Goal: Task Accomplishment & Management: Manage account settings

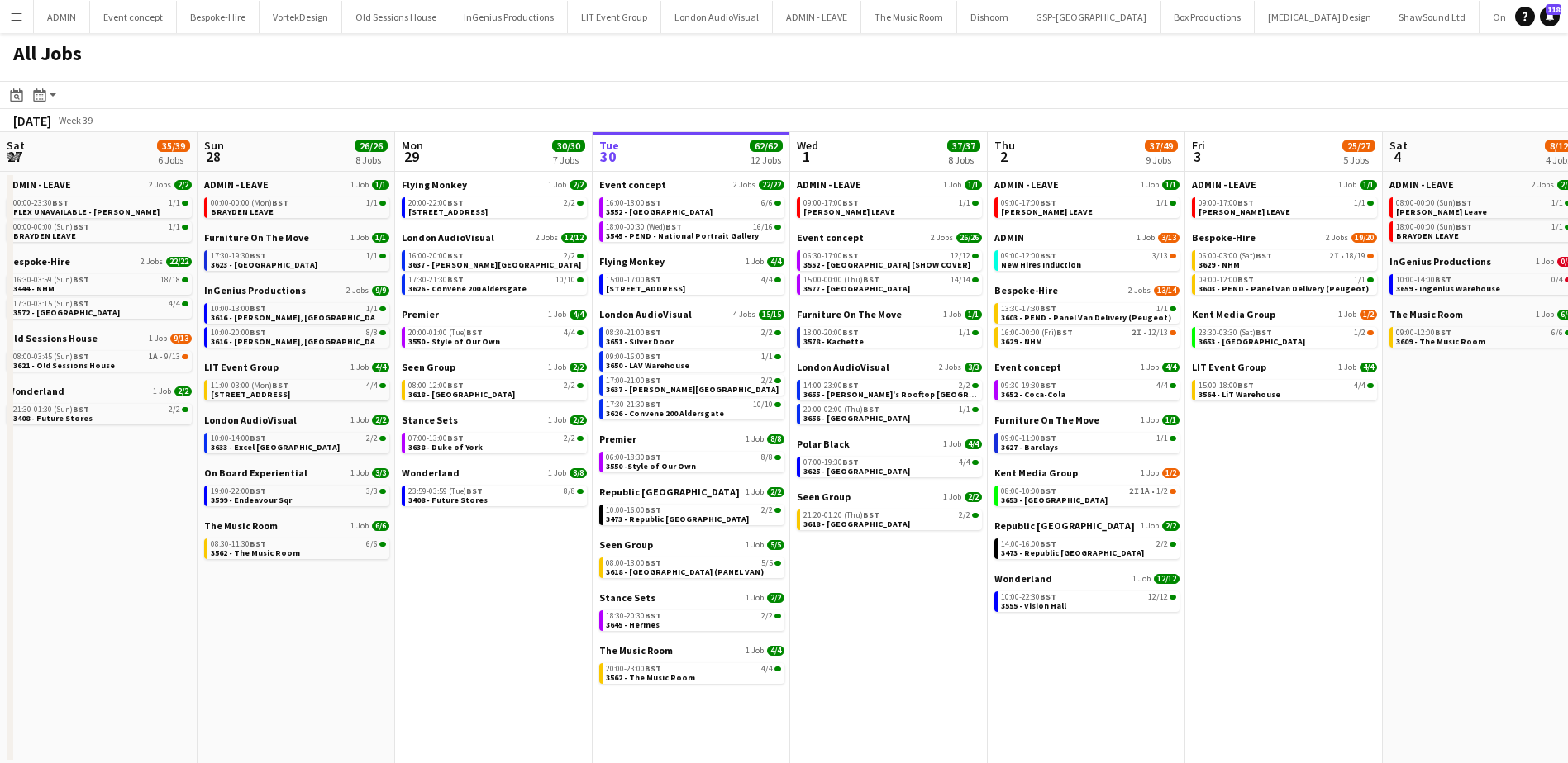
scroll to position [0, 374]
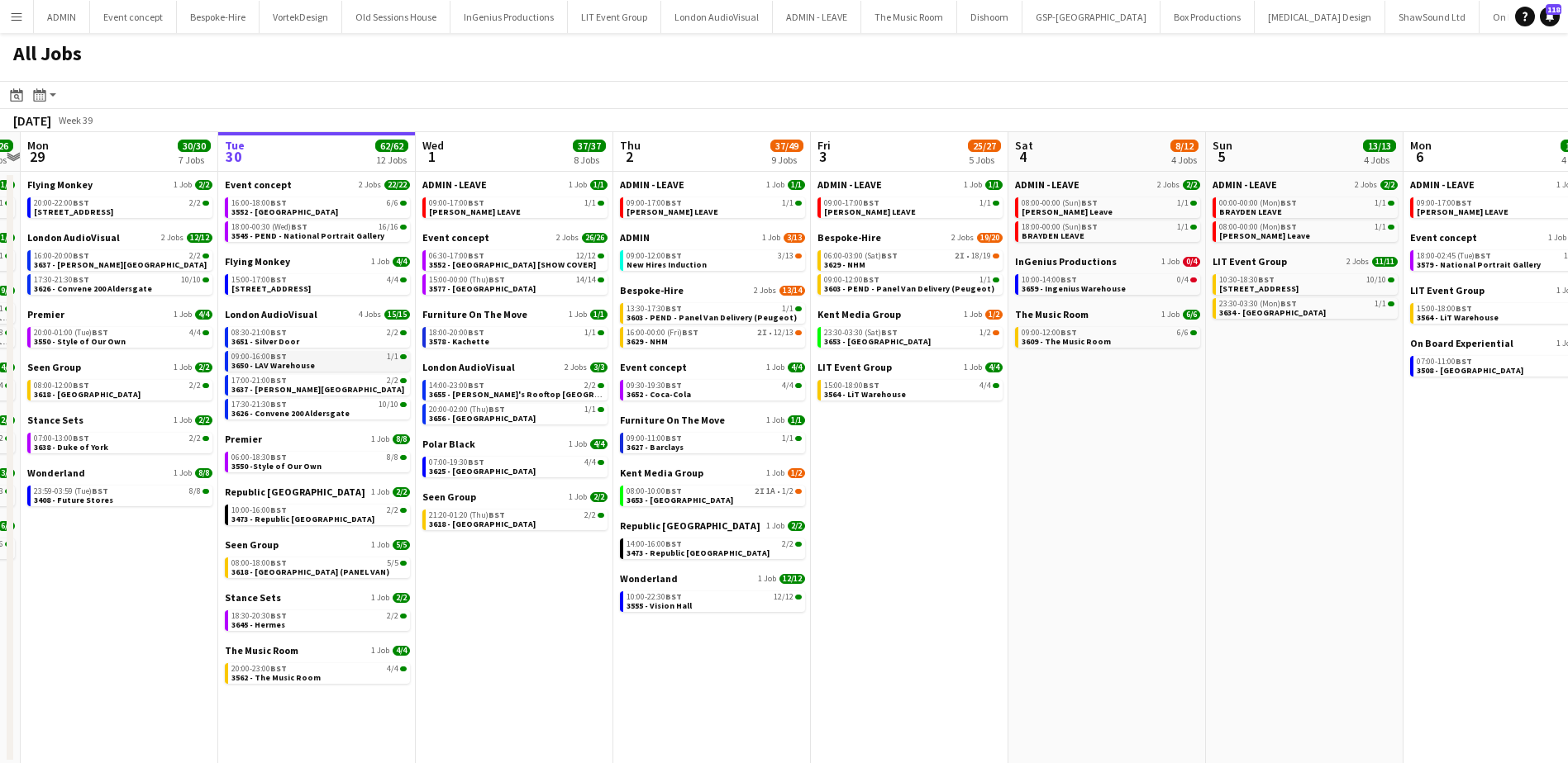
click at [317, 363] on link "09:00-16:00 BST 1/1 3650 - LAV Warehouse" at bounding box center [318, 359] width 175 height 19
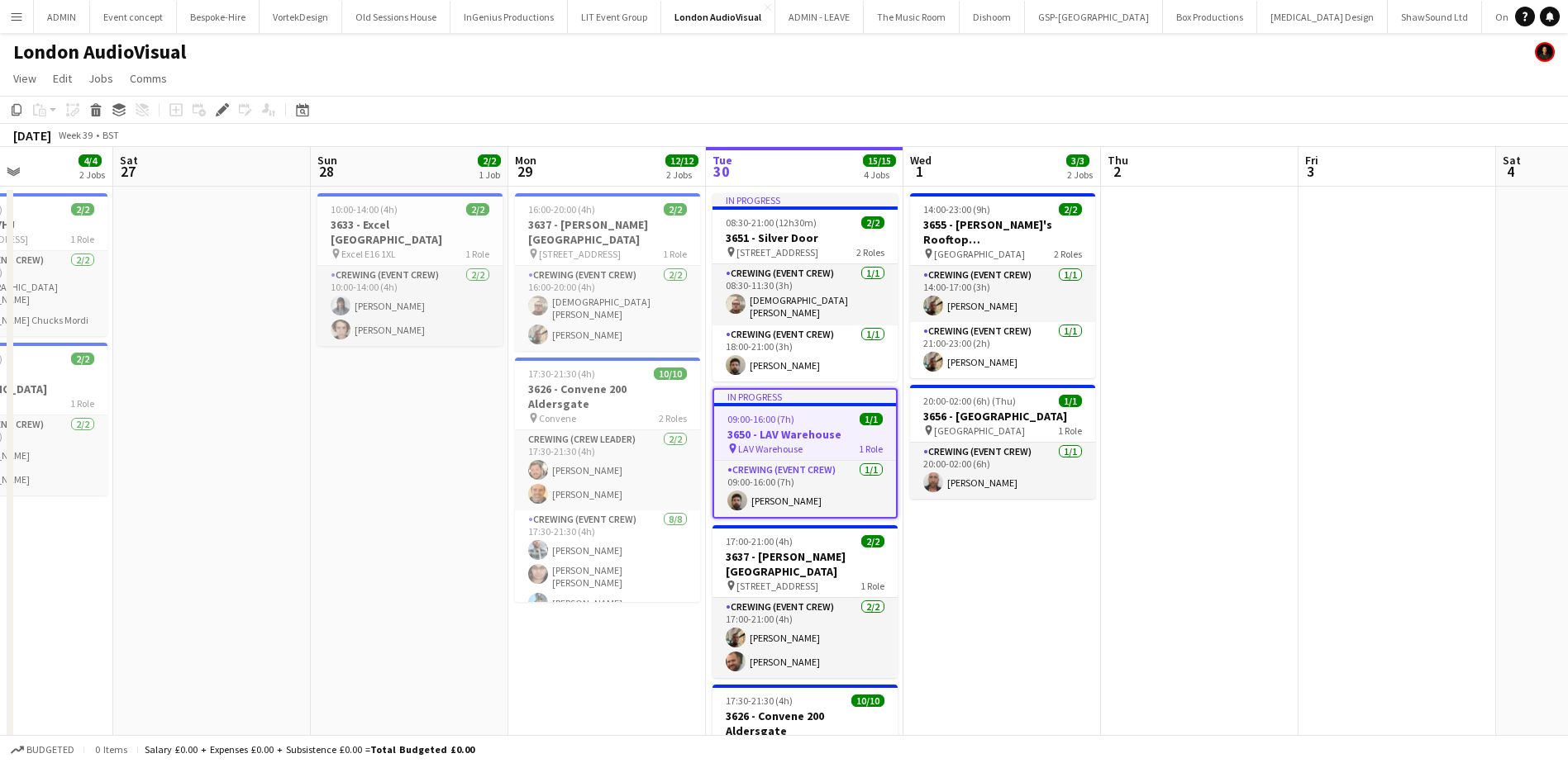
drag, startPoint x: 994, startPoint y: 580, endPoint x: 671, endPoint y: 526, distance: 327.5
click at [671, 526] on app-calendar-viewport "Wed 24 Thu 25 Fri 26 4/4 2 Jobs Sat 27 Sun 28 2/2 1 Job Mon 29 12/12 2 Jobs Tue…" at bounding box center [784, 545] width 1568 height 796
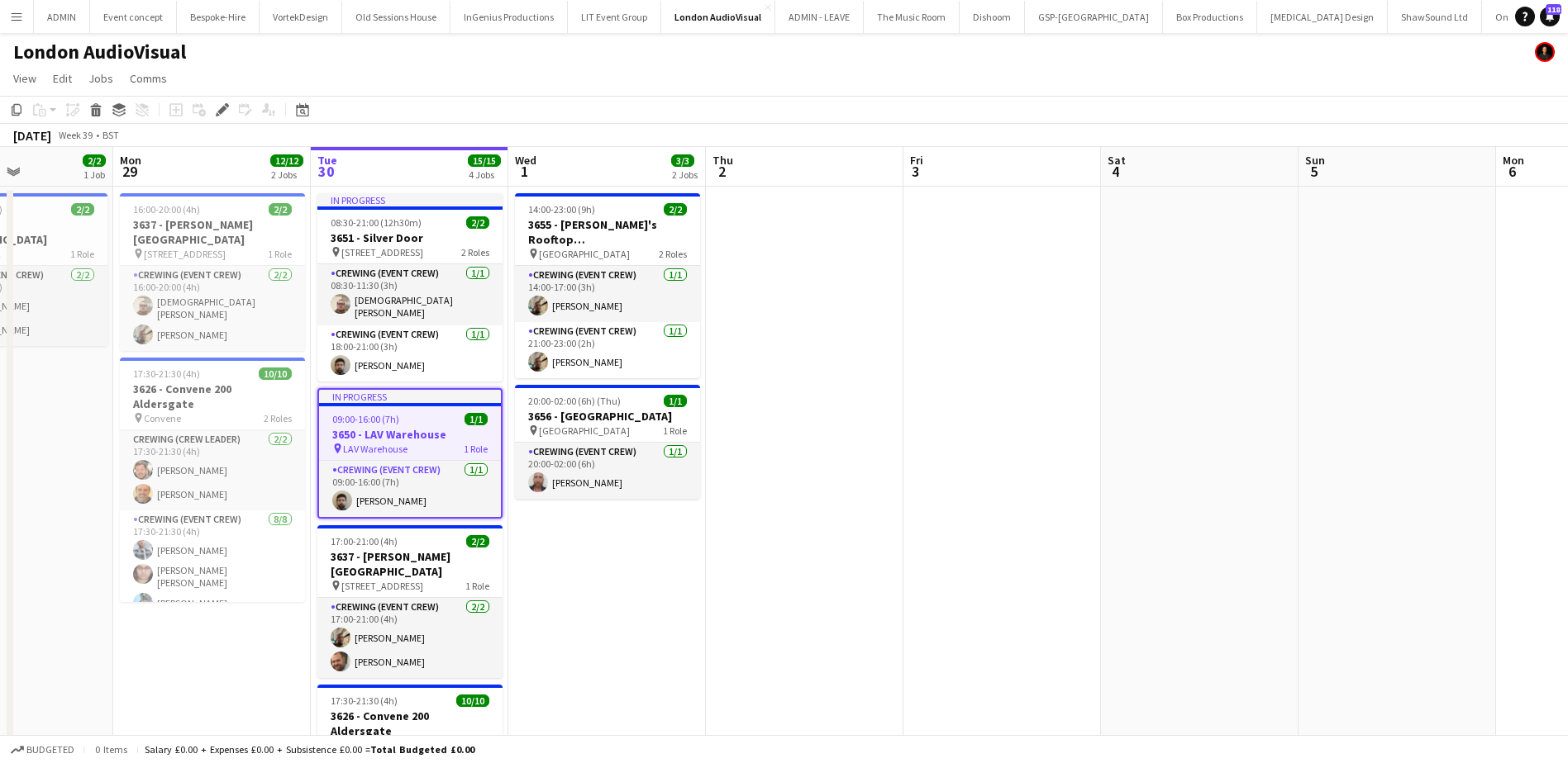
scroll to position [0, 496]
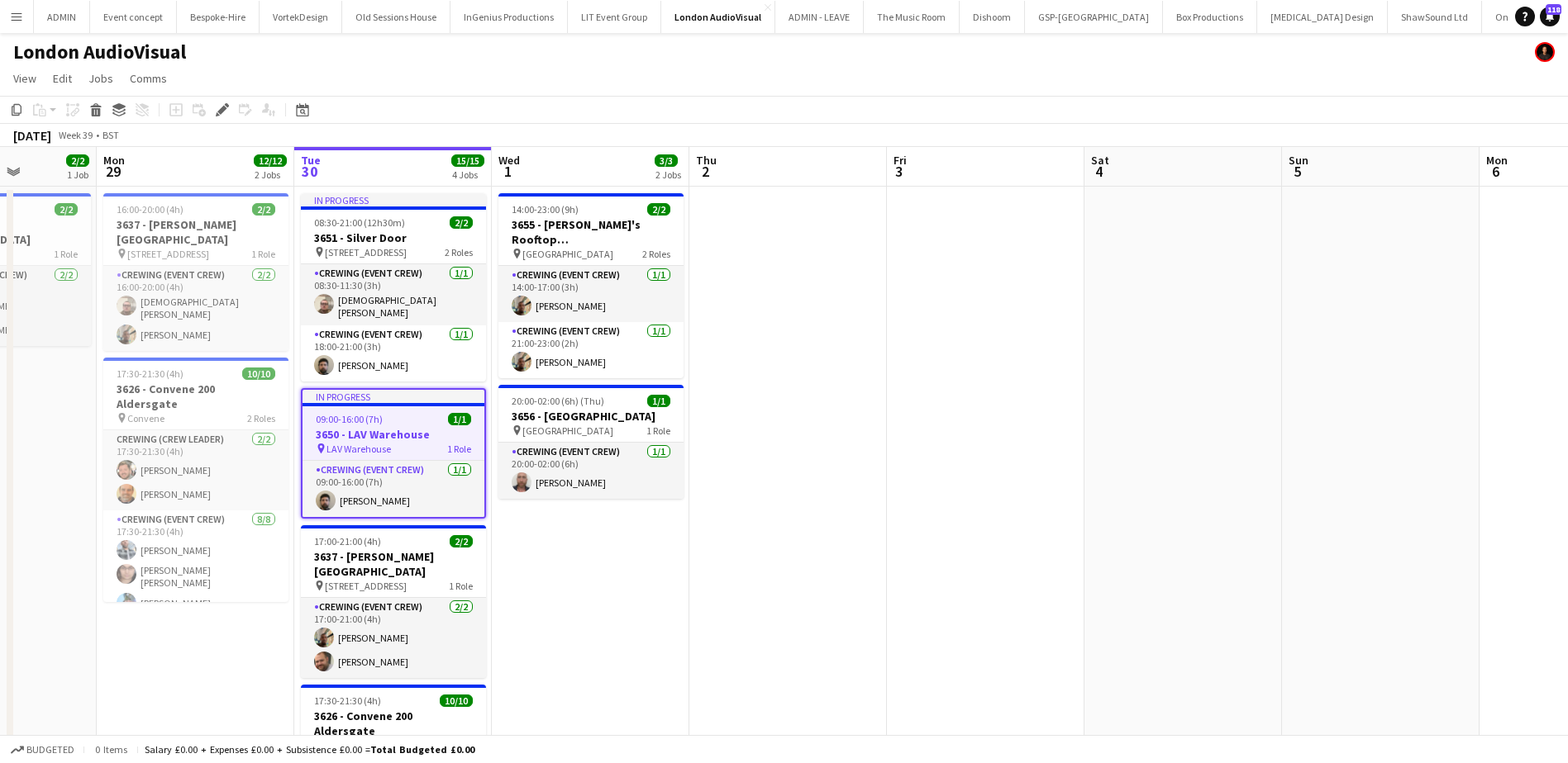
click at [347, 416] on span "09:00-16:00 (7h)" at bounding box center [349, 419] width 67 height 13
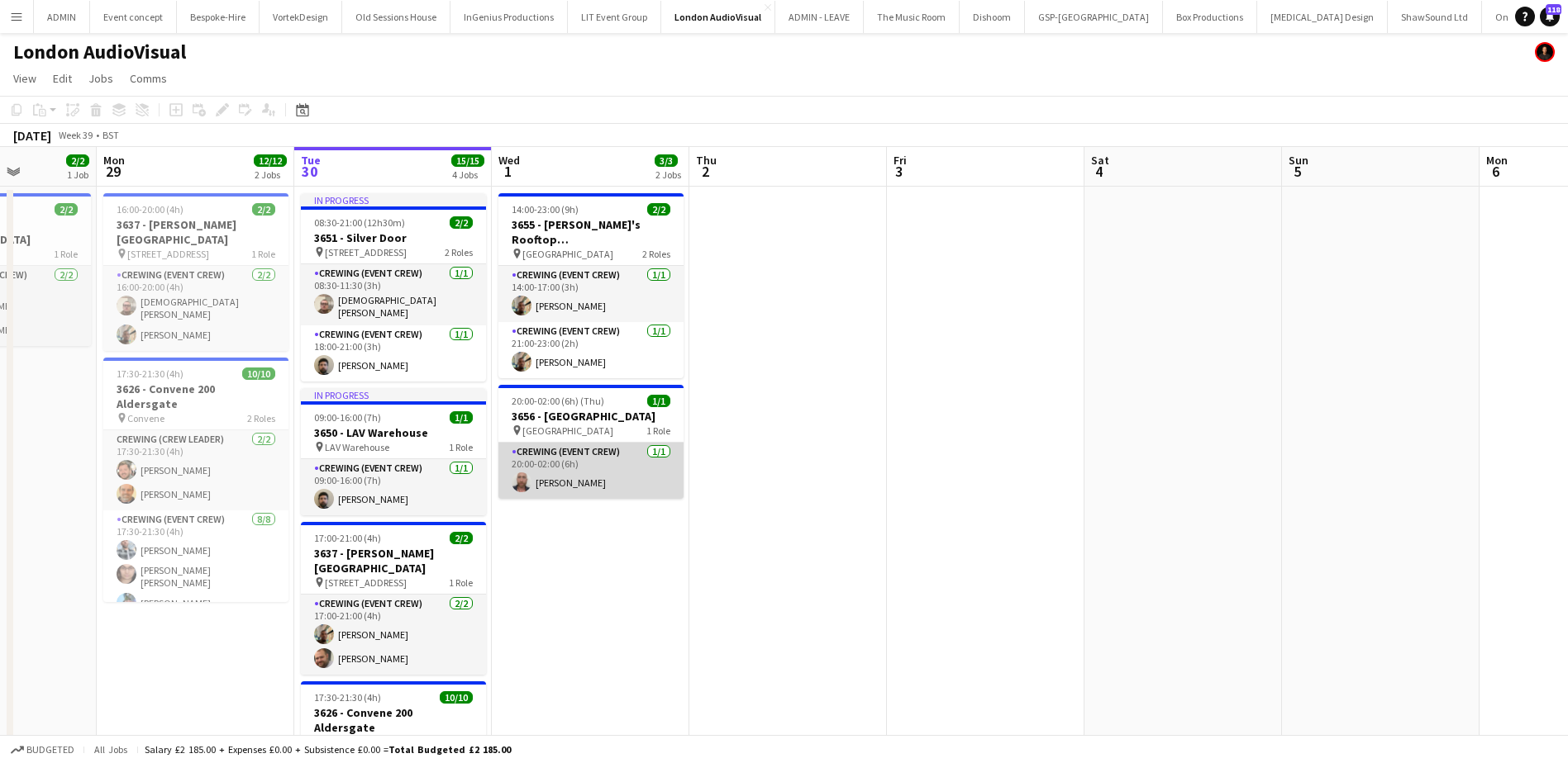
click at [551, 471] on app-card-role "Crewing (Event Crew) 1/1 20:00-02:00 (6h) Sandy Grierson" at bounding box center [590, 470] width 185 height 56
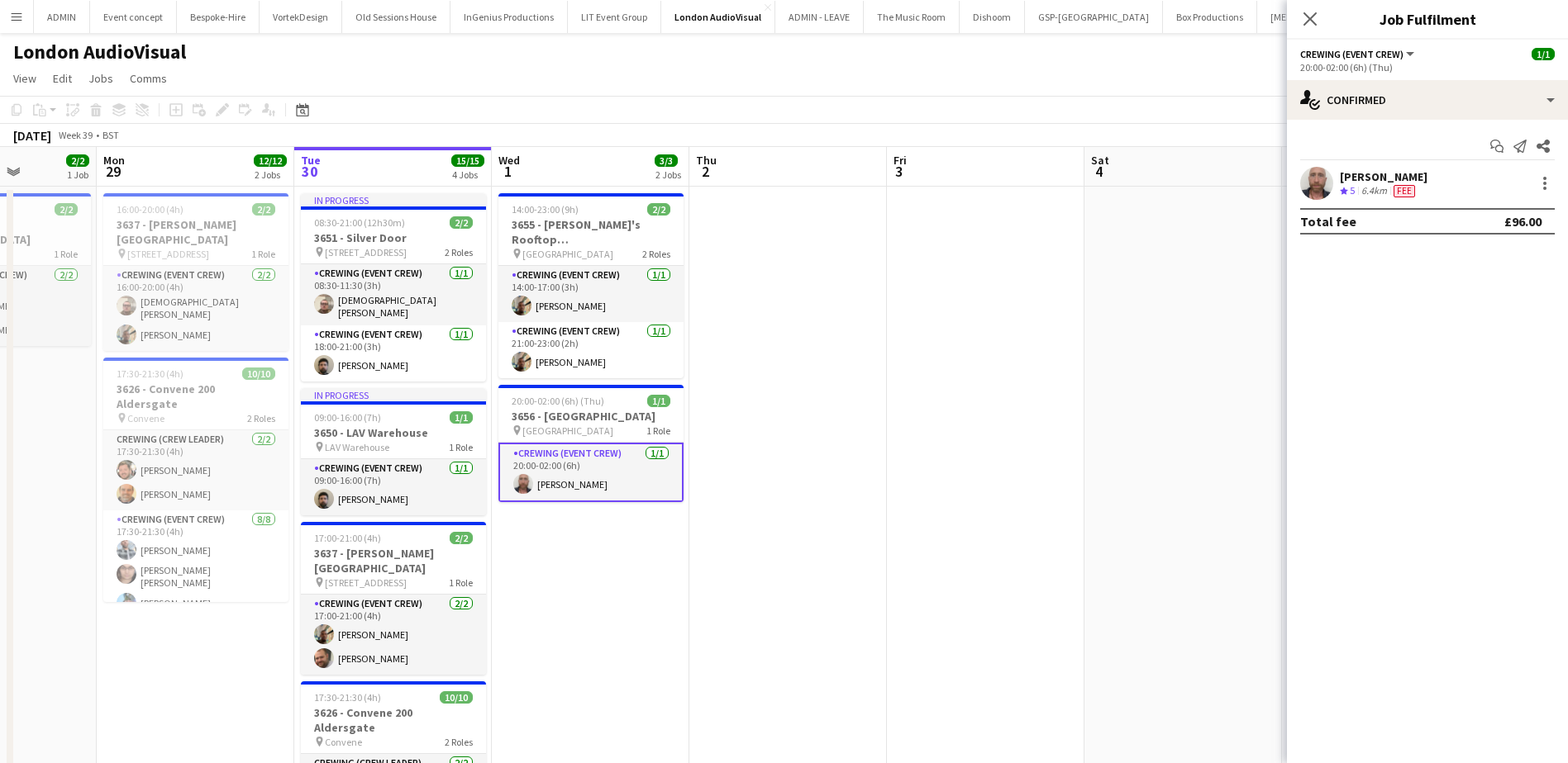
click at [566, 518] on app-date-cell "14:00-23:00 (9h) 2/2 3655 - Circe's Rooftop Waterloo pin Waterloo 2 Roles Crewi…" at bounding box center [591, 565] width 198 height 756
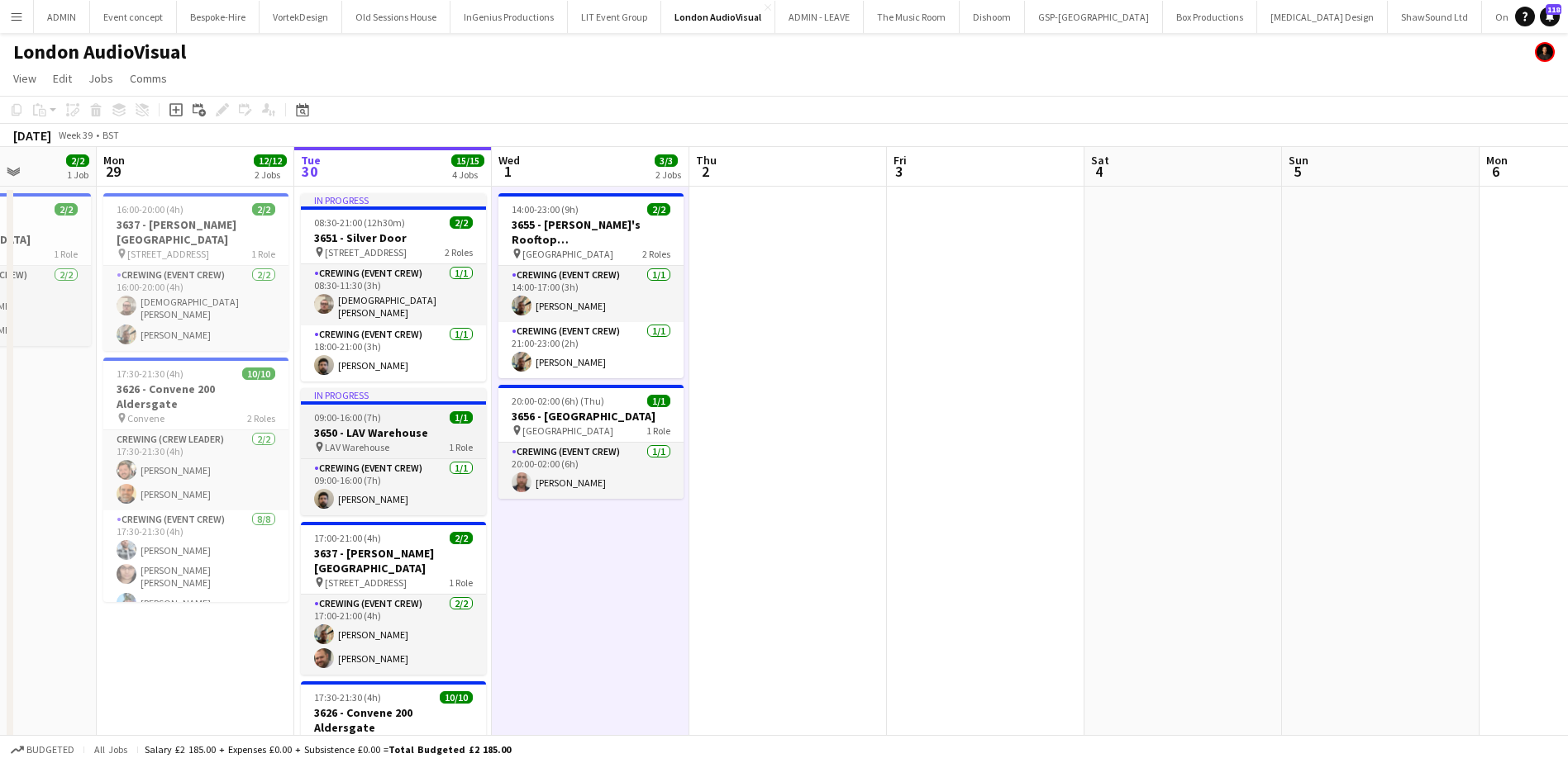
click at [375, 432] on h3 "3650 - LAV Warehouse" at bounding box center [393, 432] width 185 height 15
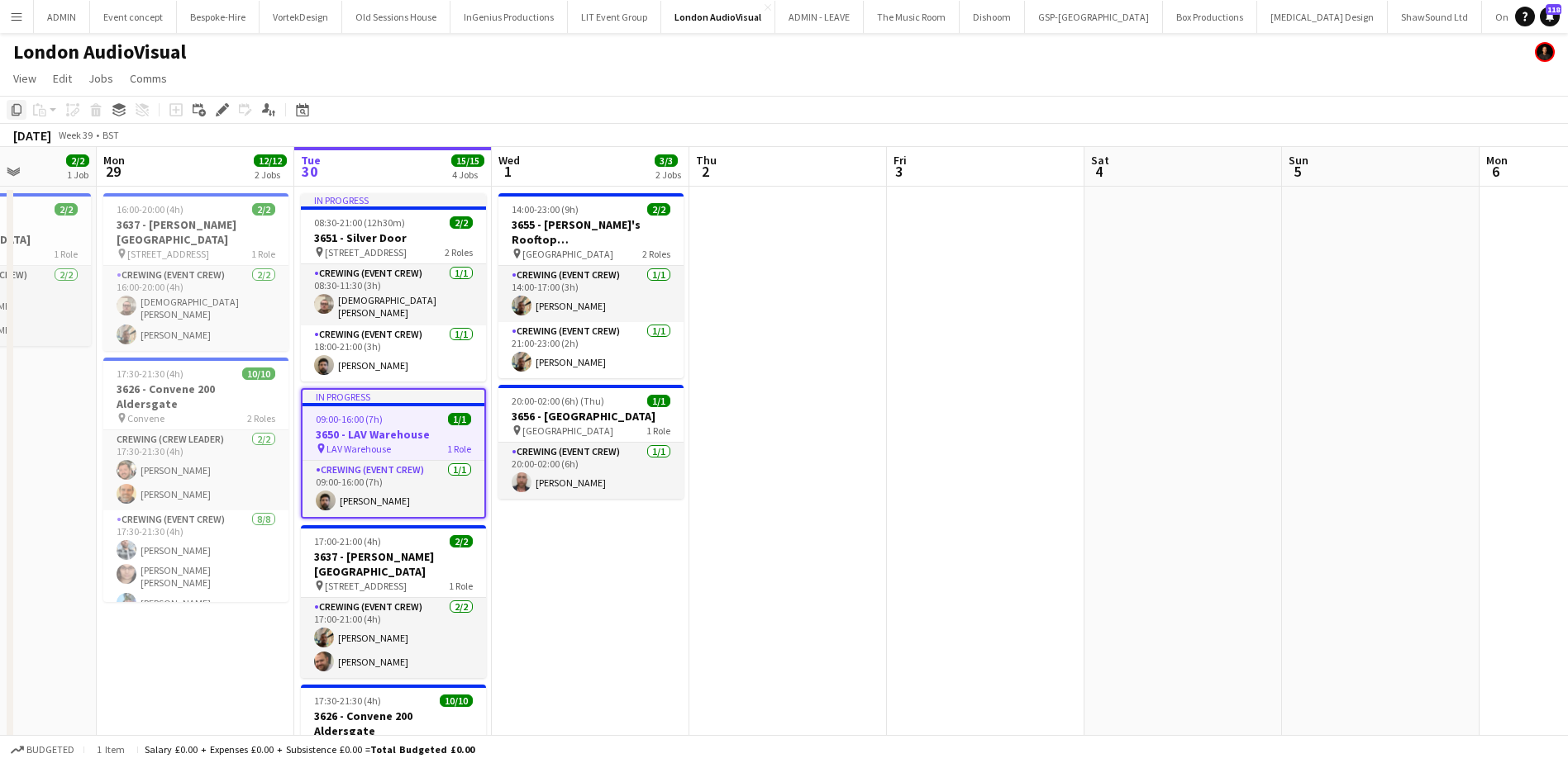
click at [14, 110] on icon at bounding box center [17, 110] width 10 height 12
click at [598, 575] on app-date-cell "14:00-23:00 (9h) 2/2 3655 - Circe's Rooftop Waterloo pin Waterloo 2 Roles Crewi…" at bounding box center [591, 565] width 198 height 756
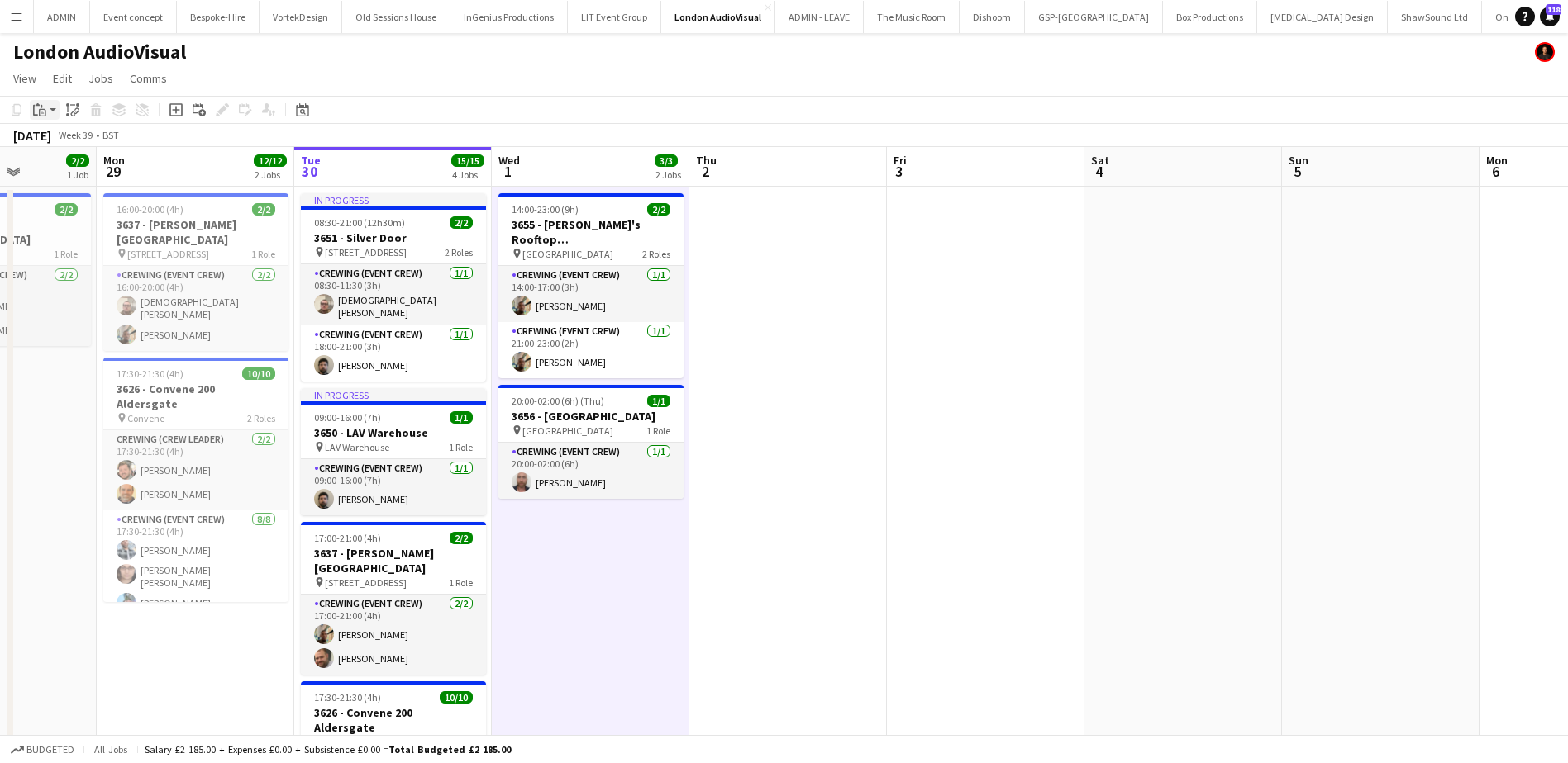
click at [53, 114] on app-action-btn "Paste" at bounding box center [44, 110] width 29 height 20
click at [61, 140] on link "Paste Ctrl+V" at bounding box center [122, 141] width 156 height 15
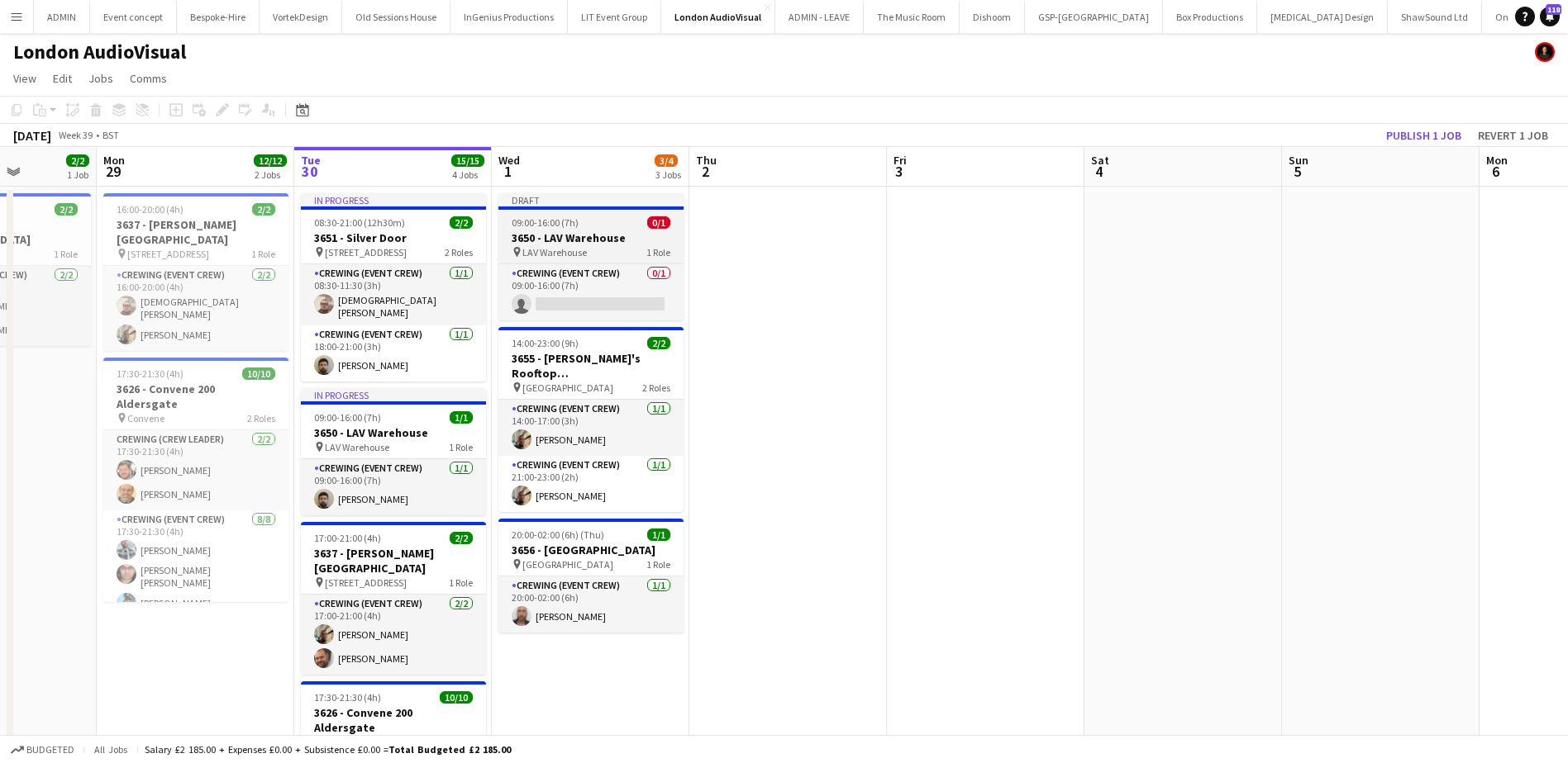
click at [564, 225] on span "09:00-16:00 (7h)" at bounding box center [545, 222] width 67 height 13
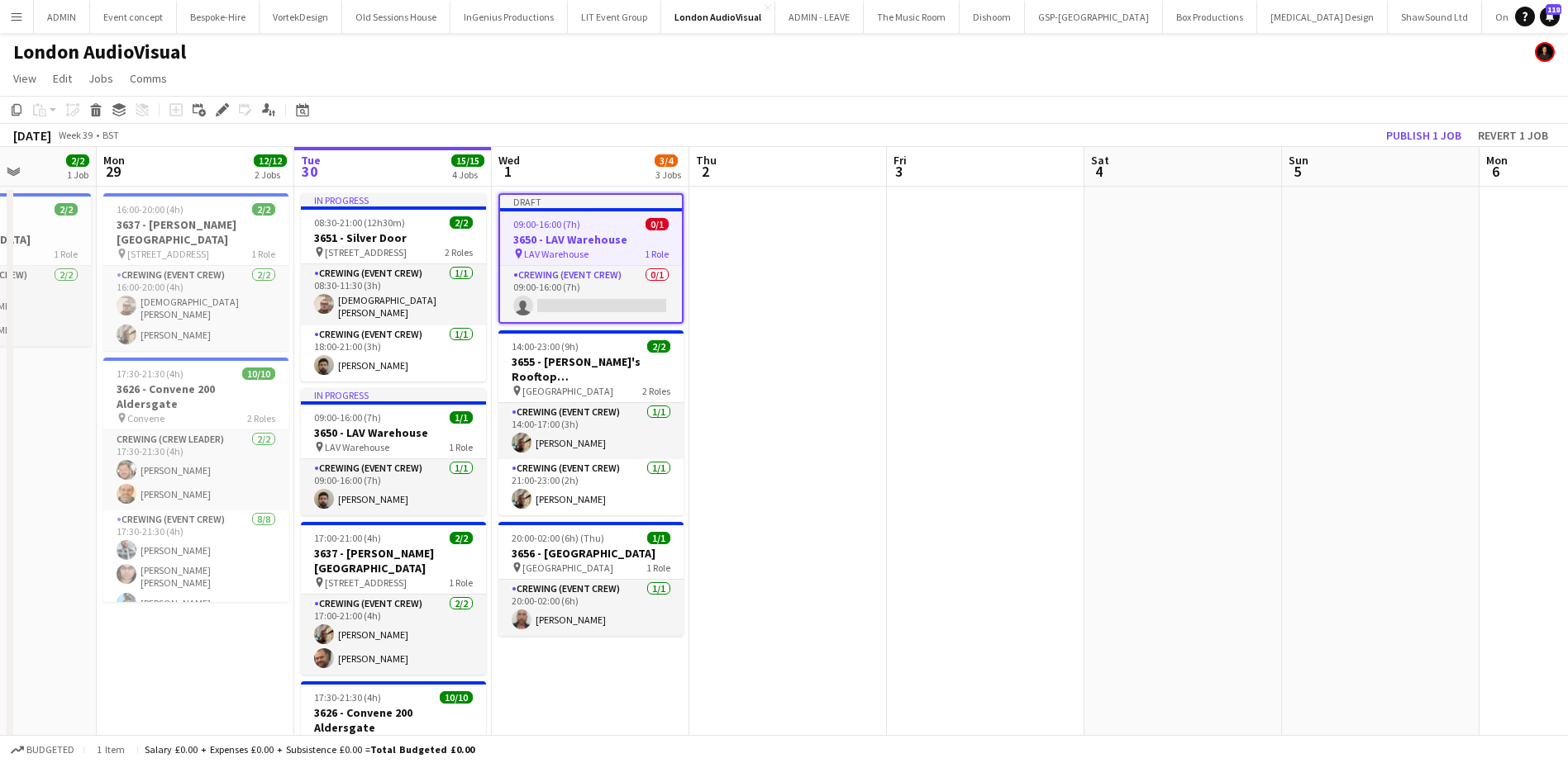
click at [564, 245] on h3 "3650 - LAV Warehouse" at bounding box center [591, 239] width 182 height 15
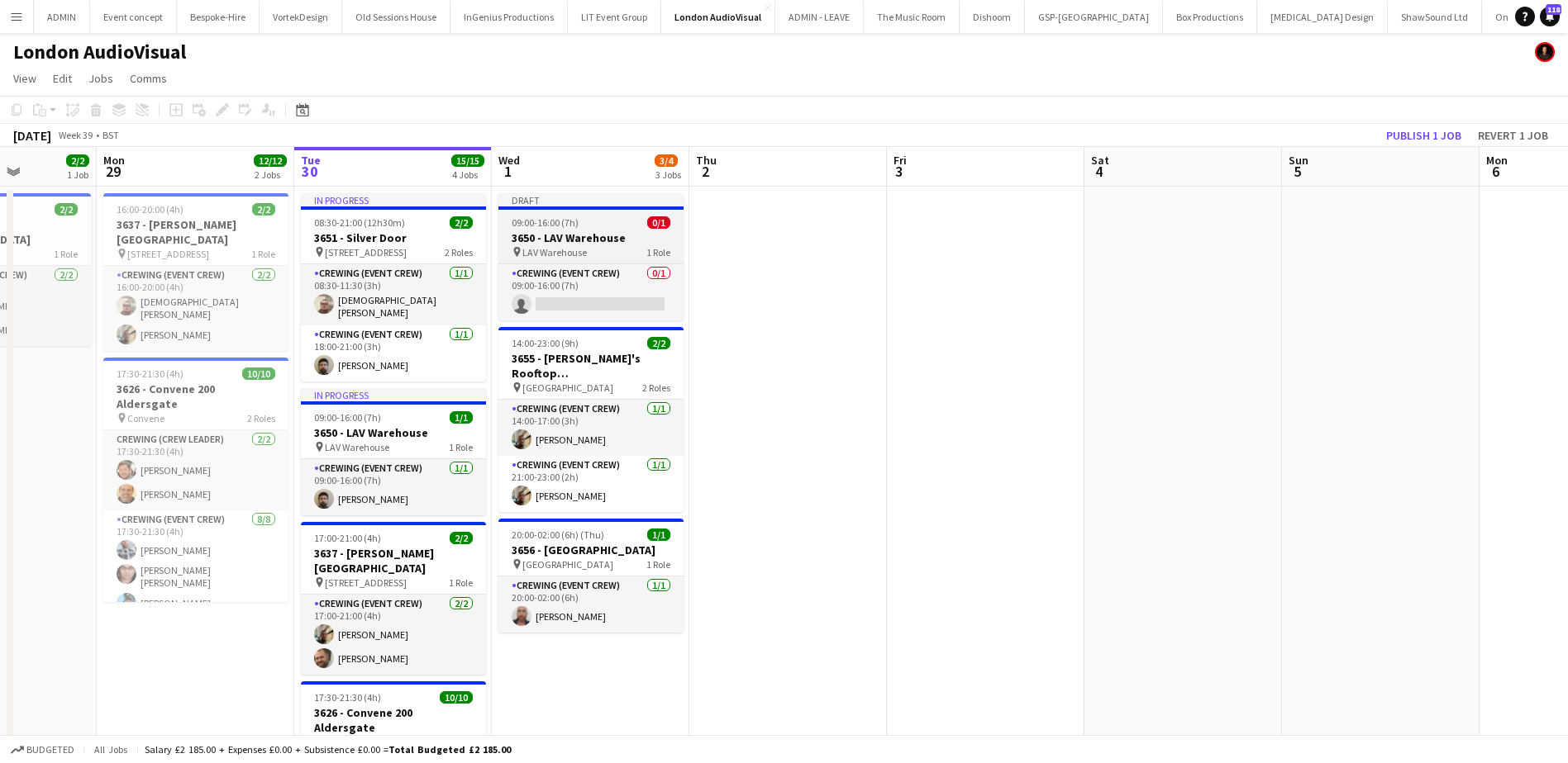
click at [590, 236] on h3 "3650 - LAV Warehouse" at bounding box center [590, 237] width 185 height 15
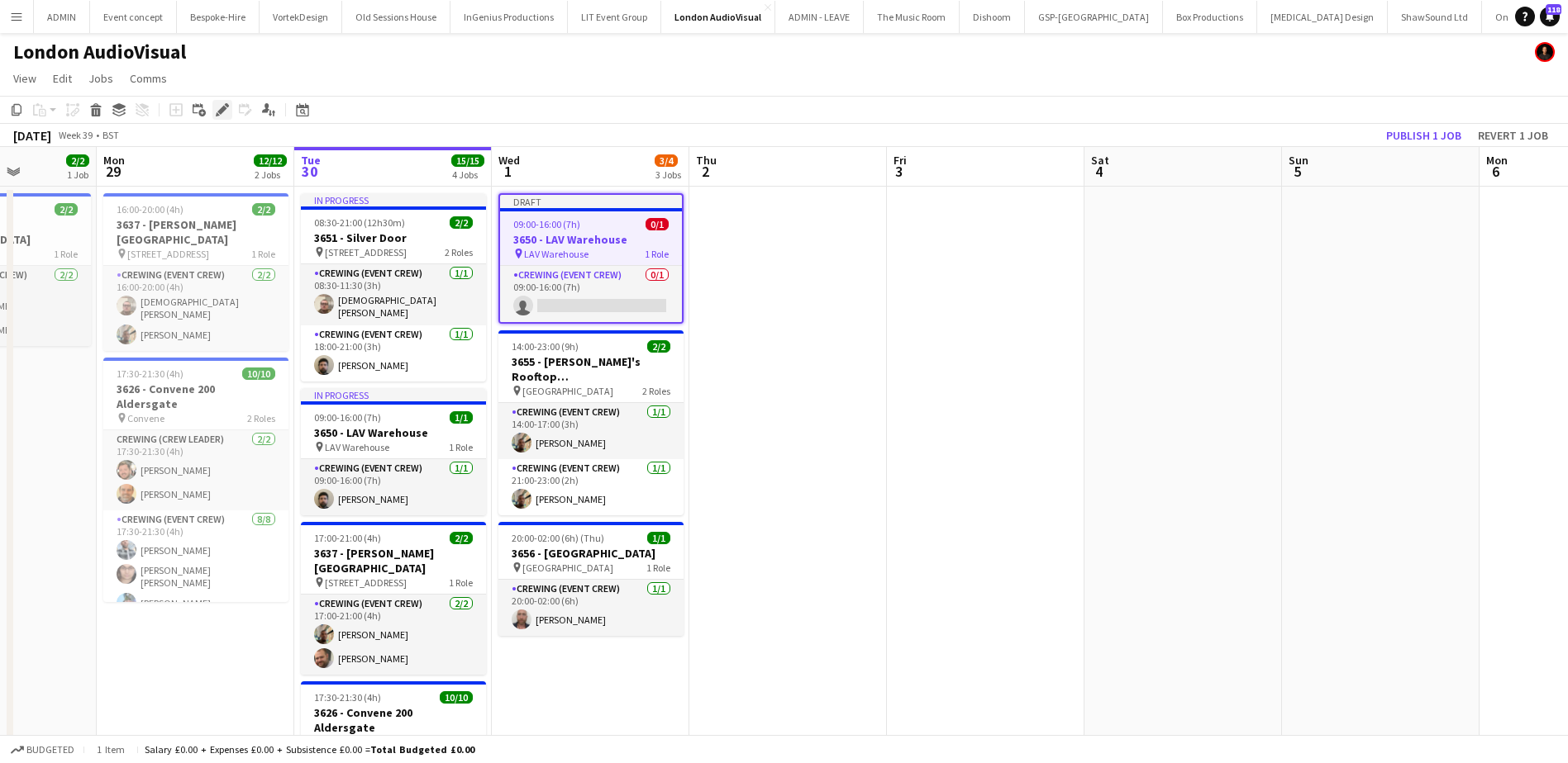
click at [219, 110] on icon "Edit" at bounding box center [221, 109] width 13 height 13
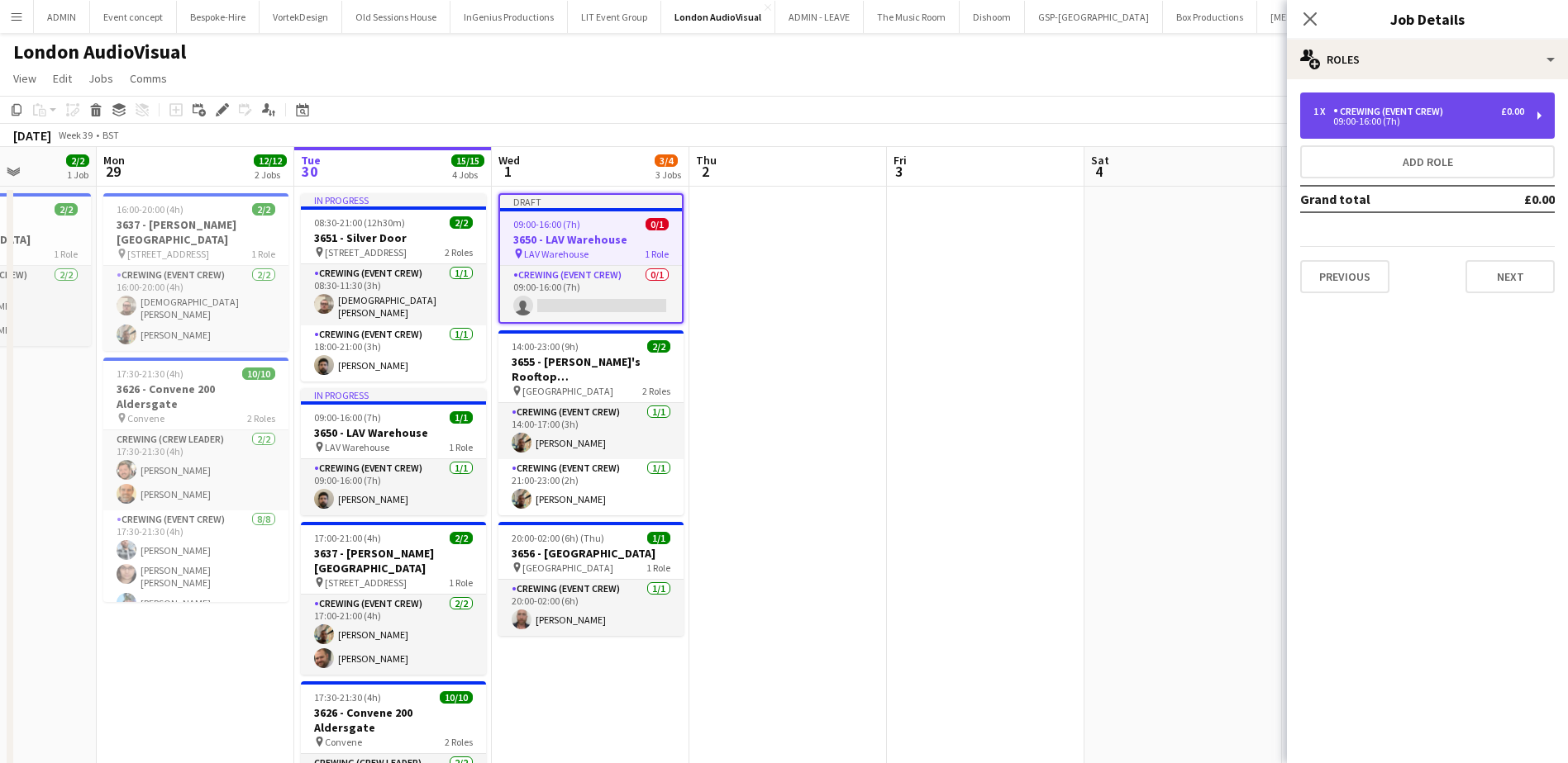
click at [1415, 123] on div "09:00-16:00 (7h)" at bounding box center [1418, 121] width 211 height 8
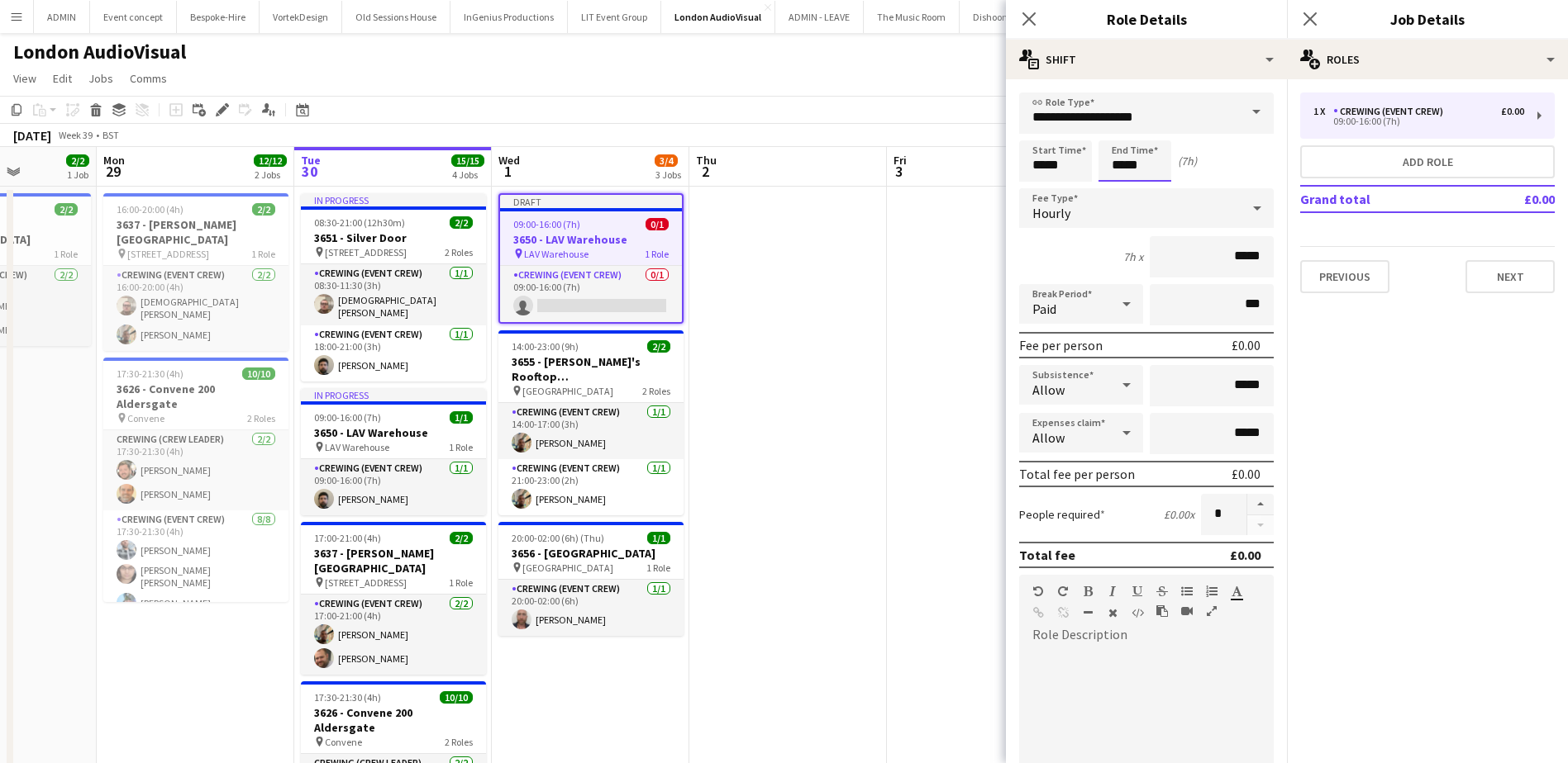
click at [1122, 166] on input "*****" at bounding box center [1135, 161] width 73 height 41
click at [1119, 186] on div at bounding box center [1118, 190] width 33 height 17
type input "*****"
click at [1119, 186] on div at bounding box center [1118, 190] width 33 height 17
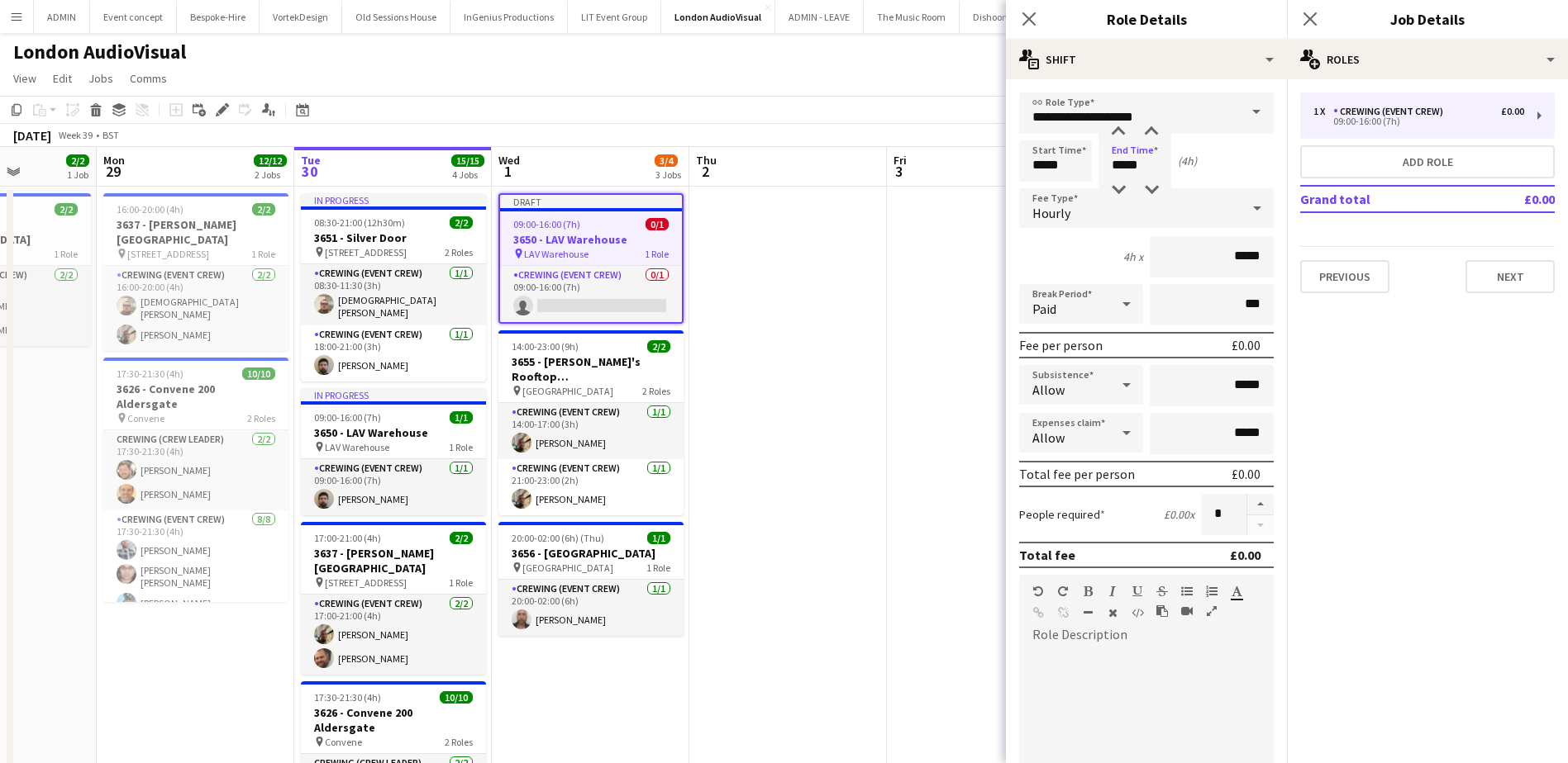
click at [877, 255] on app-date-cell at bounding box center [788, 565] width 198 height 756
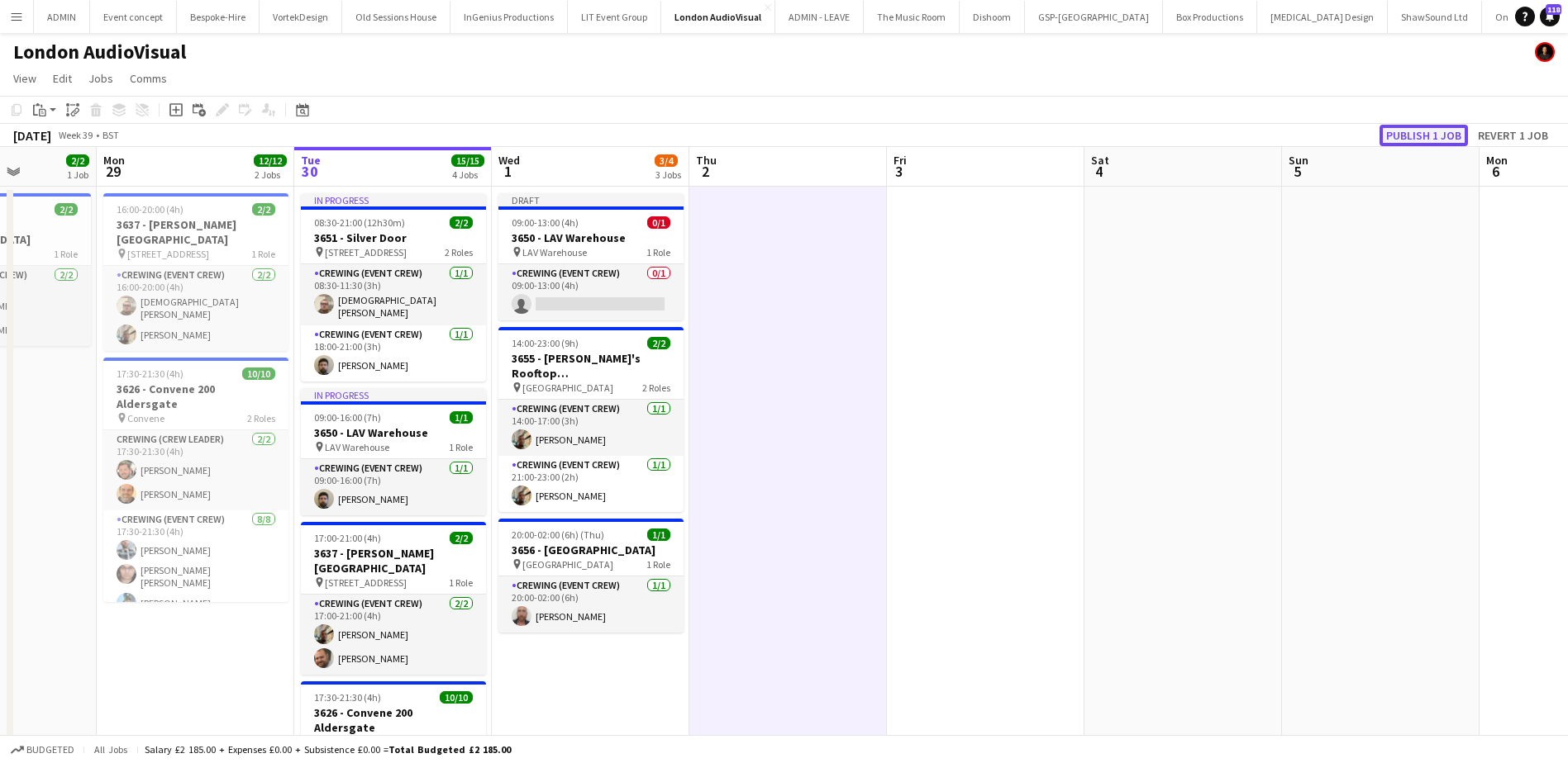
click at [1408, 134] on button "Publish 1 job" at bounding box center [1423, 135] width 88 height 22
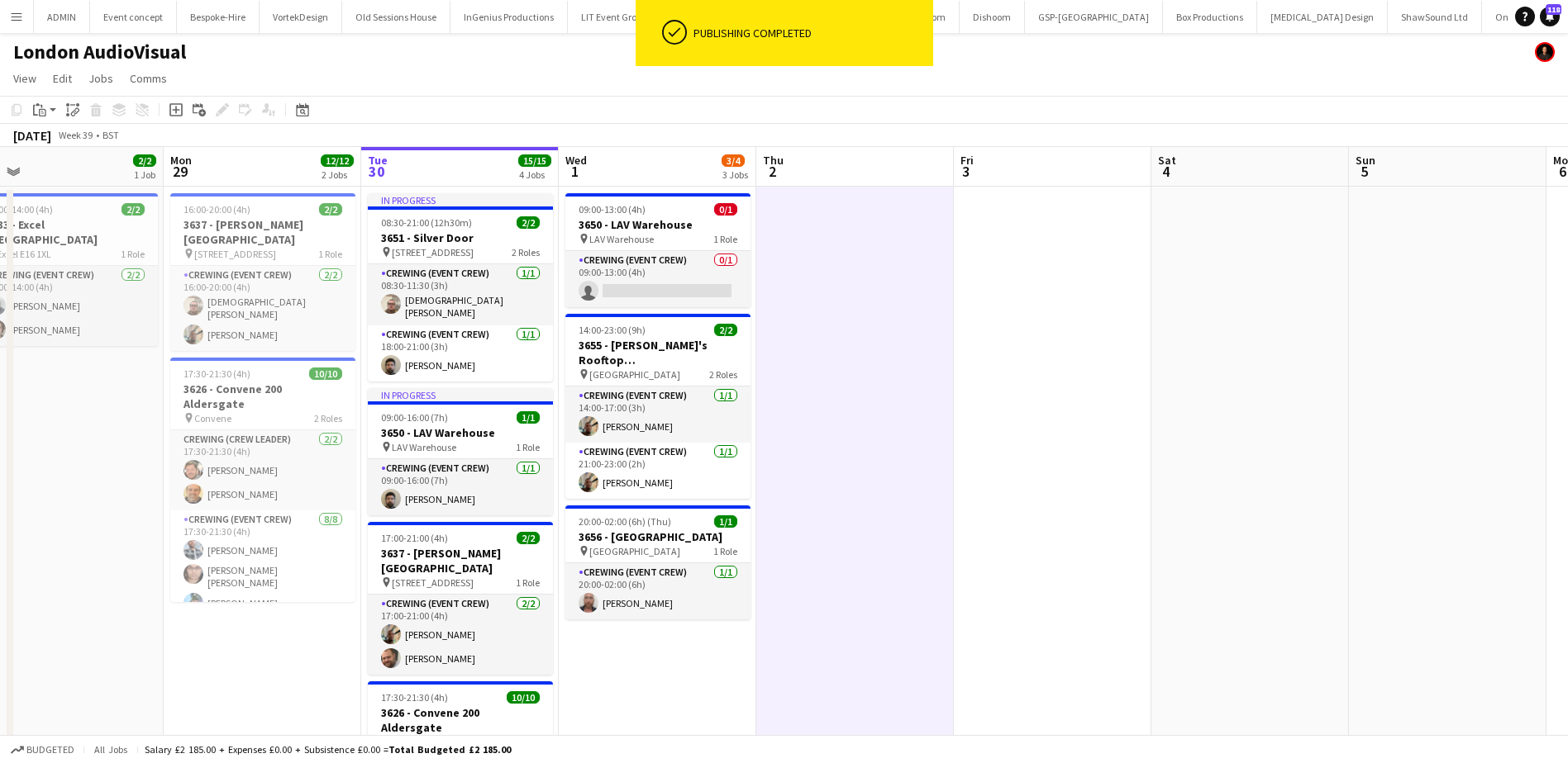
scroll to position [0, 359]
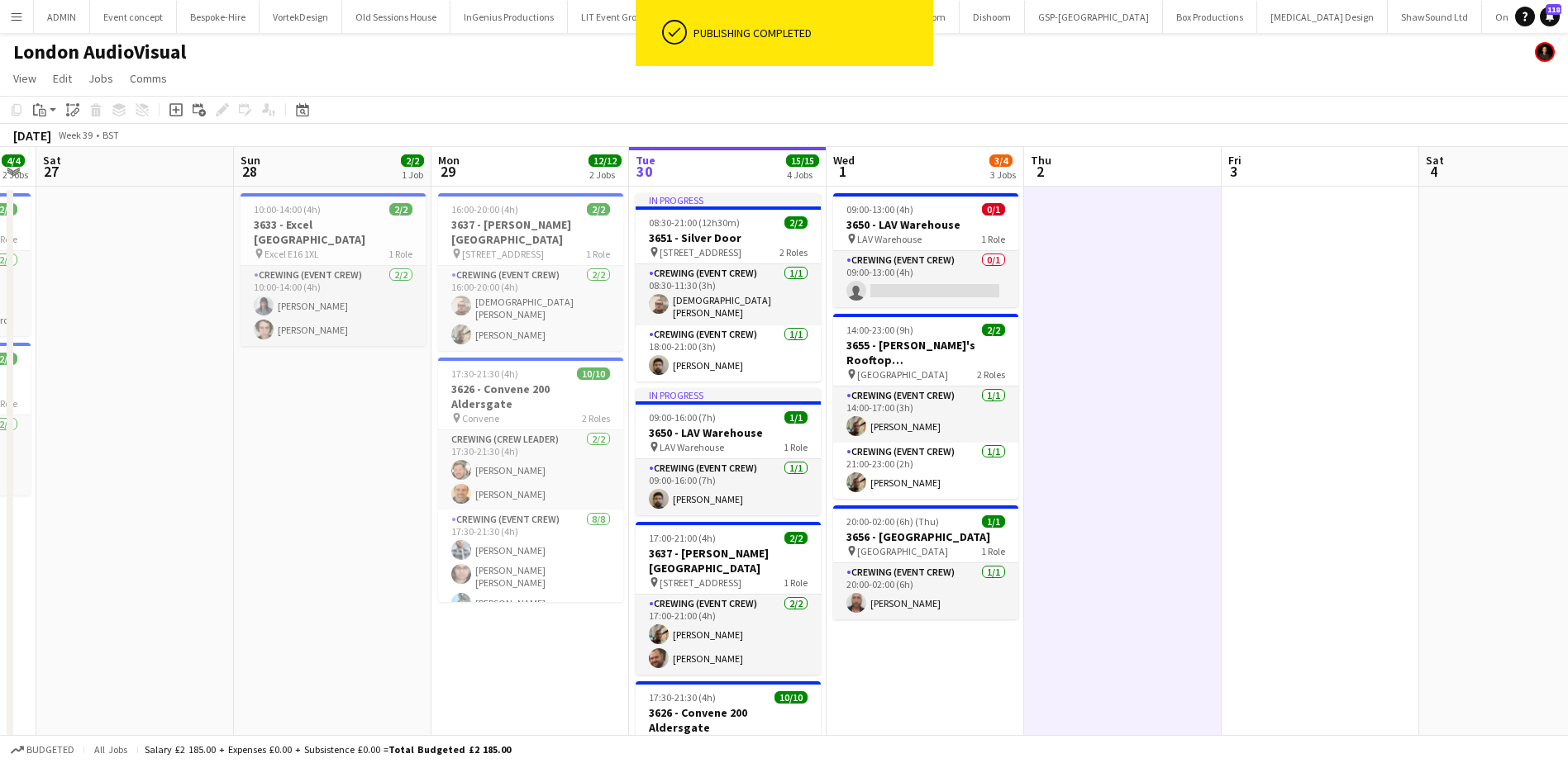
drag, startPoint x: 1083, startPoint y: 346, endPoint x: 1418, endPoint y: 317, distance: 336.3
click at [1418, 317] on app-calendar-viewport "Thu 25 Fri 26 4/4 2 Jobs Sat 27 Sun 28 2/2 1 Job Mon 29 12/12 2 Jobs Tue 30 15/…" at bounding box center [784, 545] width 1568 height 796
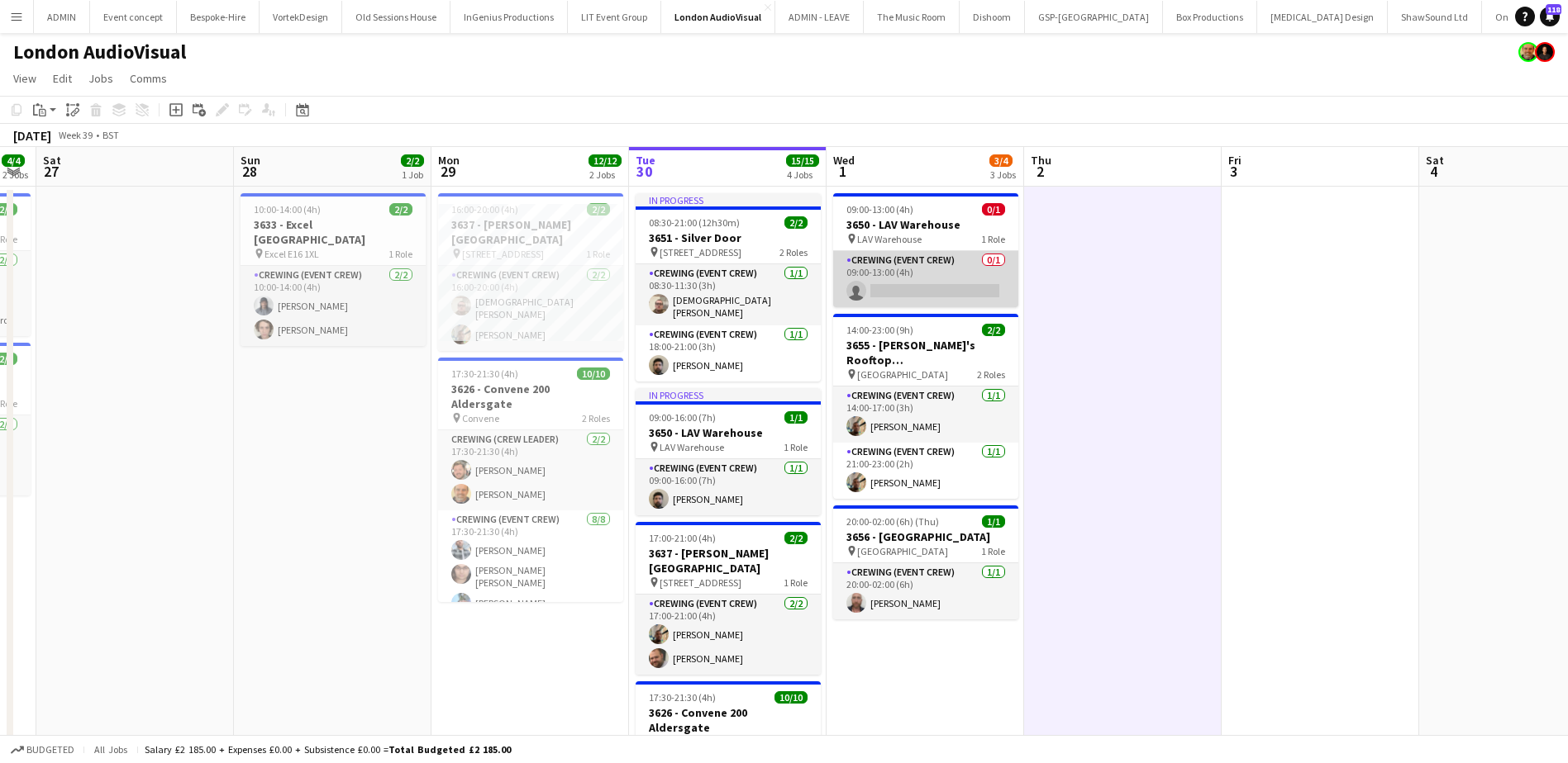
click at [928, 252] on app-card-role "Crewing (Event Crew) 0/1 09:00-13:00 (4h) single-neutral-actions" at bounding box center [925, 278] width 185 height 56
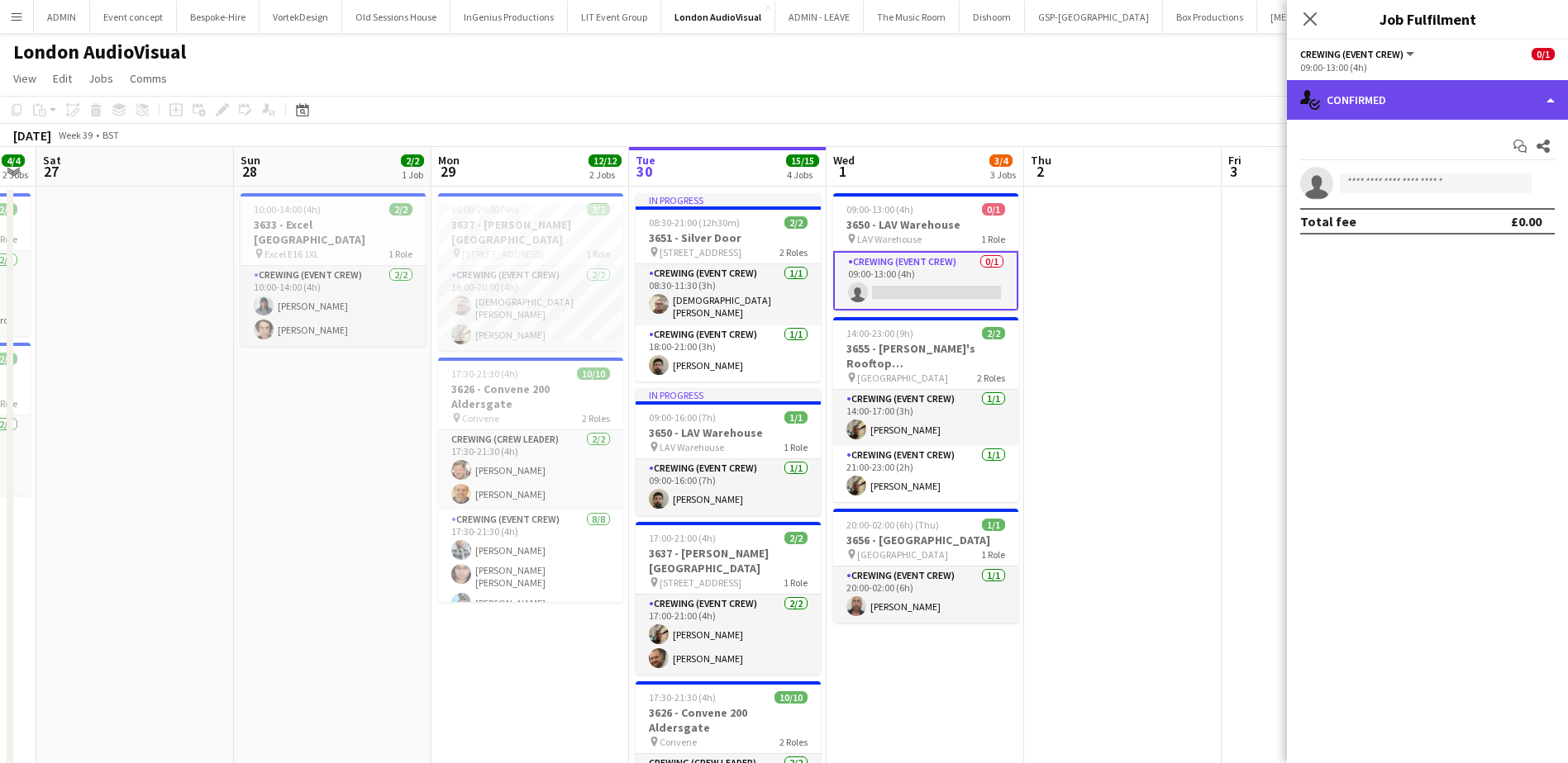
click at [1449, 102] on div "single-neutral-actions-check-2 Confirmed" at bounding box center [1427, 100] width 281 height 39
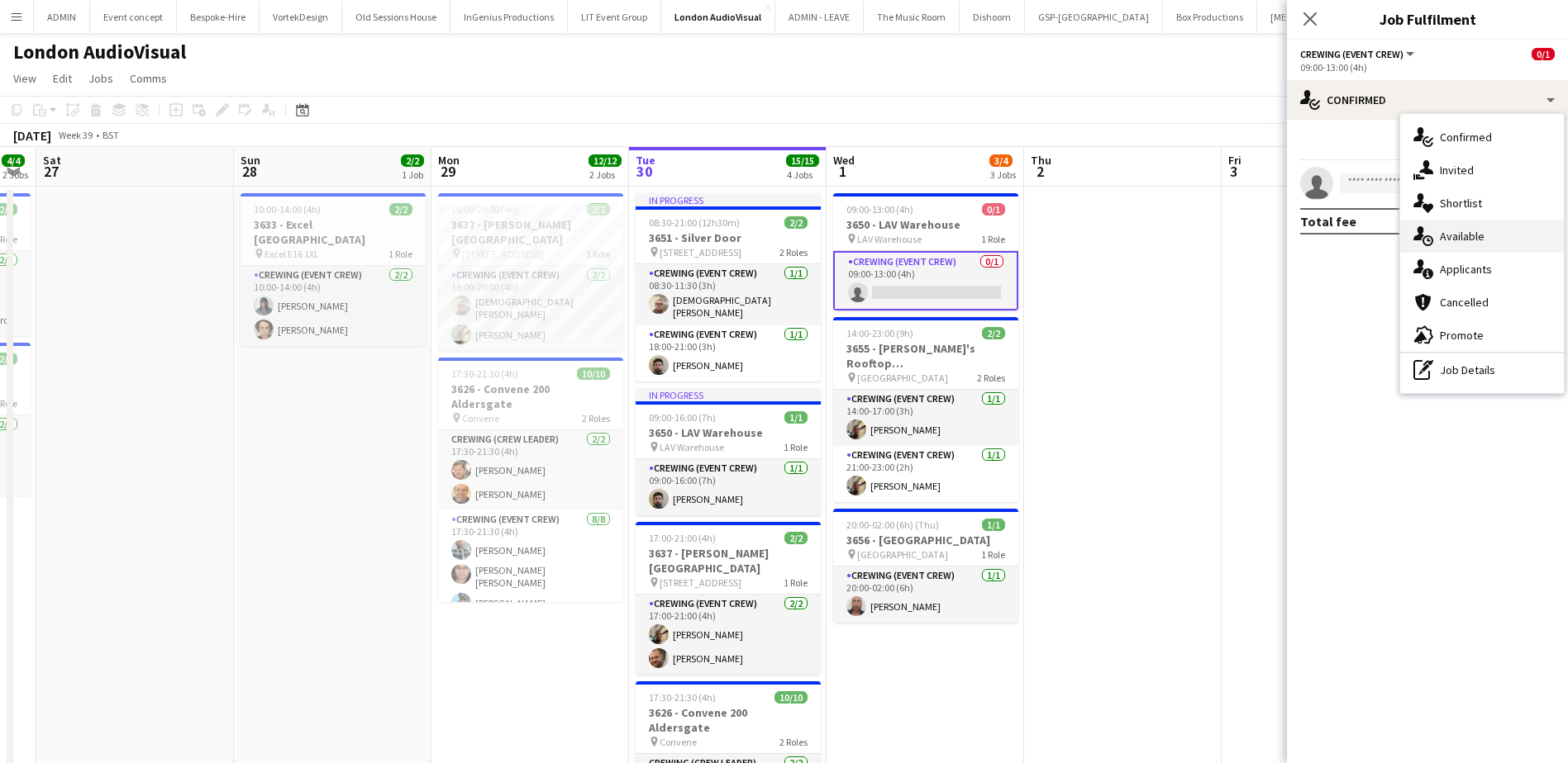
click at [1475, 232] on span "Available" at bounding box center [1462, 236] width 45 height 15
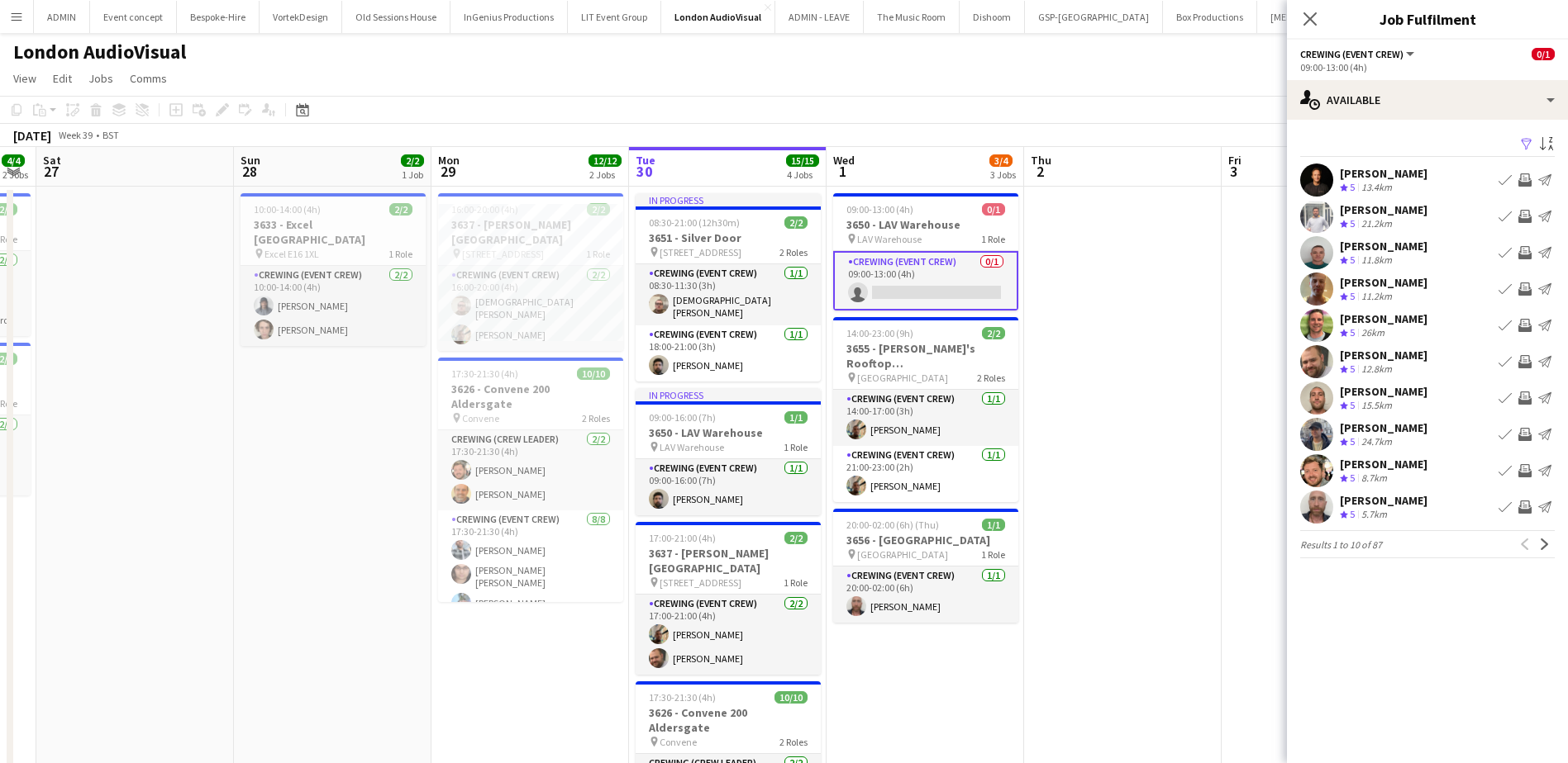
click at [1525, 214] on app-icon "Invite crew" at bounding box center [1524, 215] width 13 height 13
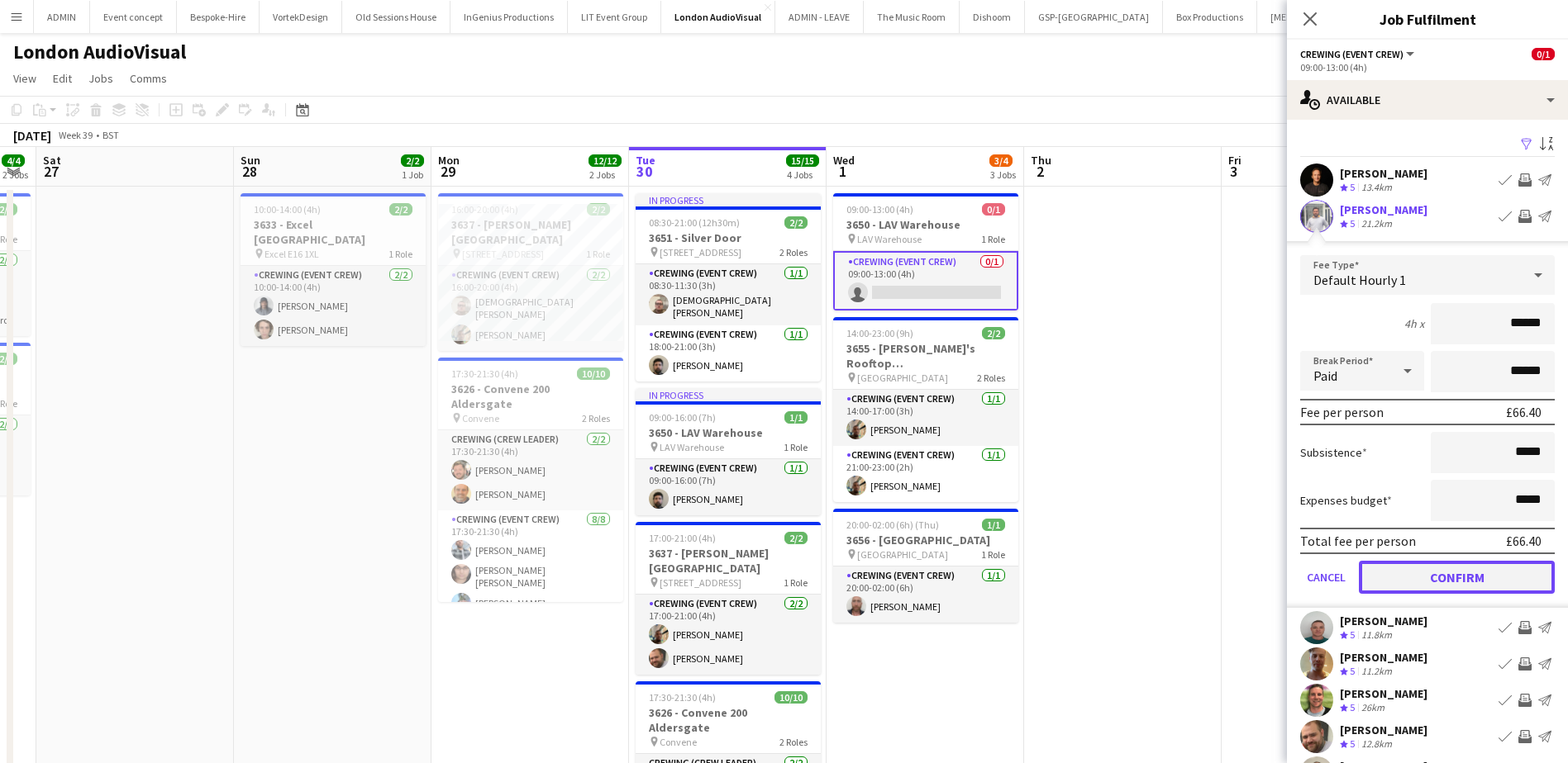
click at [1496, 573] on button "Confirm" at bounding box center [1456, 578] width 196 height 33
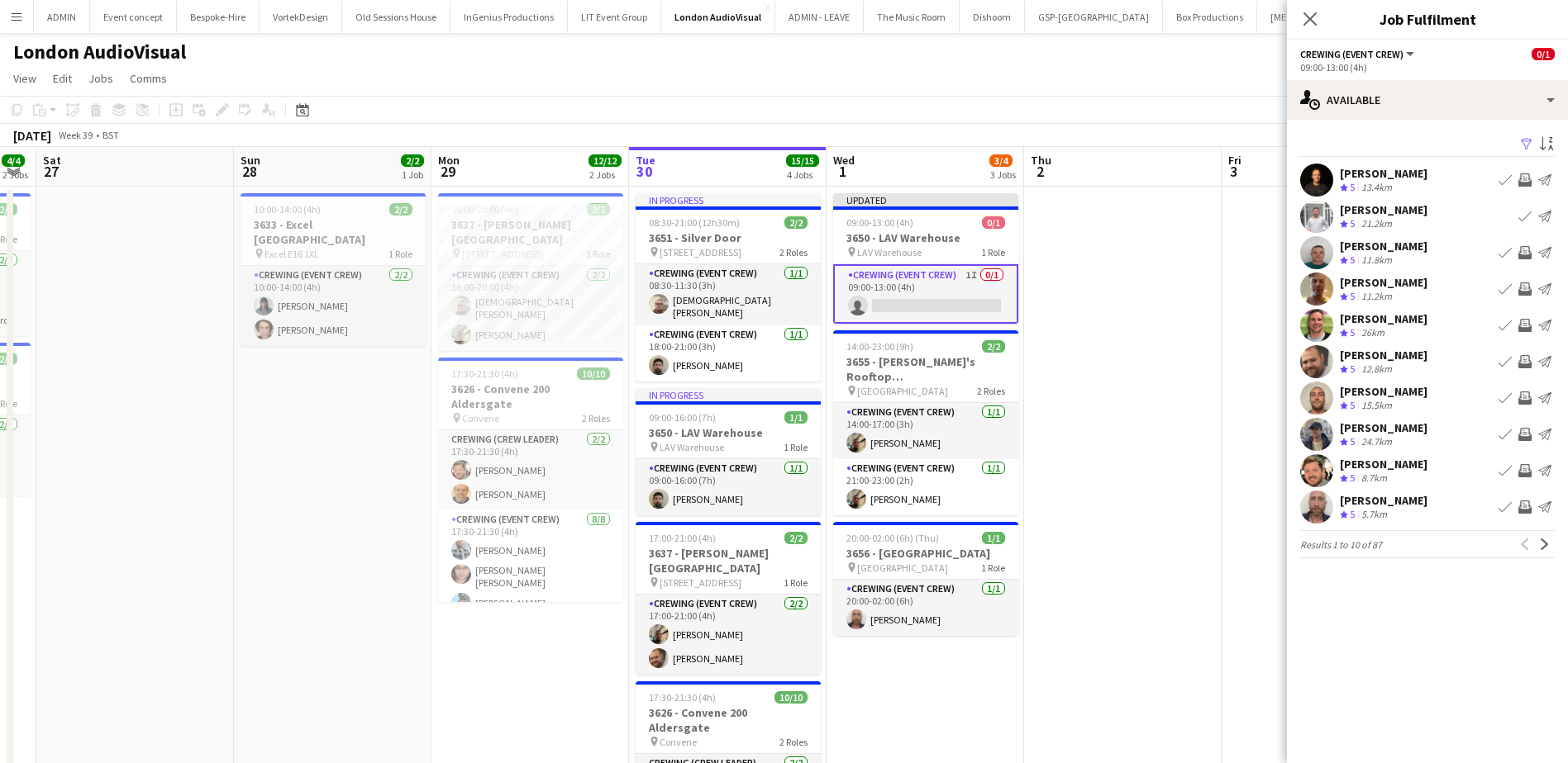
click at [1526, 433] on app-icon "Invite crew" at bounding box center [1524, 434] width 13 height 13
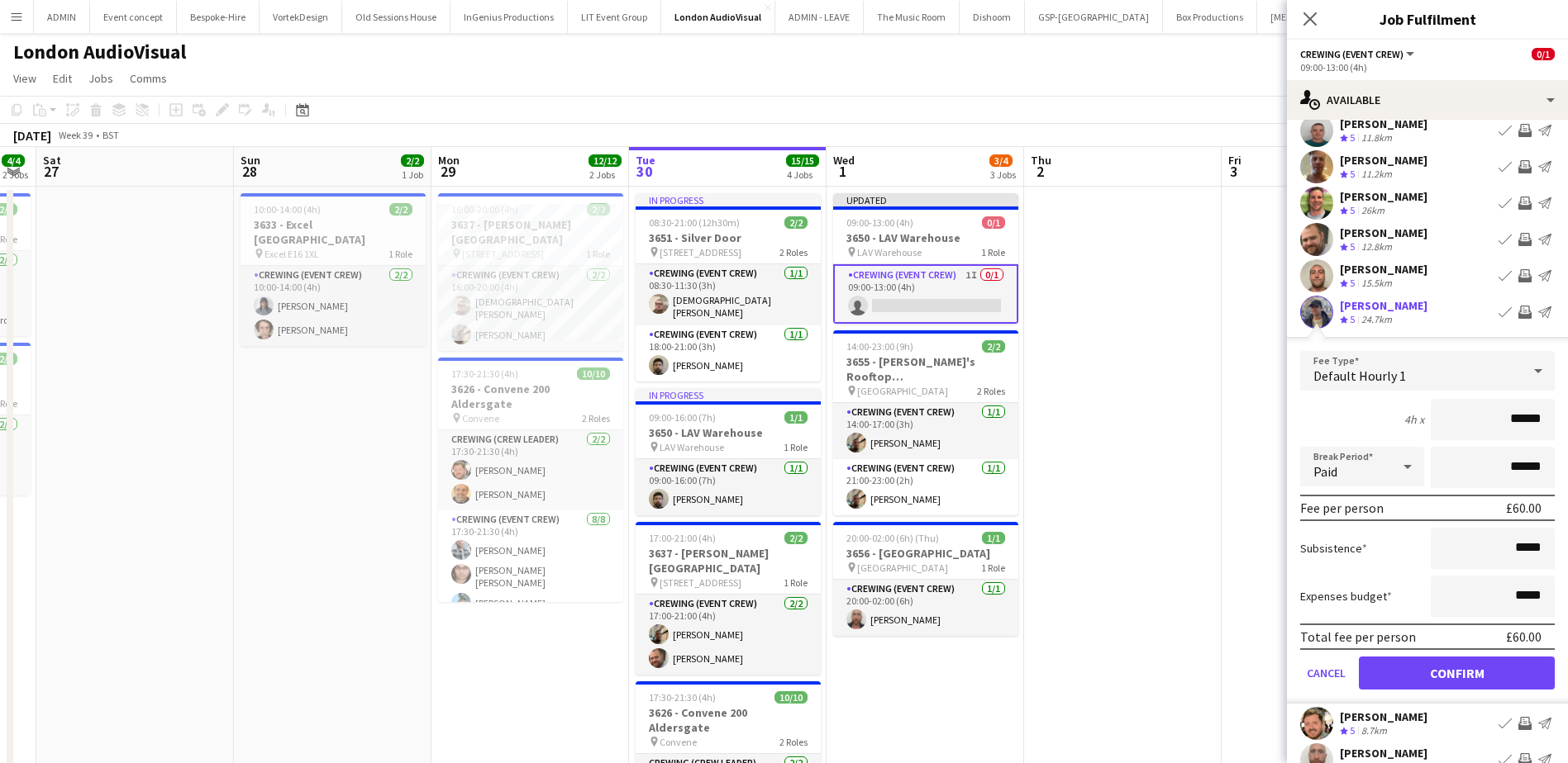
scroll to position [166, 0]
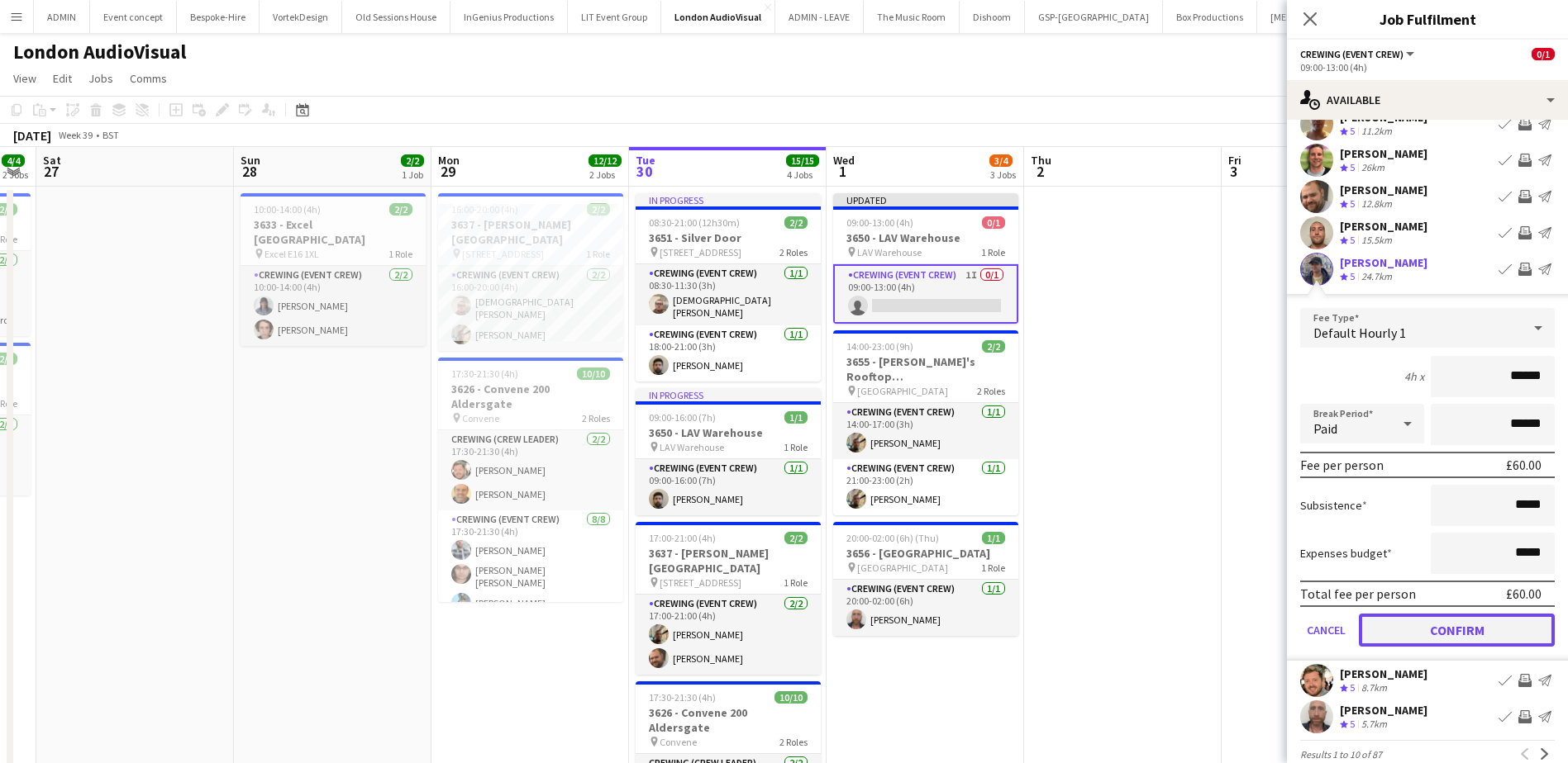
click at [1499, 630] on button "Confirm" at bounding box center [1456, 630] width 196 height 33
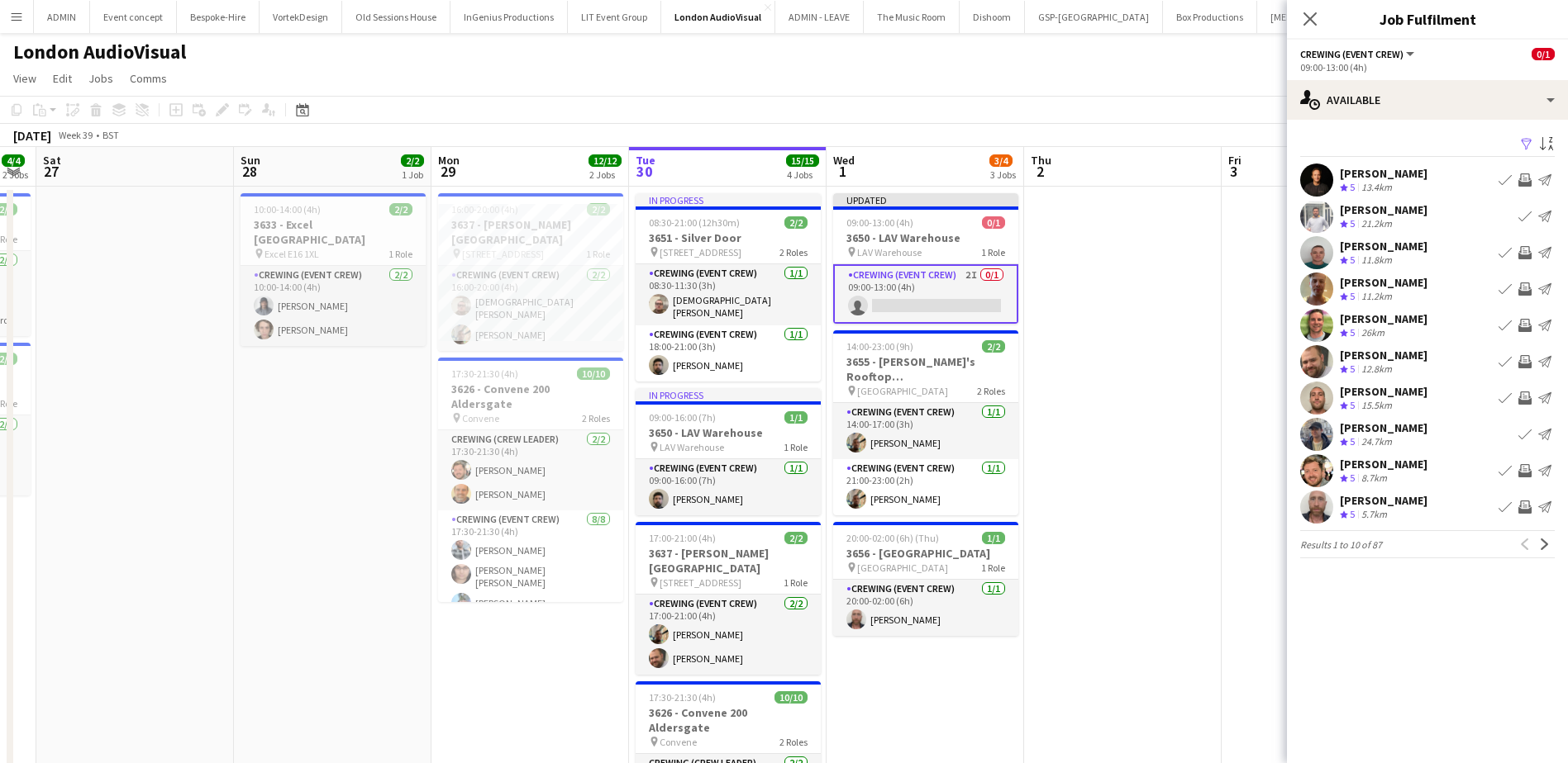
click at [1527, 471] on app-icon "Invite crew" at bounding box center [1524, 470] width 13 height 13
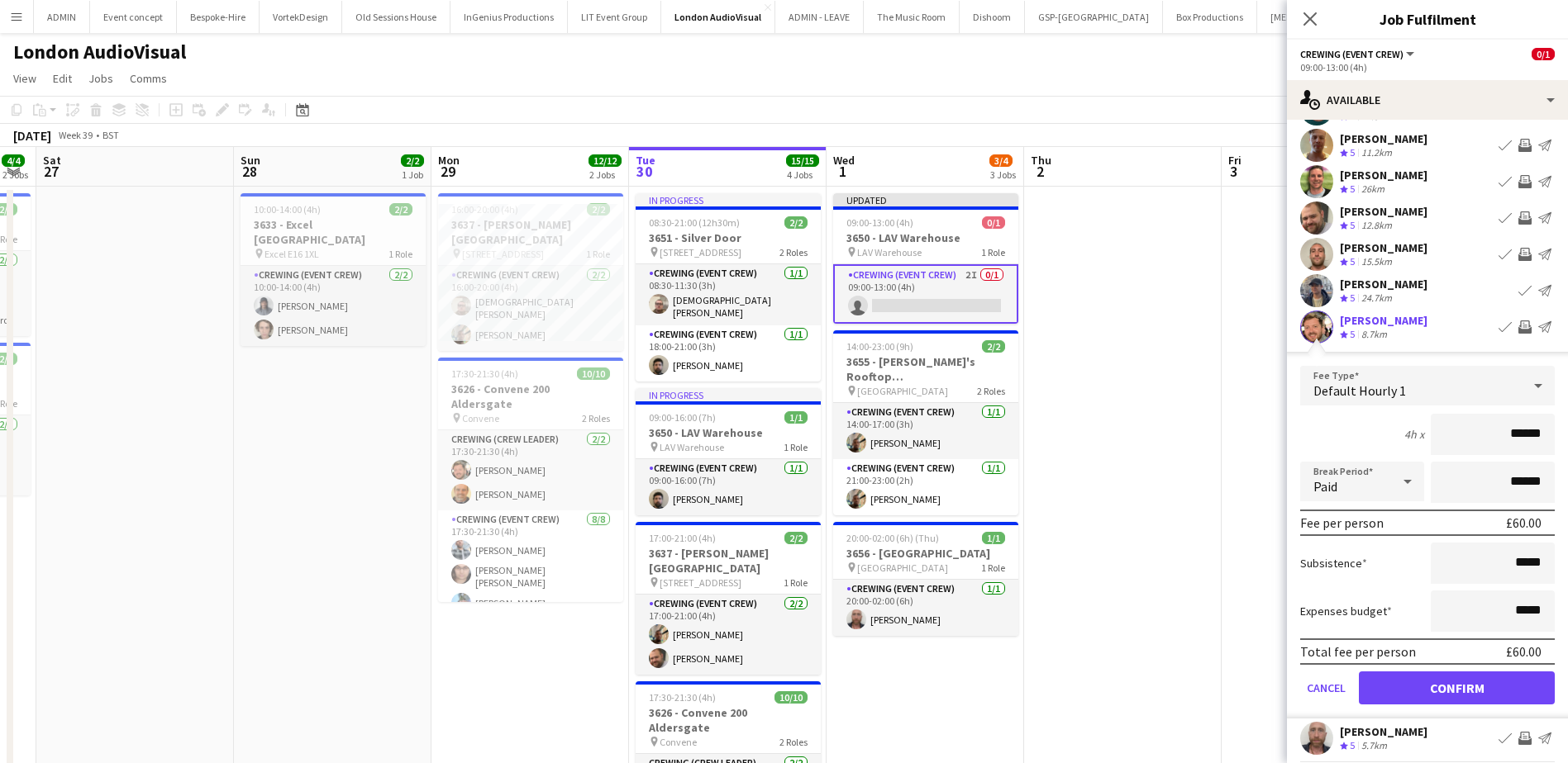
scroll to position [166, 0]
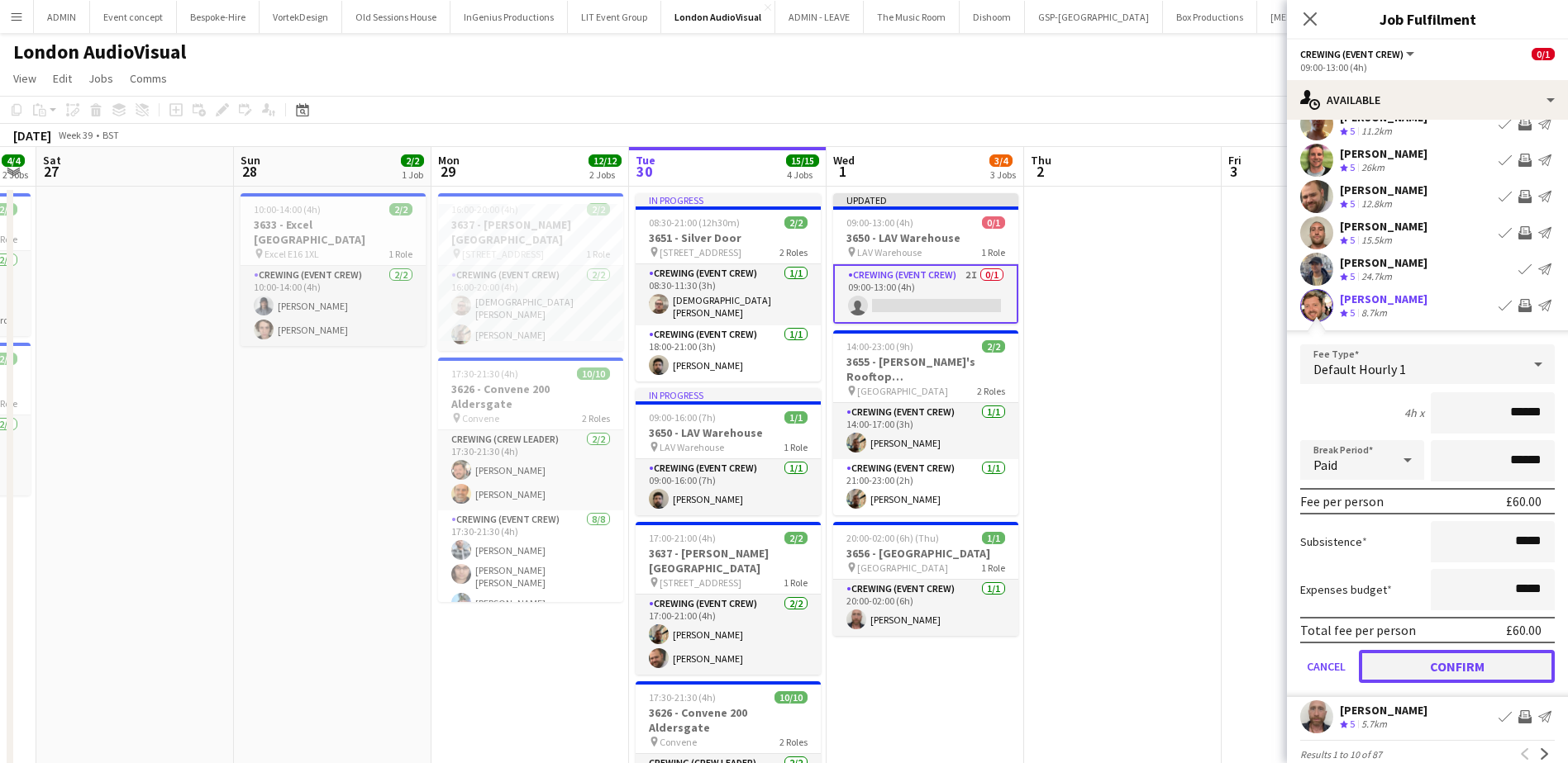
click at [1493, 664] on button "Confirm" at bounding box center [1456, 667] width 196 height 33
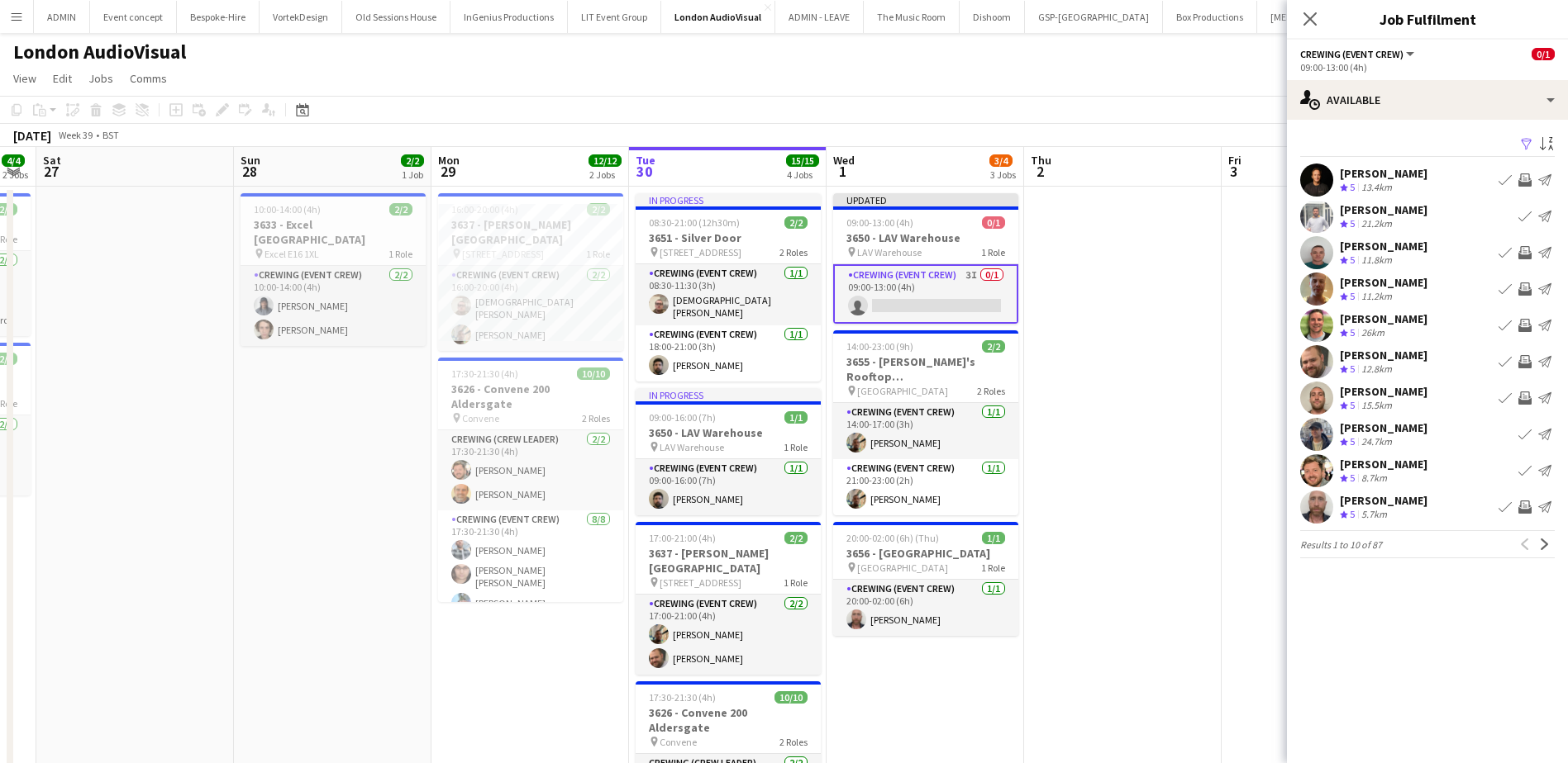
scroll to position [0, 0]
click at [1526, 501] on app-icon "Invite crew" at bounding box center [1524, 506] width 13 height 13
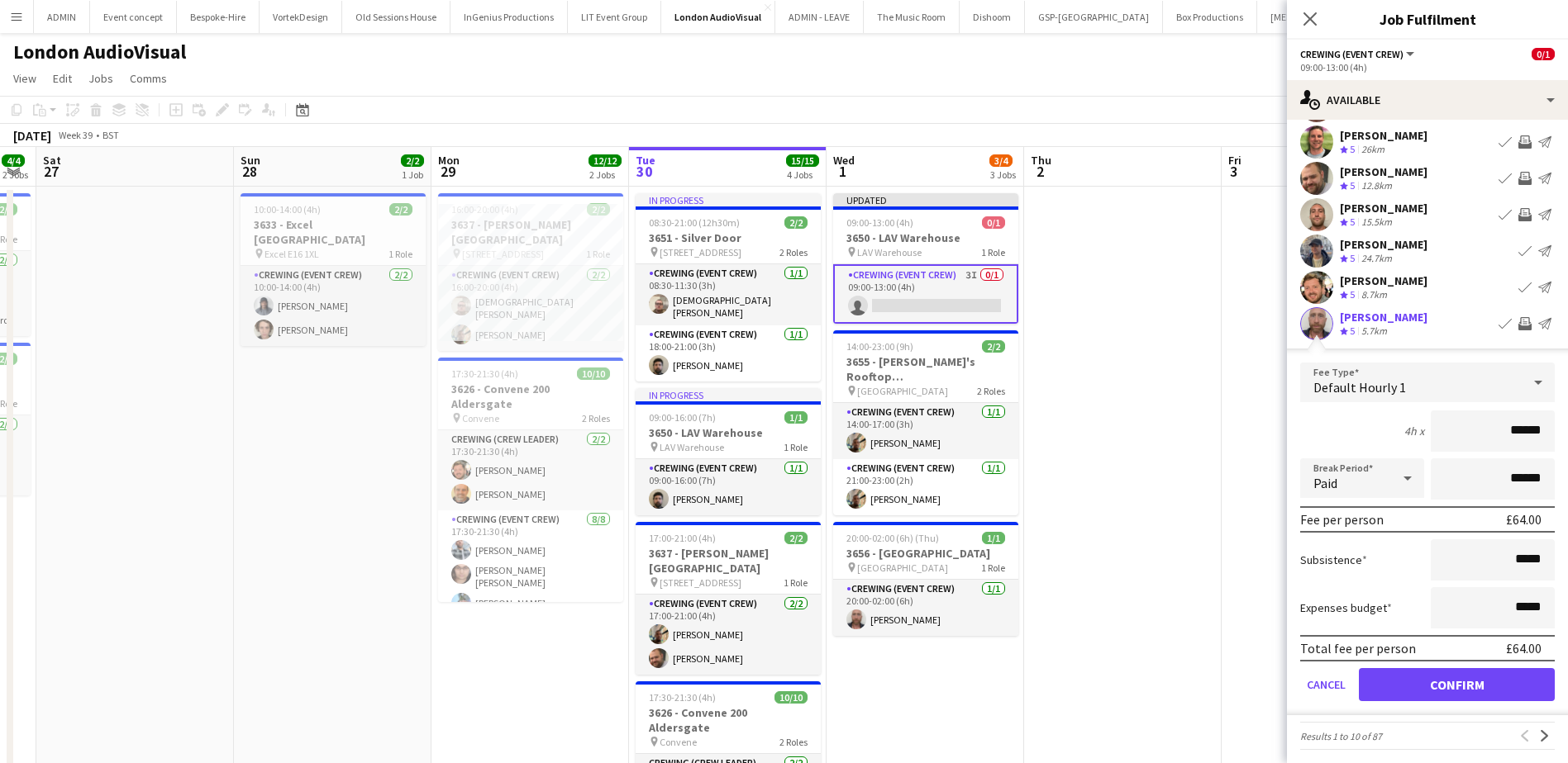
scroll to position [190, 0]
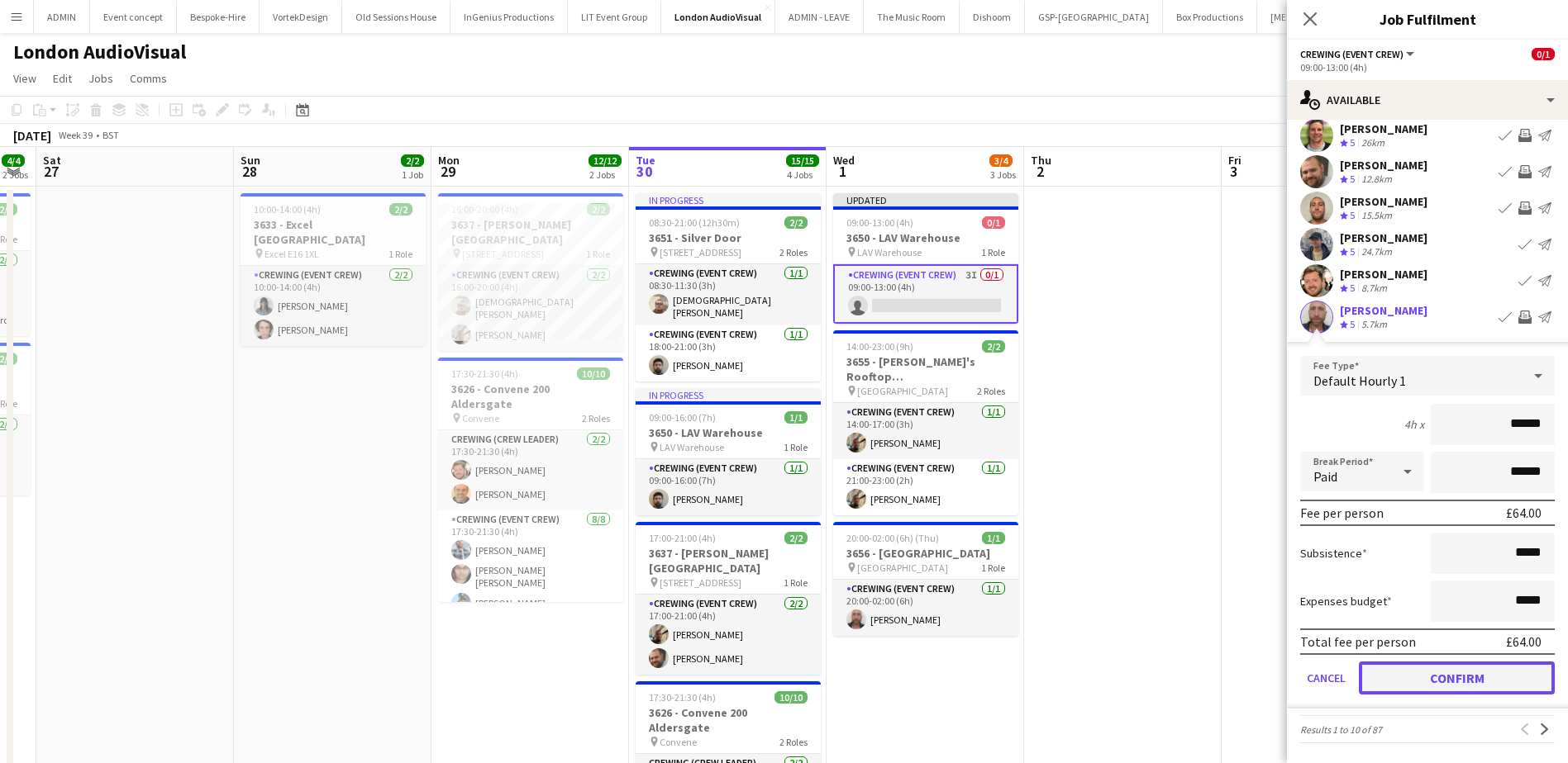
click at [1477, 668] on button "Confirm" at bounding box center [1456, 678] width 196 height 33
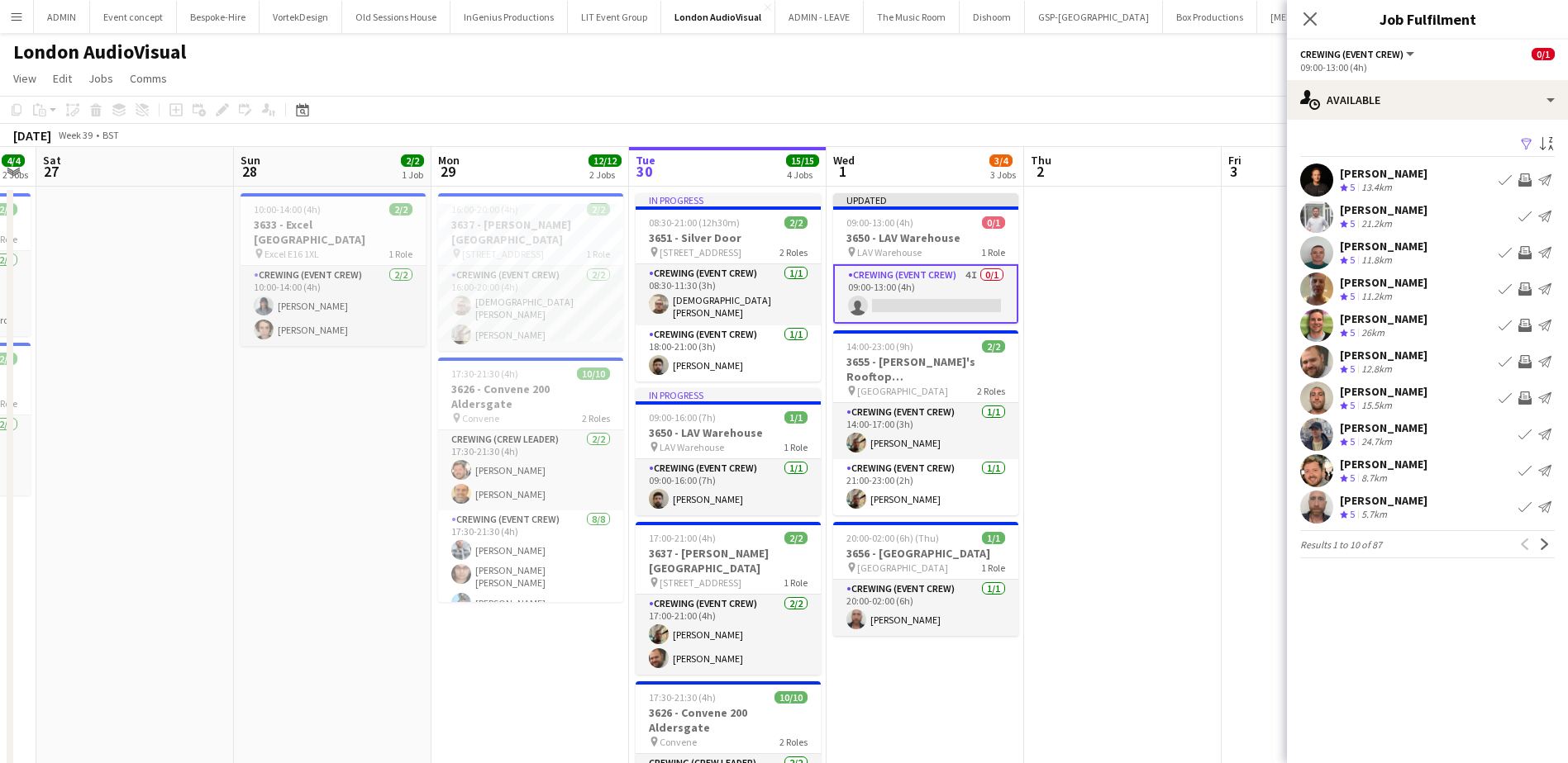
scroll to position [0, 0]
click at [1526, 287] on app-icon "Invite crew" at bounding box center [1524, 288] width 13 height 13
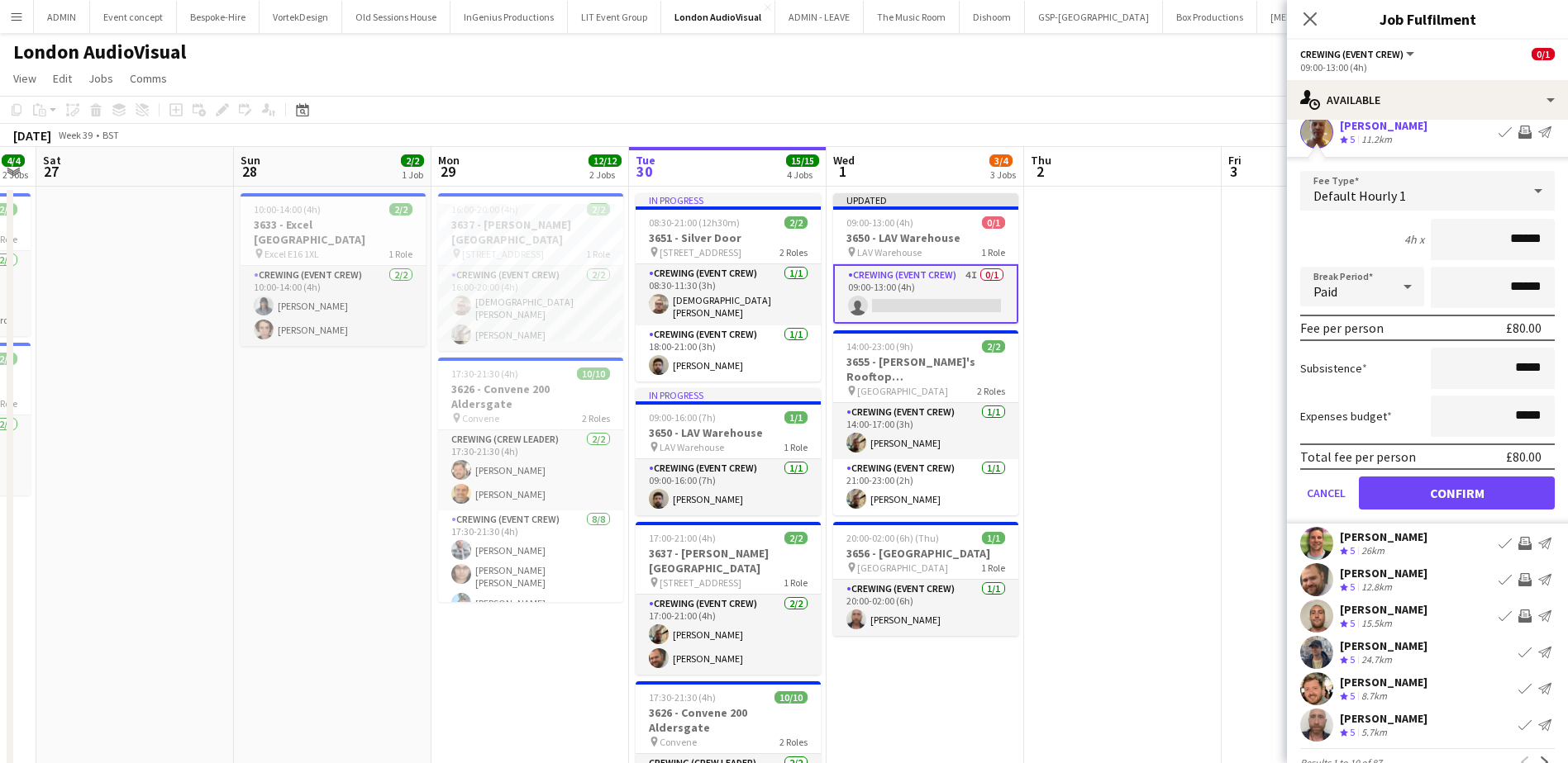
scroll to position [166, 0]
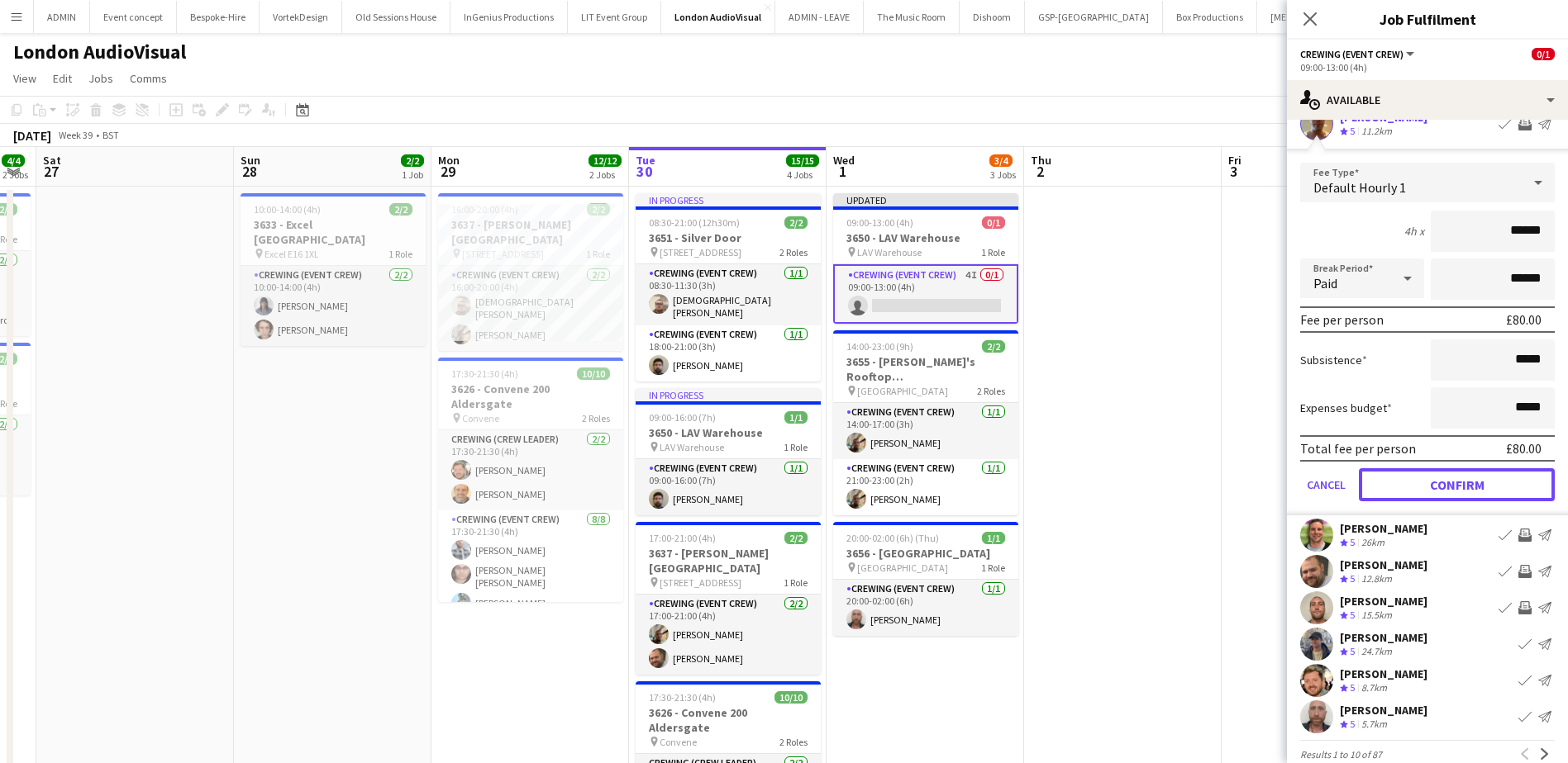
click at [1470, 476] on button "Confirm" at bounding box center [1456, 485] width 196 height 33
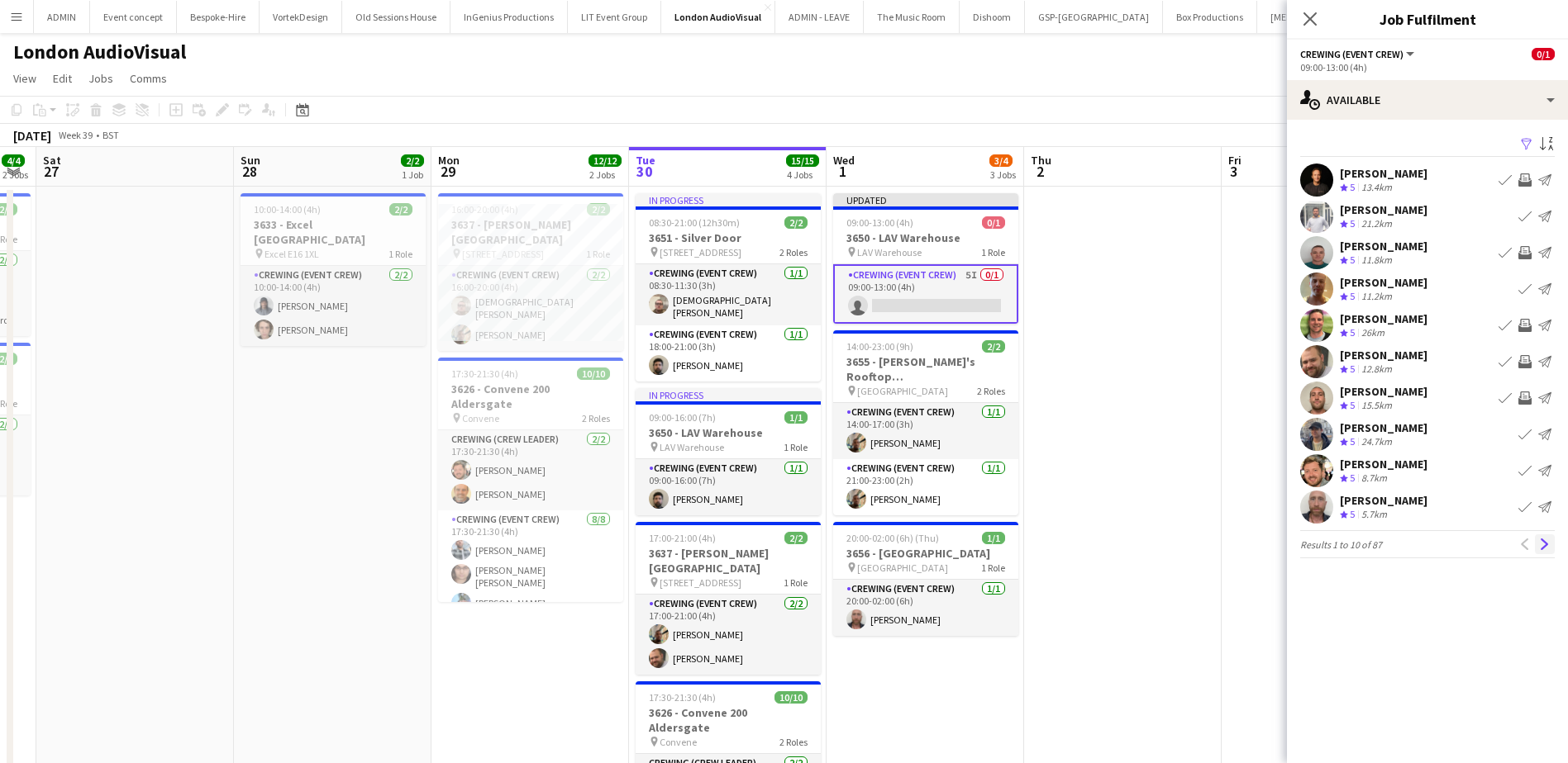
click at [1547, 548] on app-icon "Next" at bounding box center [1544, 545] width 12 height 12
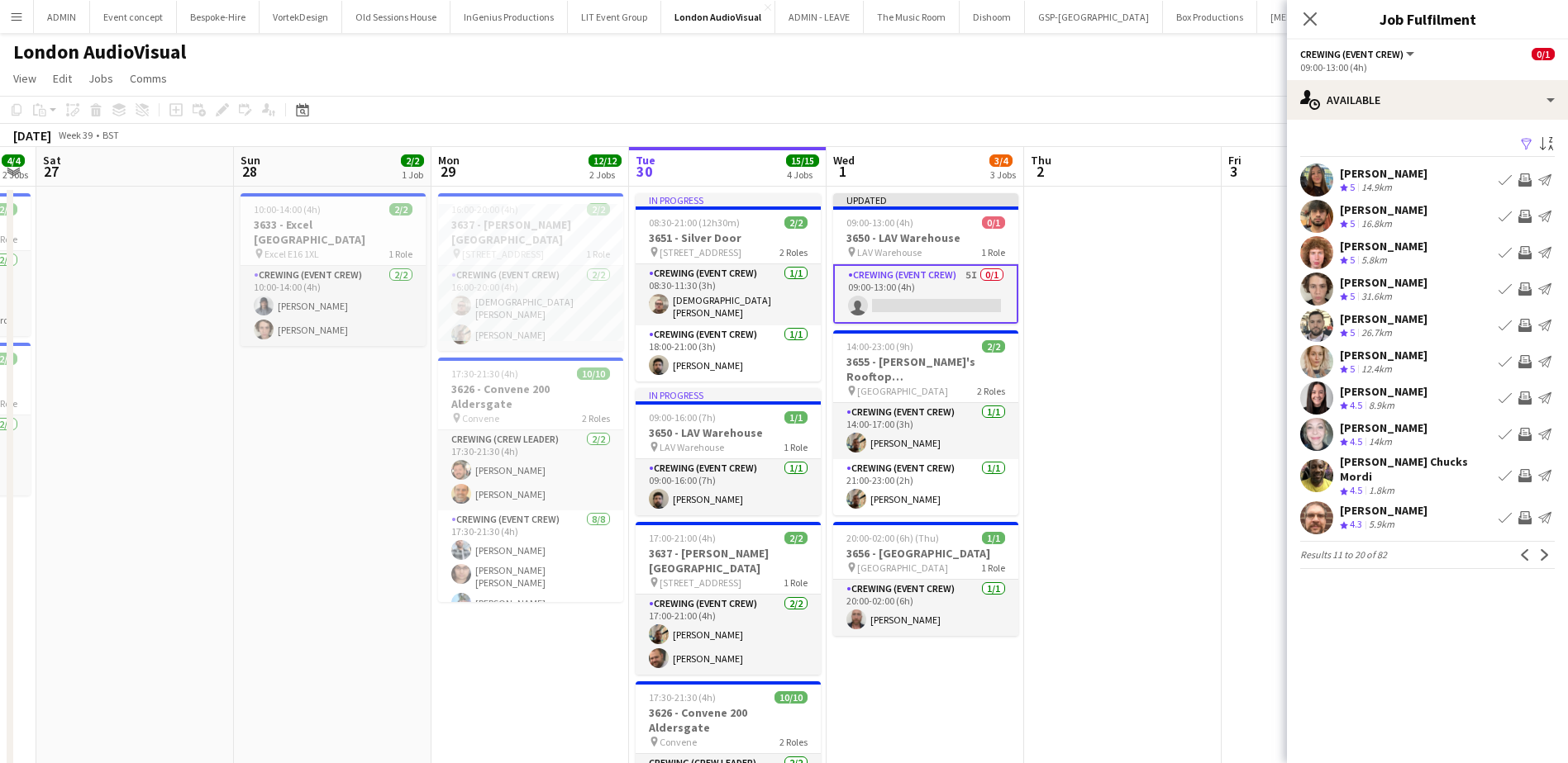
click at [1524, 250] on app-icon "Invite crew" at bounding box center [1524, 252] width 13 height 13
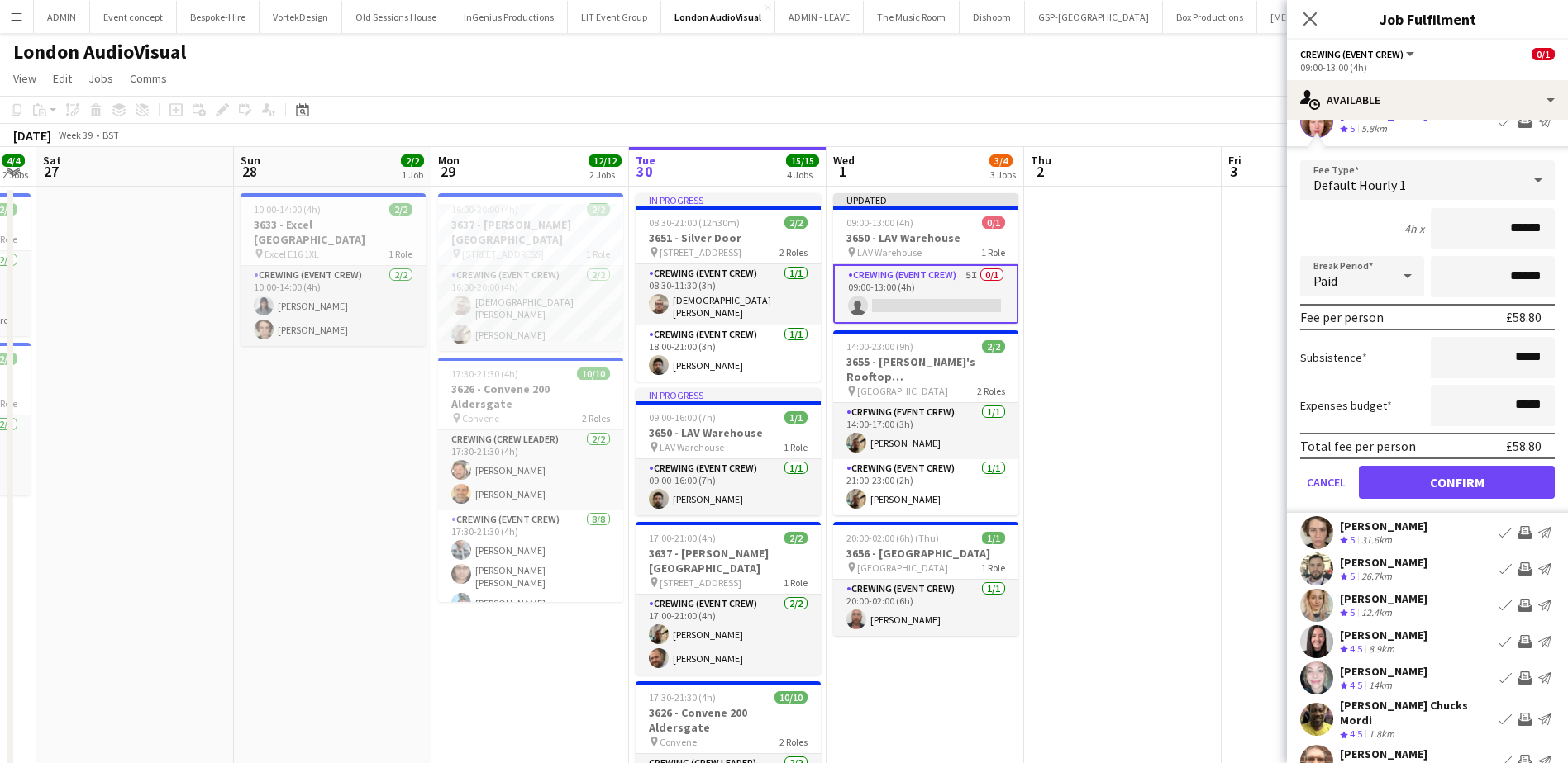
scroll to position [166, 0]
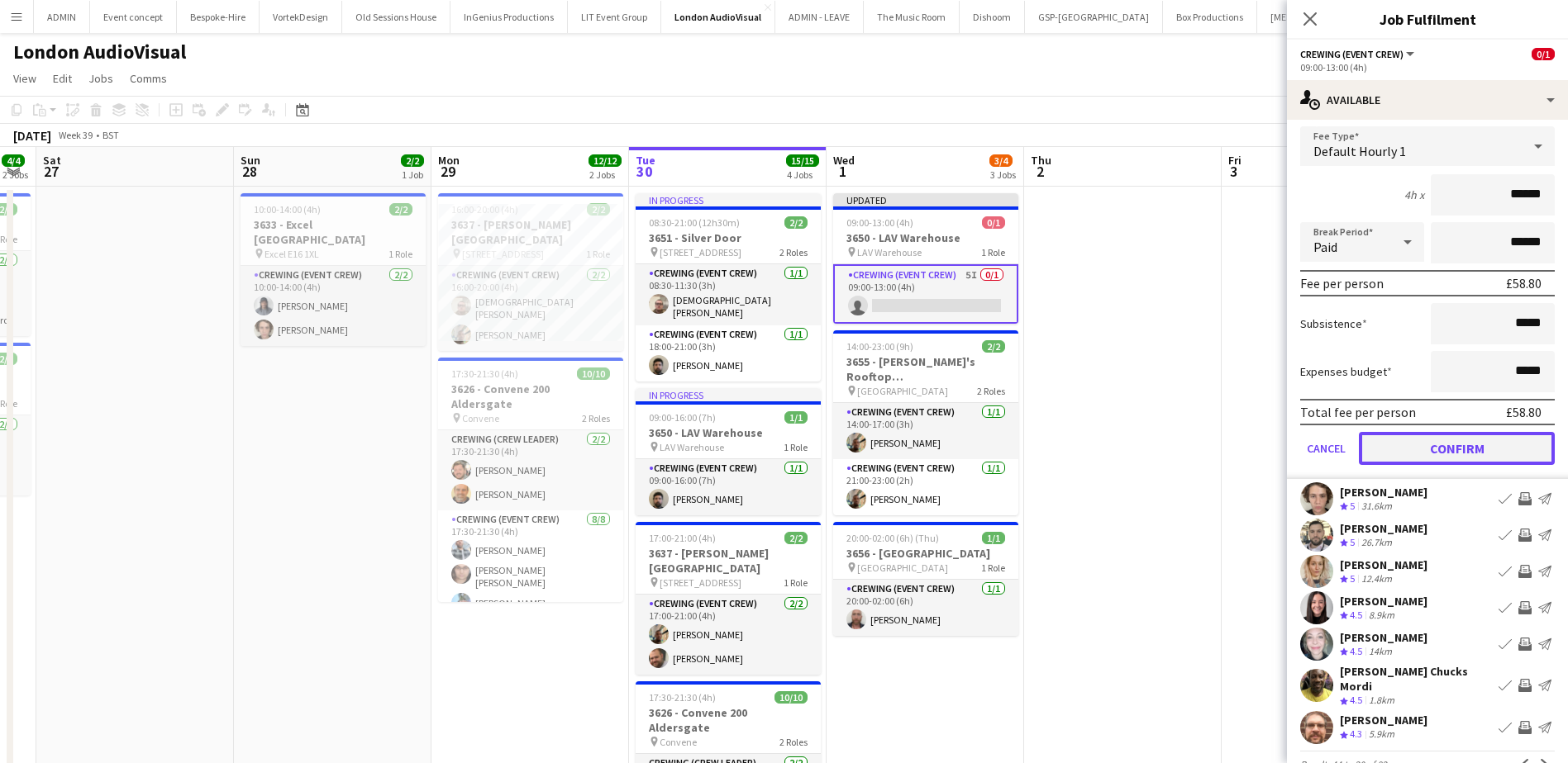
click at [1472, 448] on button "Confirm" at bounding box center [1456, 449] width 196 height 33
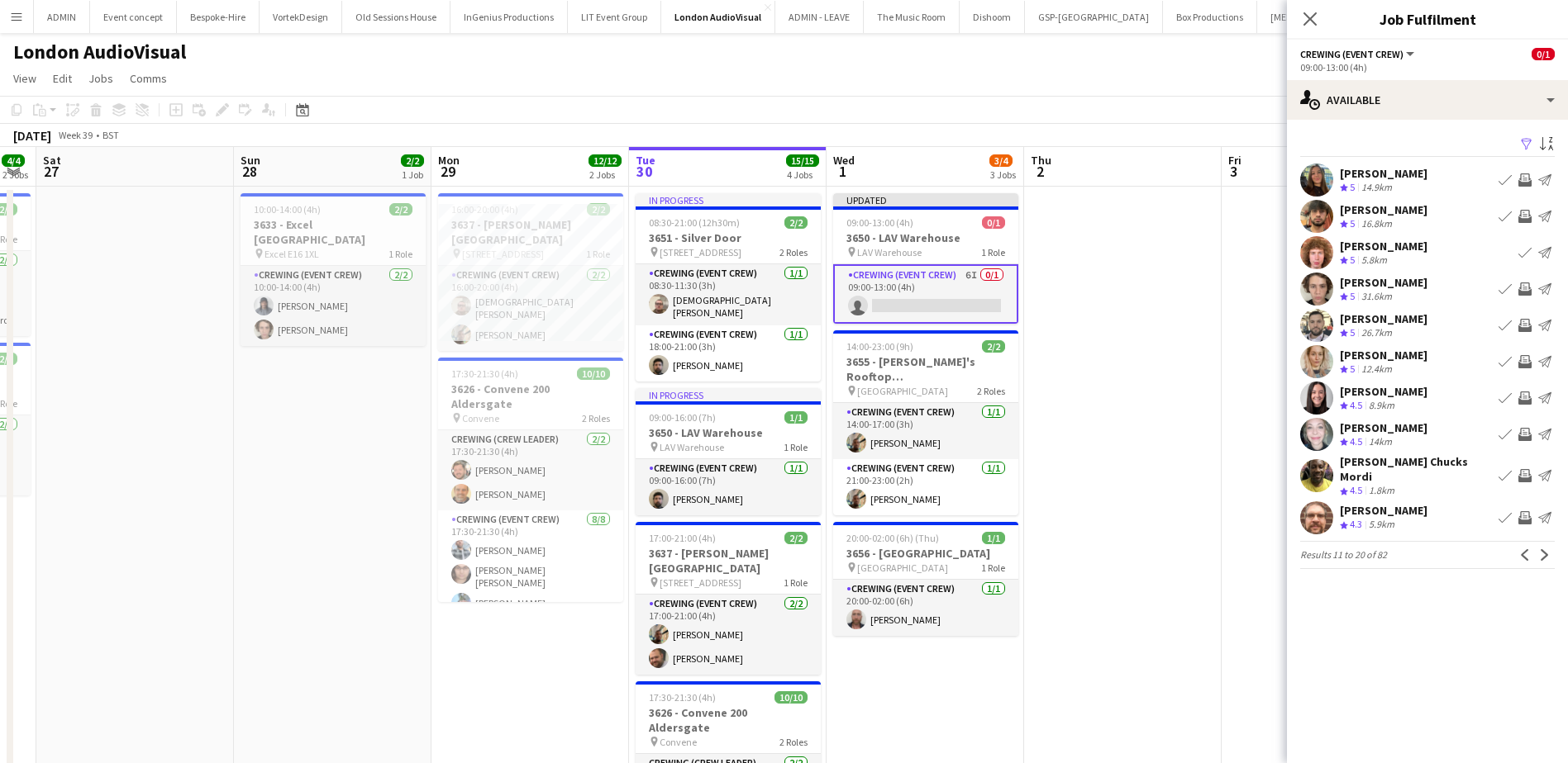
scroll to position [0, 0]
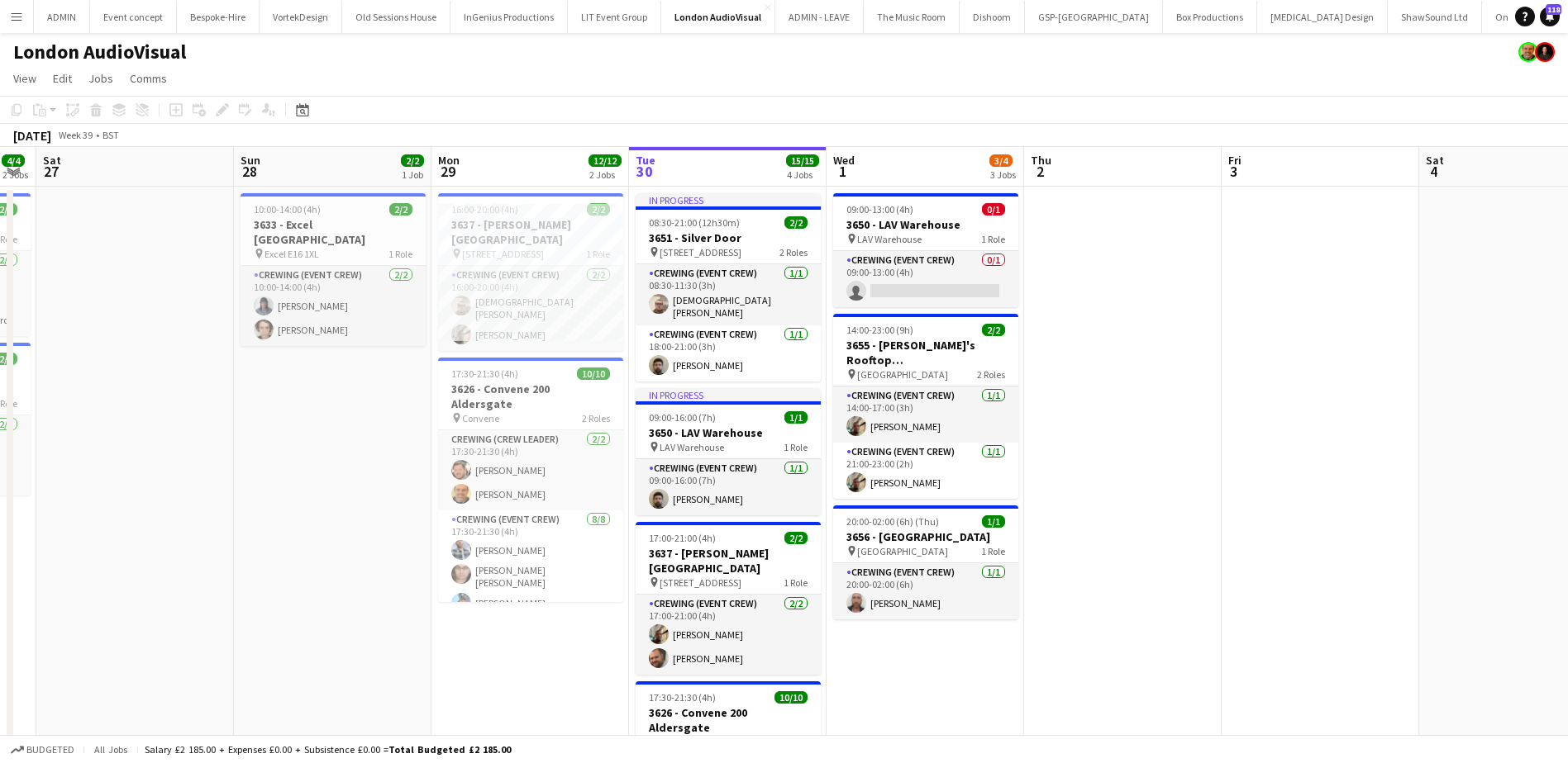
click at [1204, 358] on app-date-cell at bounding box center [1123, 565] width 198 height 756
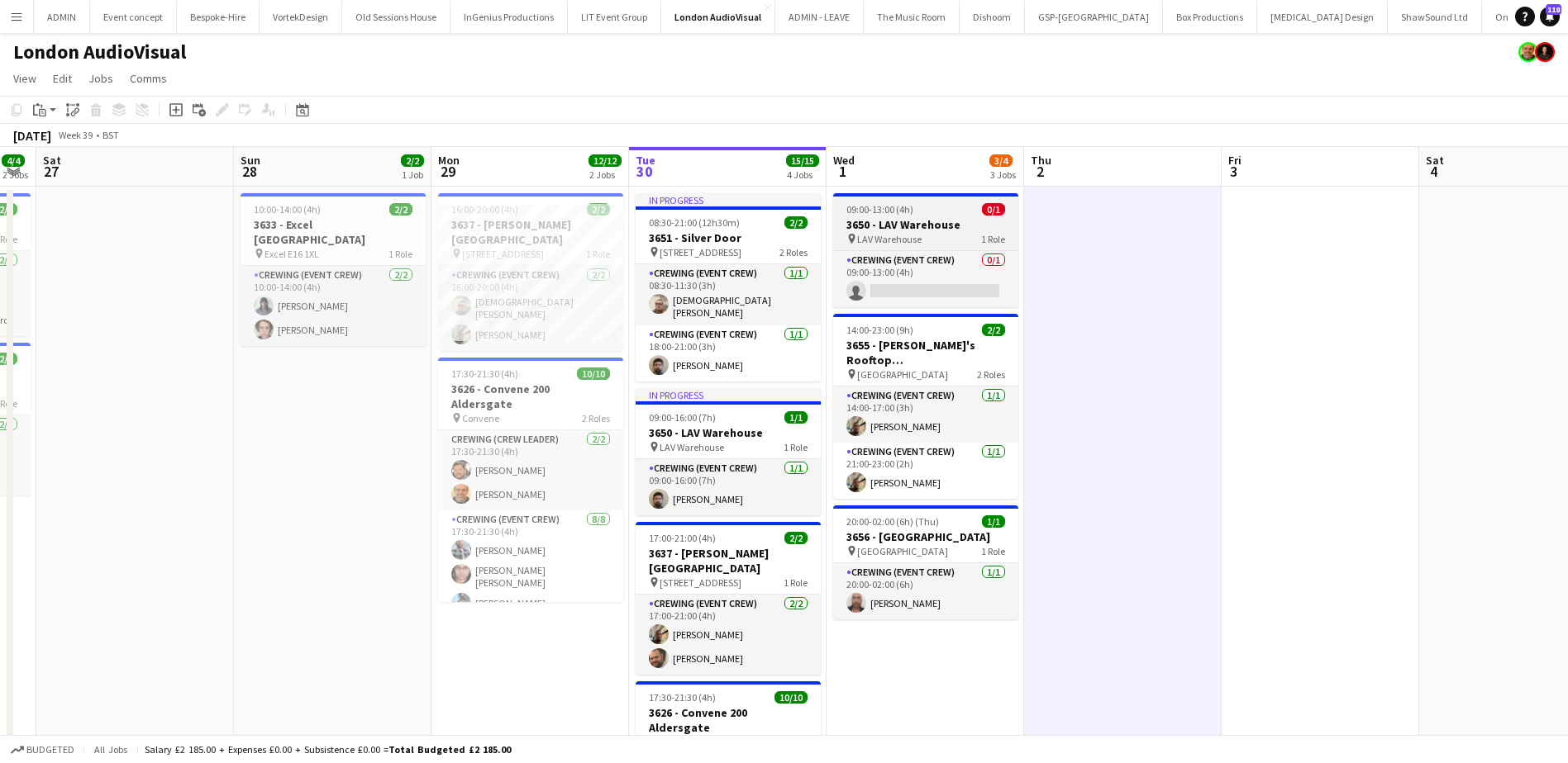
click at [861, 215] on app-job-card "09:00-13:00 (4h) 0/1 3650 - LAV Warehouse pin LAV Warehouse 1 Role Crewing (Eve…" at bounding box center [925, 250] width 185 height 114
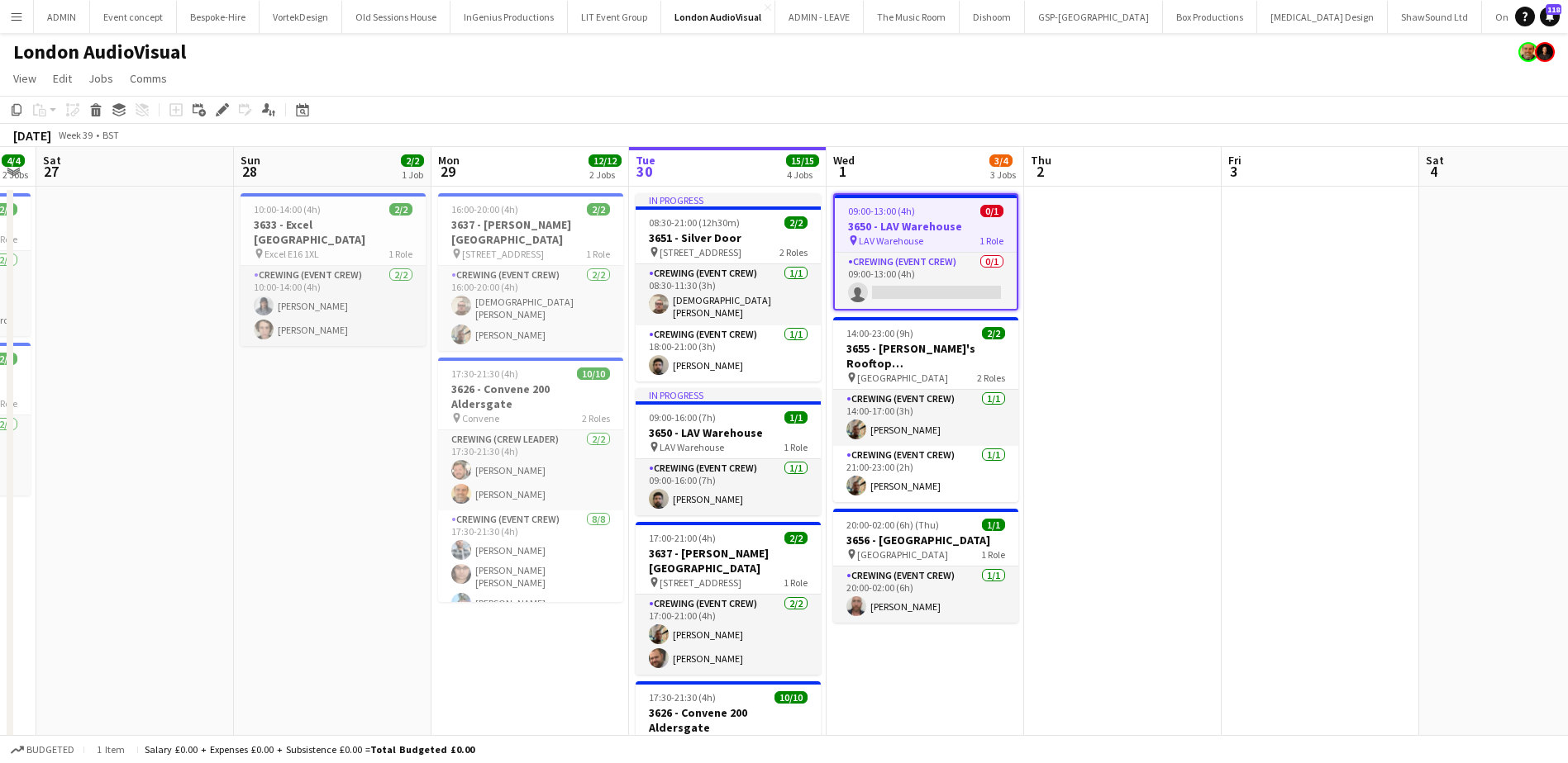
click at [226, 113] on icon "Edit" at bounding box center [221, 109] width 13 height 13
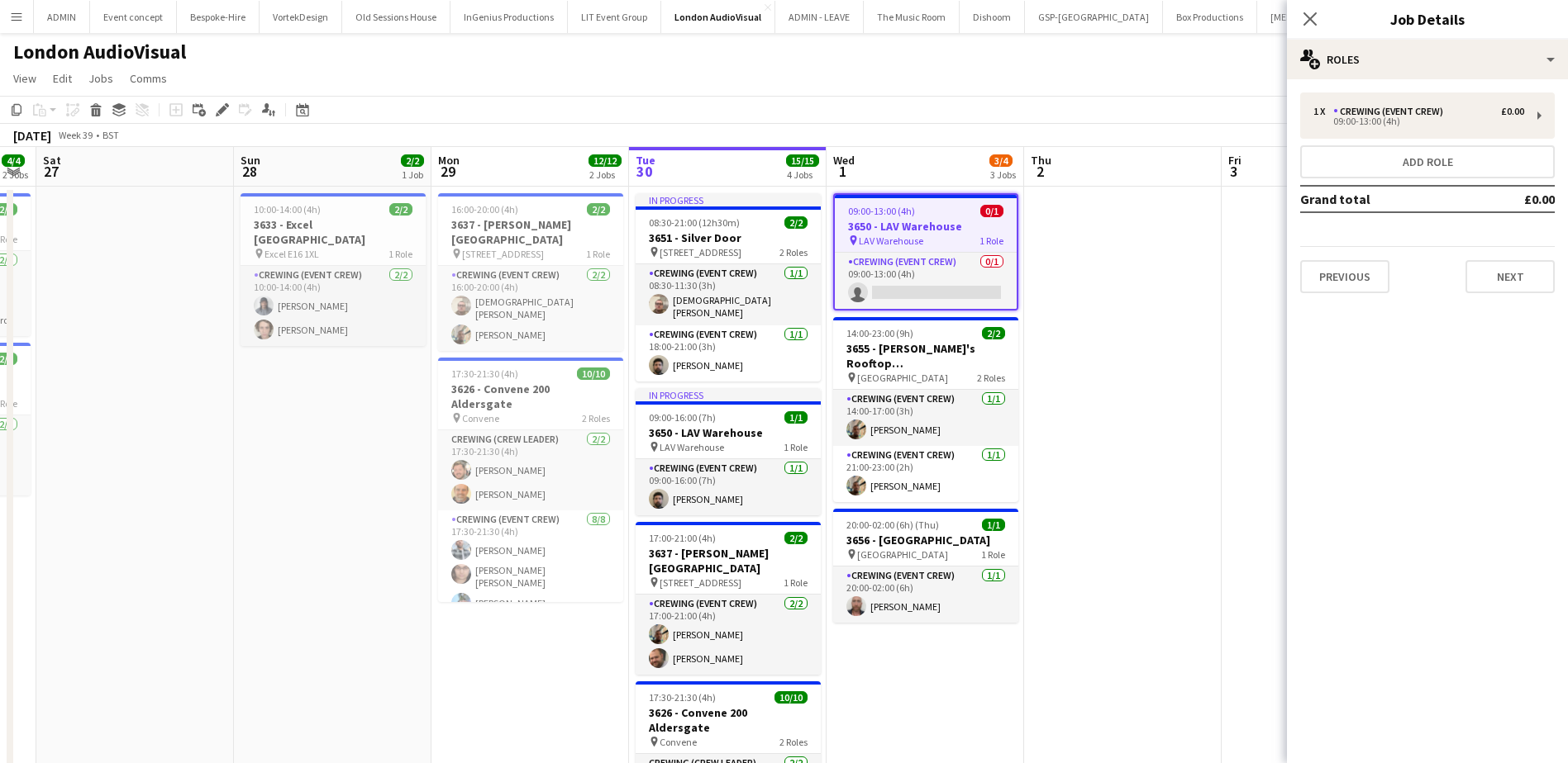
click at [1109, 272] on app-date-cell at bounding box center [1123, 565] width 198 height 756
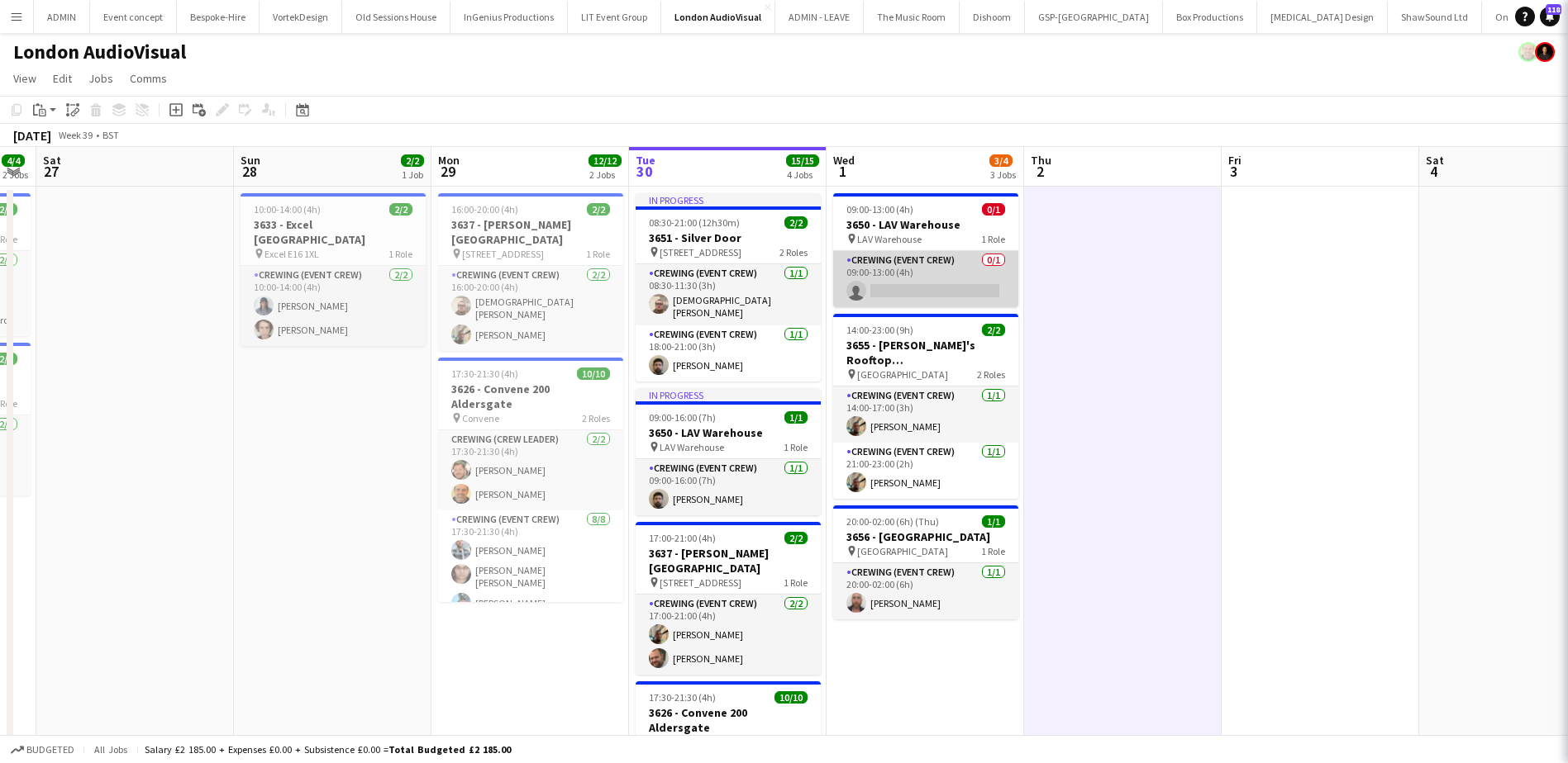
click at [951, 287] on app-card-role "Crewing (Event Crew) 0/1 09:00-13:00 (4h) single-neutral-actions" at bounding box center [925, 278] width 185 height 56
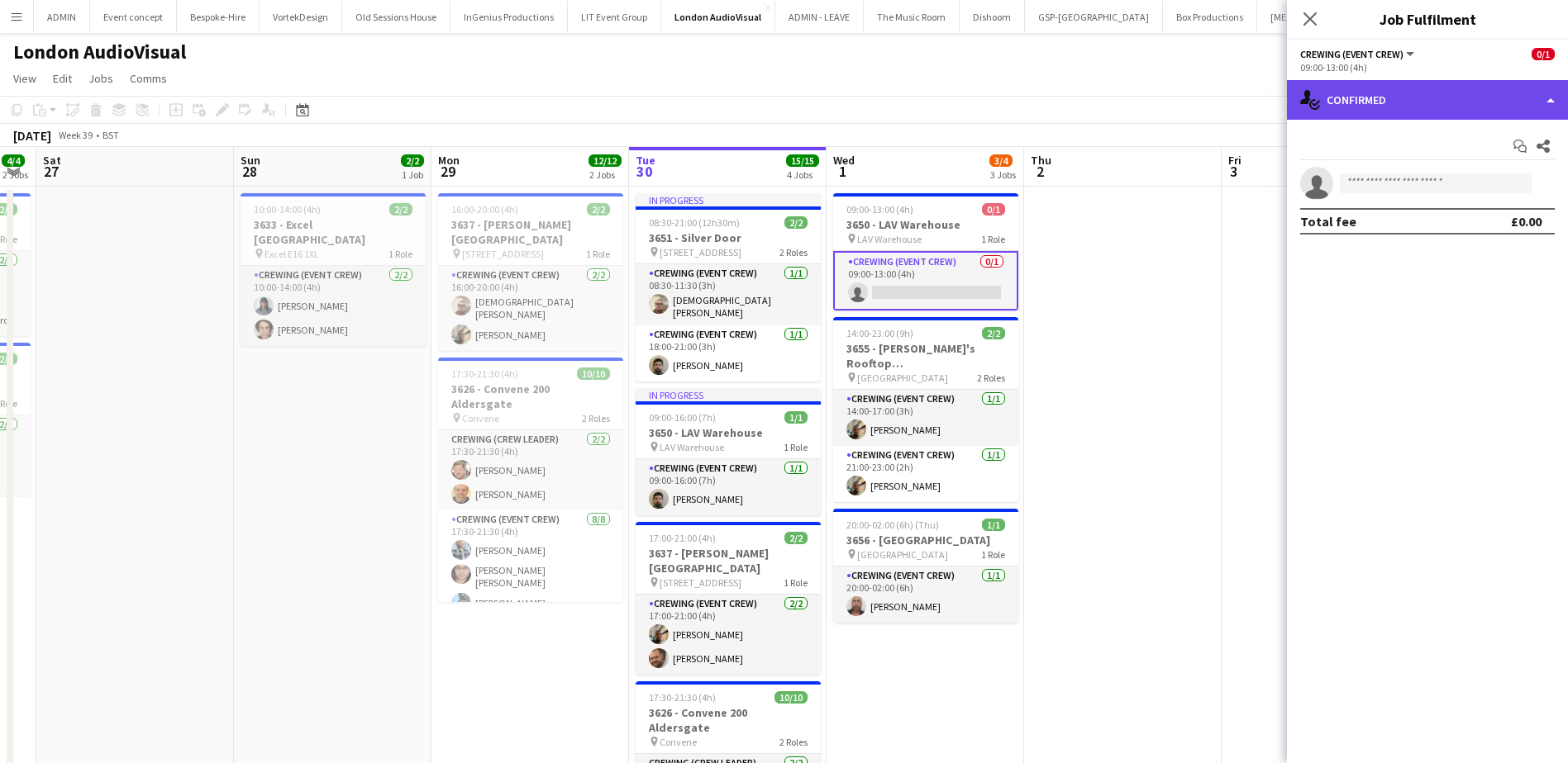
click at [1493, 113] on div "single-neutral-actions-check-2 Confirmed" at bounding box center [1427, 100] width 281 height 39
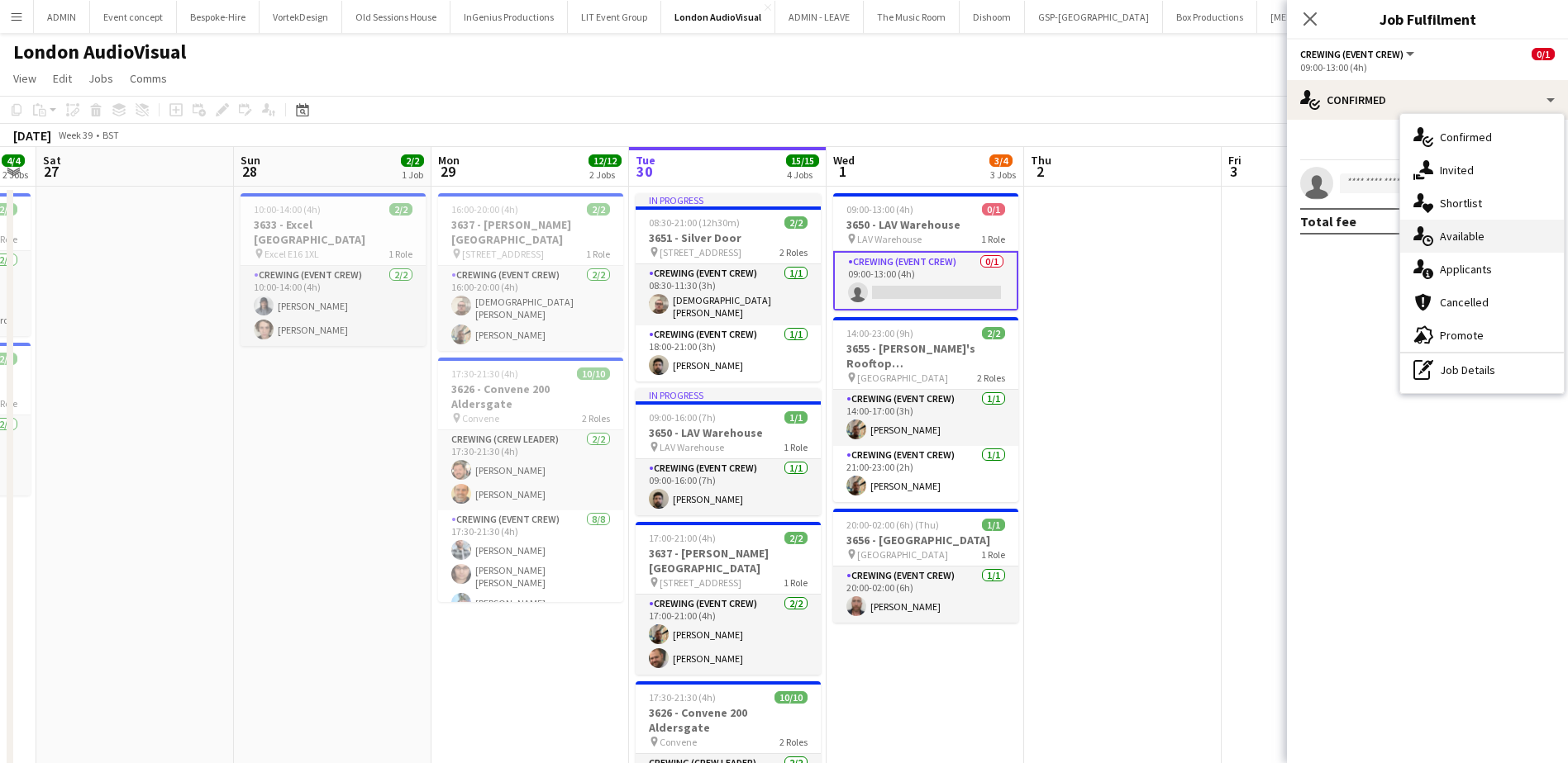
click at [1487, 245] on div "single-neutral-actions-upload Available" at bounding box center [1481, 236] width 164 height 33
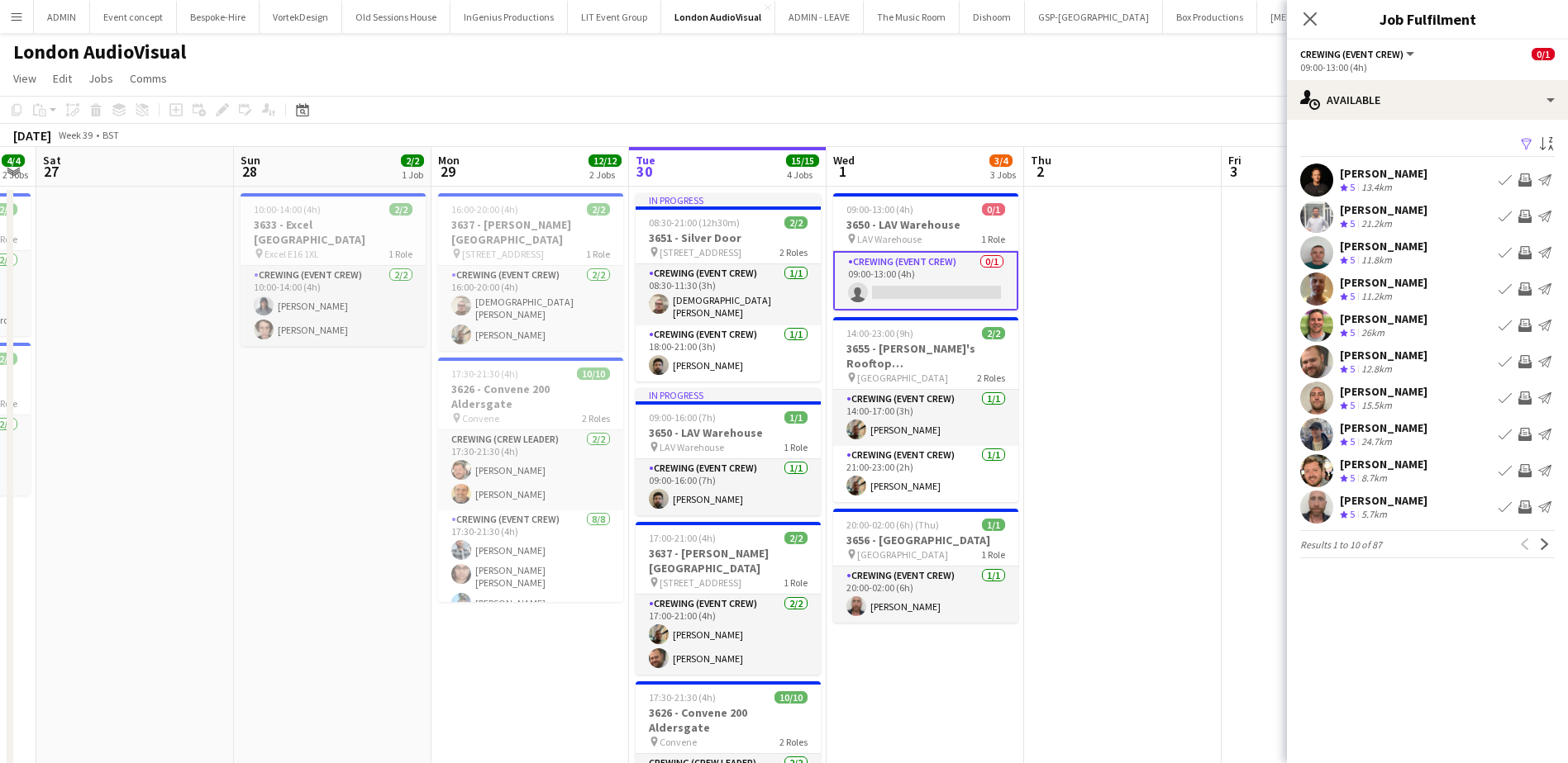
click at [1530, 282] on button "Invite crew" at bounding box center [1525, 289] width 20 height 20
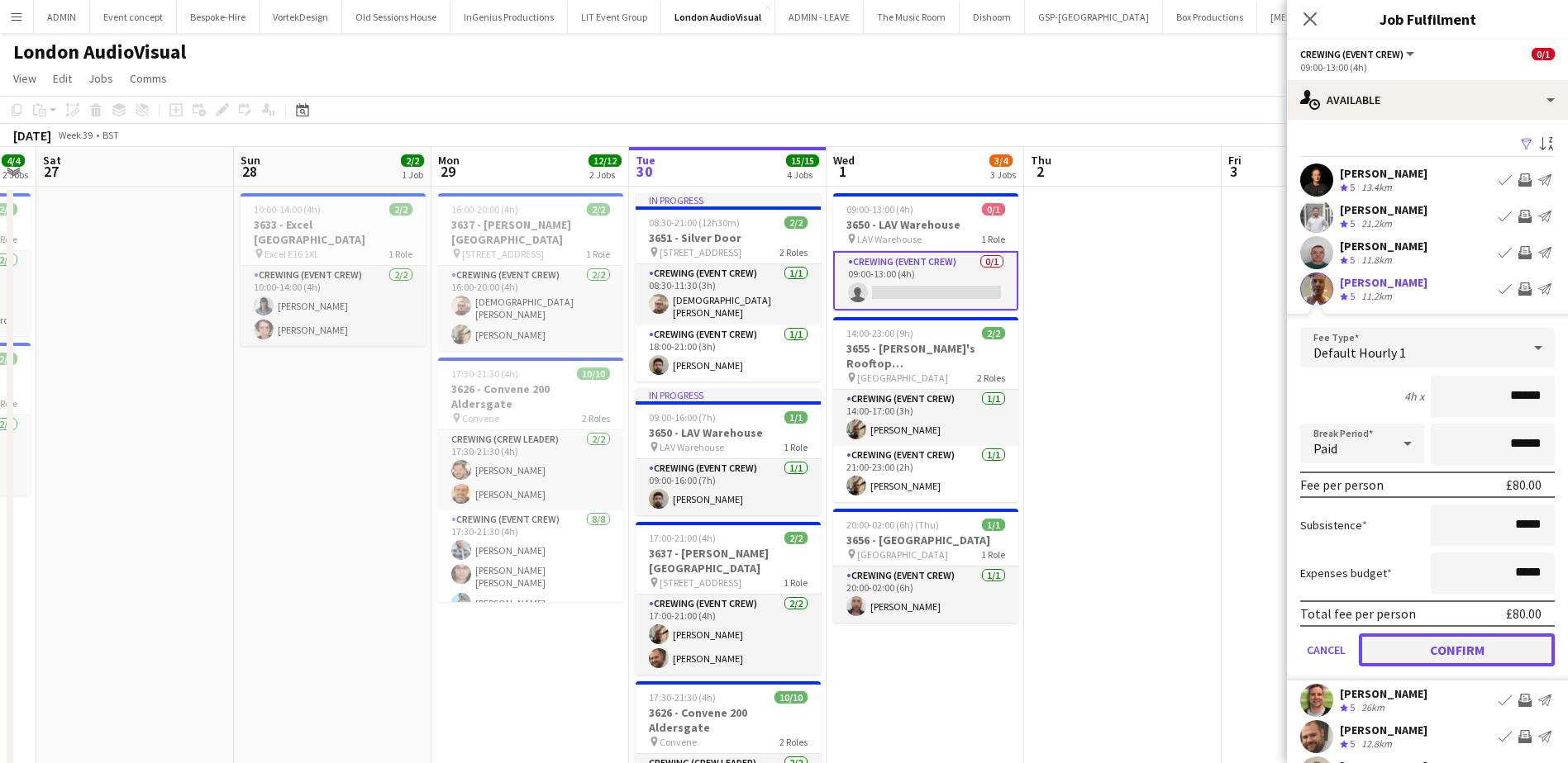
click at [1461, 645] on button "Confirm" at bounding box center [1456, 650] width 196 height 33
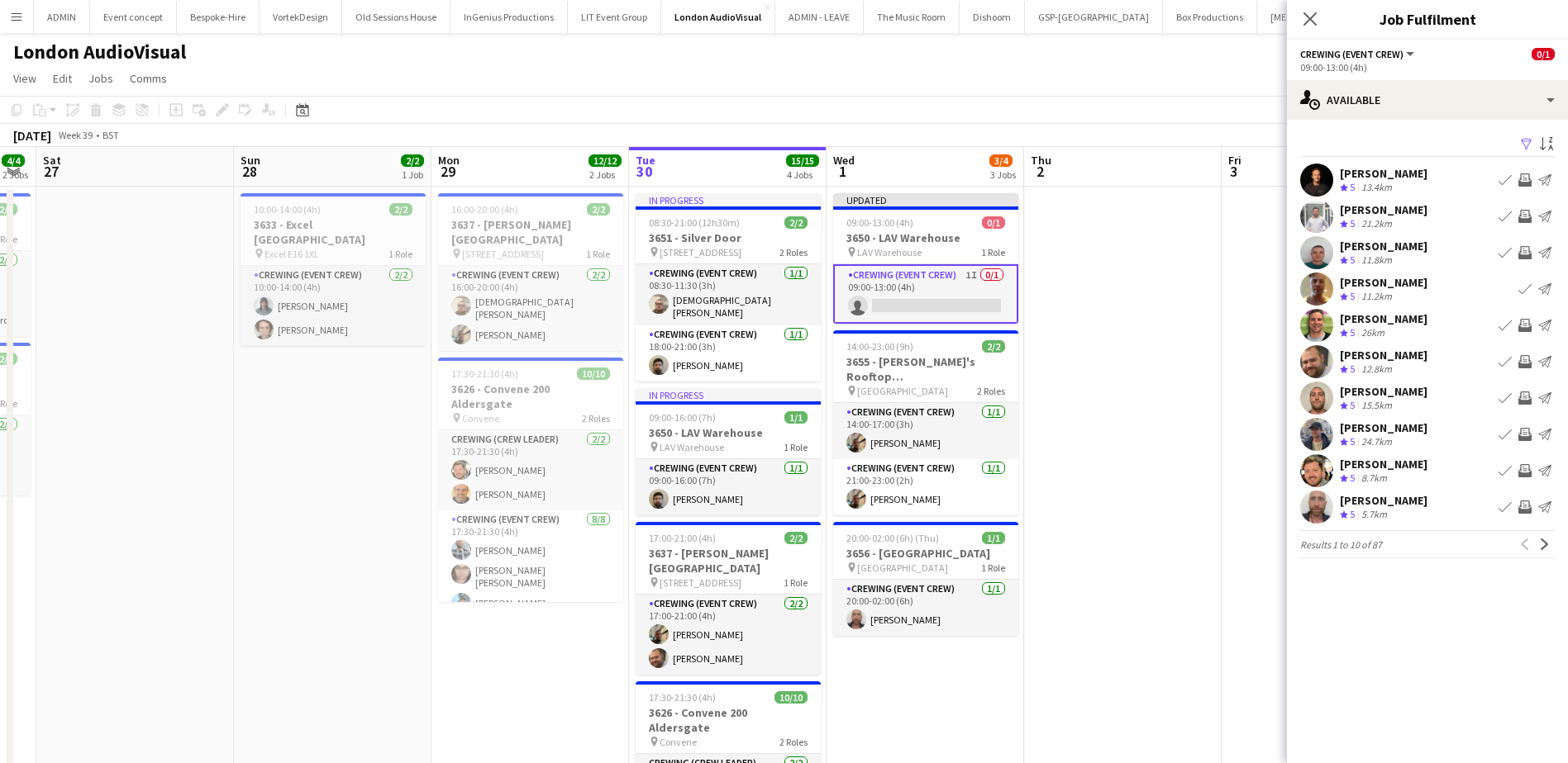
click at [1524, 393] on app-icon "Invite crew" at bounding box center [1524, 398] width 13 height 13
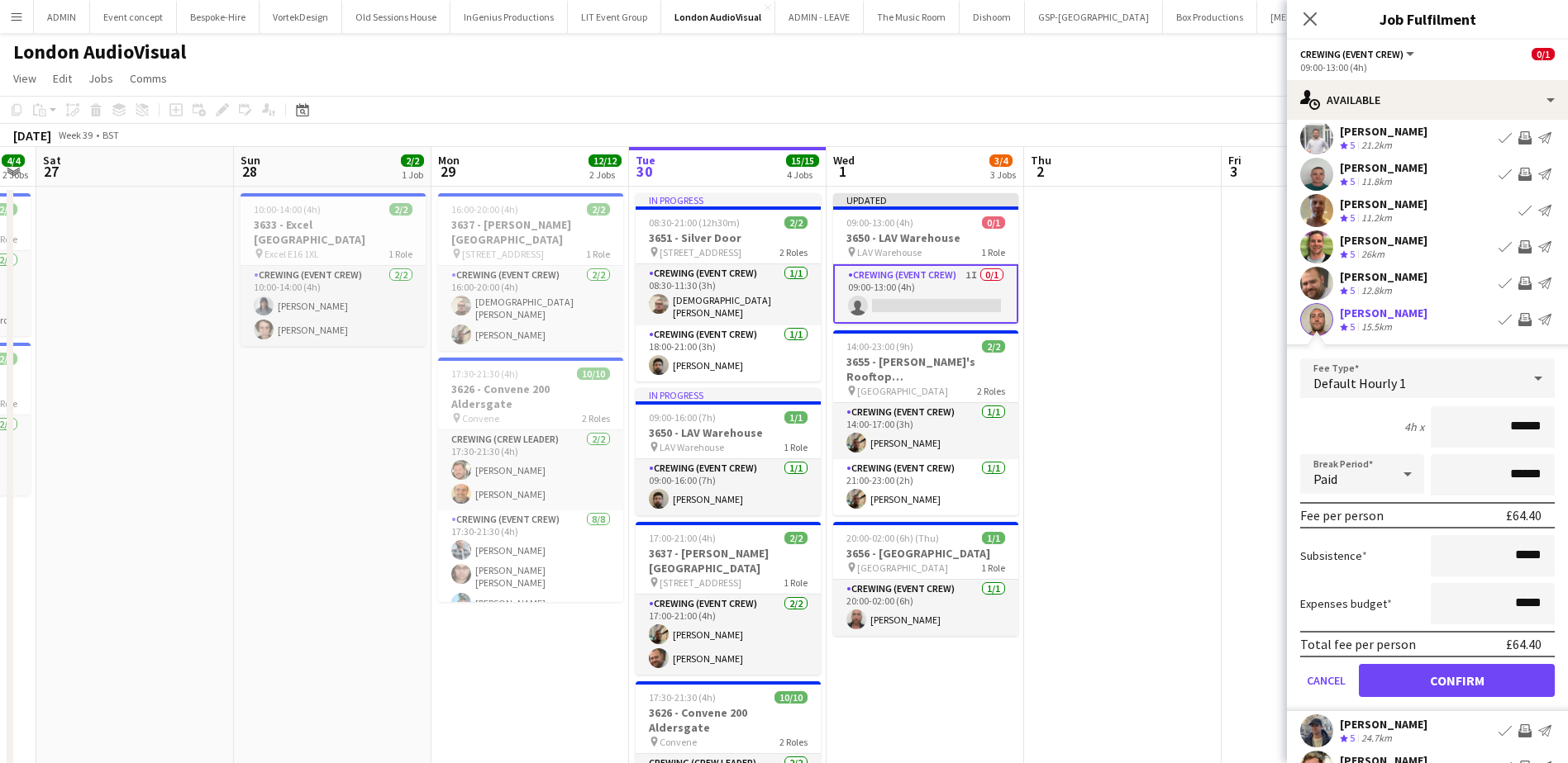
scroll to position [82, 0]
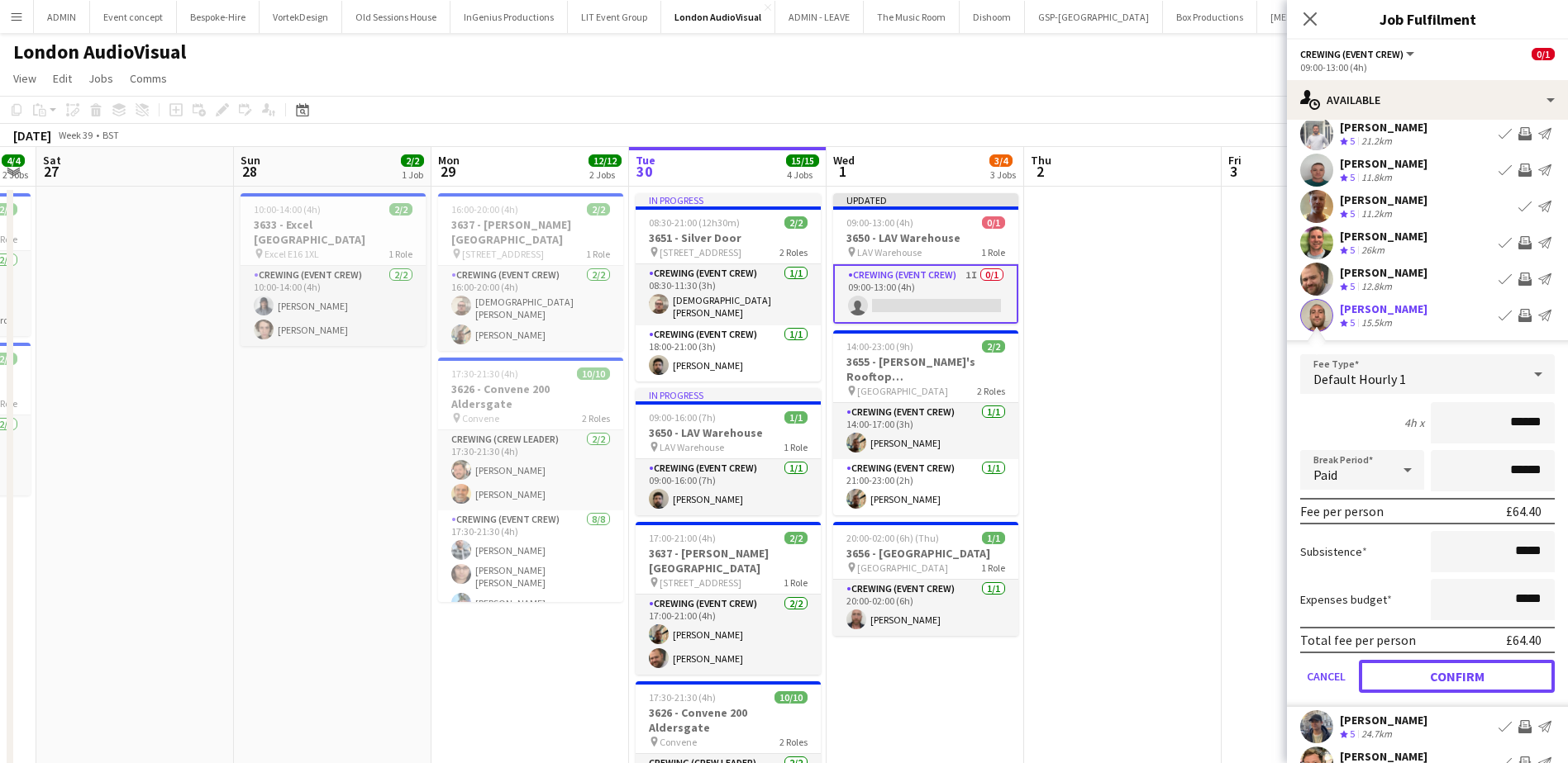
click at [1470, 677] on button "Confirm" at bounding box center [1456, 677] width 196 height 33
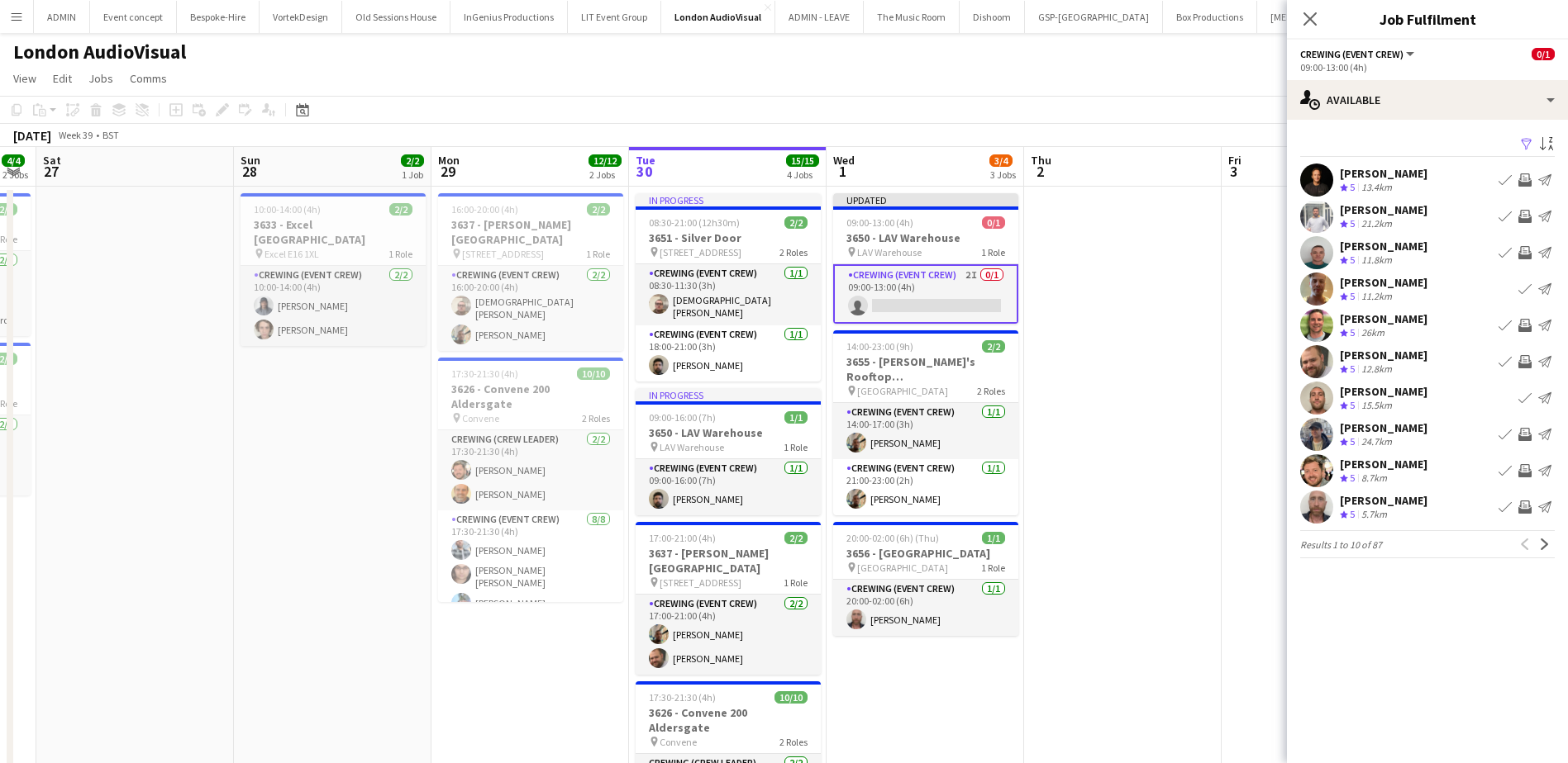
scroll to position [0, 0]
click at [1524, 434] on app-icon "Invite crew" at bounding box center [1524, 434] width 13 height 13
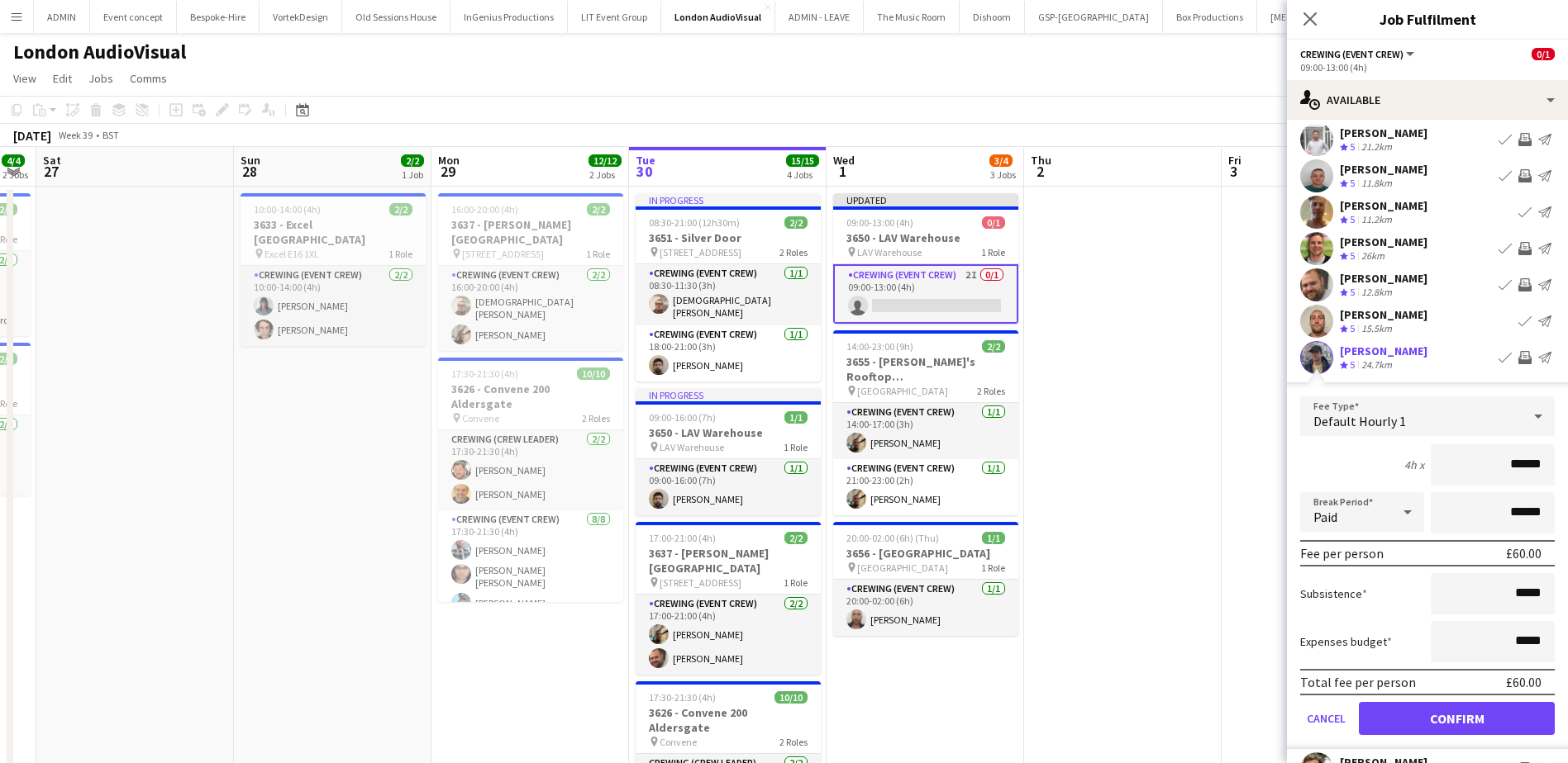
scroll to position [82, 0]
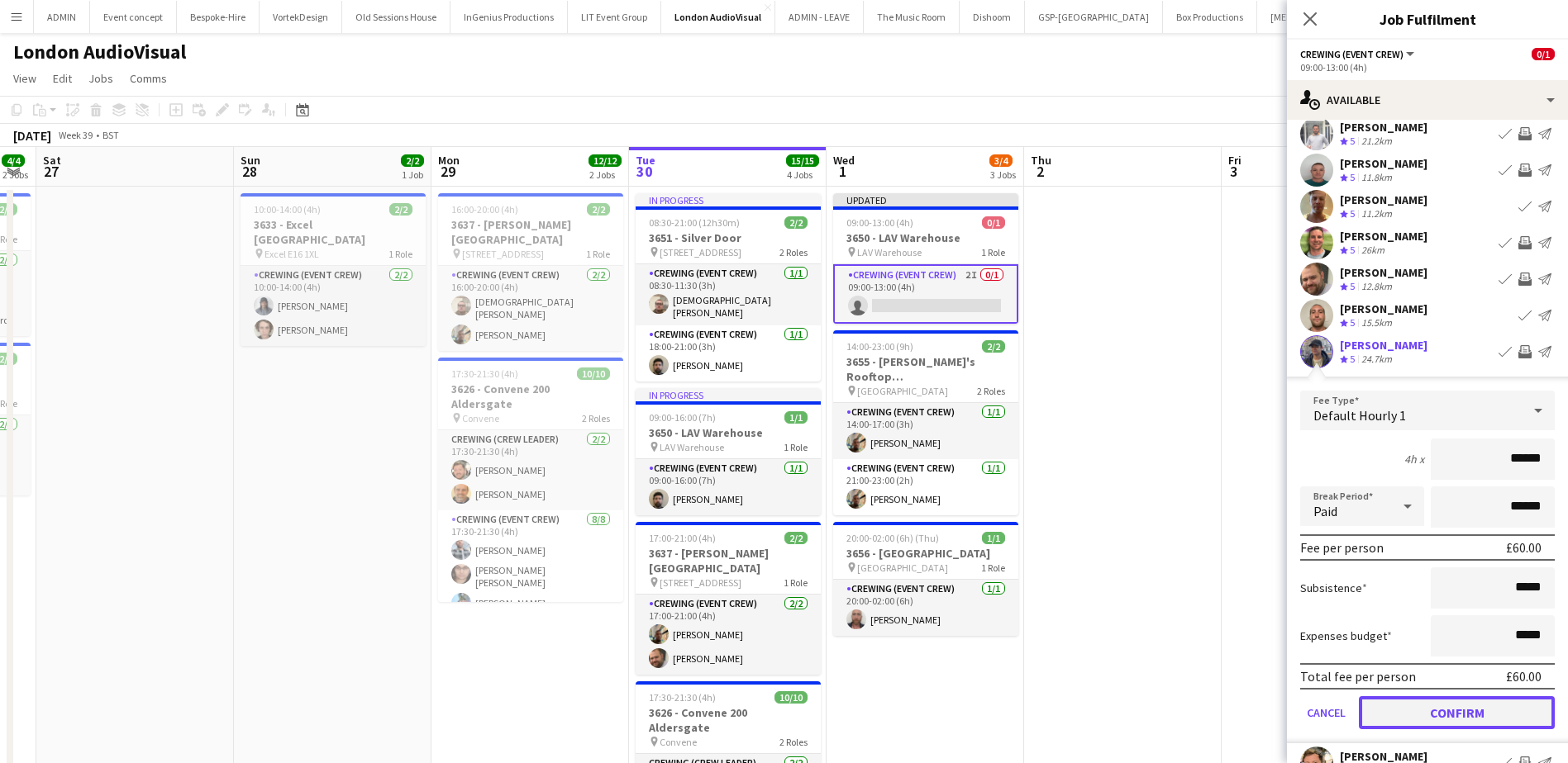
click at [1482, 708] on button "Confirm" at bounding box center [1456, 713] width 196 height 33
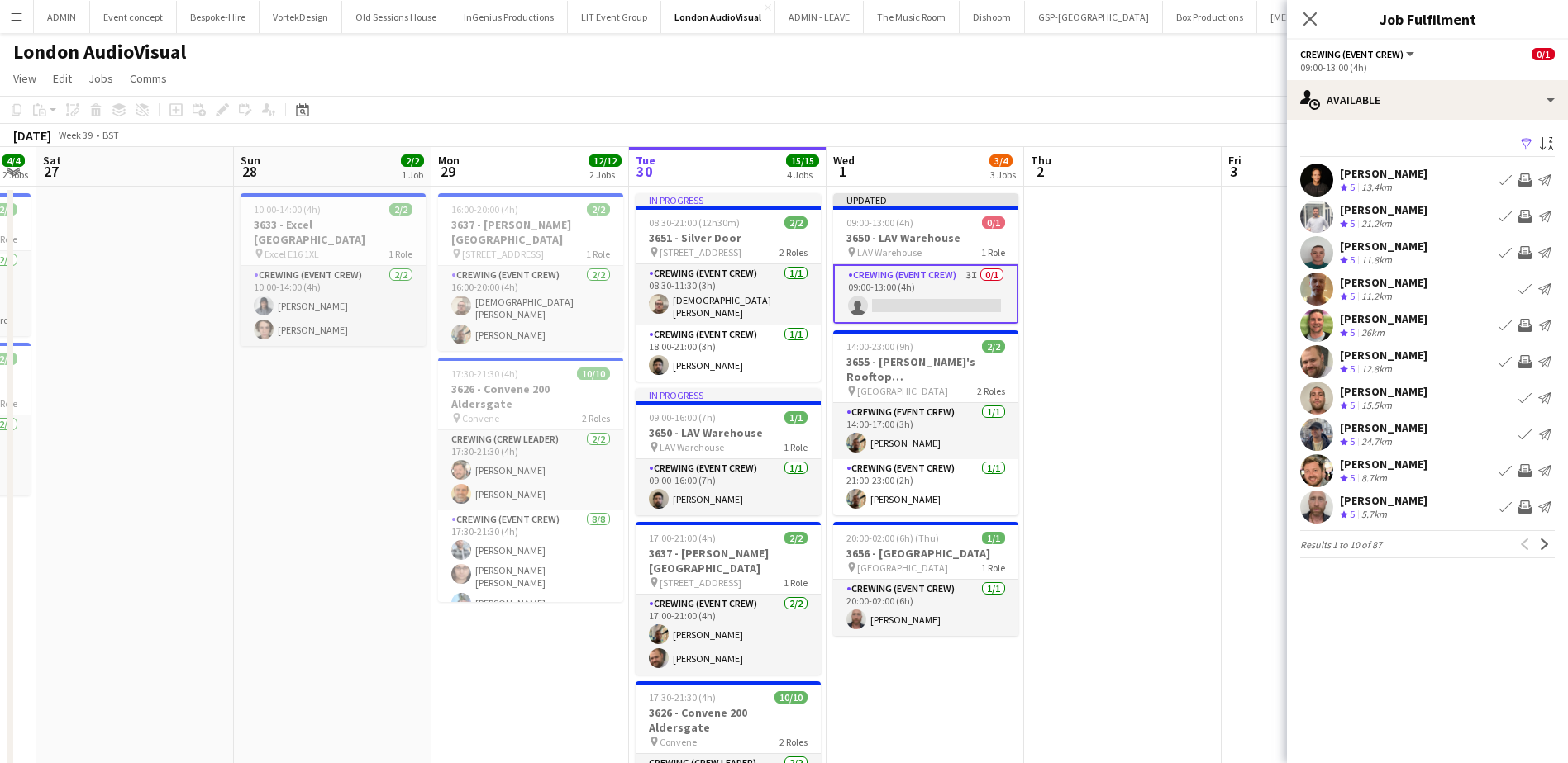
click at [1522, 468] on app-icon "Invite crew" at bounding box center [1524, 470] width 13 height 13
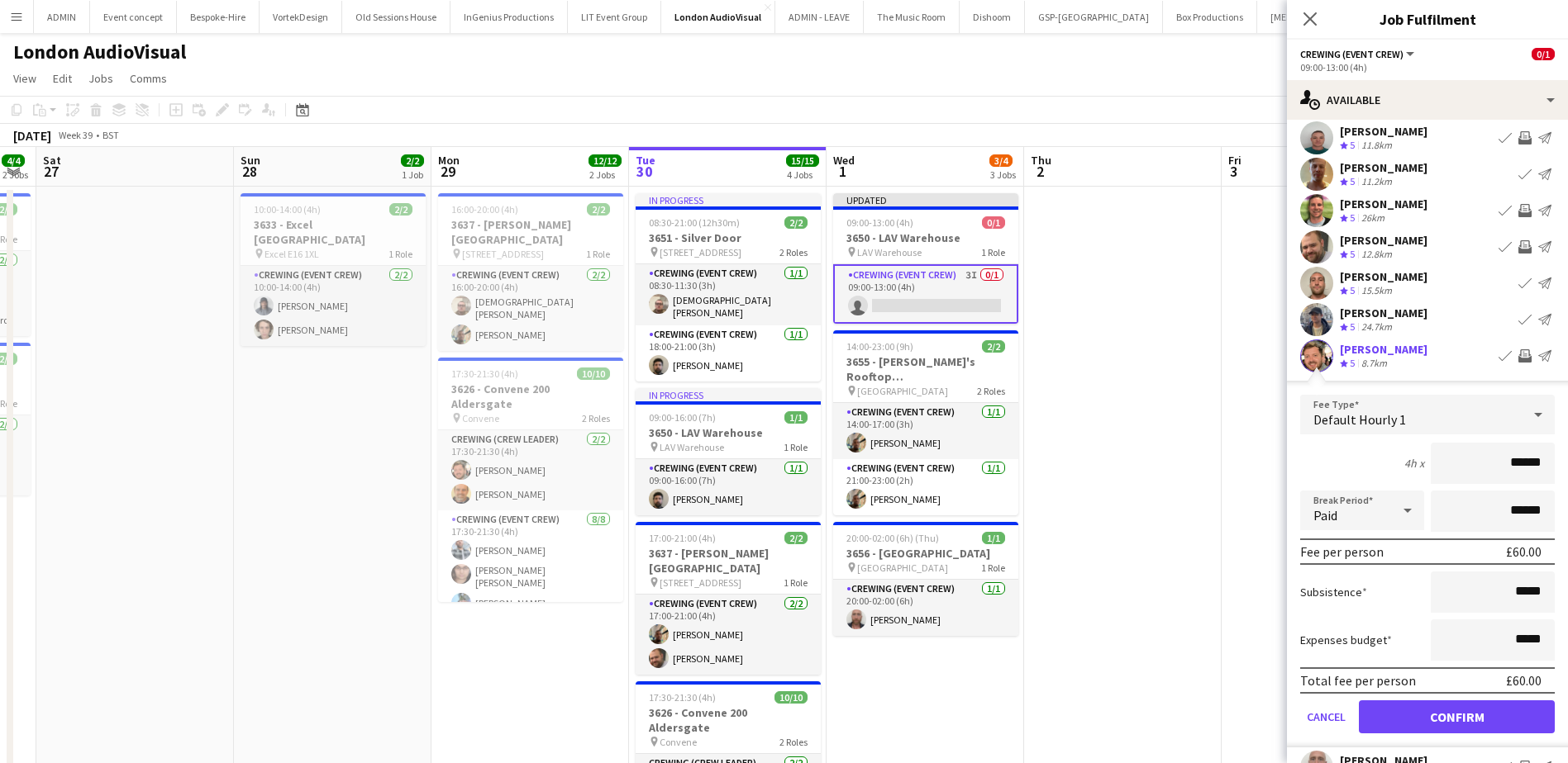
scroll to position [166, 0]
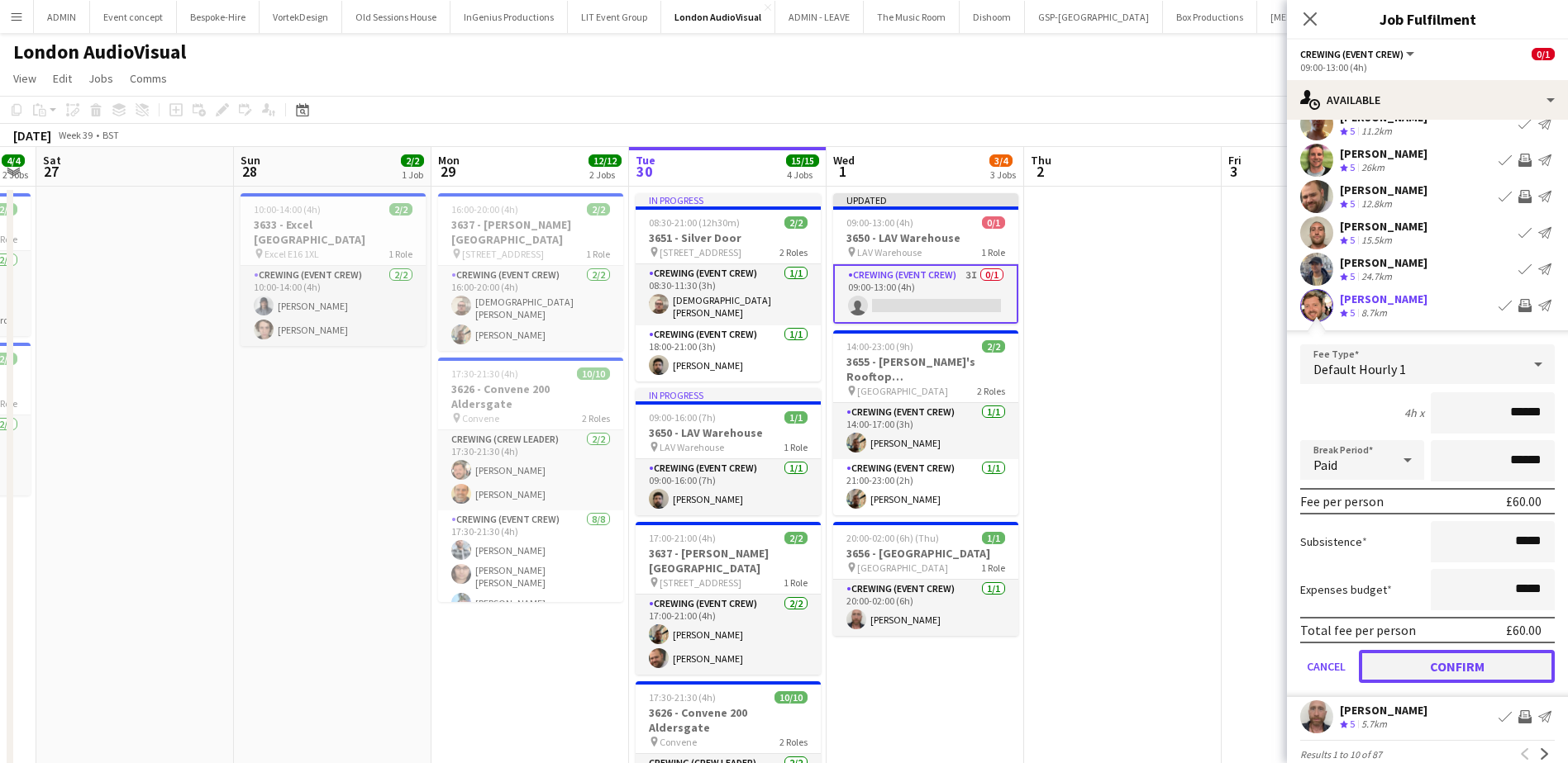
click at [1497, 665] on button "Confirm" at bounding box center [1456, 667] width 196 height 33
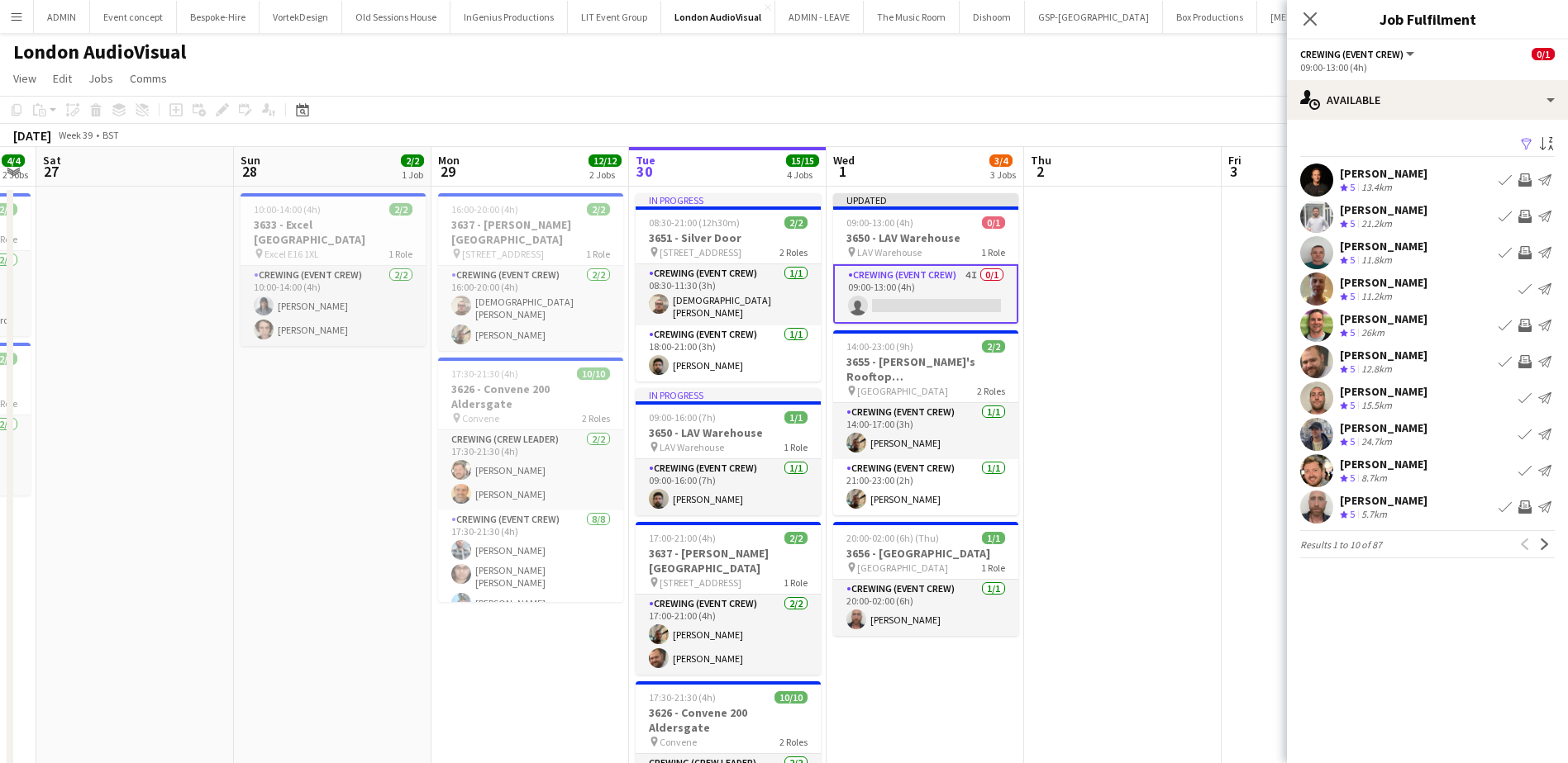
scroll to position [0, 0]
click at [1526, 508] on app-icon "Invite crew" at bounding box center [1524, 506] width 13 height 13
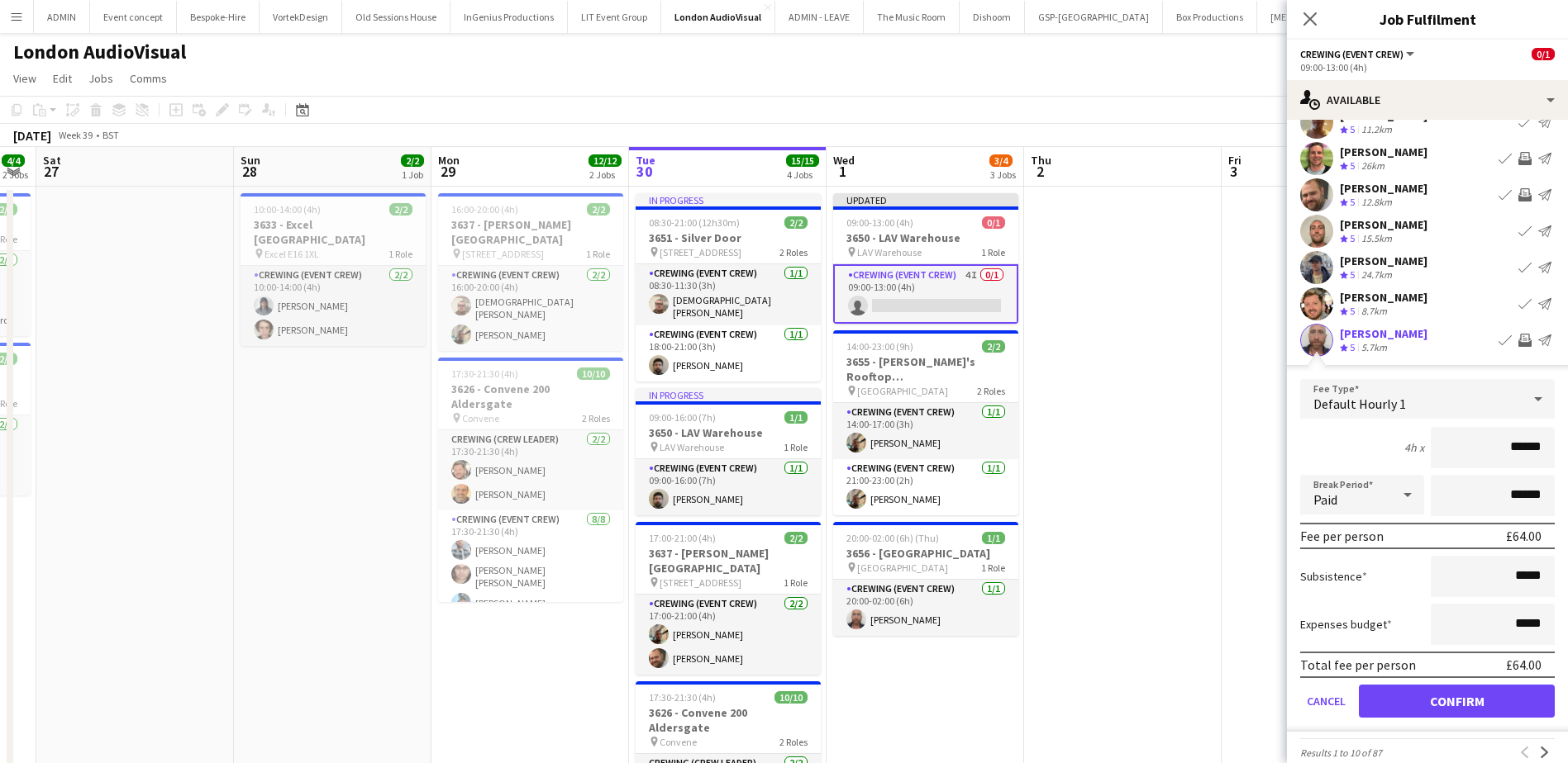
scroll to position [190, 0]
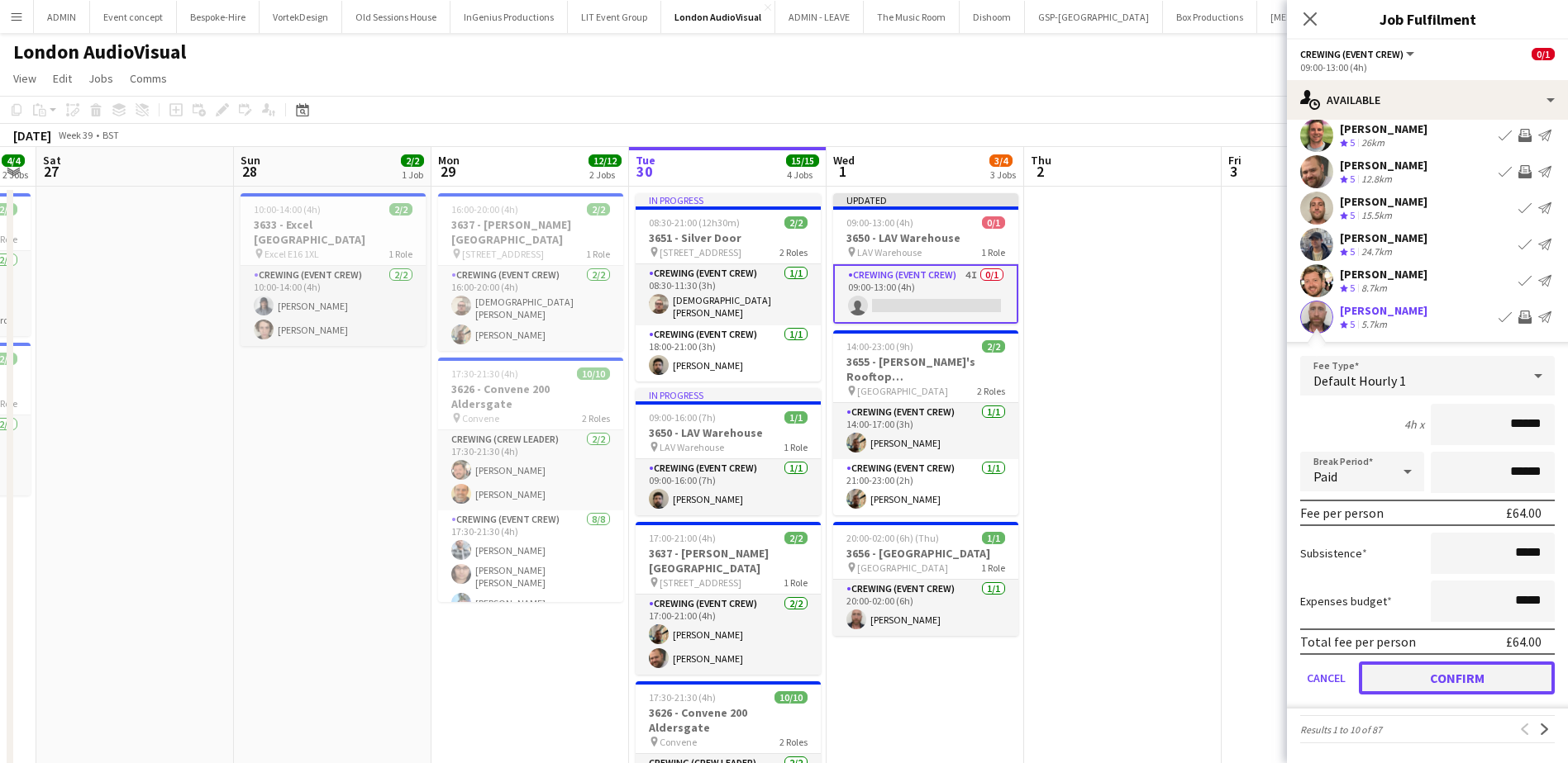
click at [1471, 676] on button "Confirm" at bounding box center [1456, 678] width 196 height 33
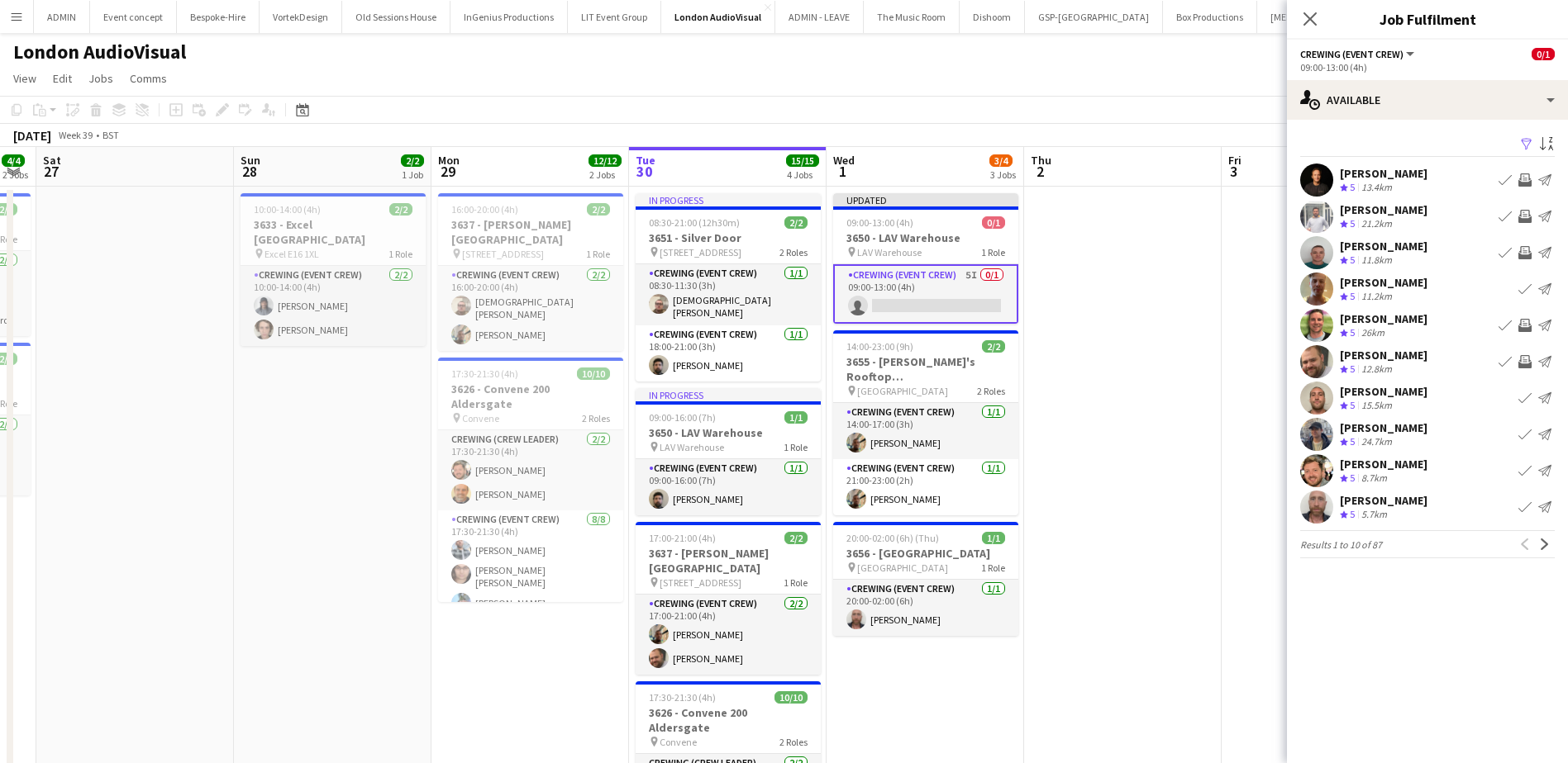
scroll to position [0, 0]
click at [1207, 453] on app-date-cell at bounding box center [1123, 565] width 198 height 756
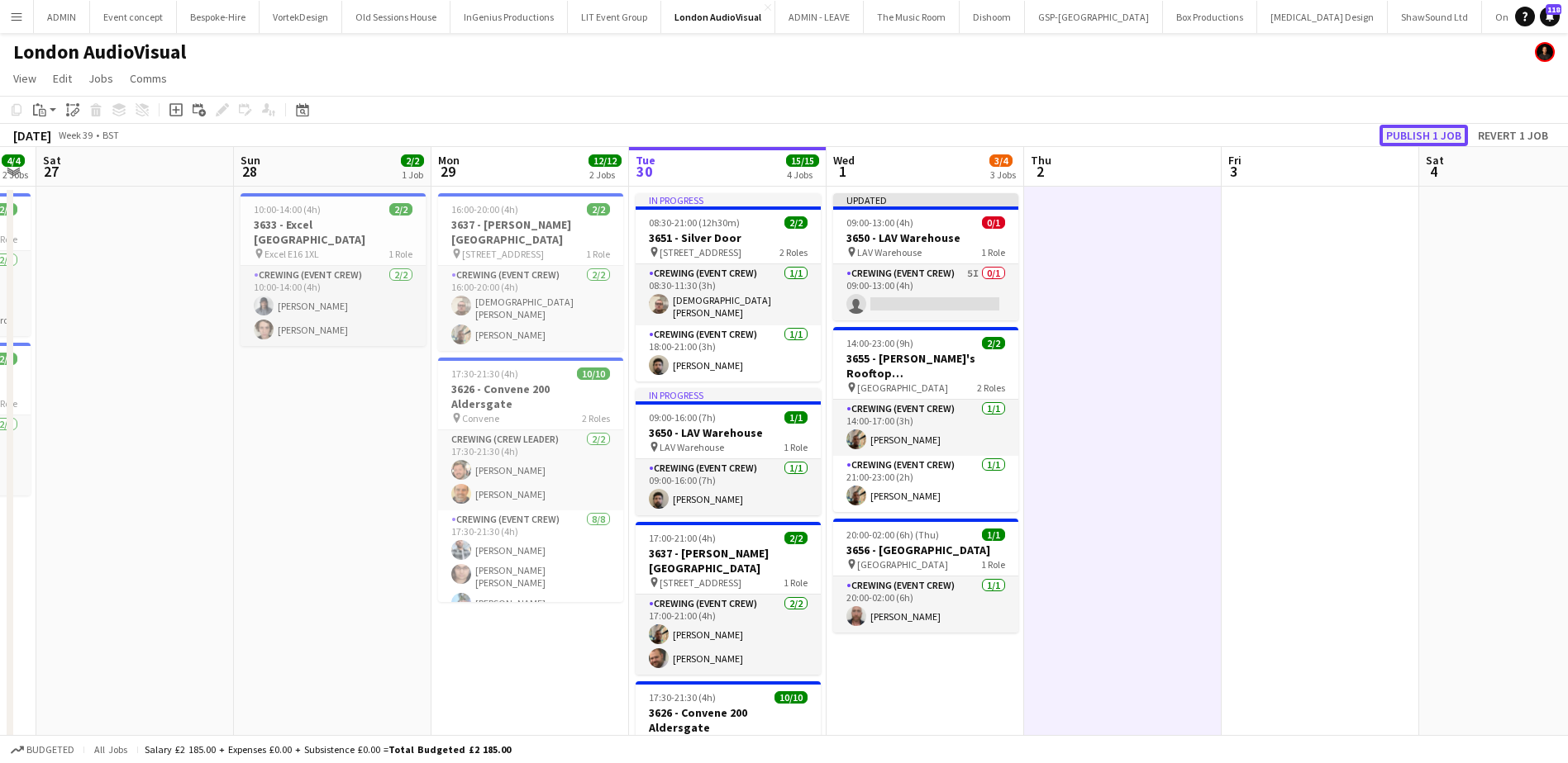
click at [1451, 135] on button "Publish 1 job" at bounding box center [1423, 135] width 88 height 22
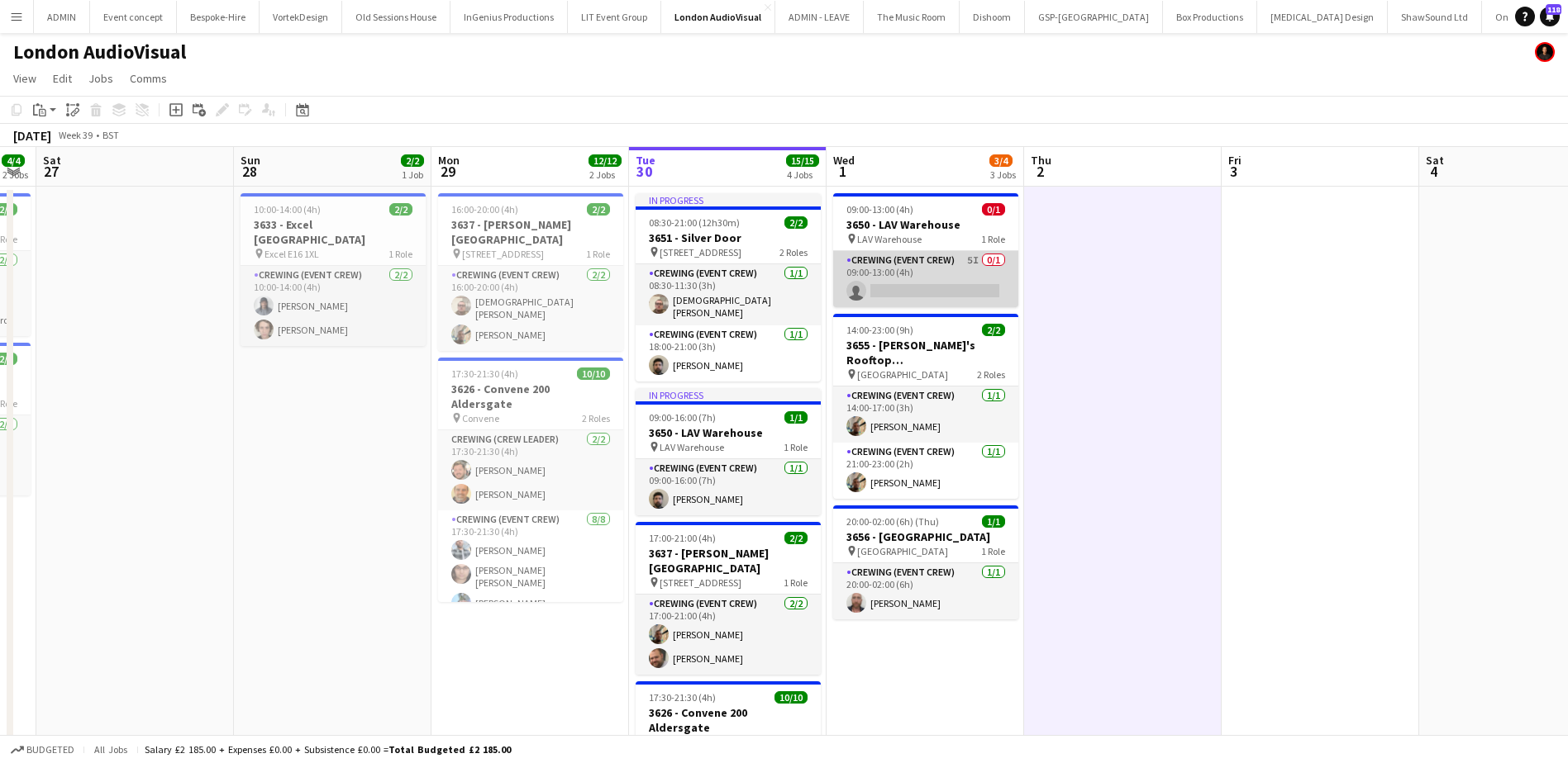
click at [904, 277] on app-card-role "Crewing (Event Crew) 5I 0/1 09:00-13:00 (4h) single-neutral-actions" at bounding box center [925, 278] width 185 height 56
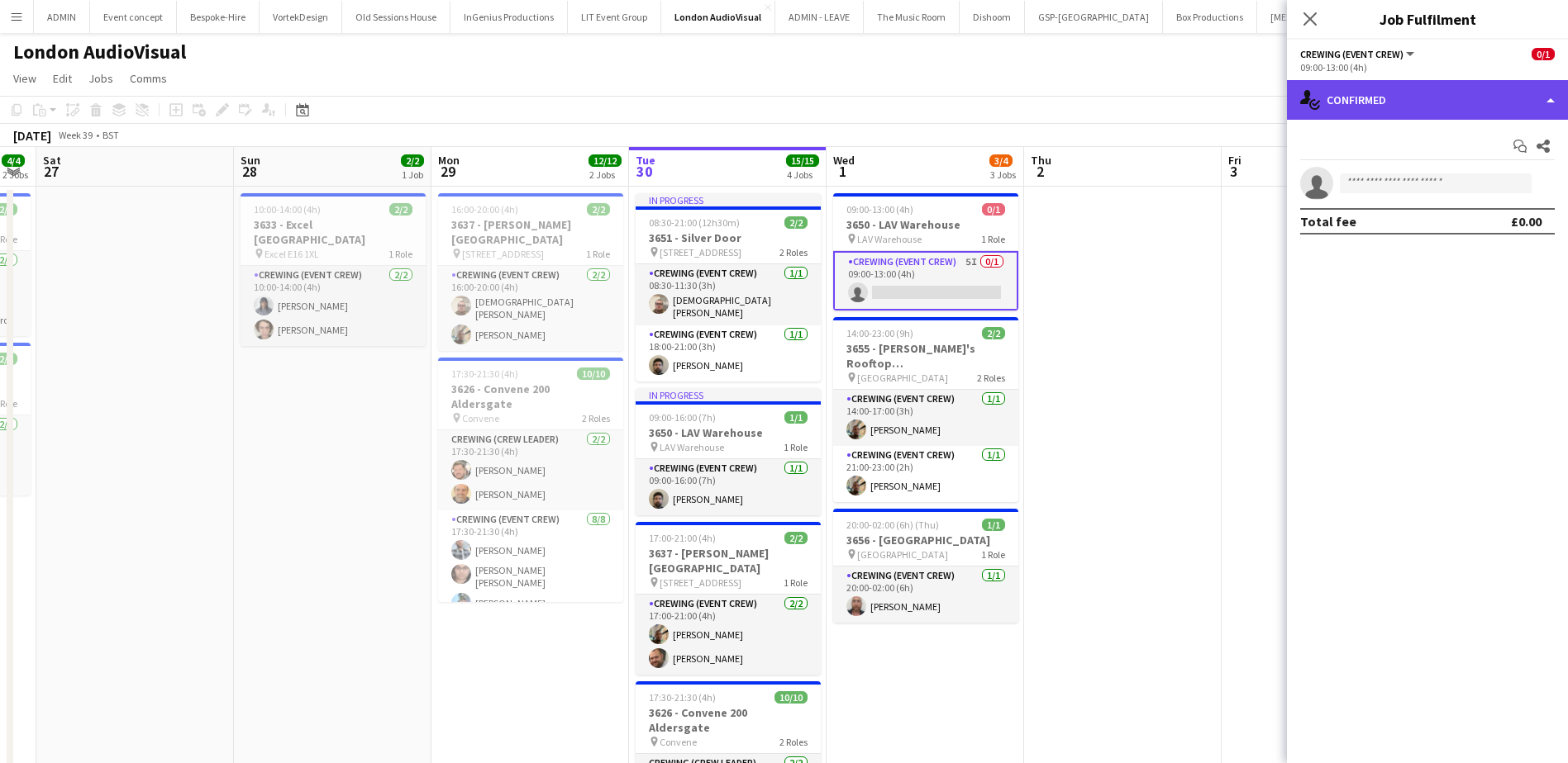
click at [1404, 106] on div "single-neutral-actions-check-2 Confirmed" at bounding box center [1427, 100] width 281 height 39
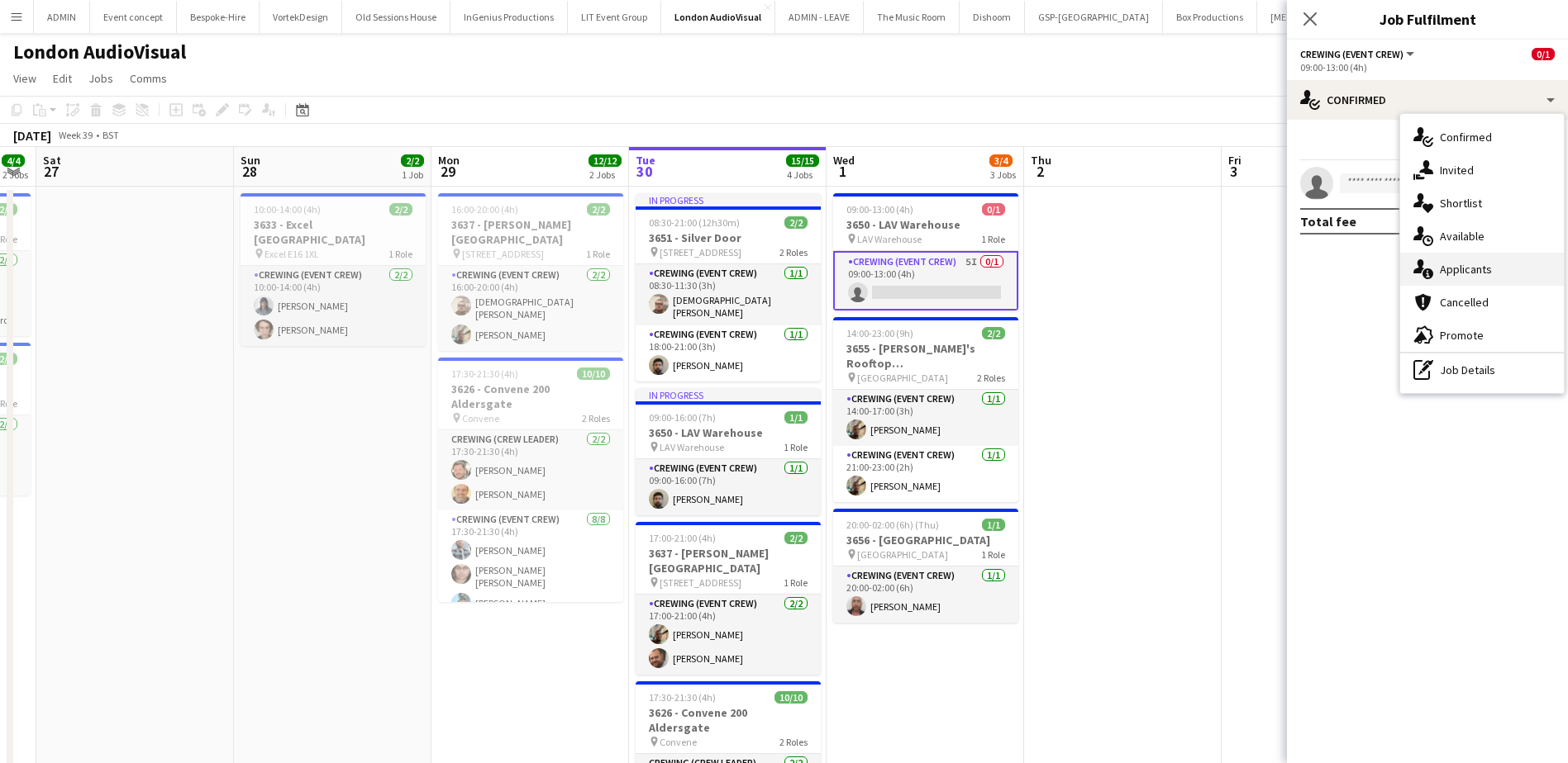
click at [1471, 268] on span "Applicants" at bounding box center [1465, 268] width 52 height 15
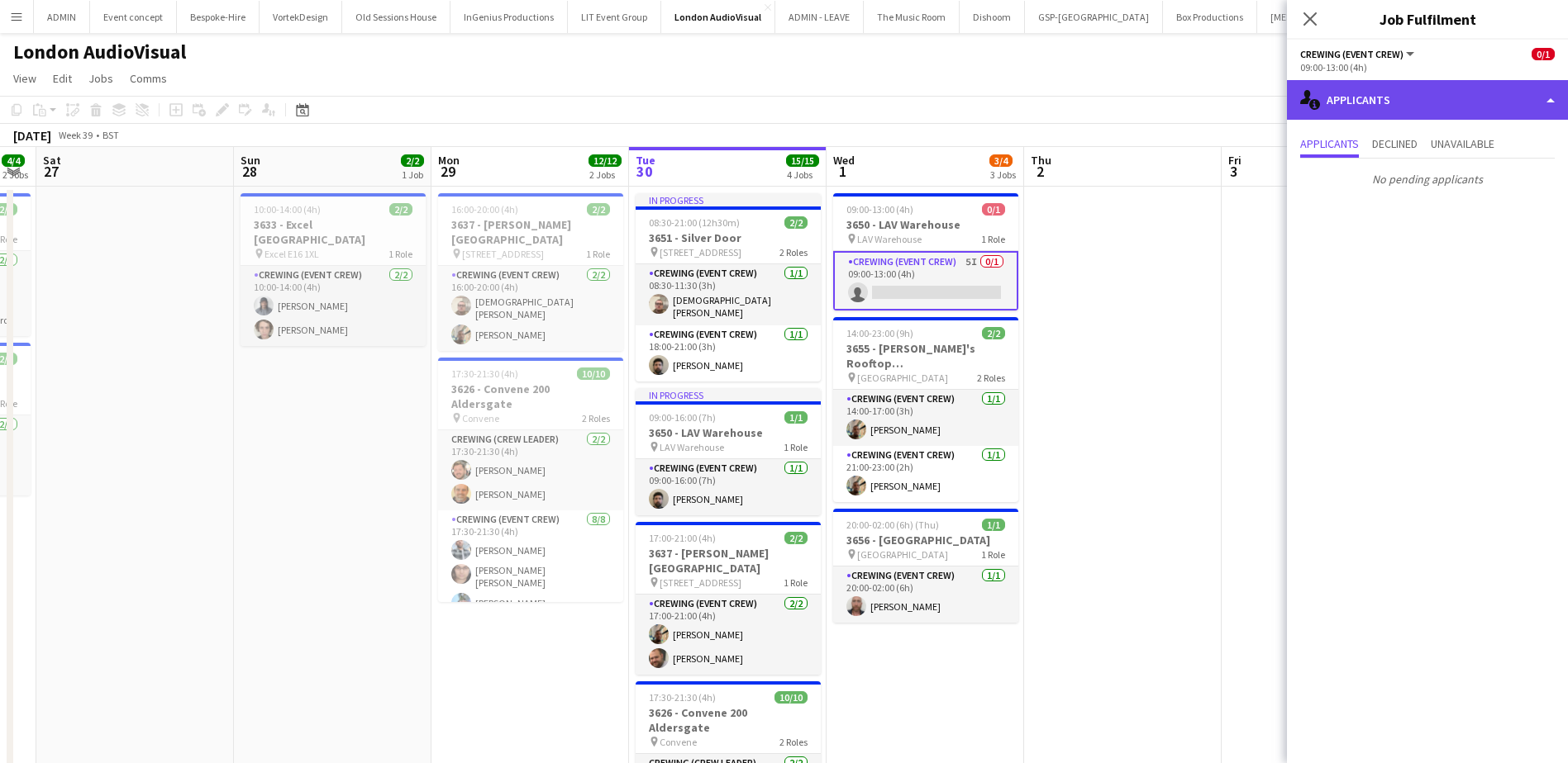
click at [1487, 112] on div "single-neutral-actions-information Applicants" at bounding box center [1427, 100] width 281 height 39
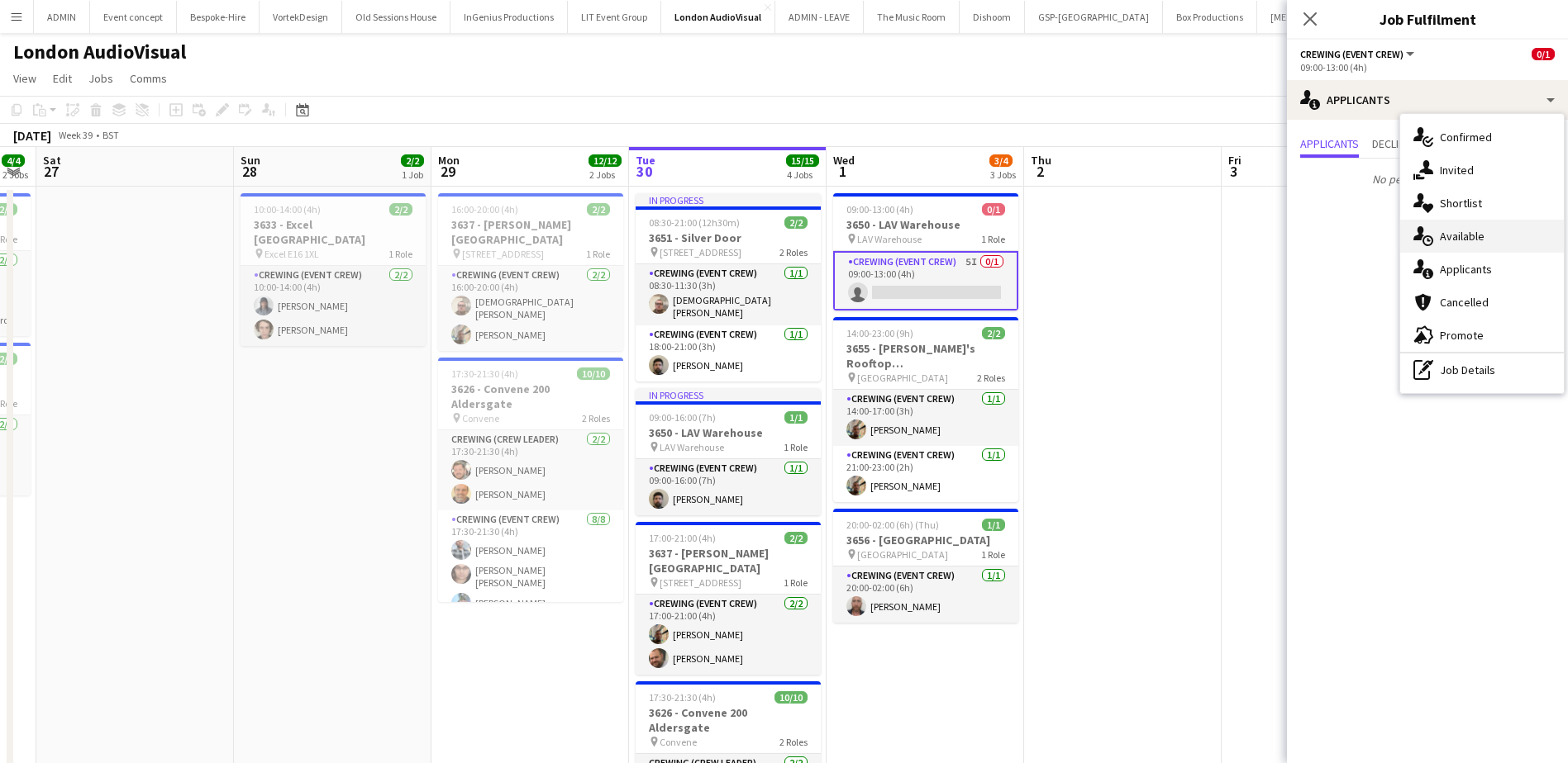
click at [1478, 240] on span "Available" at bounding box center [1462, 236] width 45 height 15
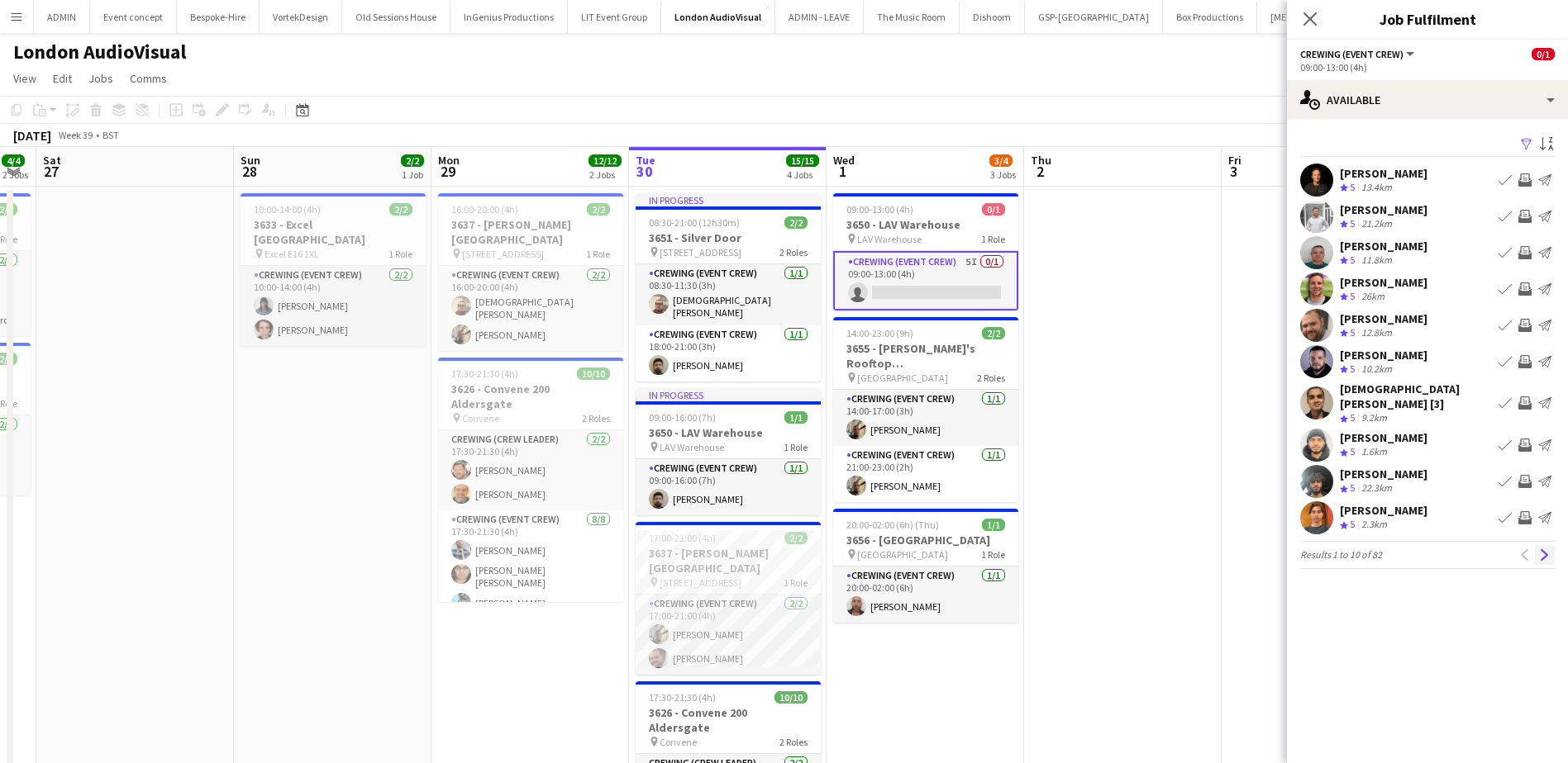
click at [1542, 549] on app-icon "Next" at bounding box center [1544, 555] width 12 height 12
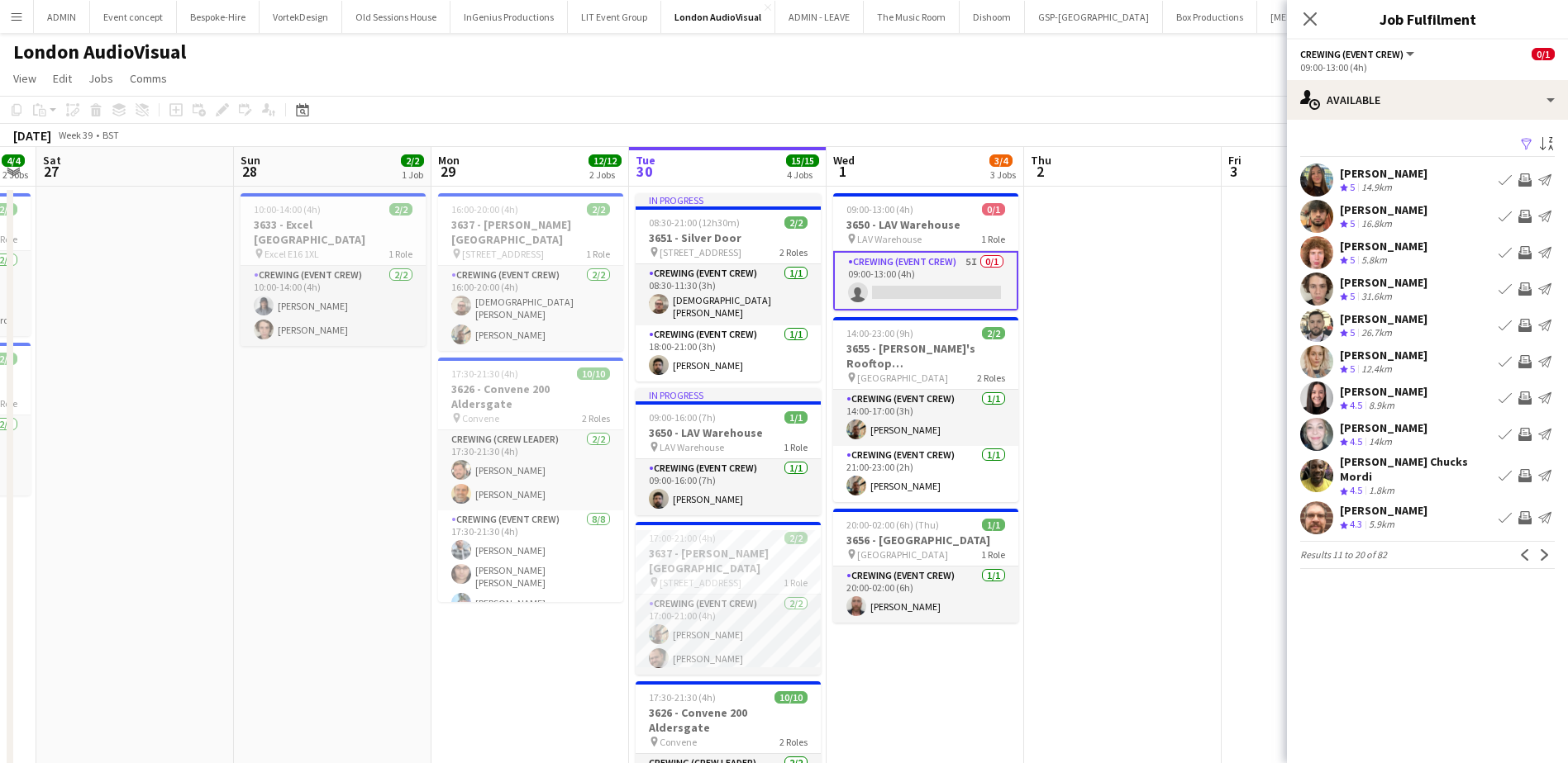
click at [1525, 250] on app-icon "Invite crew" at bounding box center [1524, 252] width 13 height 13
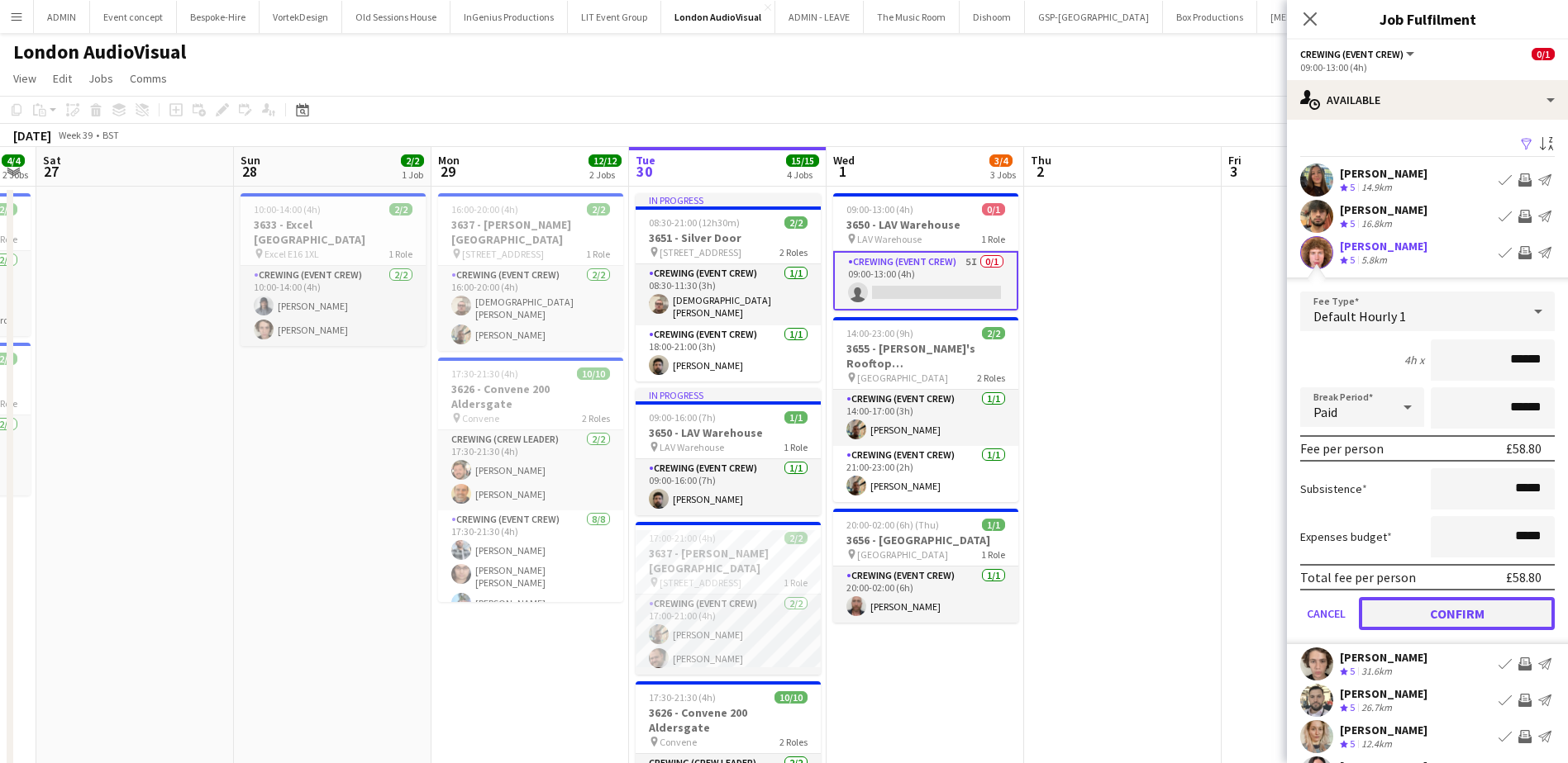
click at [1451, 603] on button "Confirm" at bounding box center [1456, 614] width 196 height 33
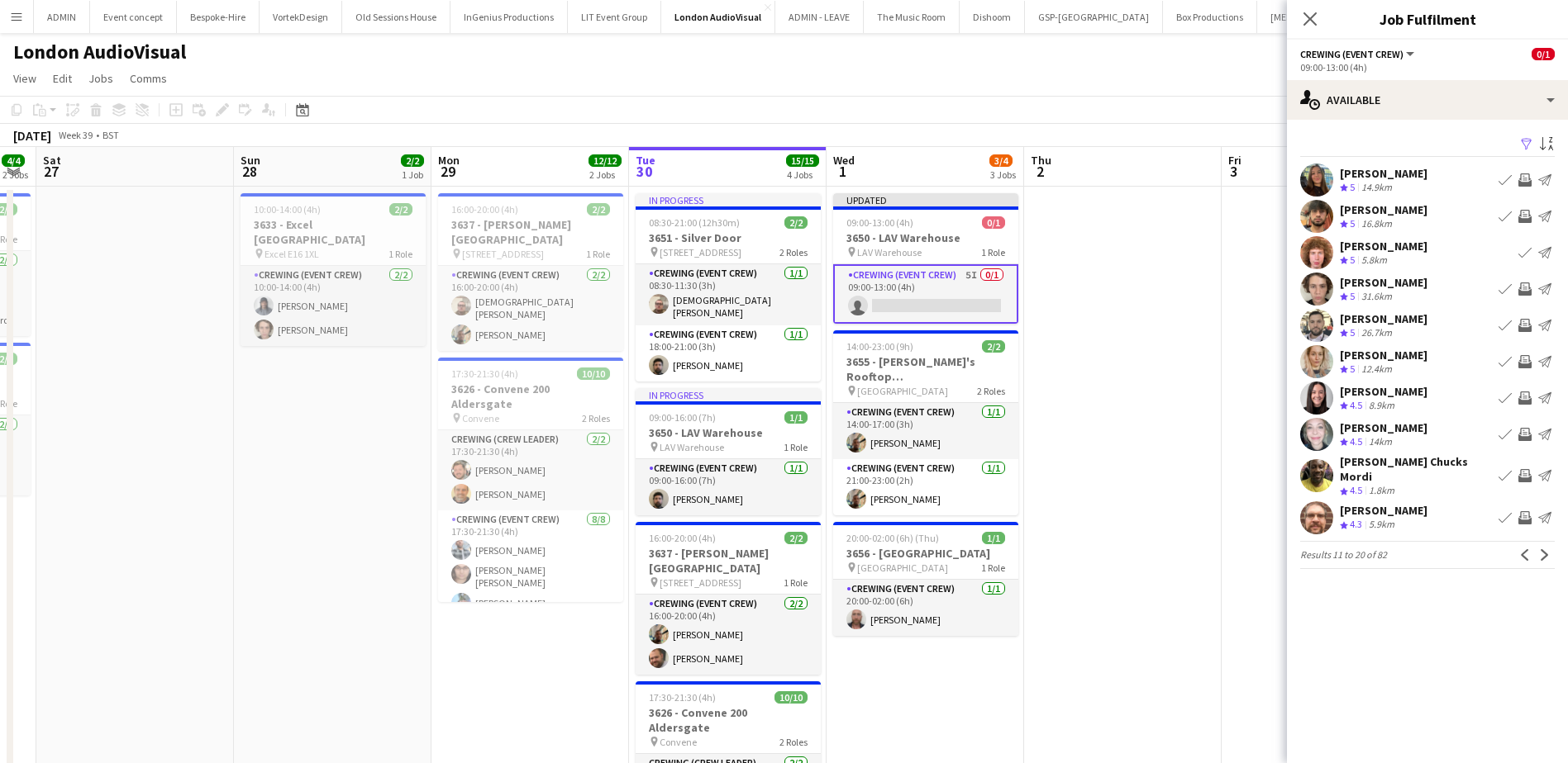
click at [1225, 283] on app-date-cell at bounding box center [1320, 572] width 198 height 770
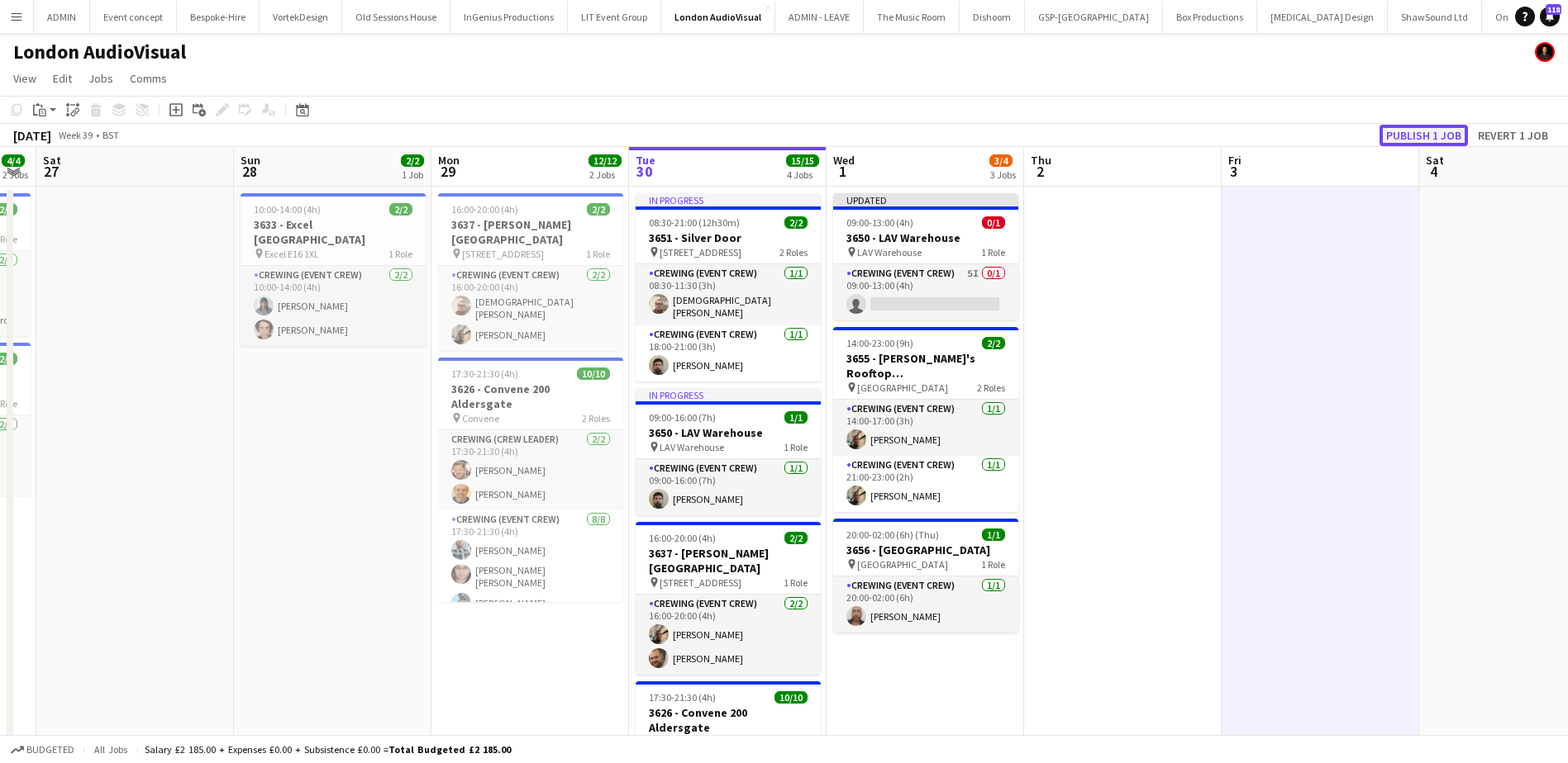
click at [1402, 143] on button "Publish 1 job" at bounding box center [1423, 135] width 88 height 22
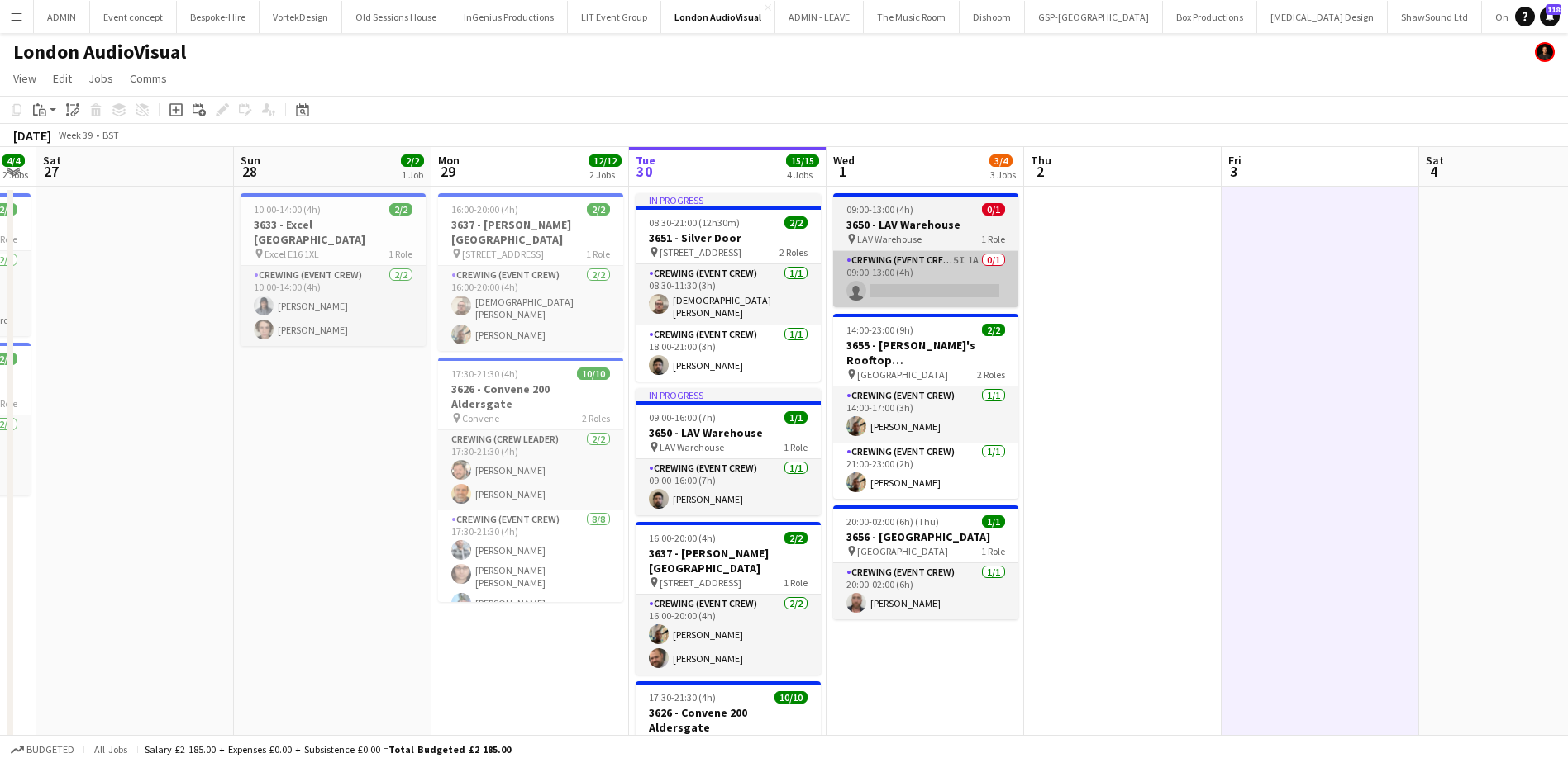
click at [908, 276] on app-card-role "Crewing (Event Crew) 5I 1A 0/1 09:00-13:00 (4h) single-neutral-actions" at bounding box center [925, 278] width 185 height 56
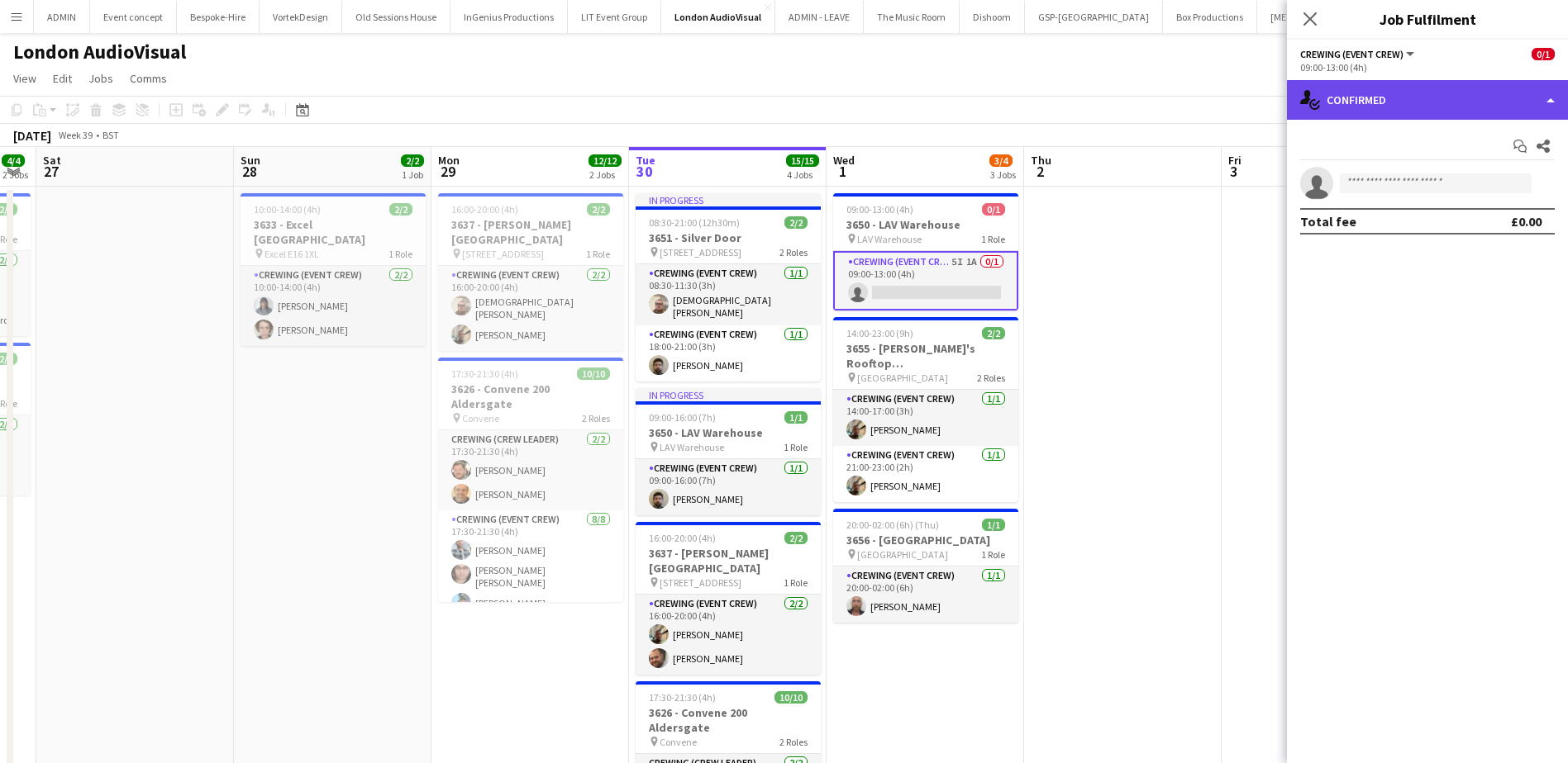
click at [1449, 102] on div "single-neutral-actions-check-2 Confirmed" at bounding box center [1427, 100] width 281 height 39
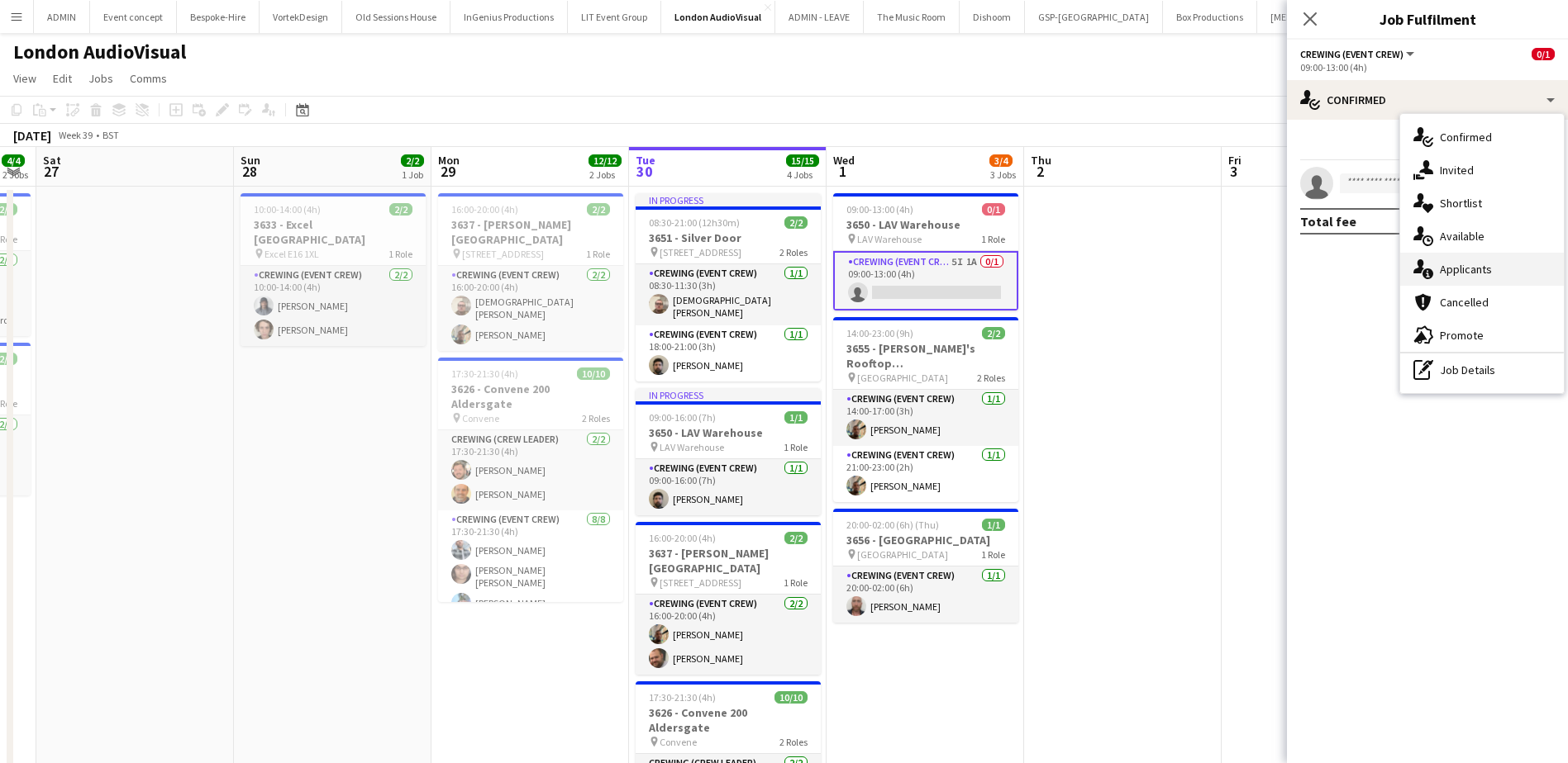
click at [1461, 275] on span "Applicants" at bounding box center [1465, 268] width 52 height 15
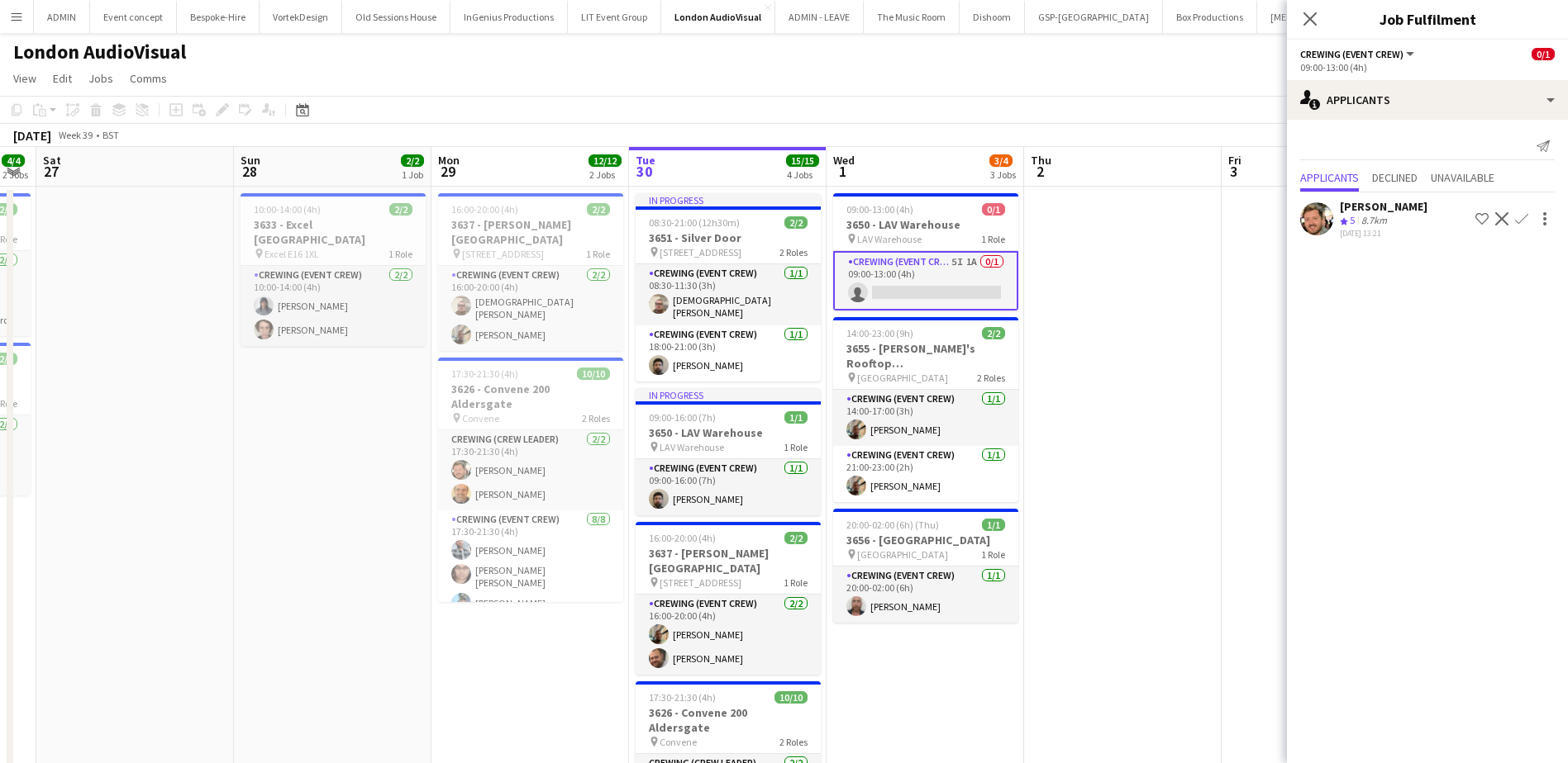
click at [1524, 217] on app-icon "Confirm" at bounding box center [1521, 218] width 13 height 13
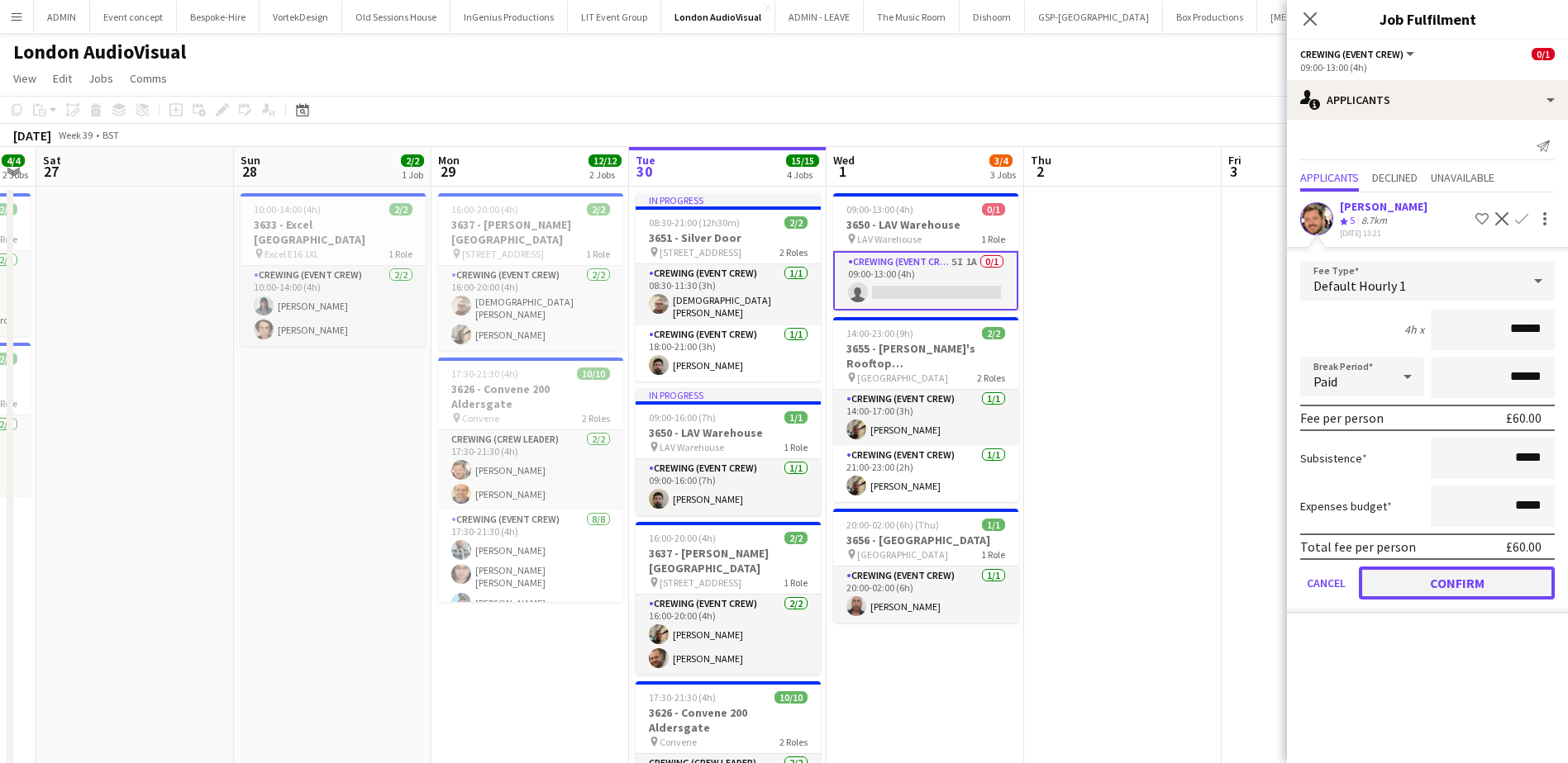
click at [1451, 588] on button "Confirm" at bounding box center [1456, 583] width 196 height 33
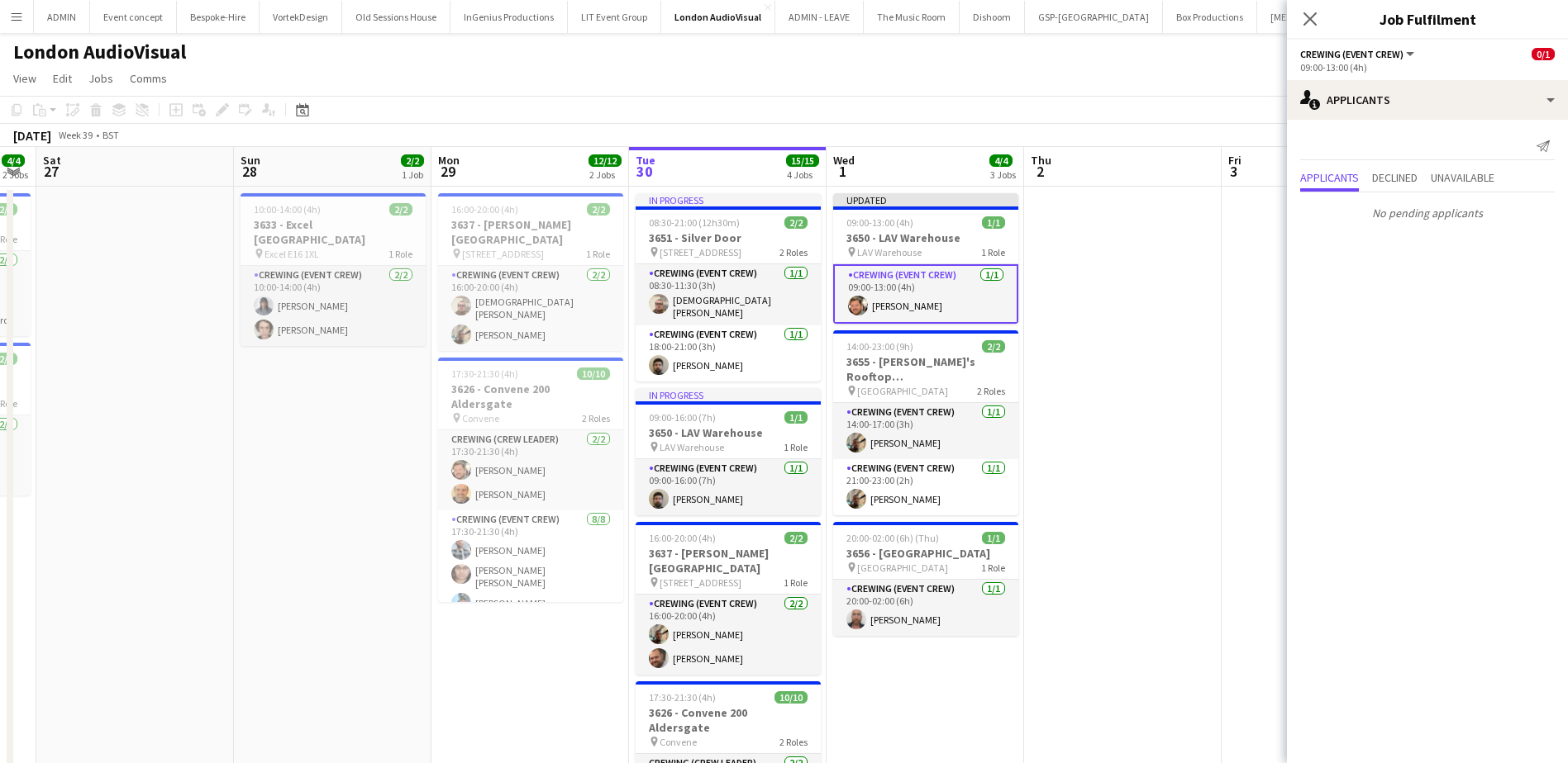
click at [1157, 366] on app-date-cell at bounding box center [1123, 565] width 198 height 756
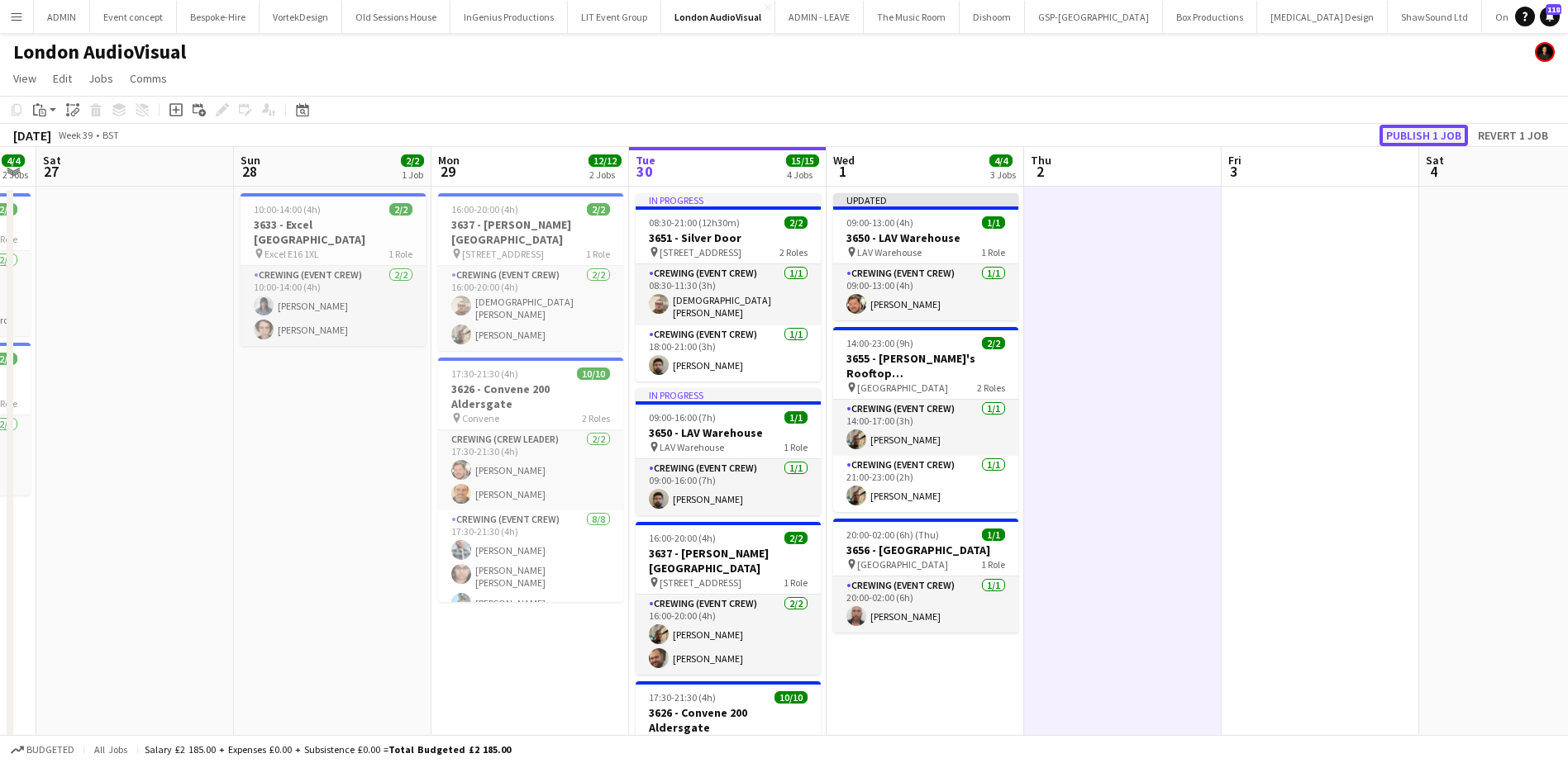
click at [1405, 137] on button "Publish 1 job" at bounding box center [1423, 135] width 88 height 22
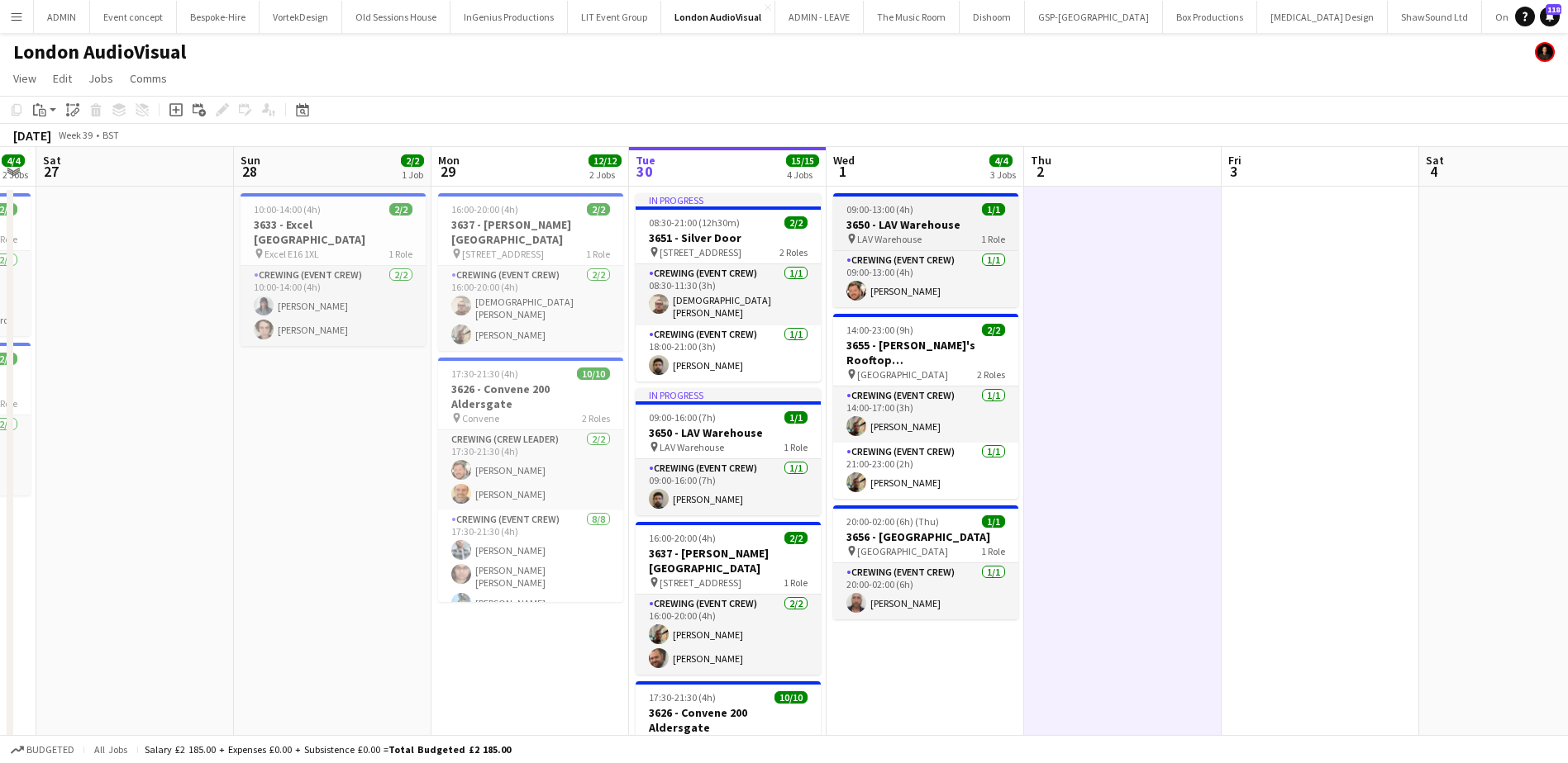
click at [892, 211] on span "09:00-13:00 (4h)" at bounding box center [879, 209] width 67 height 13
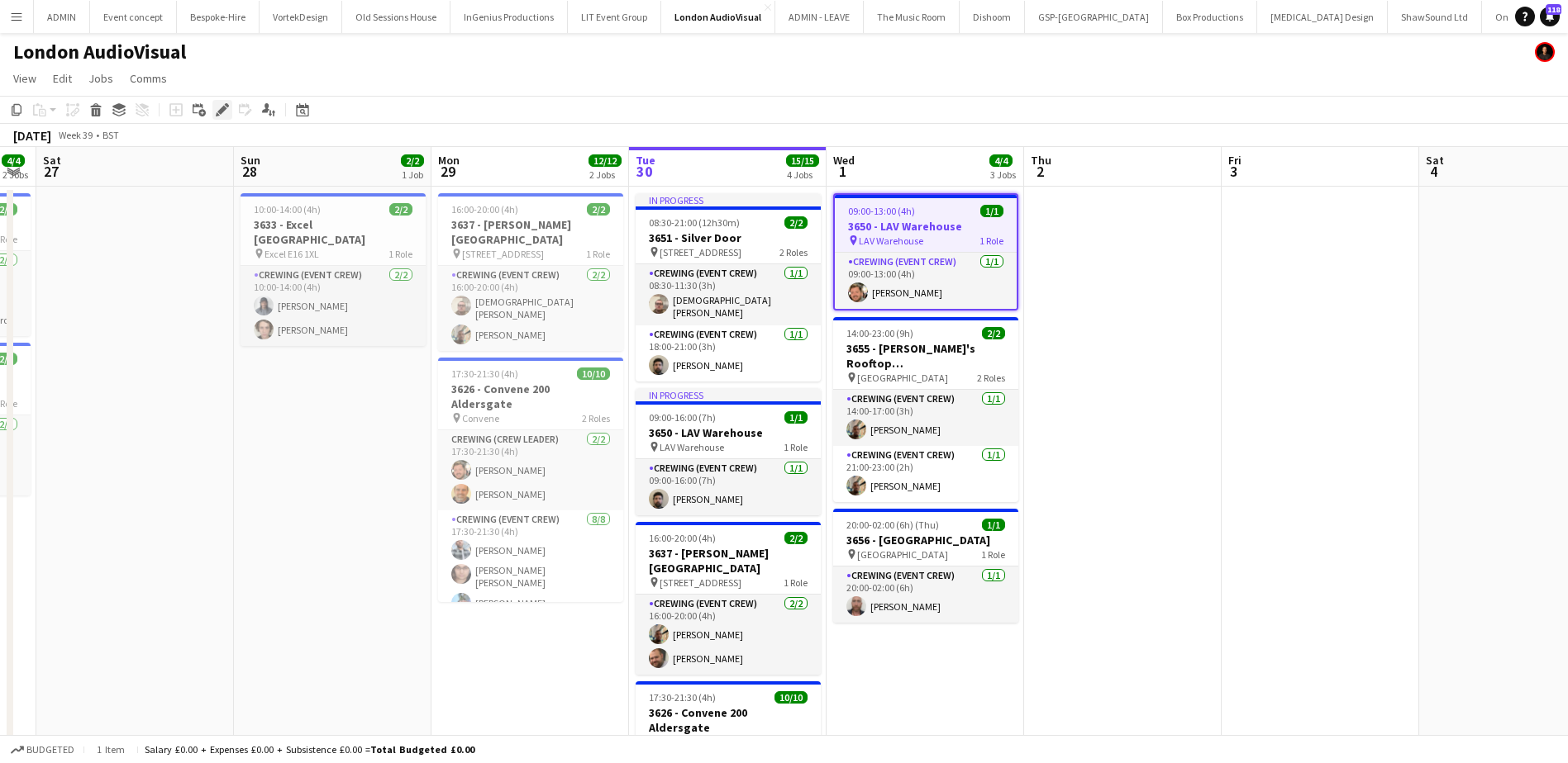
click at [224, 106] on icon at bounding box center [221, 110] width 9 height 9
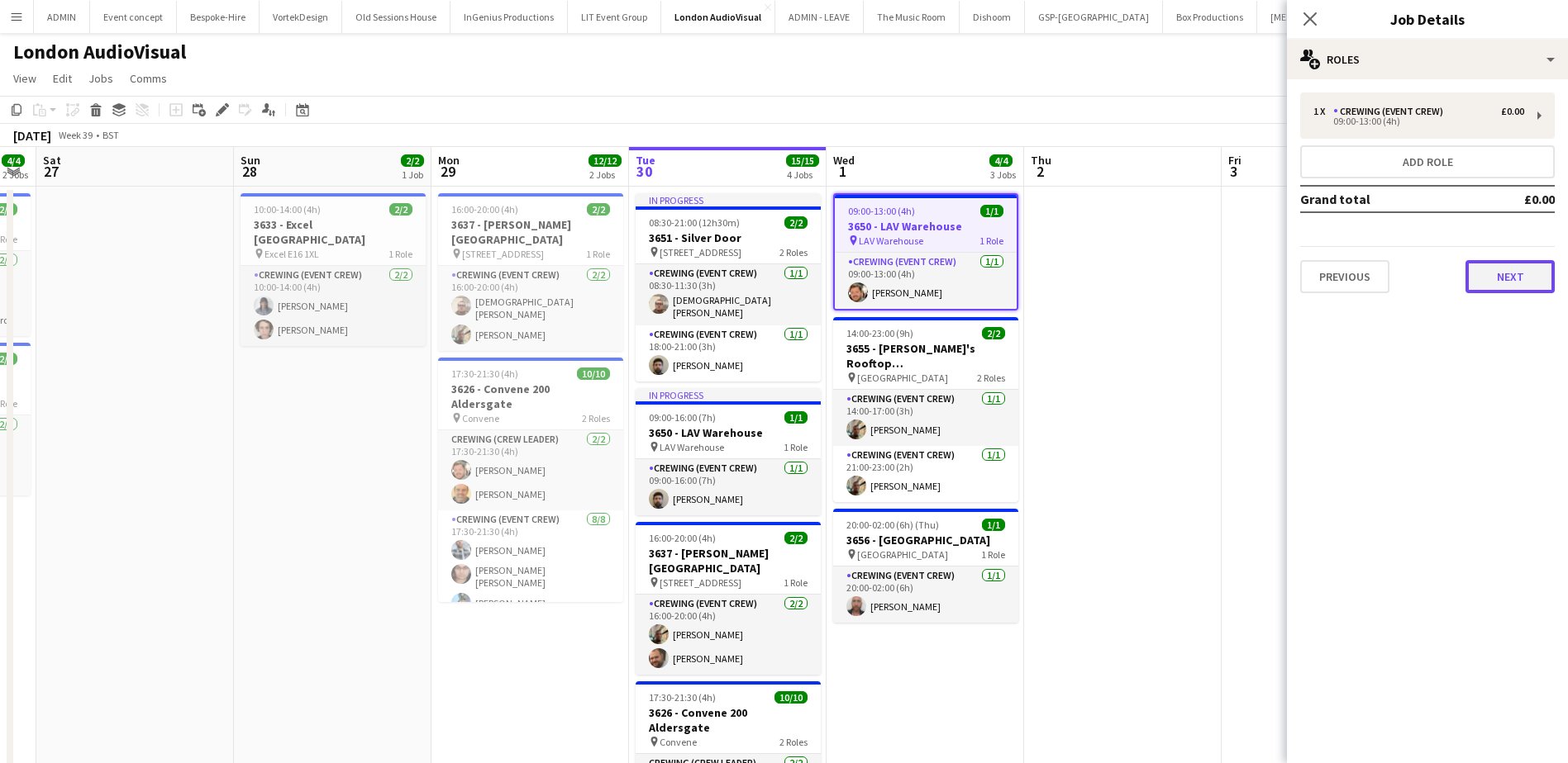
click at [1504, 287] on button "Next" at bounding box center [1509, 277] width 89 height 33
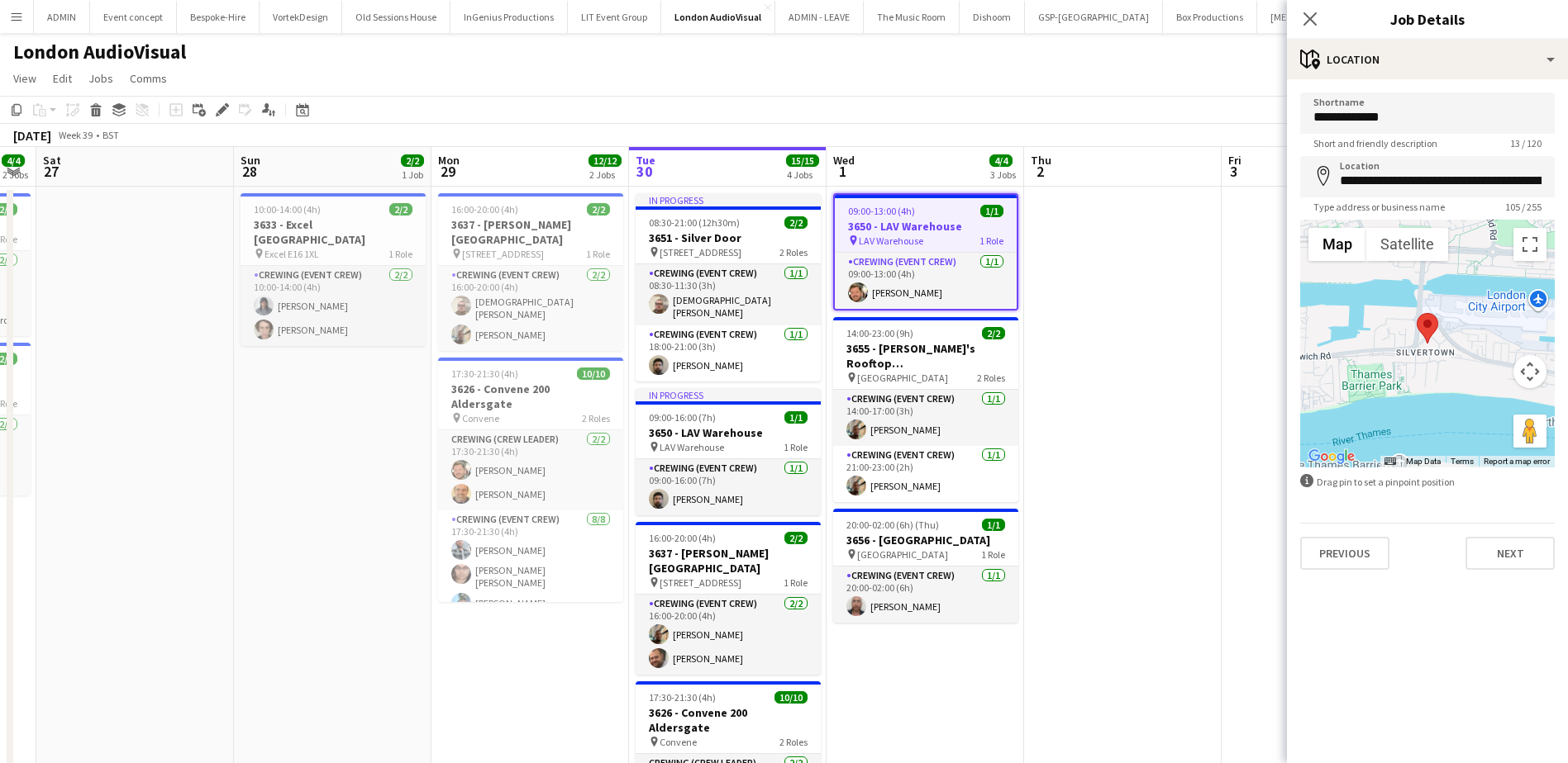
click at [1109, 489] on app-date-cell at bounding box center [1123, 565] width 198 height 756
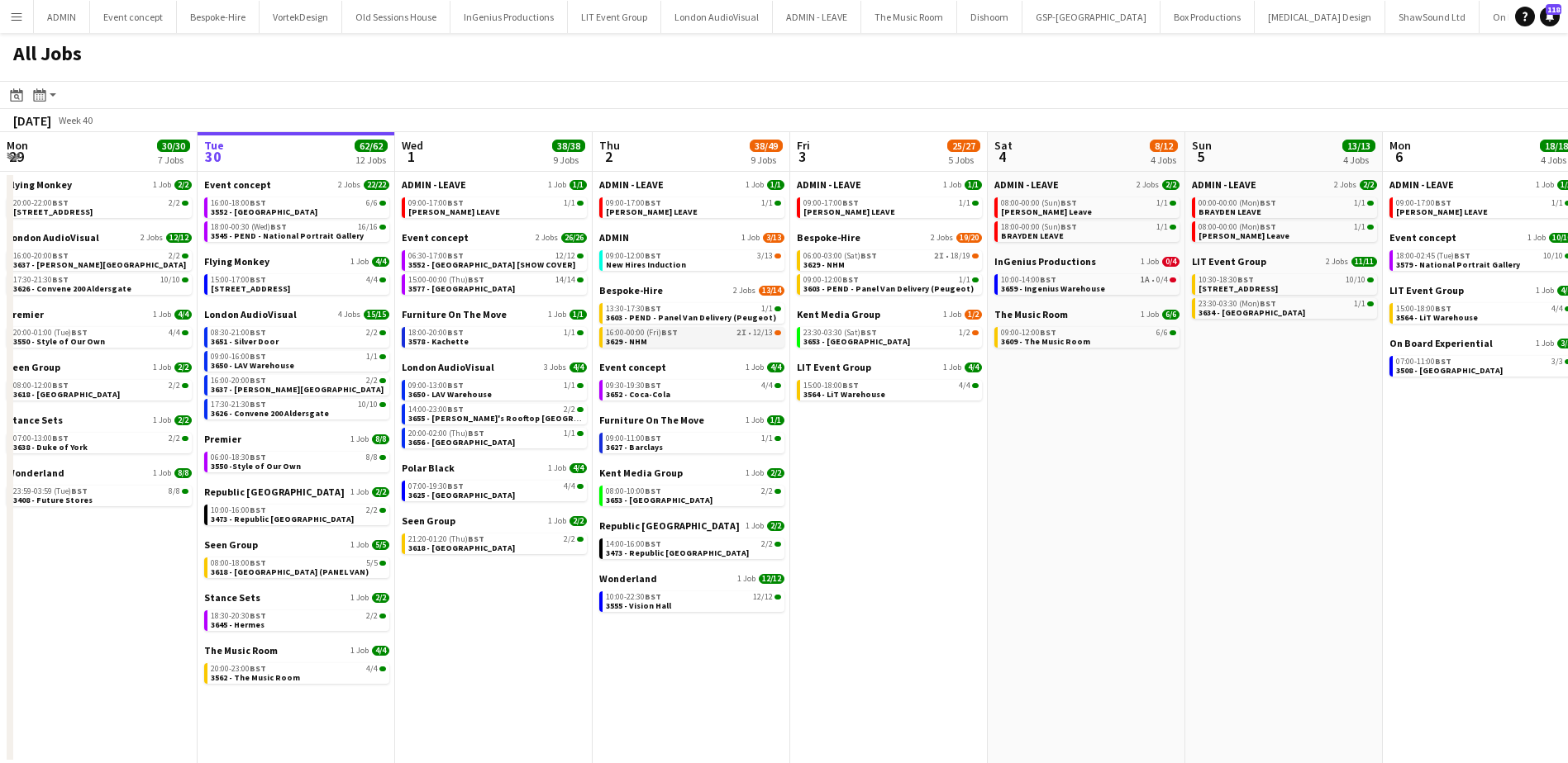
click at [690, 334] on div "16:00-00:00 (Fri) BST 2I • 12/13" at bounding box center [693, 333] width 175 height 8
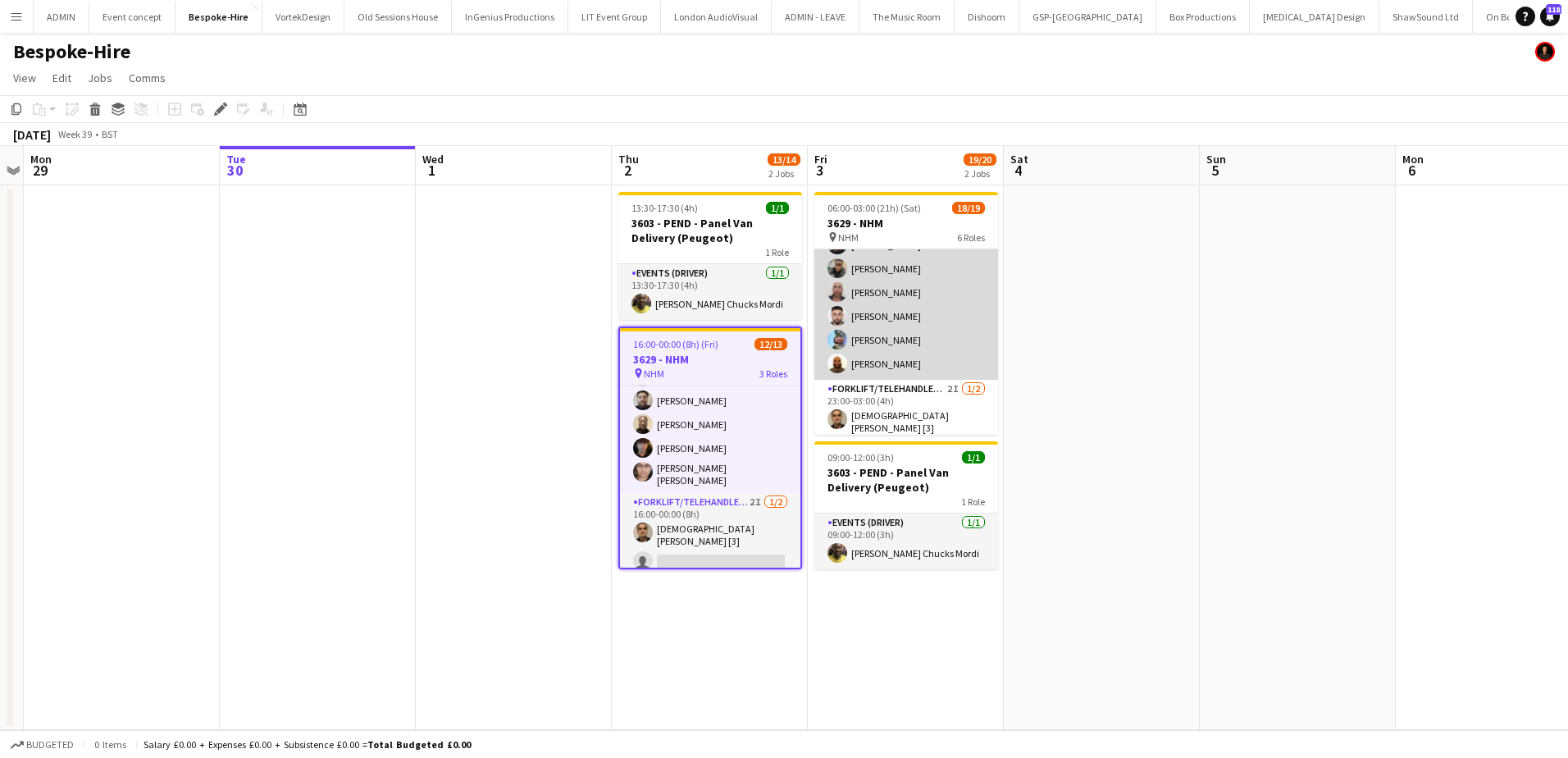
scroll to position [458, 0]
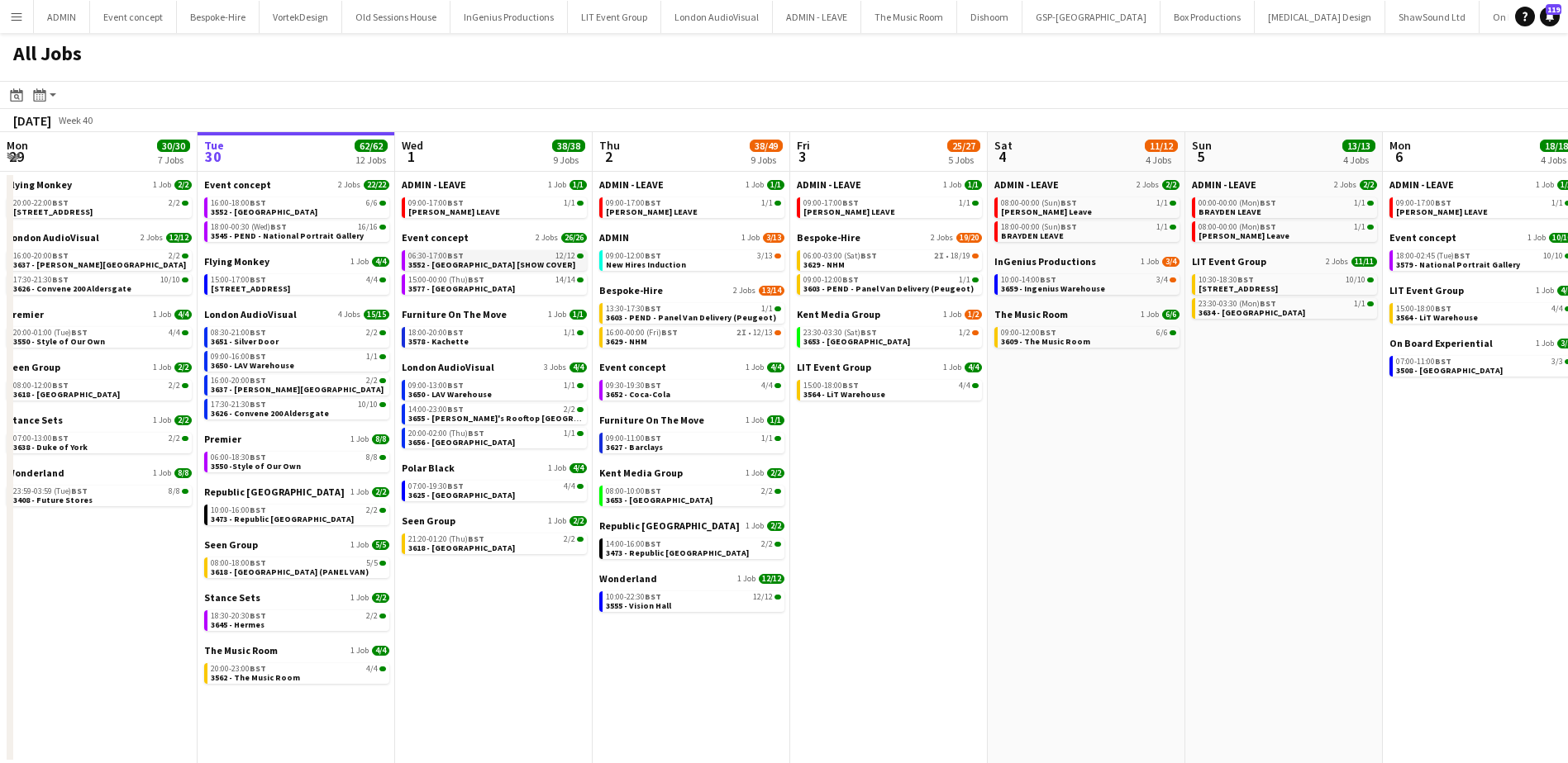
click at [524, 262] on span "3552 - [GEOGRAPHIC_DATA] [SHOW COVER]" at bounding box center [492, 264] width 167 height 11
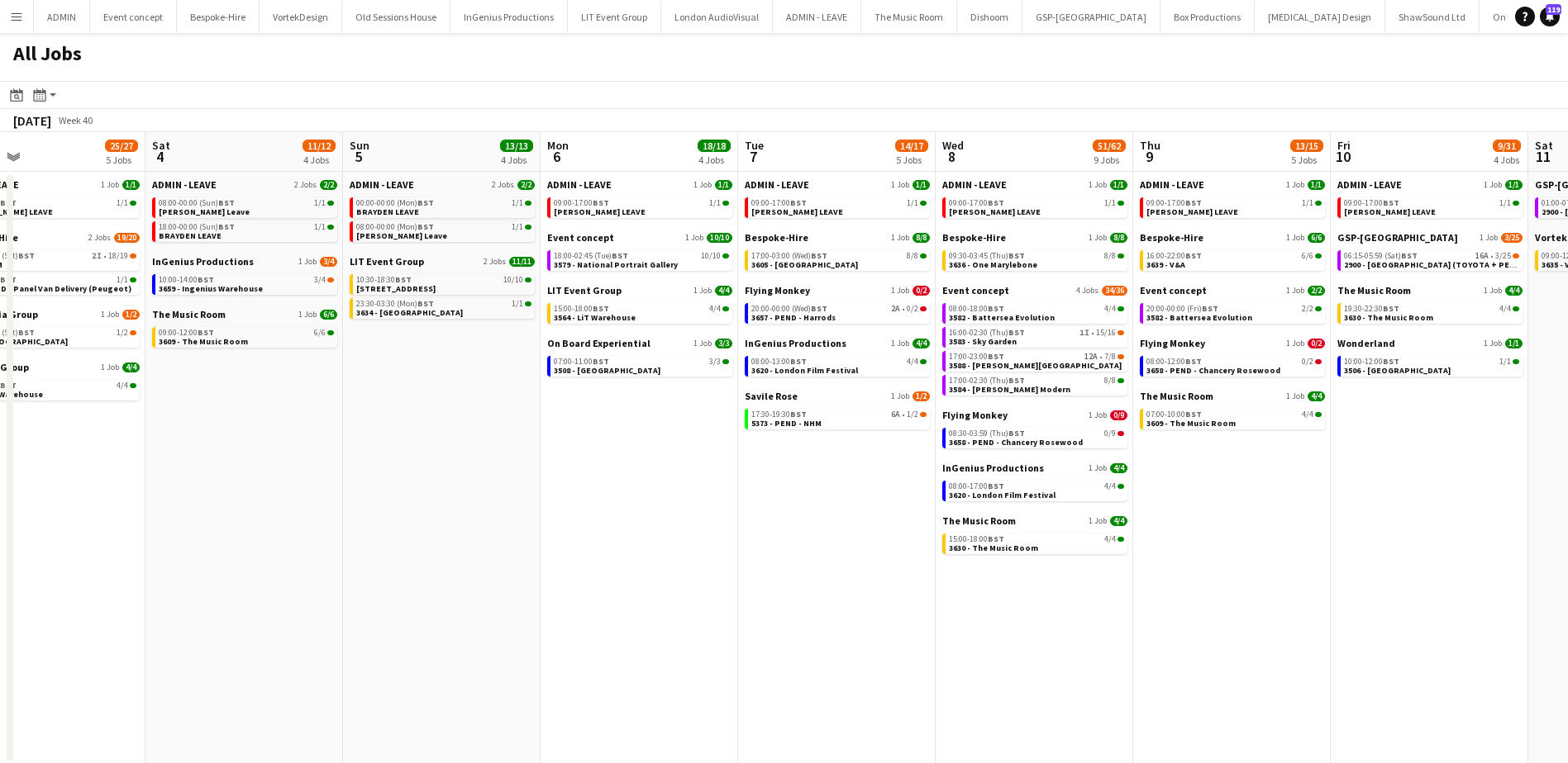
click at [383, 356] on app-all-jobs "All Jobs Date picker SEP 2025 SEP 2025 Monday M Tuesday T Wednesday W Thursday …" at bounding box center [784, 399] width 1568 height 731
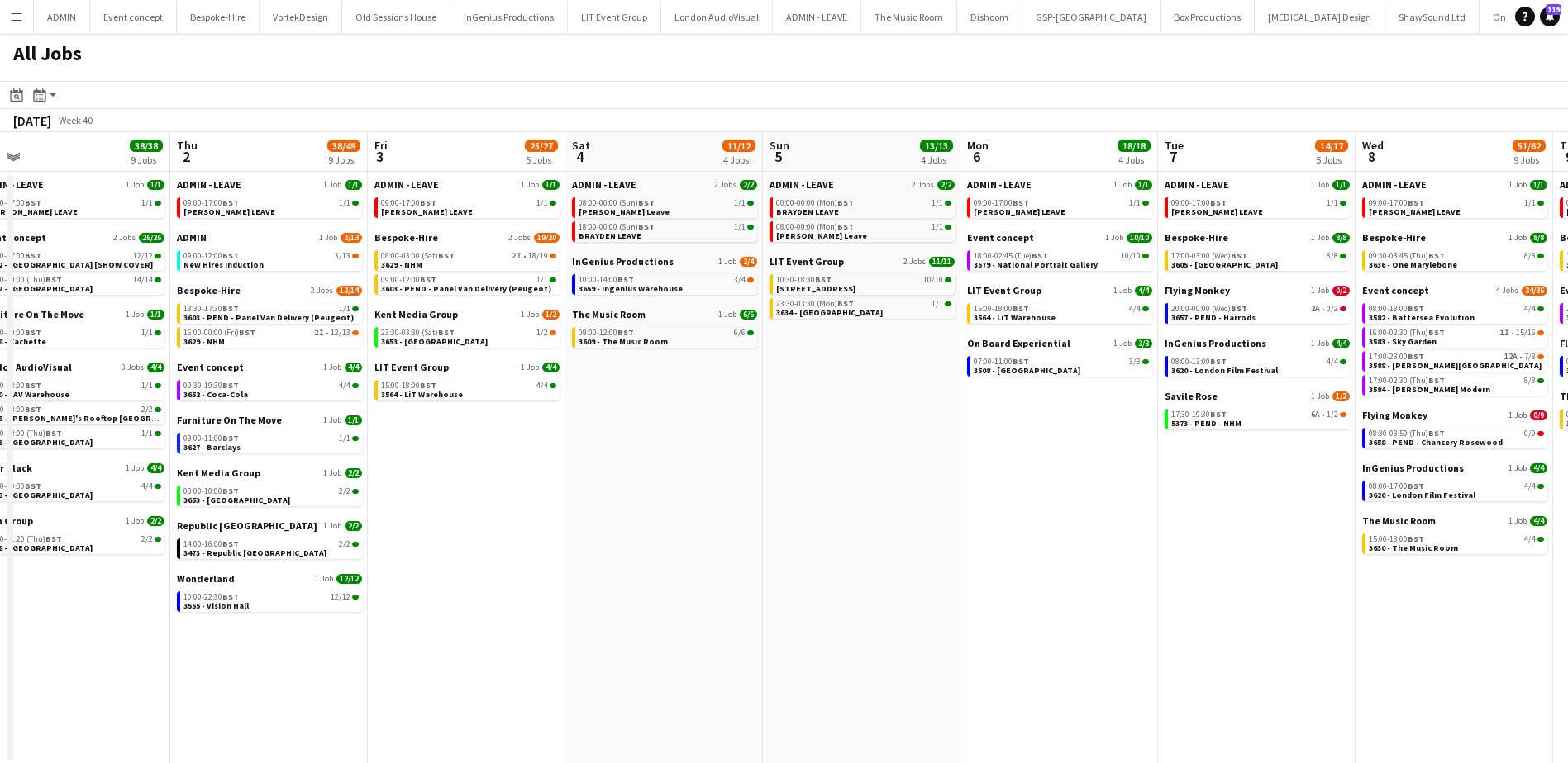
scroll to position [0, 417]
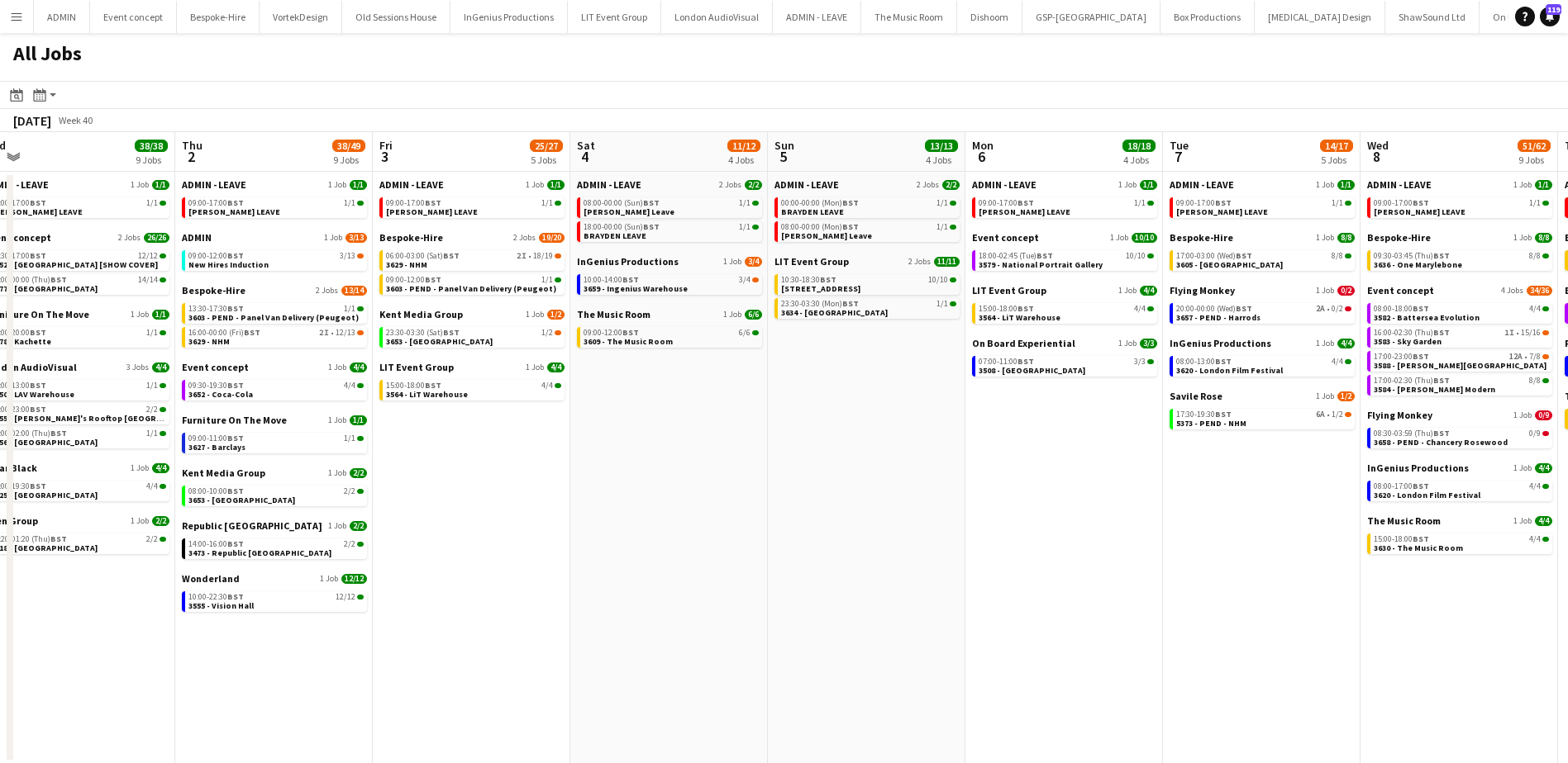
drag, startPoint x: 467, startPoint y: 508, endPoint x: 787, endPoint y: 508, distance: 320.0
click at [787, 508] on app-calendar-viewport "Mon 29 30/30 7 Jobs Tue 30 62/62 12 Jobs Wed 1 38/38 9 Jobs Thu 2 38/49 9 Jobs …" at bounding box center [784, 448] width 1568 height 632
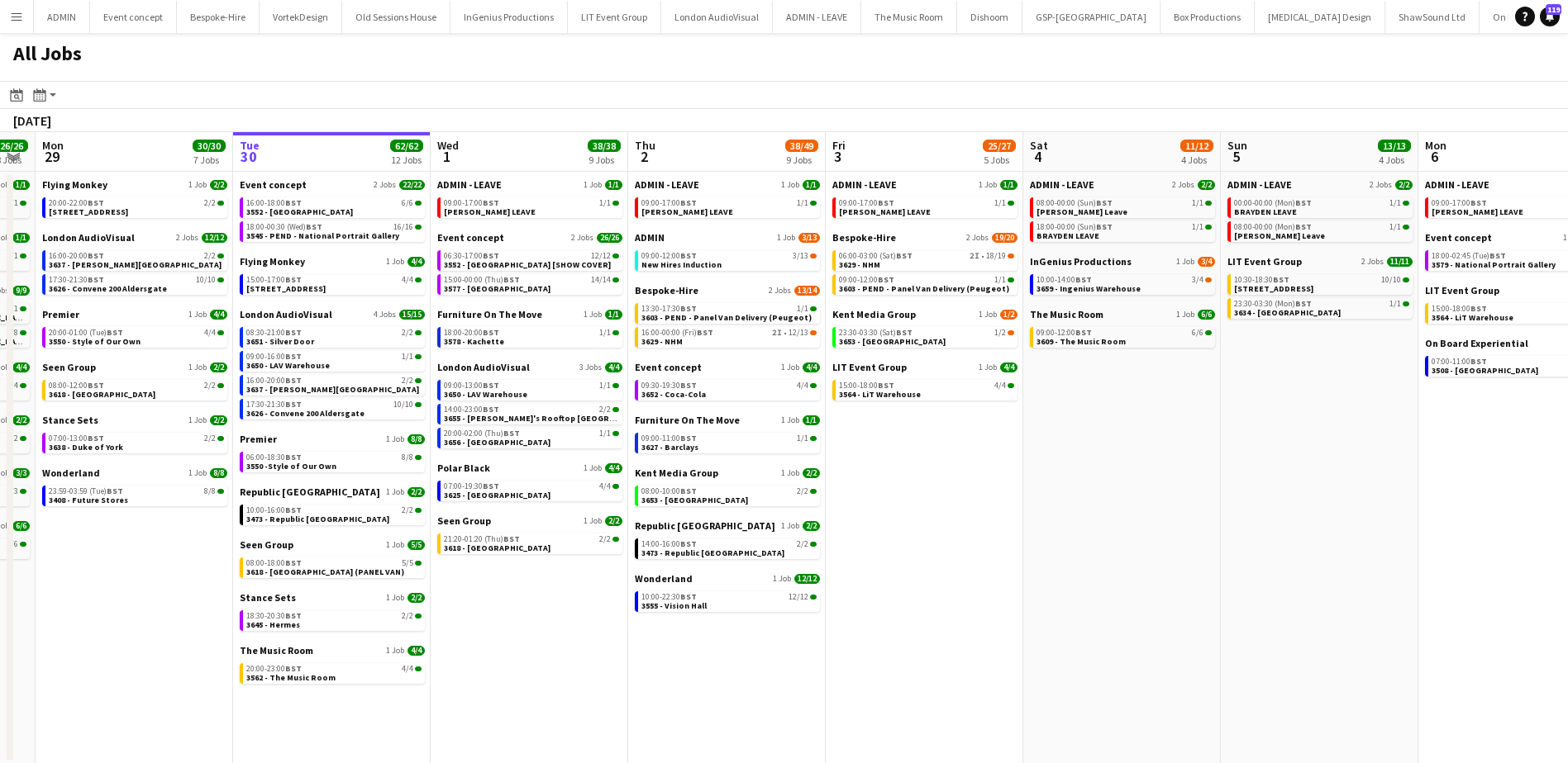
scroll to position [0, 516]
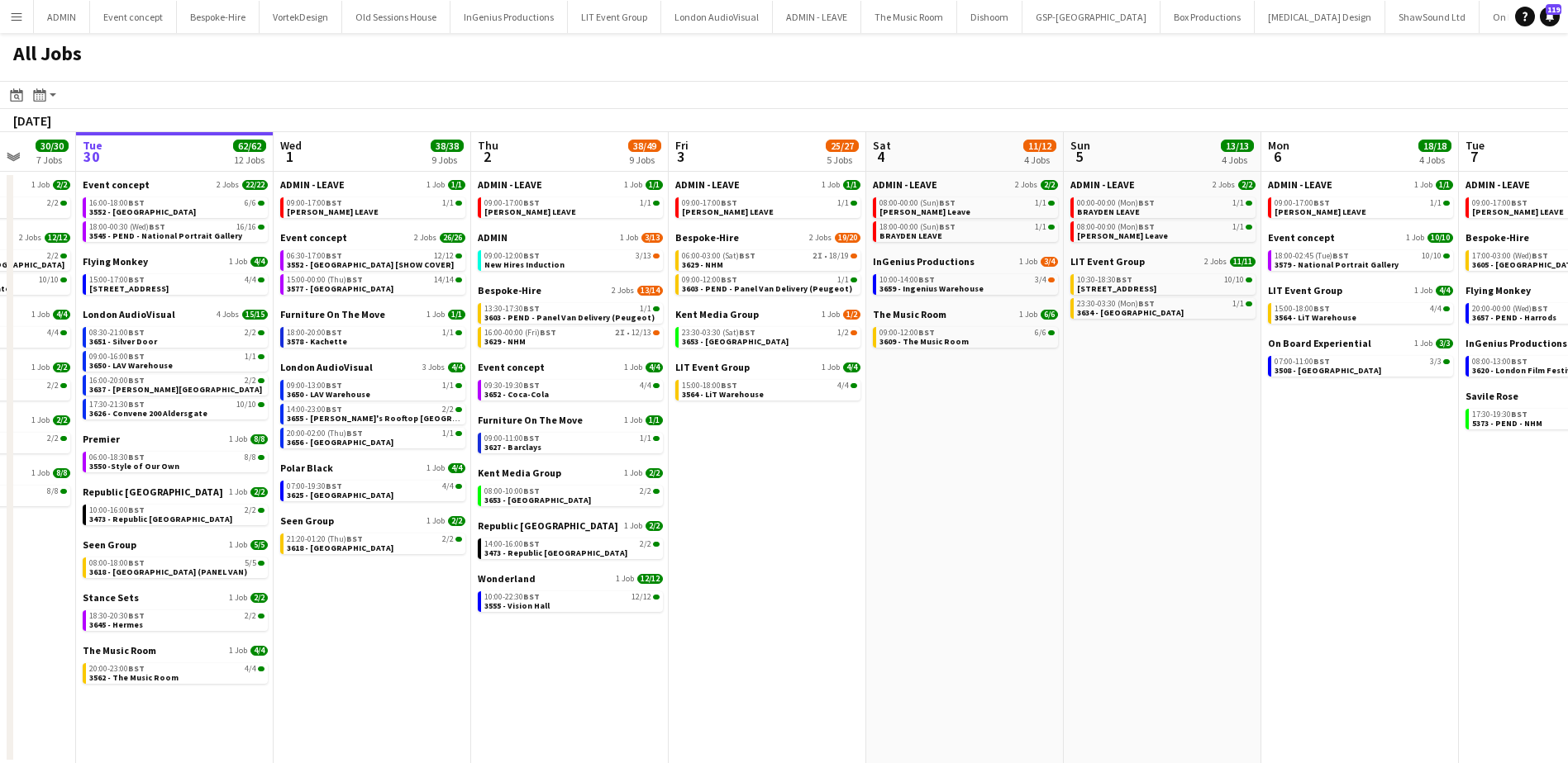
drag, startPoint x: 690, startPoint y: 622, endPoint x: 1331, endPoint y: 607, distance: 641.2
click at [1331, 607] on app-calendar-viewport "Sat 27 35/39 6 Jobs Sun 28 26/26 8 Jobs Mon 29 30/30 7 Jobs Tue 30 62/62 12 Job…" at bounding box center [784, 448] width 1568 height 632
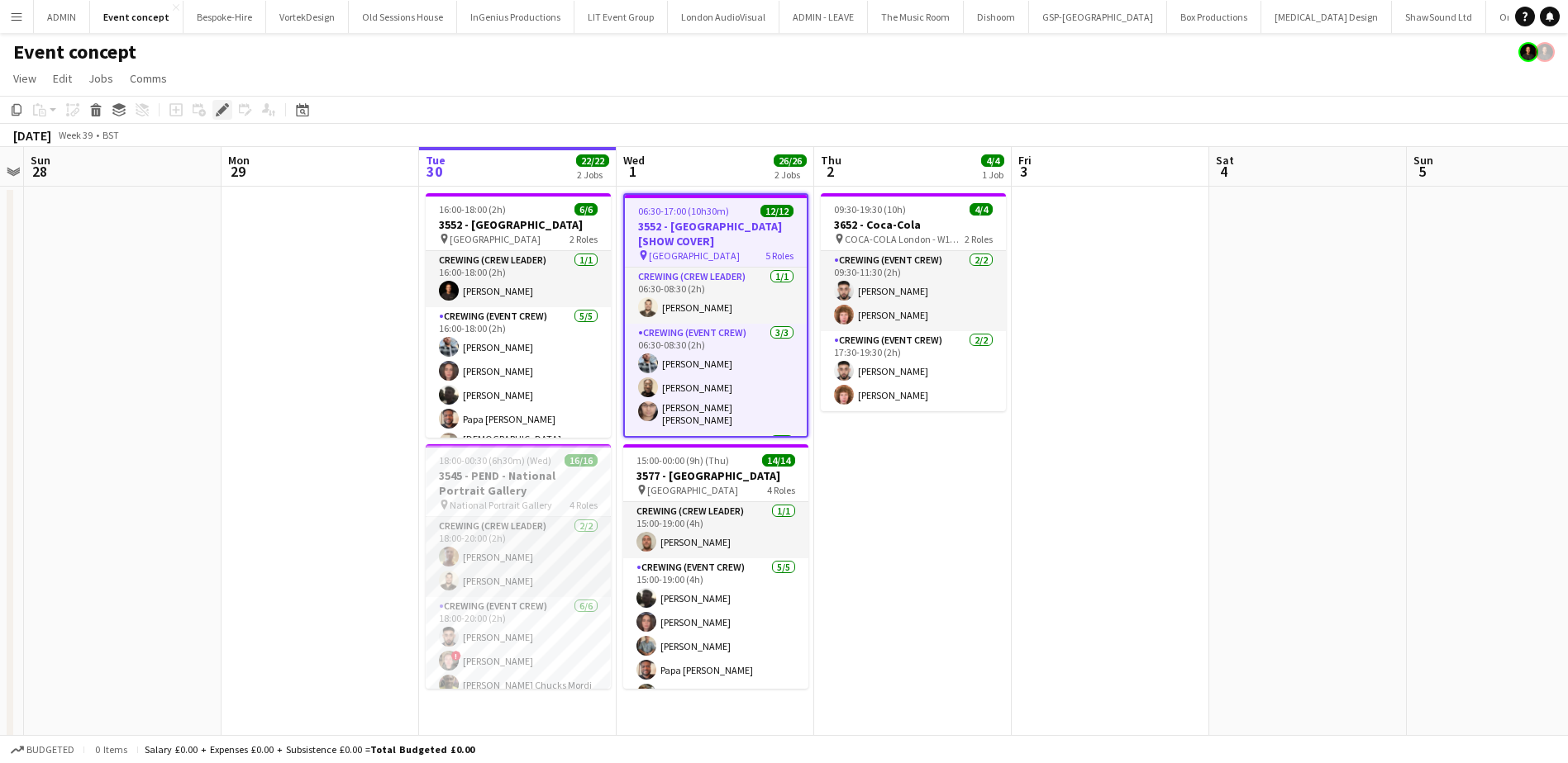
click at [222, 109] on icon at bounding box center [221, 110] width 9 height 9
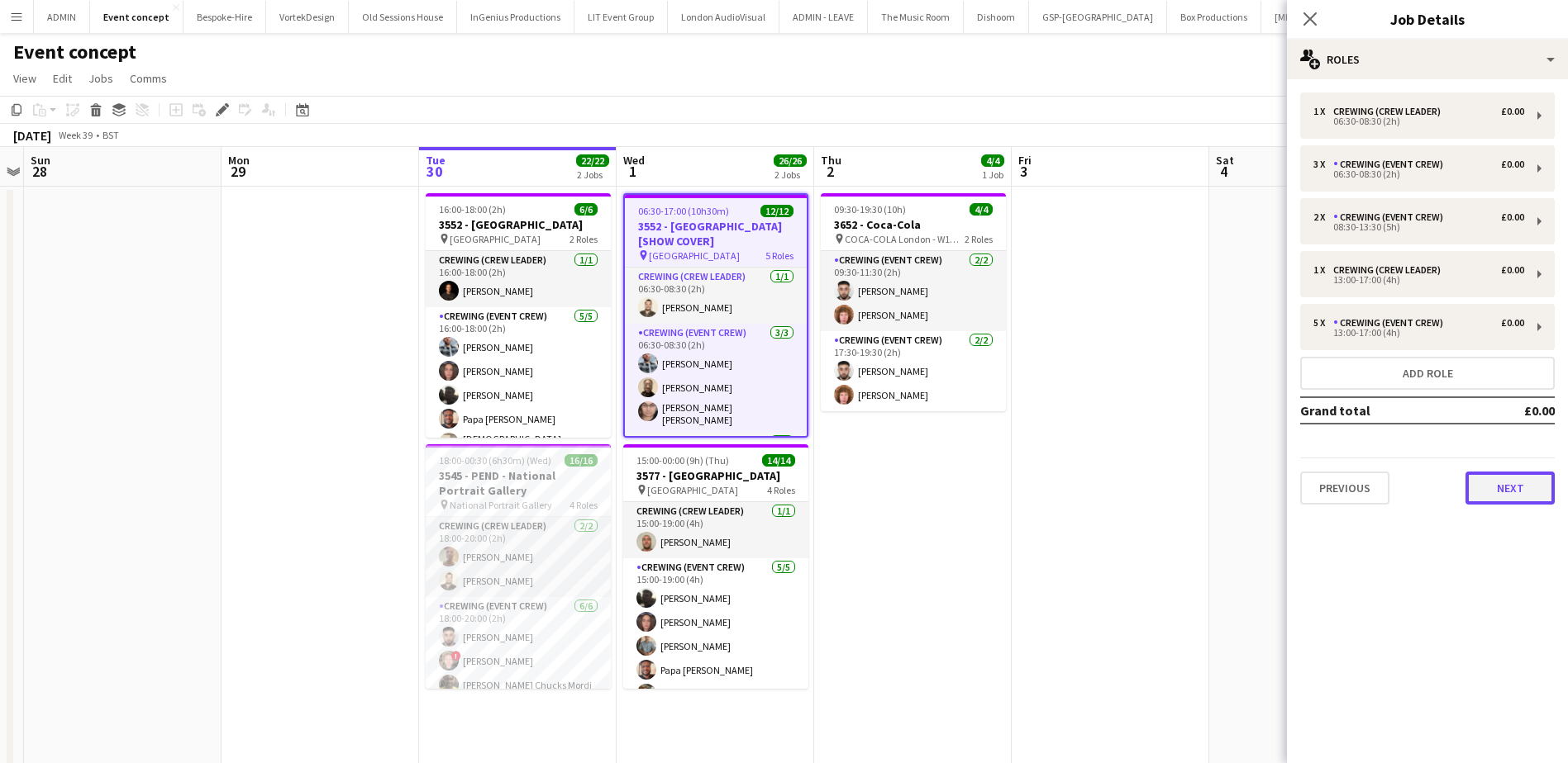
click at [1487, 496] on button "Next" at bounding box center [1509, 488] width 89 height 33
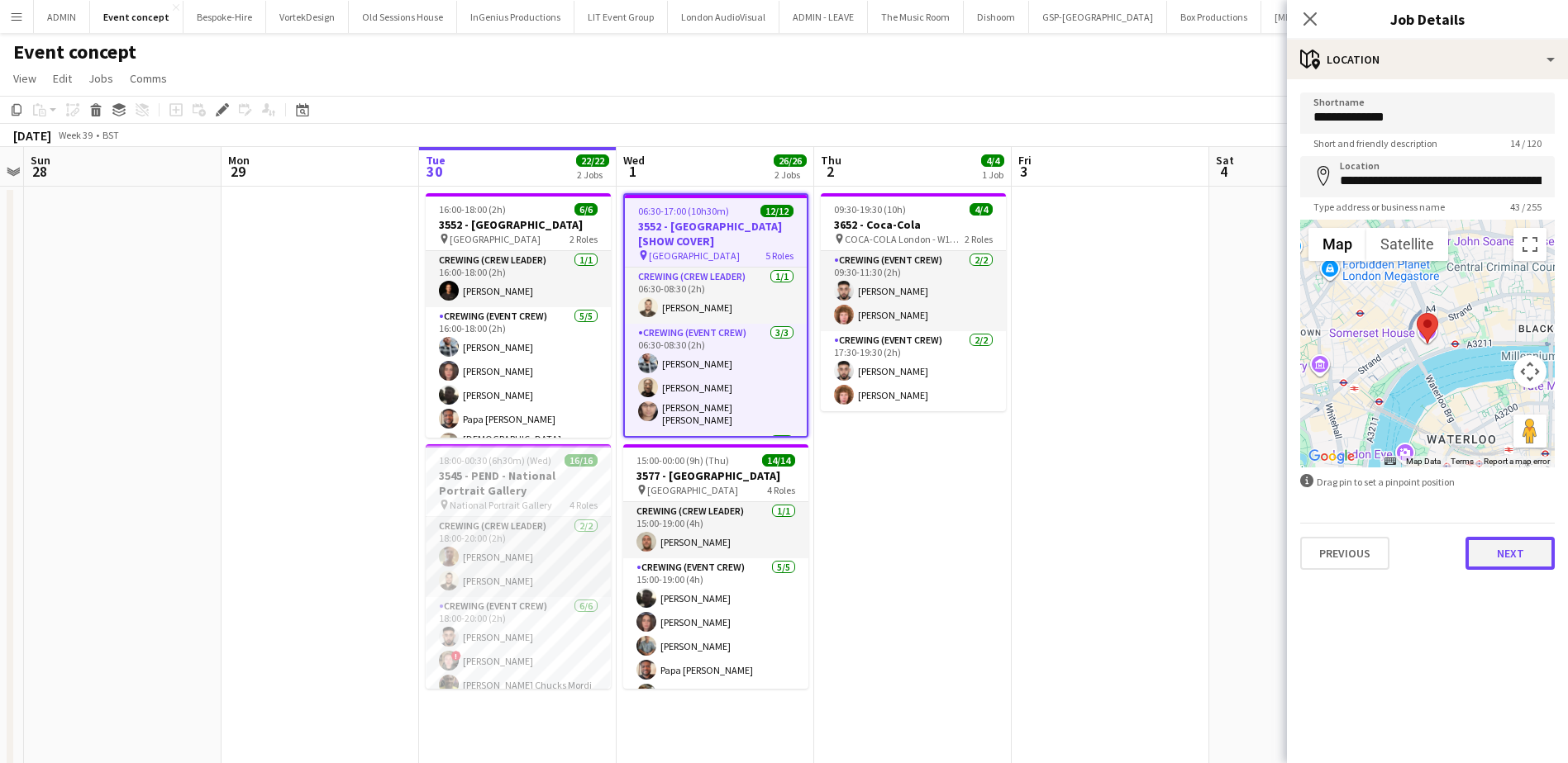
click at [1488, 558] on button "Next" at bounding box center [1509, 553] width 89 height 33
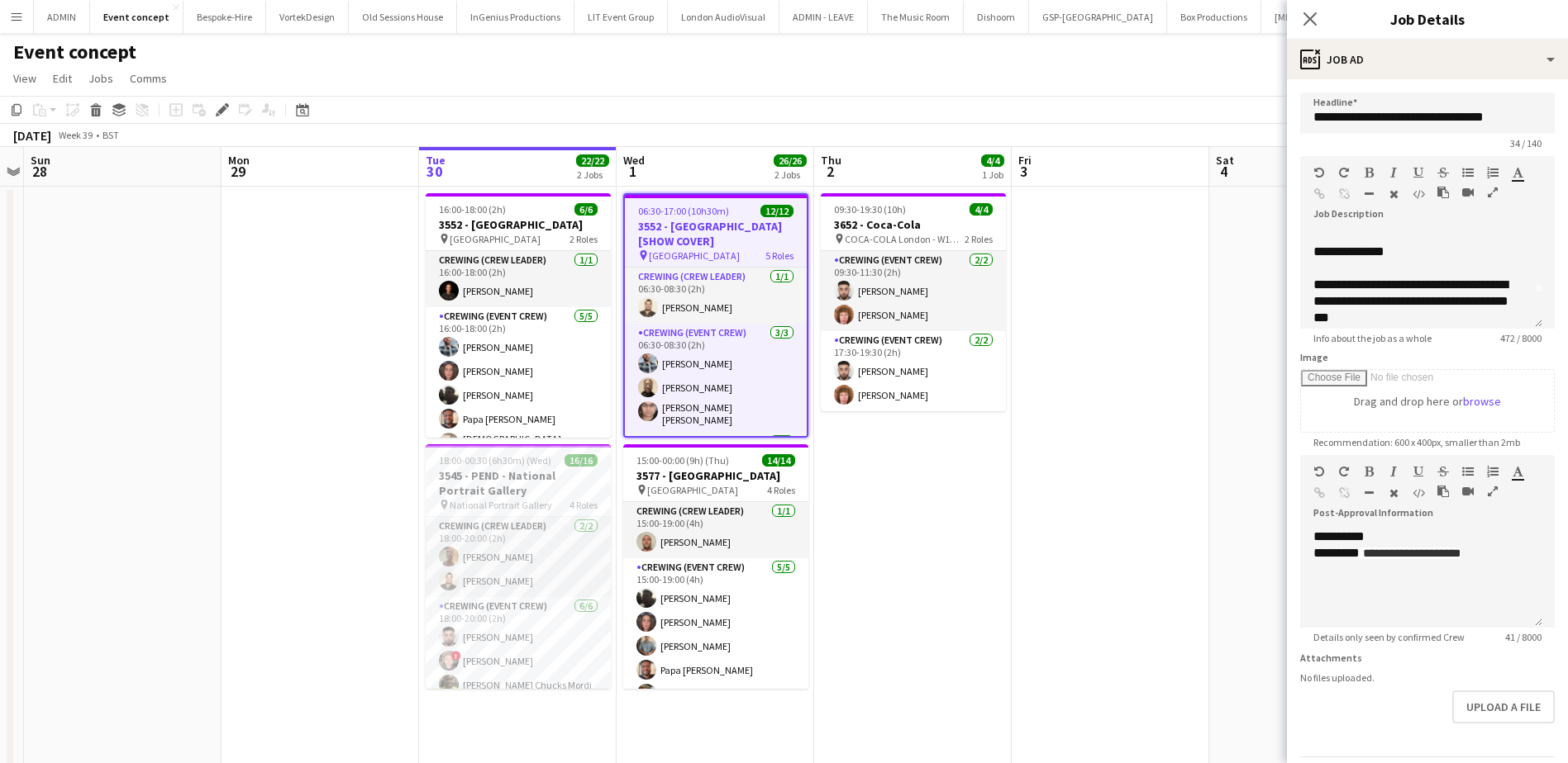
scroll to position [82, 0]
click at [1248, 303] on app-date-cell at bounding box center [1308, 700] width 198 height 1027
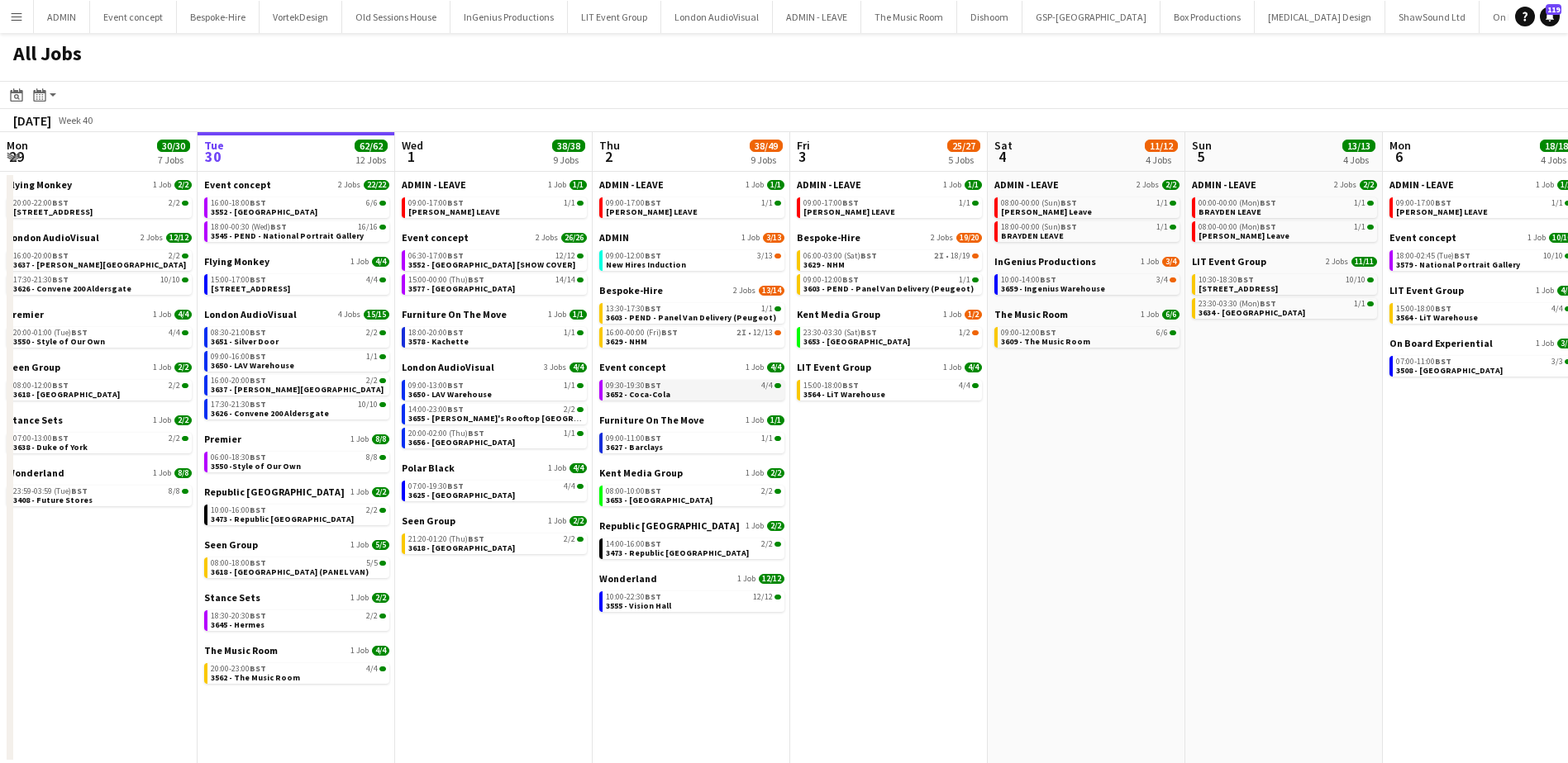
click at [687, 393] on link "09:30-19:30 BST 4/4 3652 - Coca-Cola" at bounding box center [693, 389] width 175 height 19
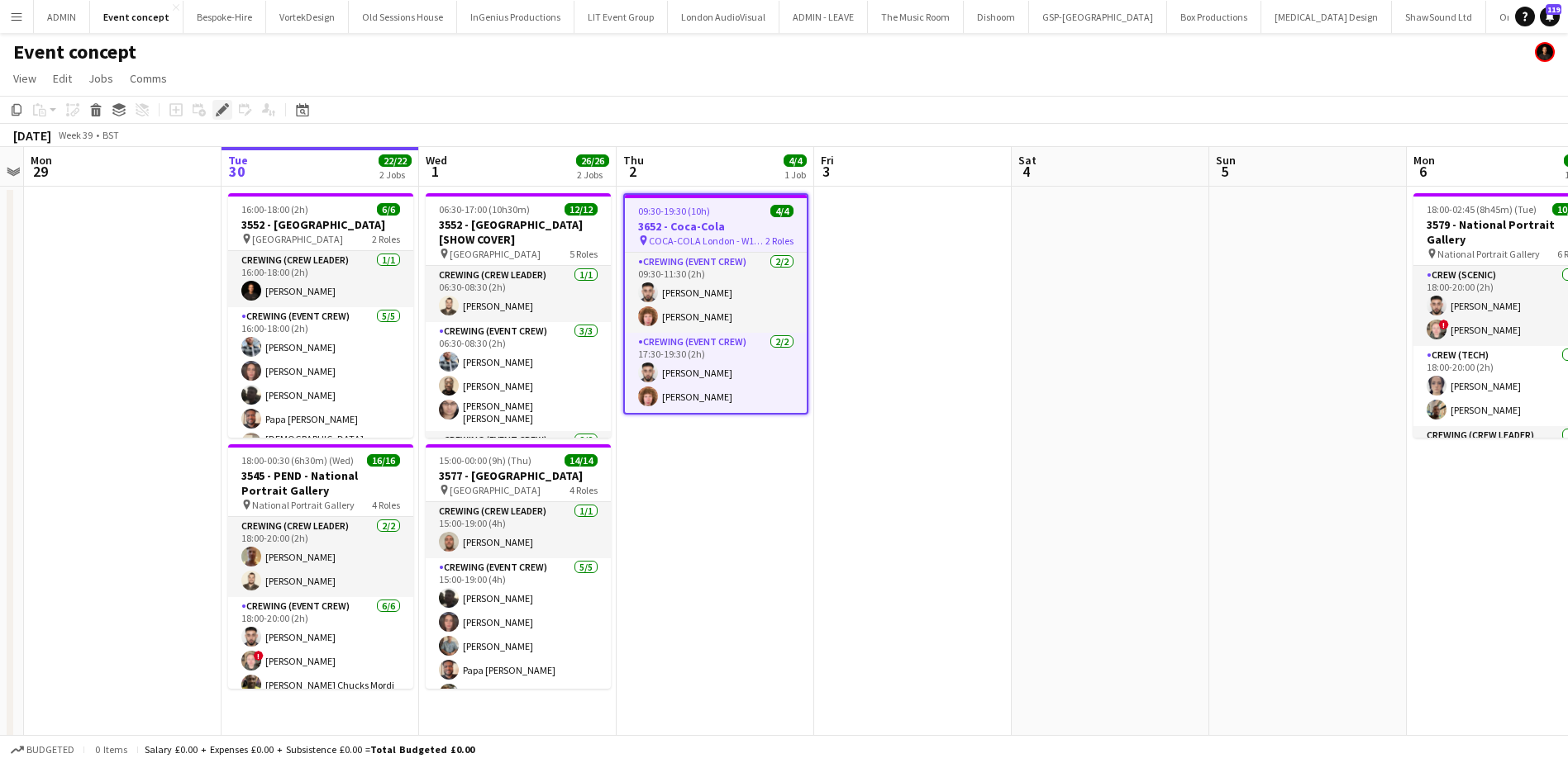
click at [226, 110] on icon "Edit" at bounding box center [221, 109] width 13 height 13
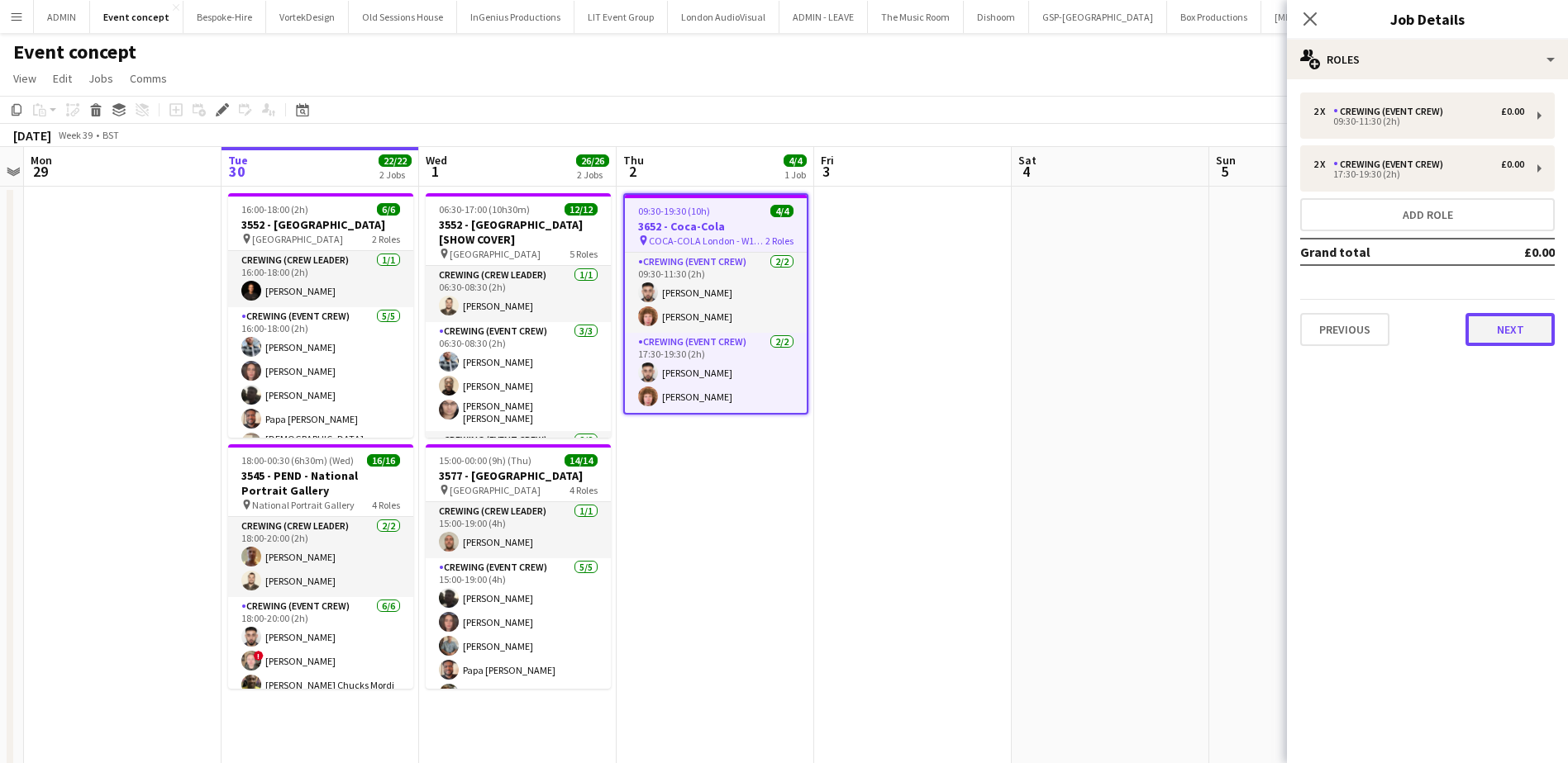
click at [1520, 336] on button "Next" at bounding box center [1509, 330] width 89 height 33
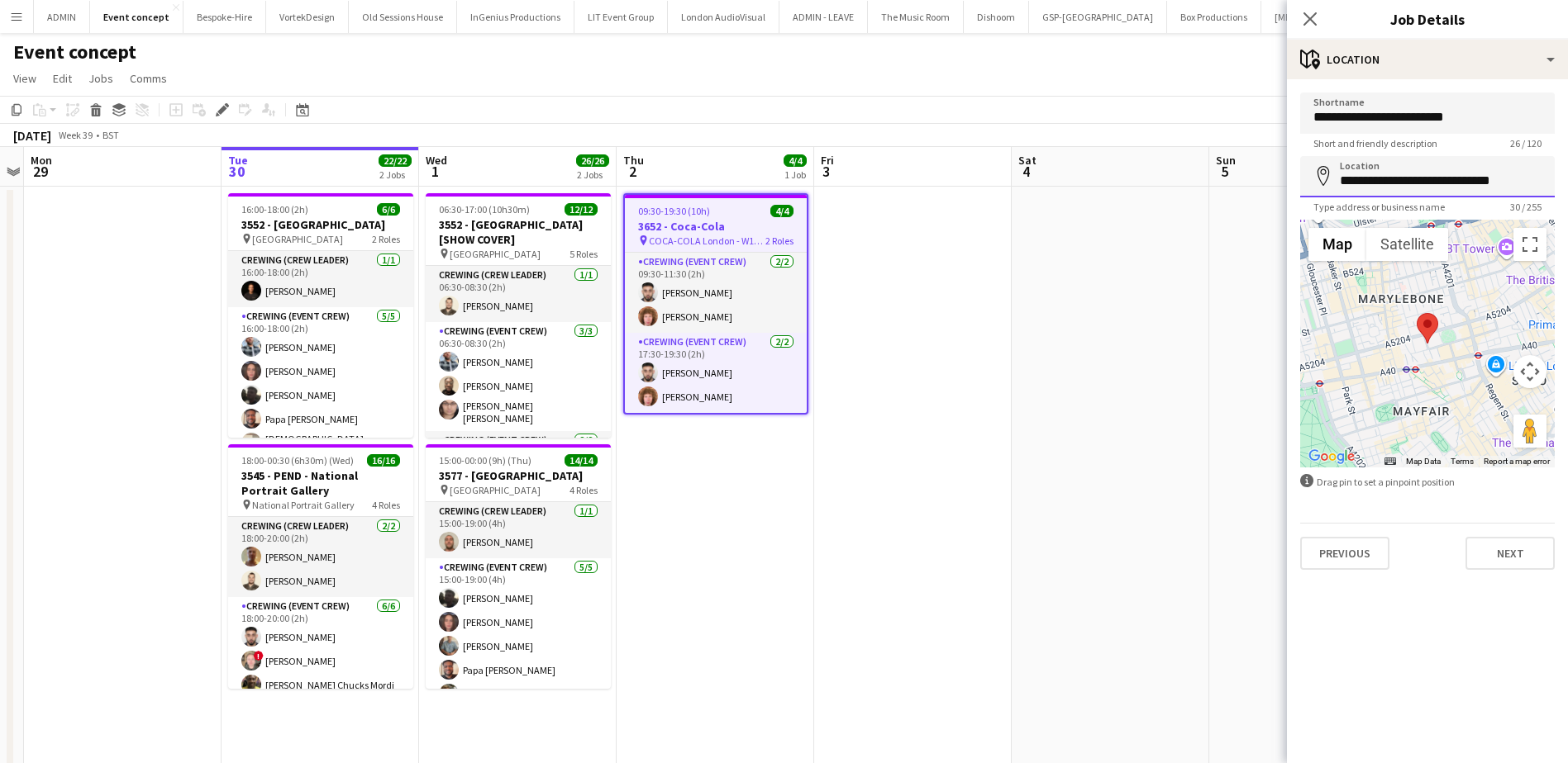
click at [1449, 184] on input "**********" at bounding box center [1427, 176] width 255 height 41
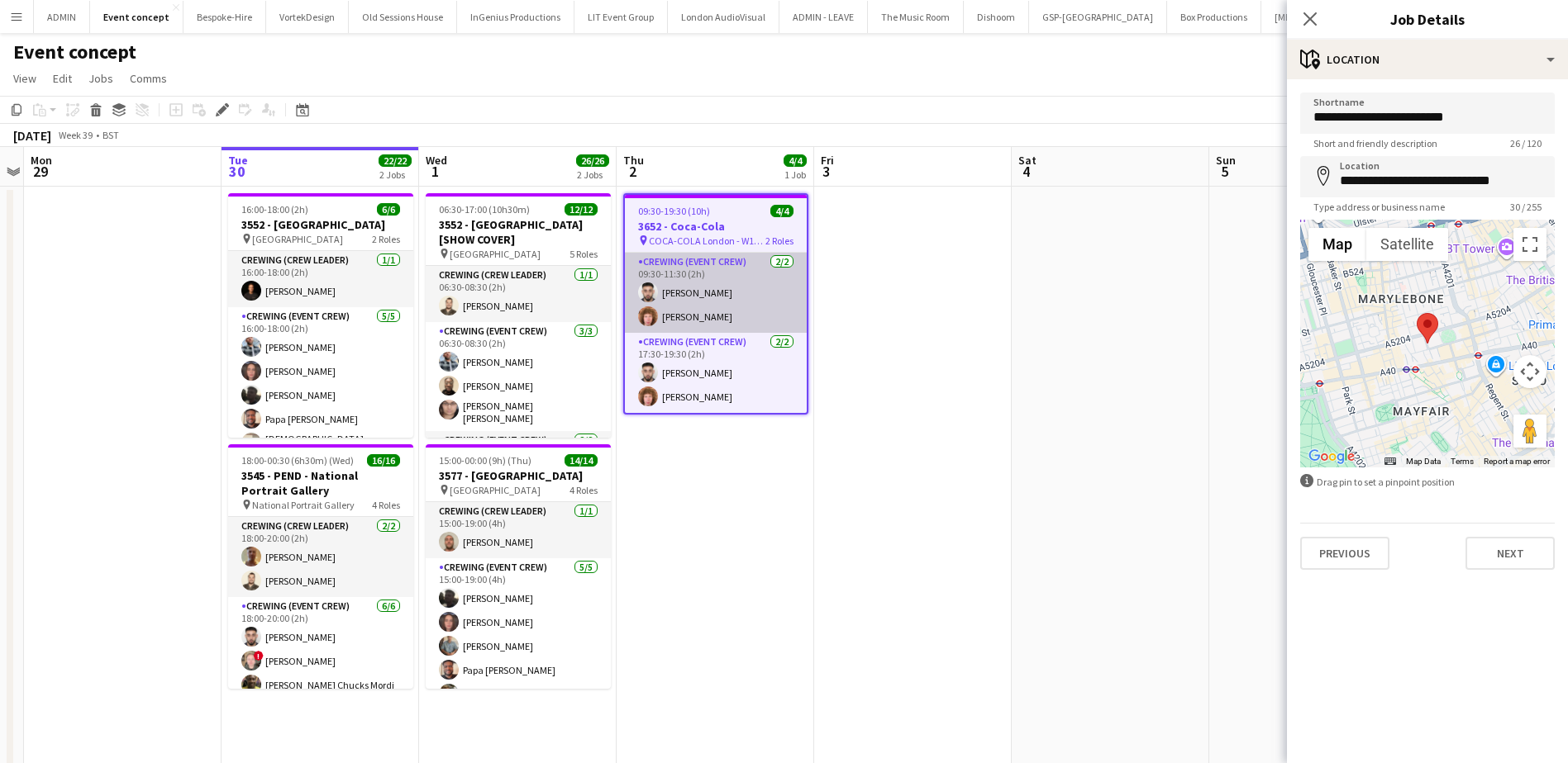
click at [734, 284] on app-card-role "Crewing (Event Crew) 2/2 09:30-11:30 (2h) Caleb Caffoor Alfie Dyer" at bounding box center [715, 293] width 182 height 80
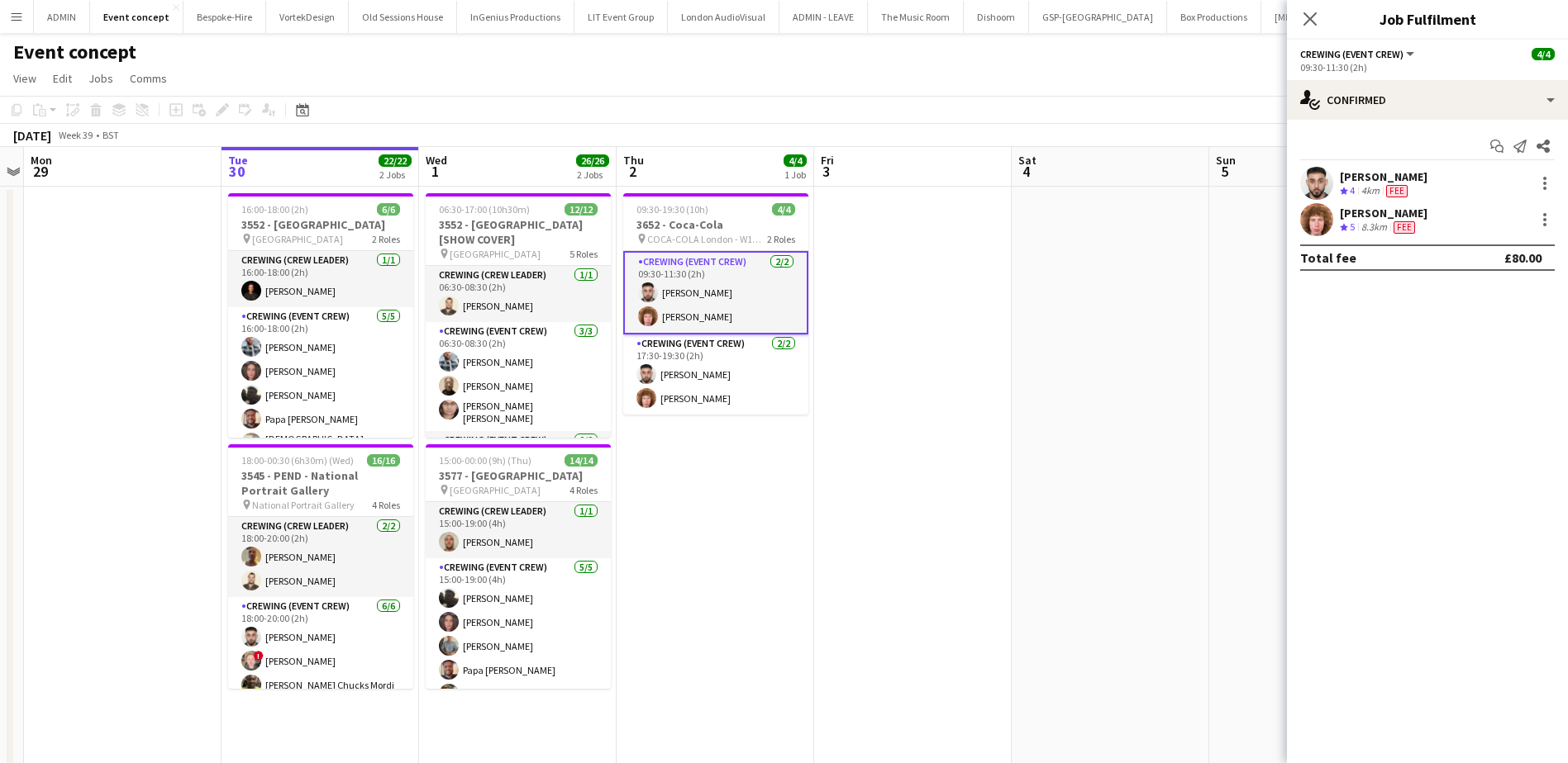
click at [1355, 173] on div "[PERSON_NAME]" at bounding box center [1383, 176] width 87 height 15
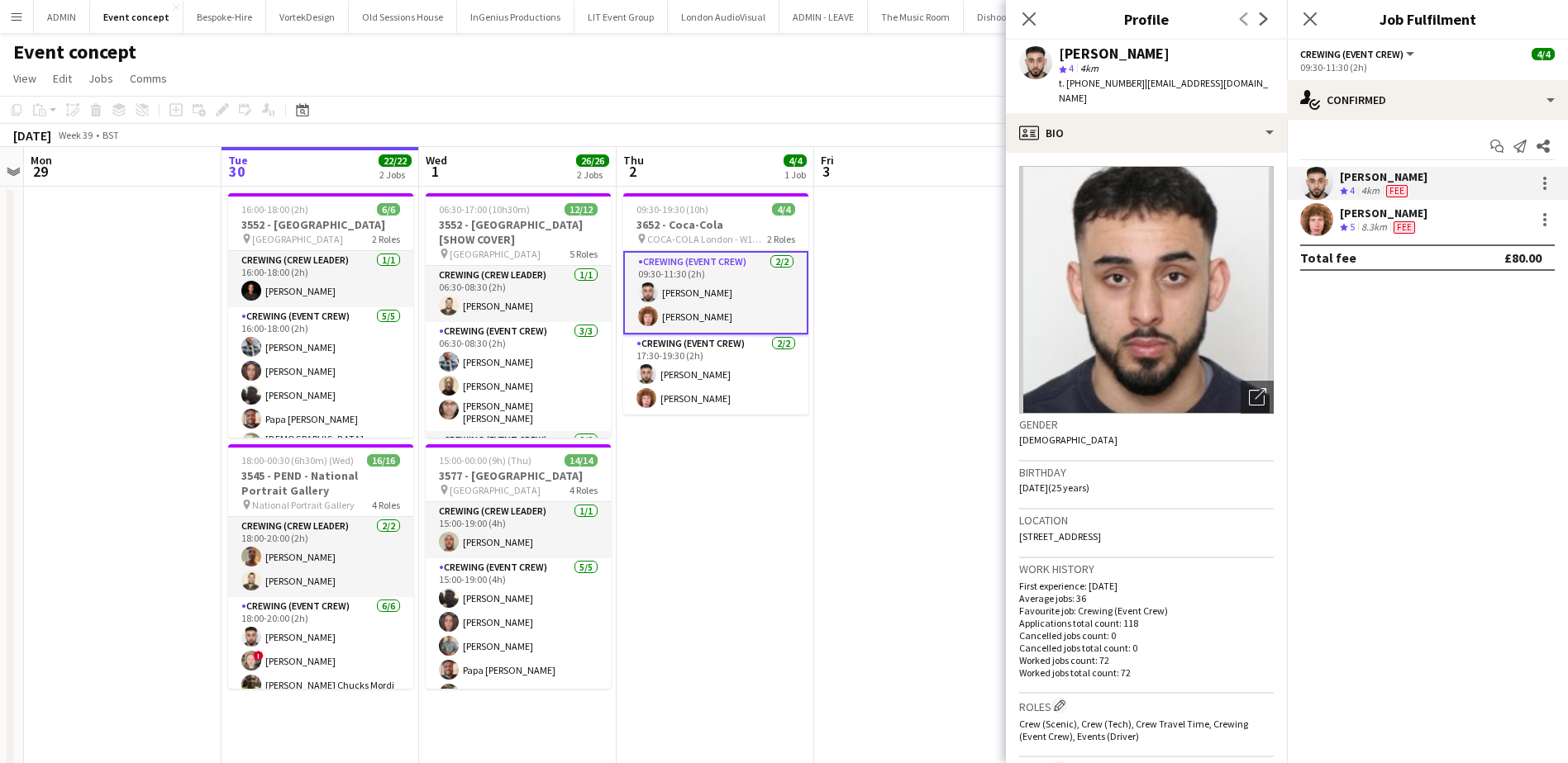
click at [1109, 82] on span "t. +447842598387" at bounding box center [1102, 82] width 86 height 13
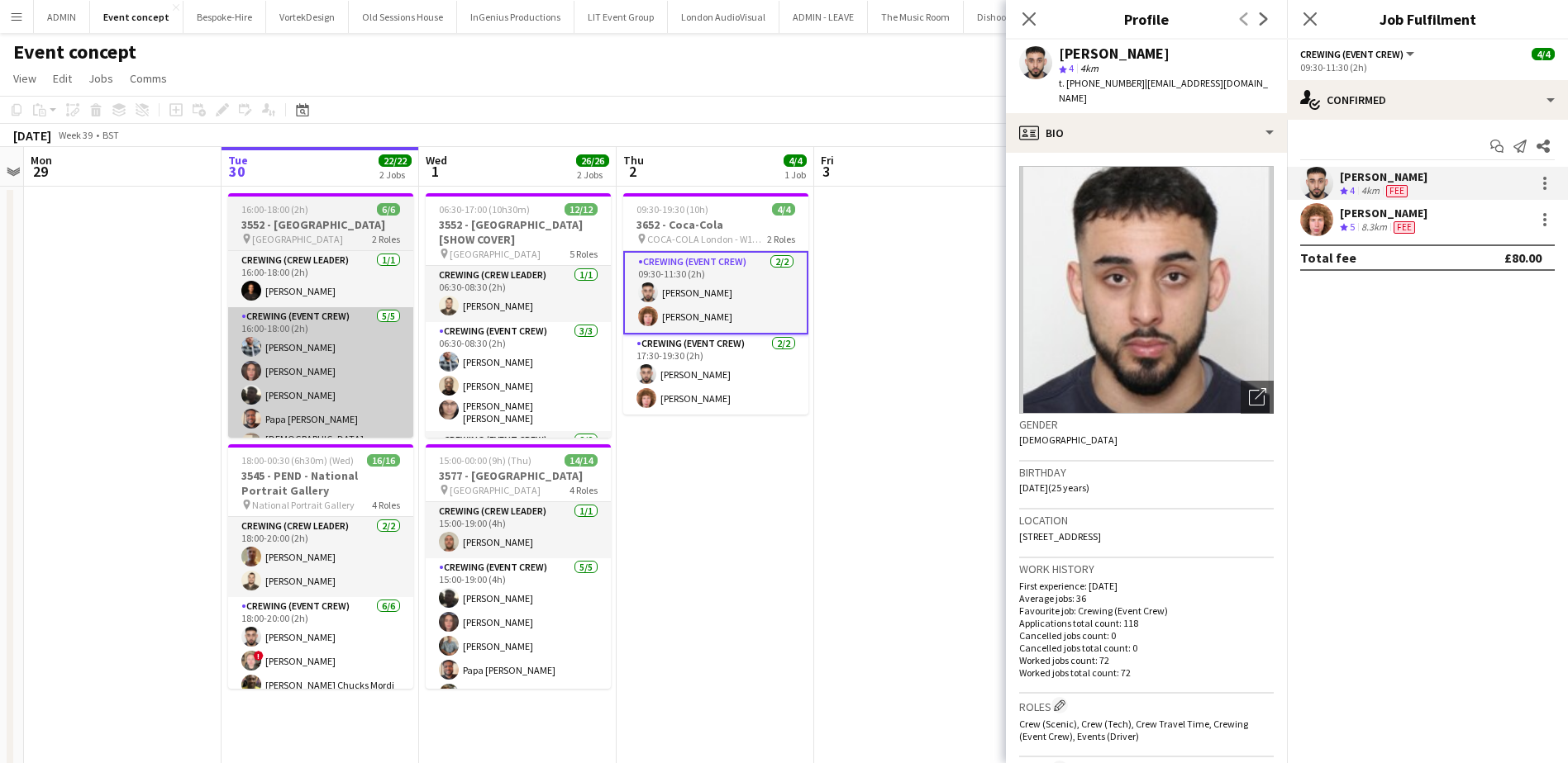
copy span "447842598387"
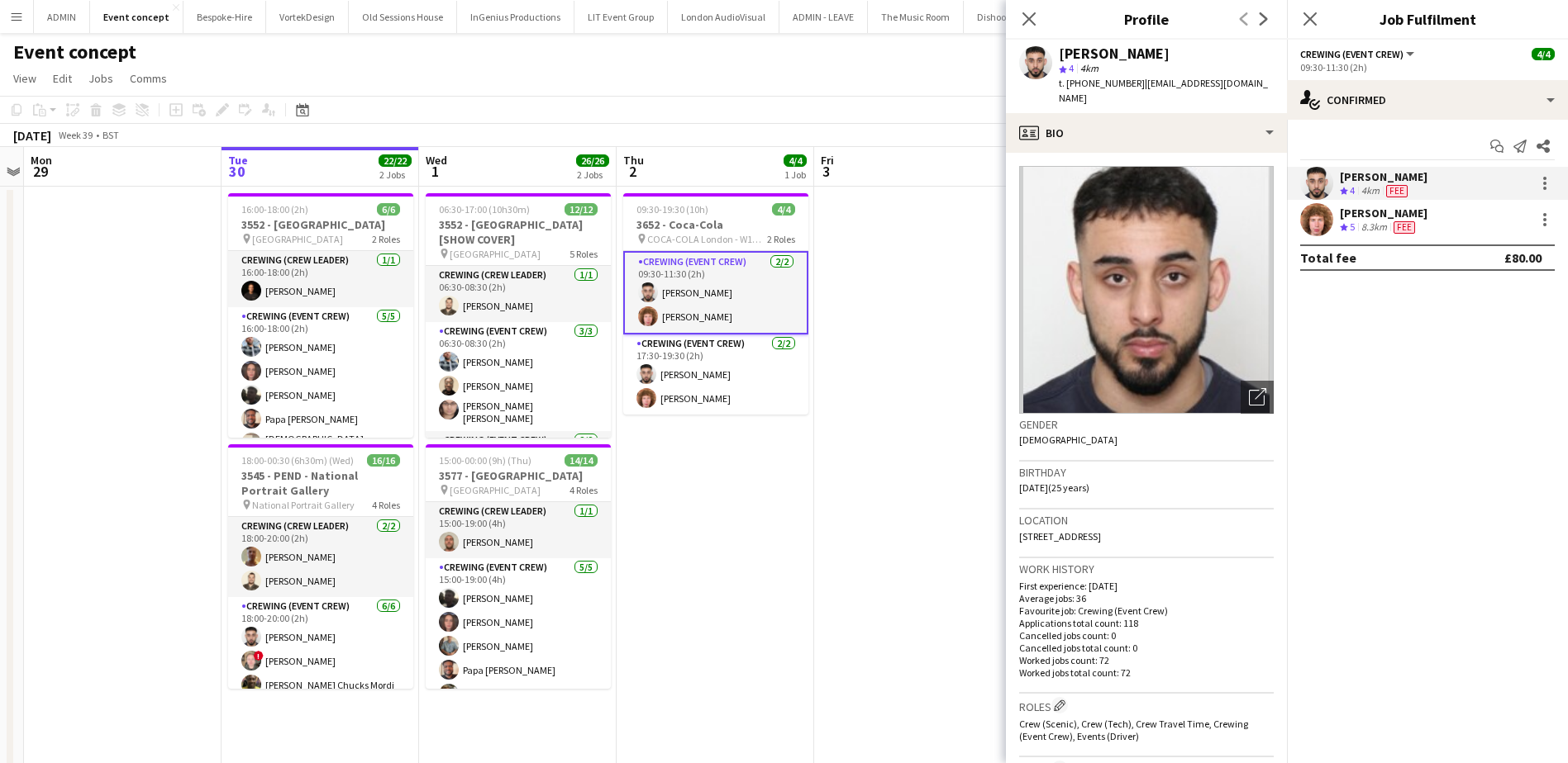
click at [1364, 220] on div "8.3km" at bounding box center [1373, 227] width 32 height 14
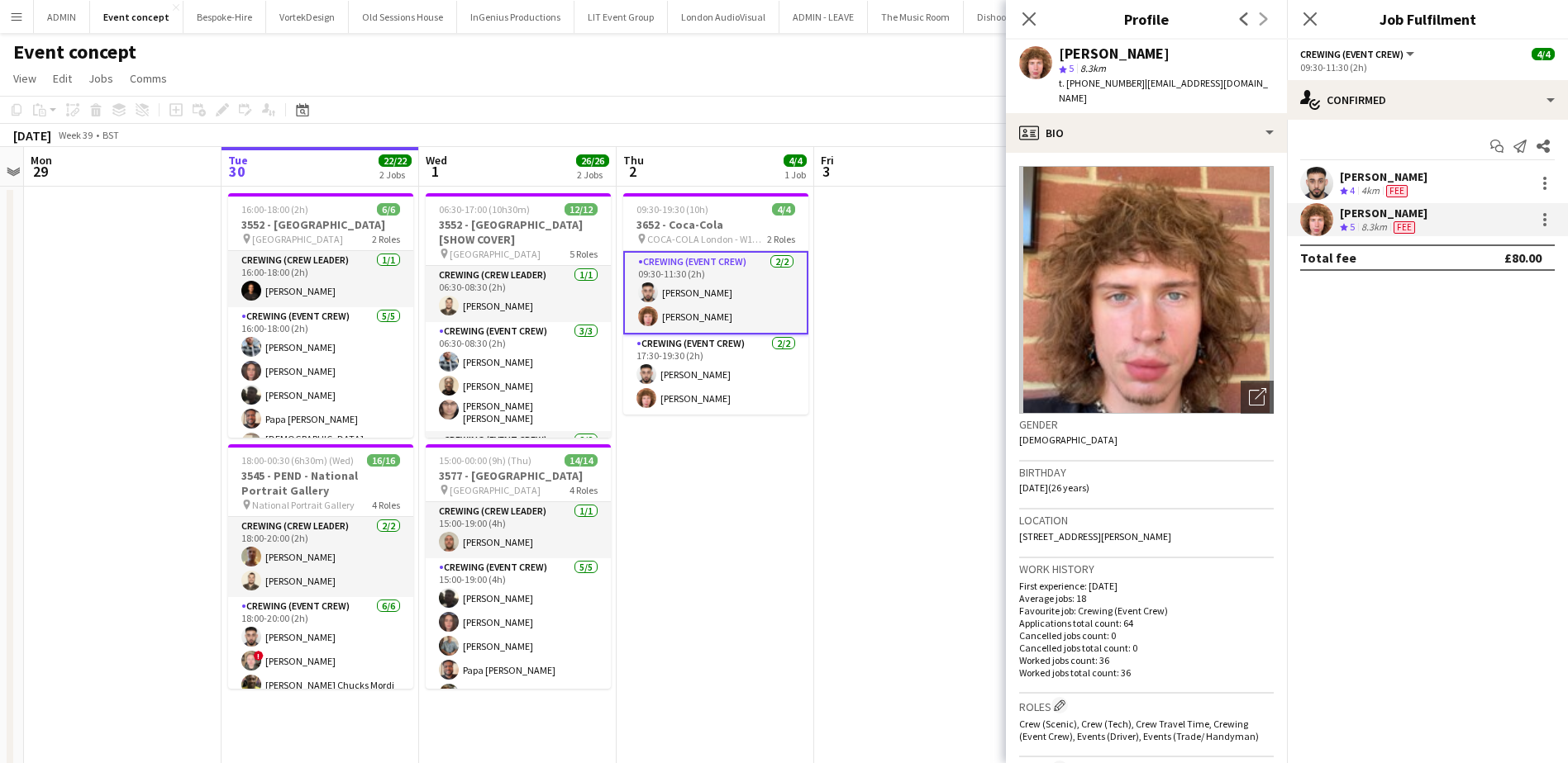
click at [1090, 85] on span "t. +447856772665" at bounding box center [1102, 82] width 86 height 13
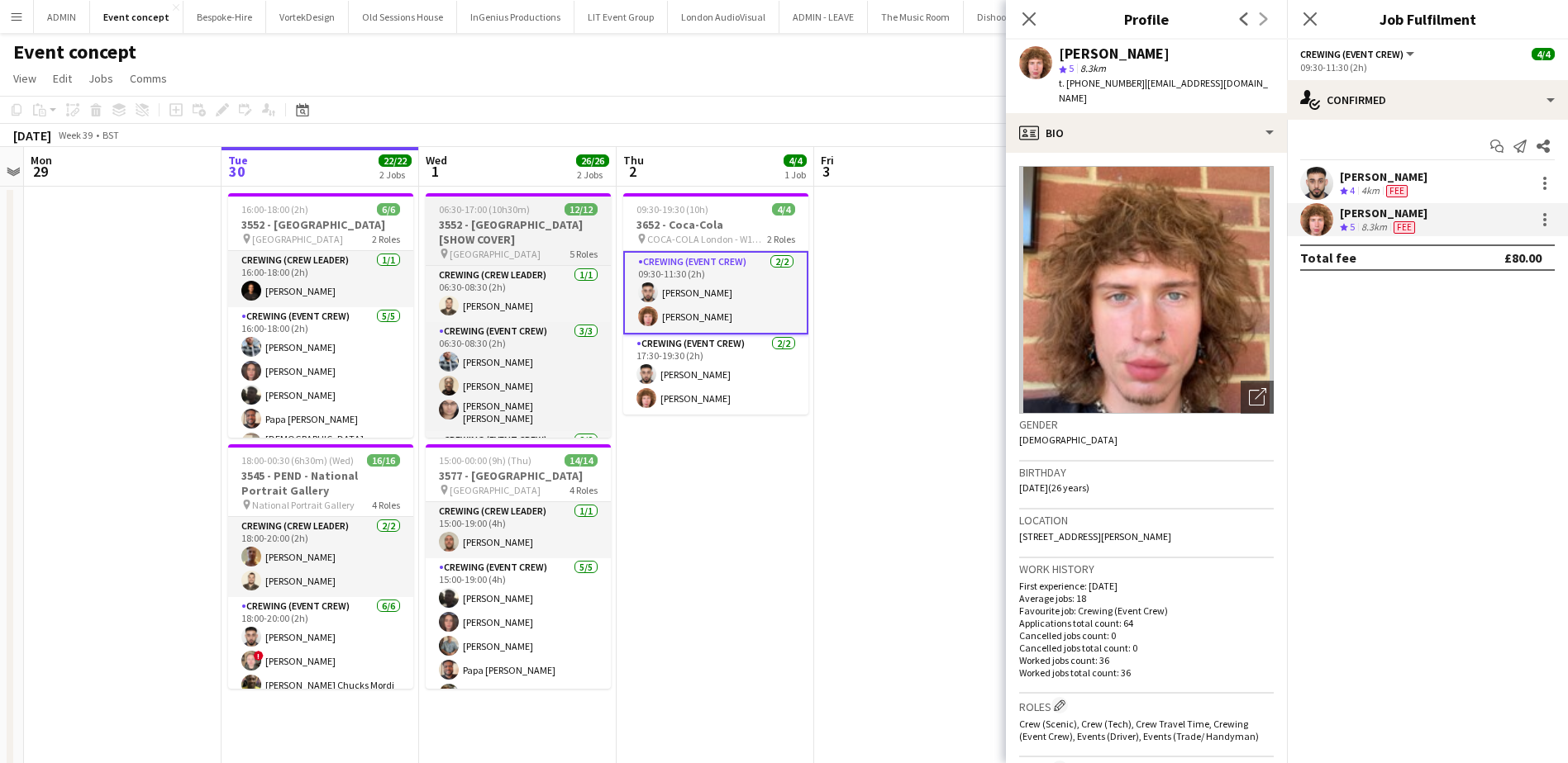
copy span "447856772665"
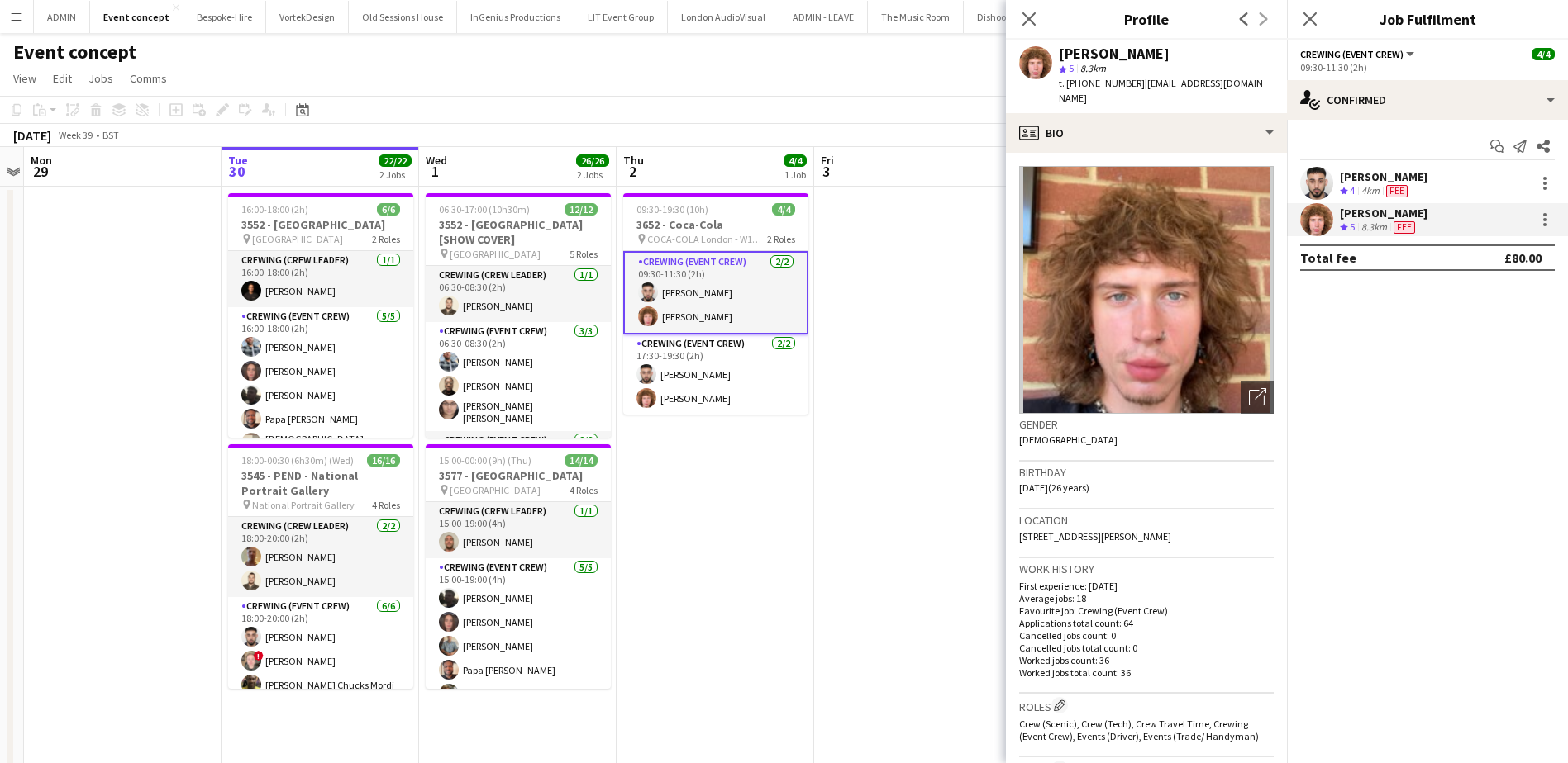
click at [893, 491] on app-date-cell at bounding box center [913, 700] width 198 height 1027
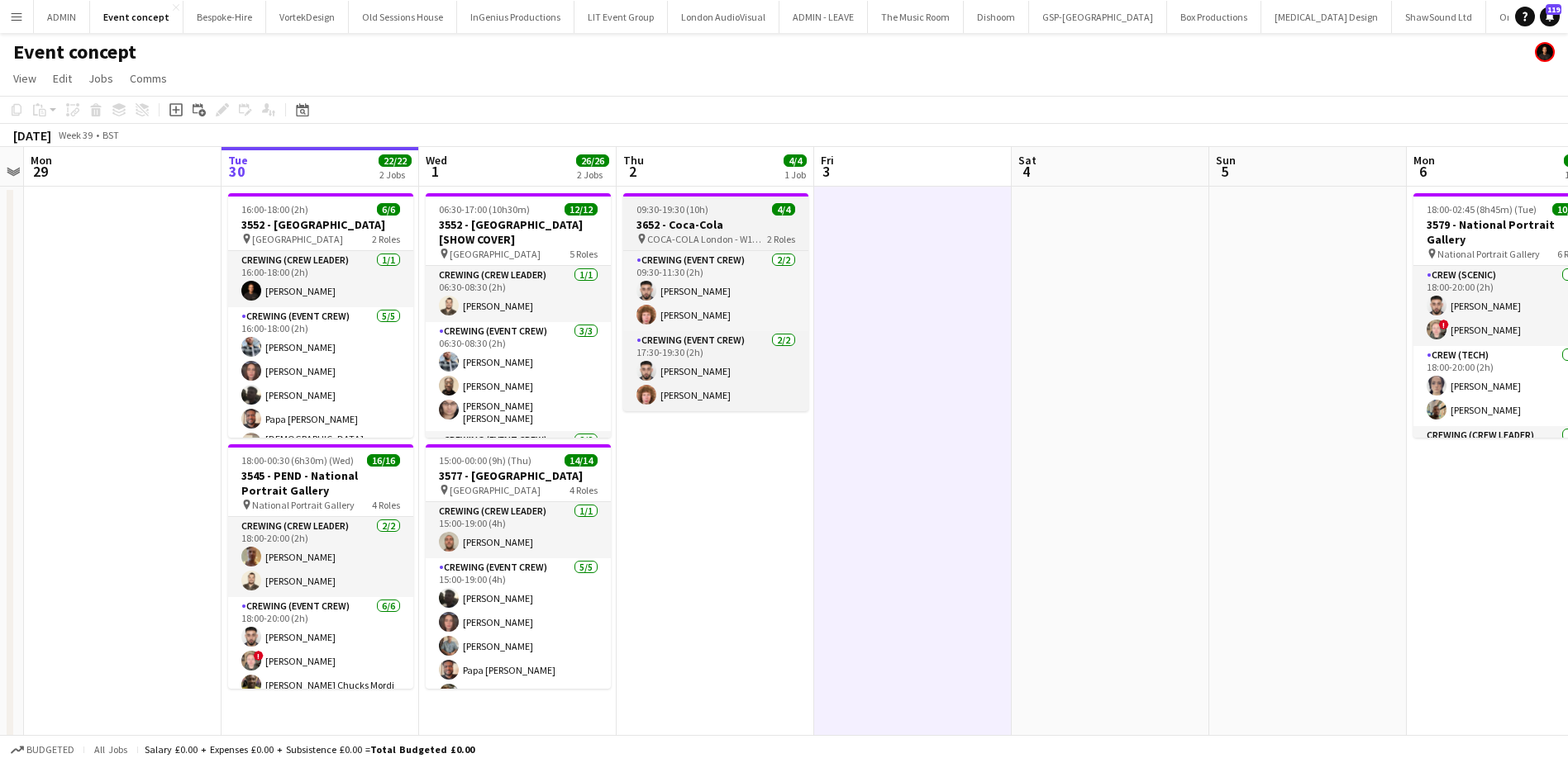
click at [650, 218] on h3 "3652 - Coca-Cola" at bounding box center [715, 224] width 185 height 15
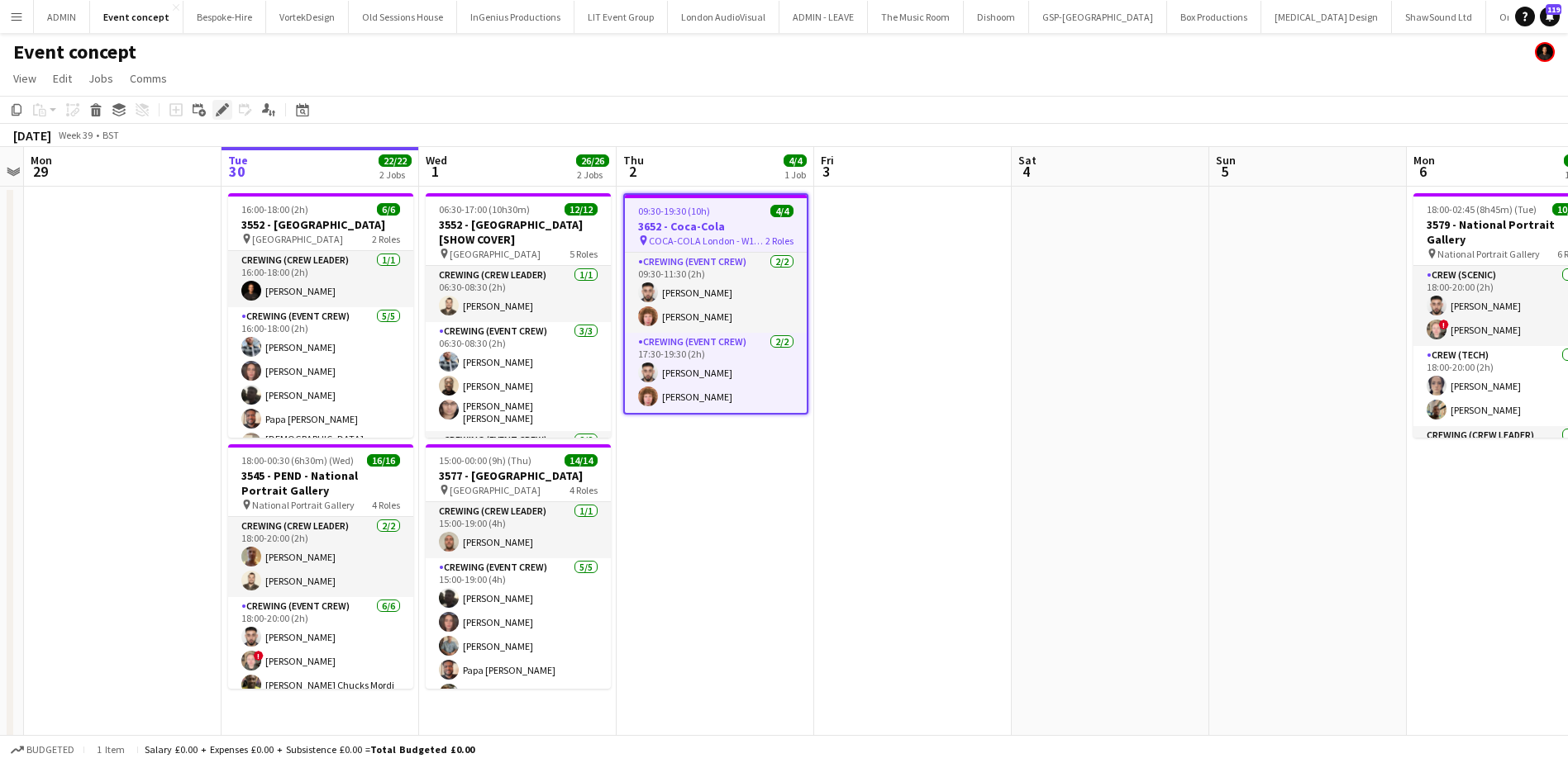
click at [214, 107] on div "Edit" at bounding box center [222, 110] width 20 height 20
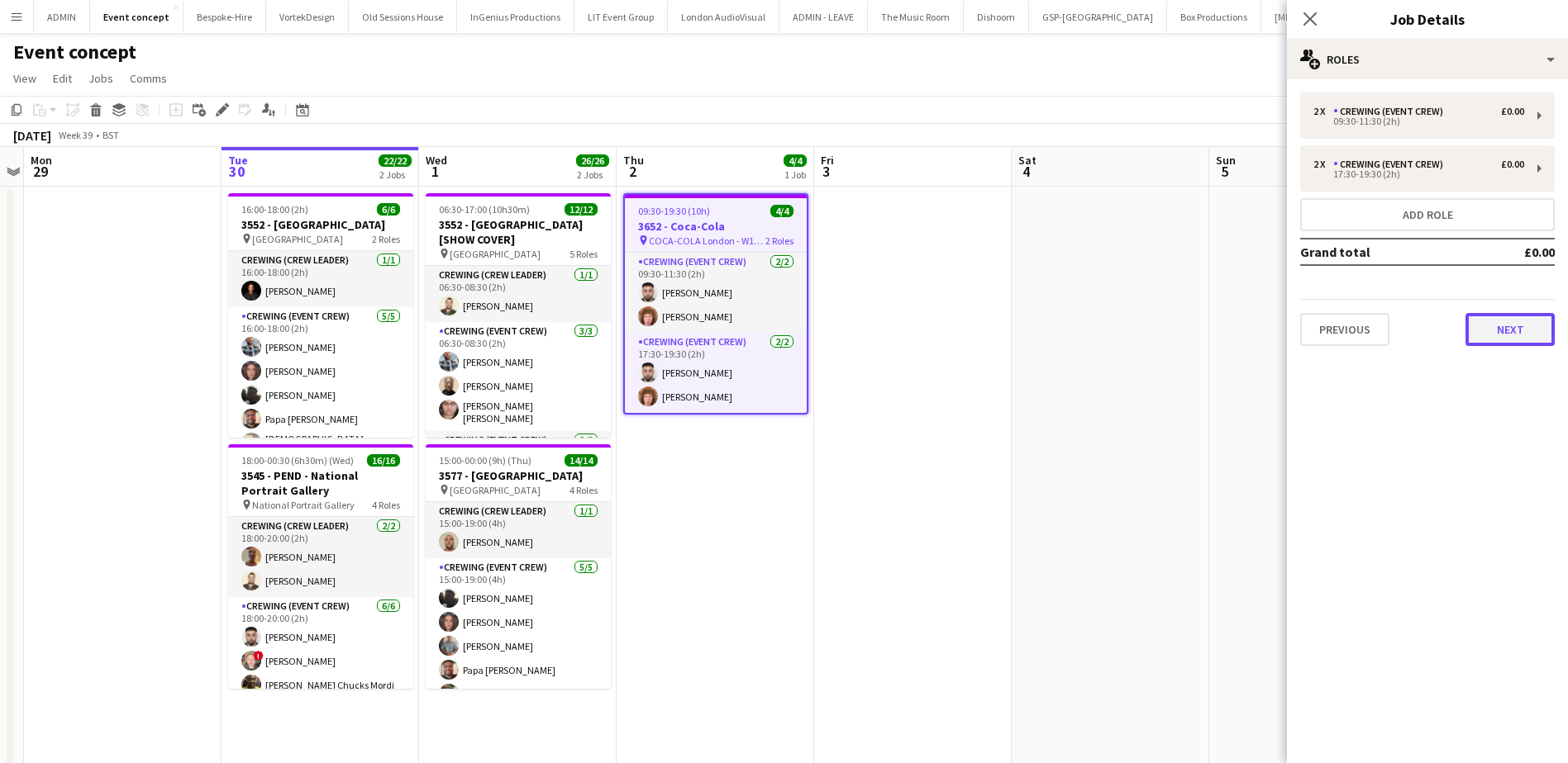
click at [1495, 339] on button "Next" at bounding box center [1509, 330] width 89 height 33
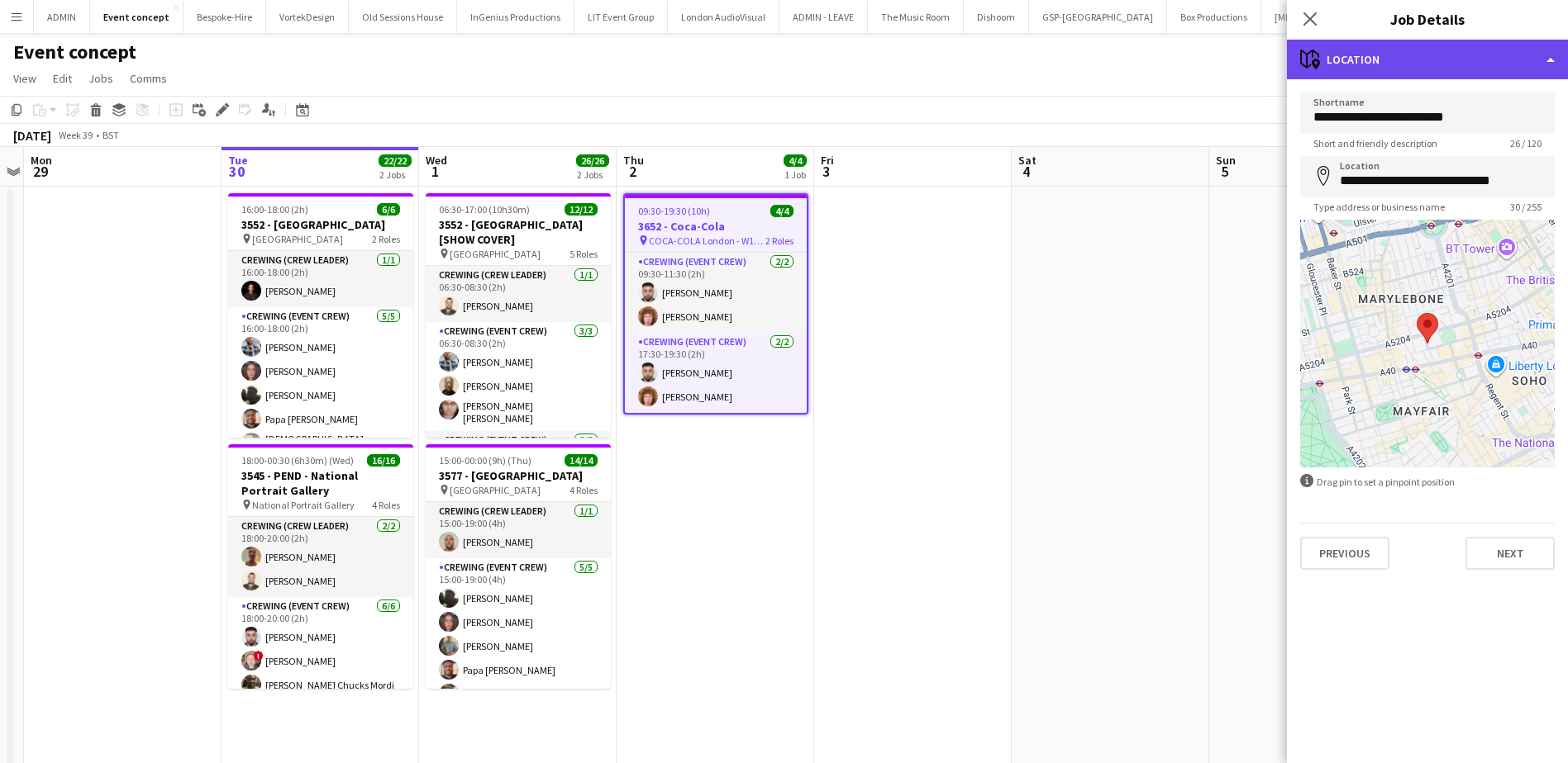
click at [1431, 66] on div "maps-pin-1 Location" at bounding box center [1427, 59] width 281 height 39
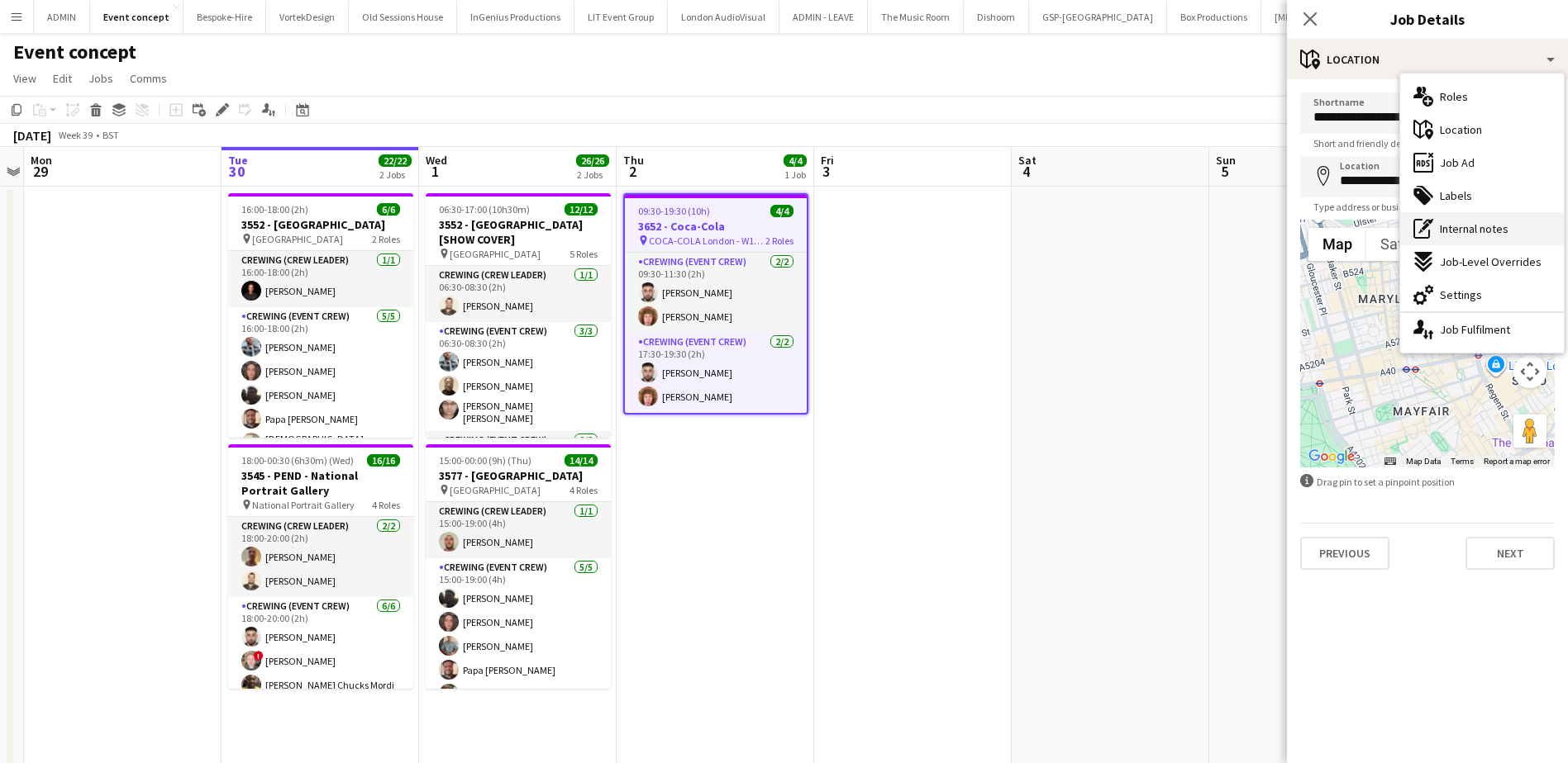
click at [1490, 231] on span "Internal notes" at bounding box center [1474, 228] width 69 height 15
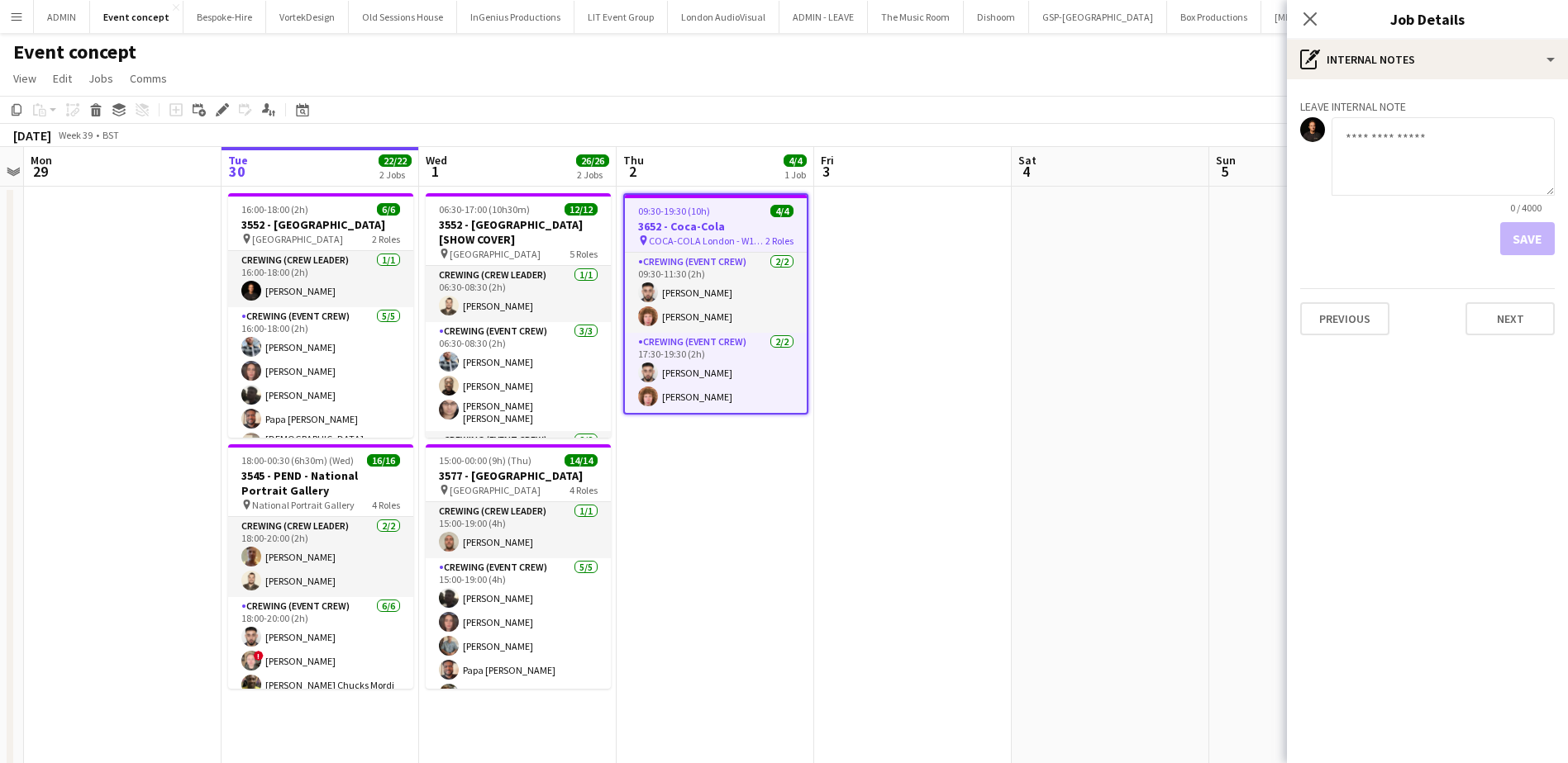
click at [1404, 173] on textarea at bounding box center [1443, 157] width 223 height 78
paste textarea "**********"
type textarea "**********"
click at [1509, 244] on button "Save" at bounding box center [1527, 239] width 55 height 33
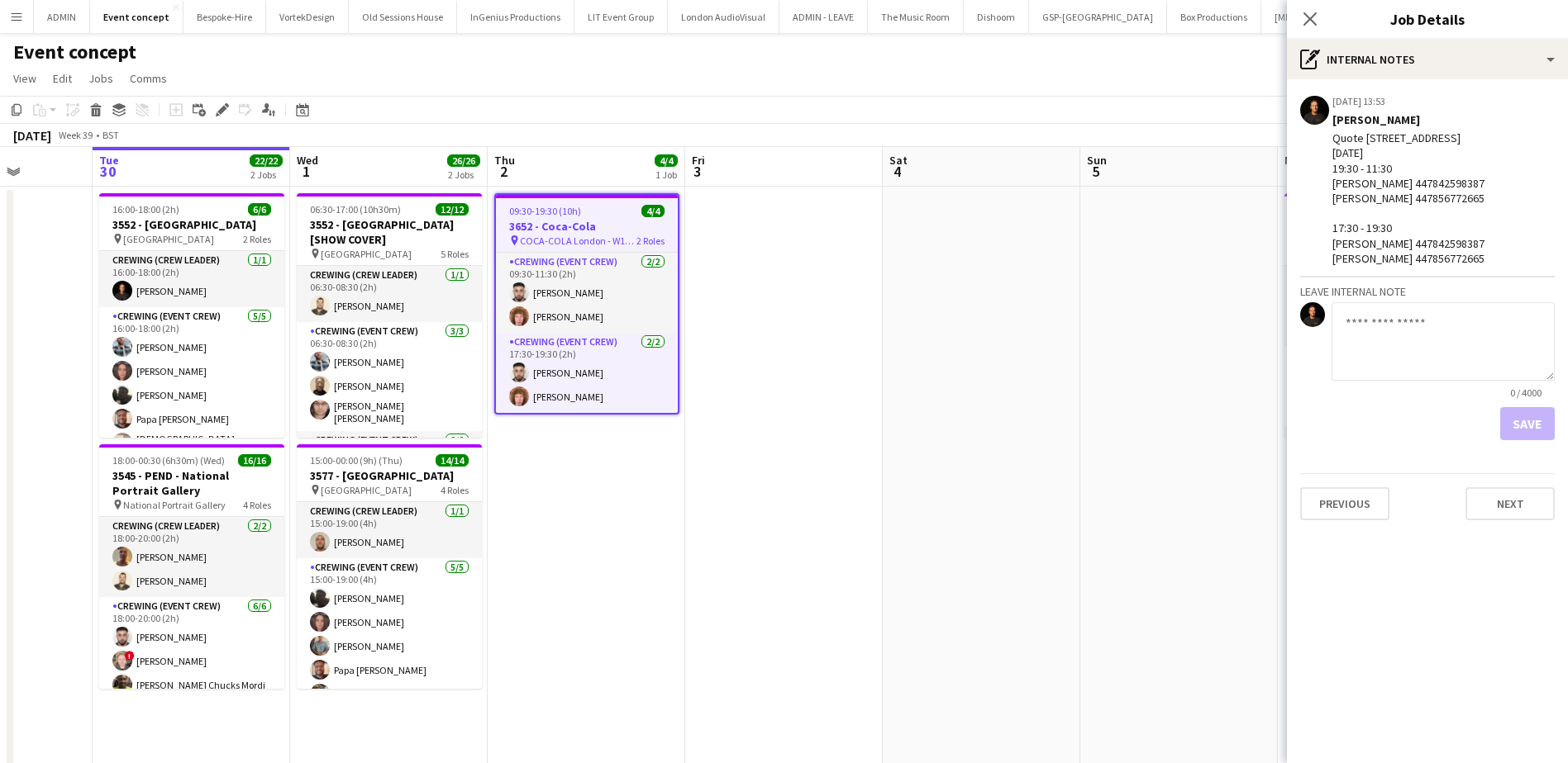
scroll to position [0, 505]
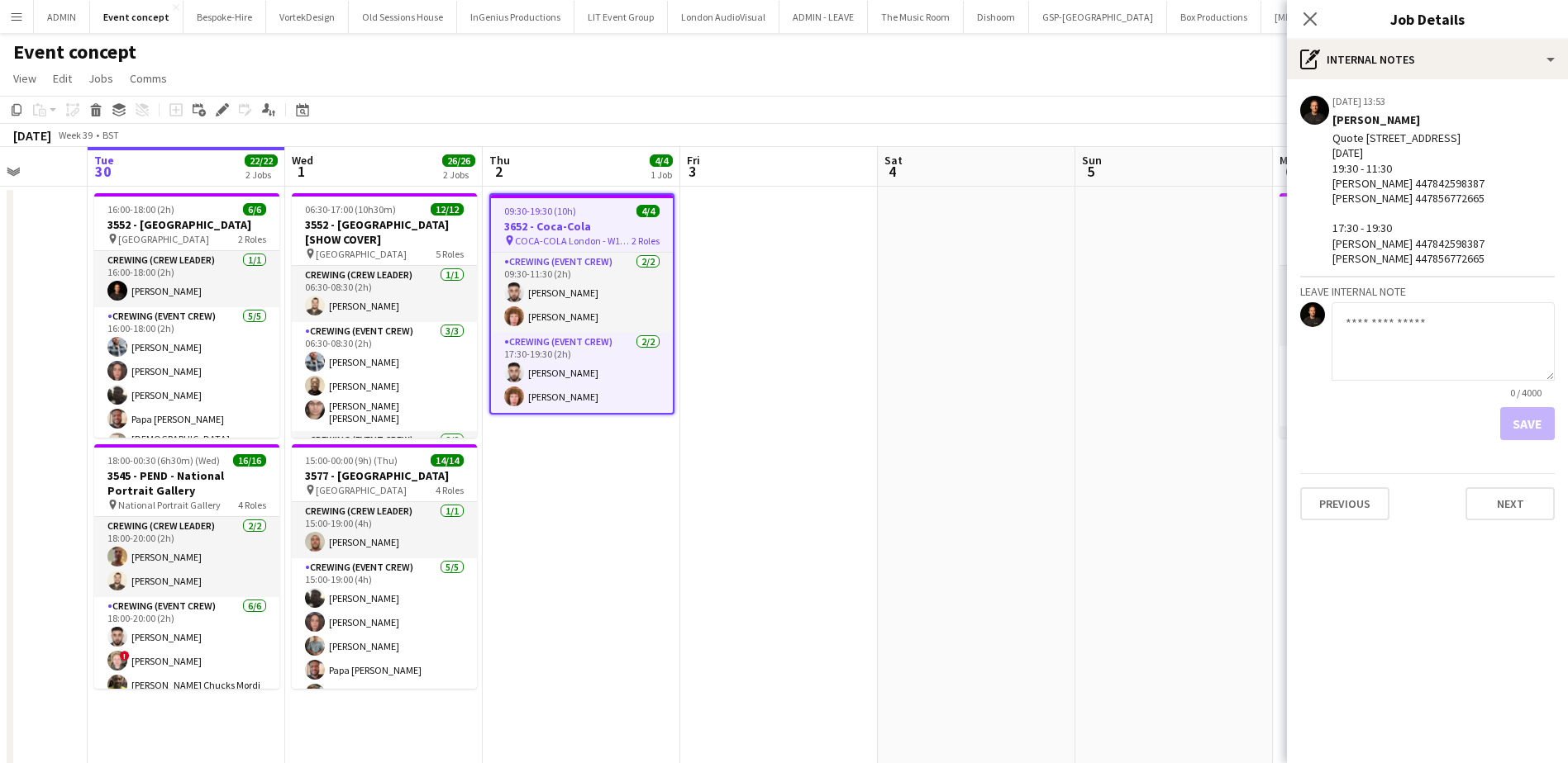
drag, startPoint x: 1202, startPoint y: 278, endPoint x: 871, endPoint y: 272, distance: 331.1
click at [871, 272] on app-calendar-viewport "Sat 27 Sun 28 Mon 29 Tue 30 22/22 2 Jobs Wed 1 26/26 2 Jobs Thu 2 4/4 1 Job Fri…" at bounding box center [784, 680] width 1568 height 1067
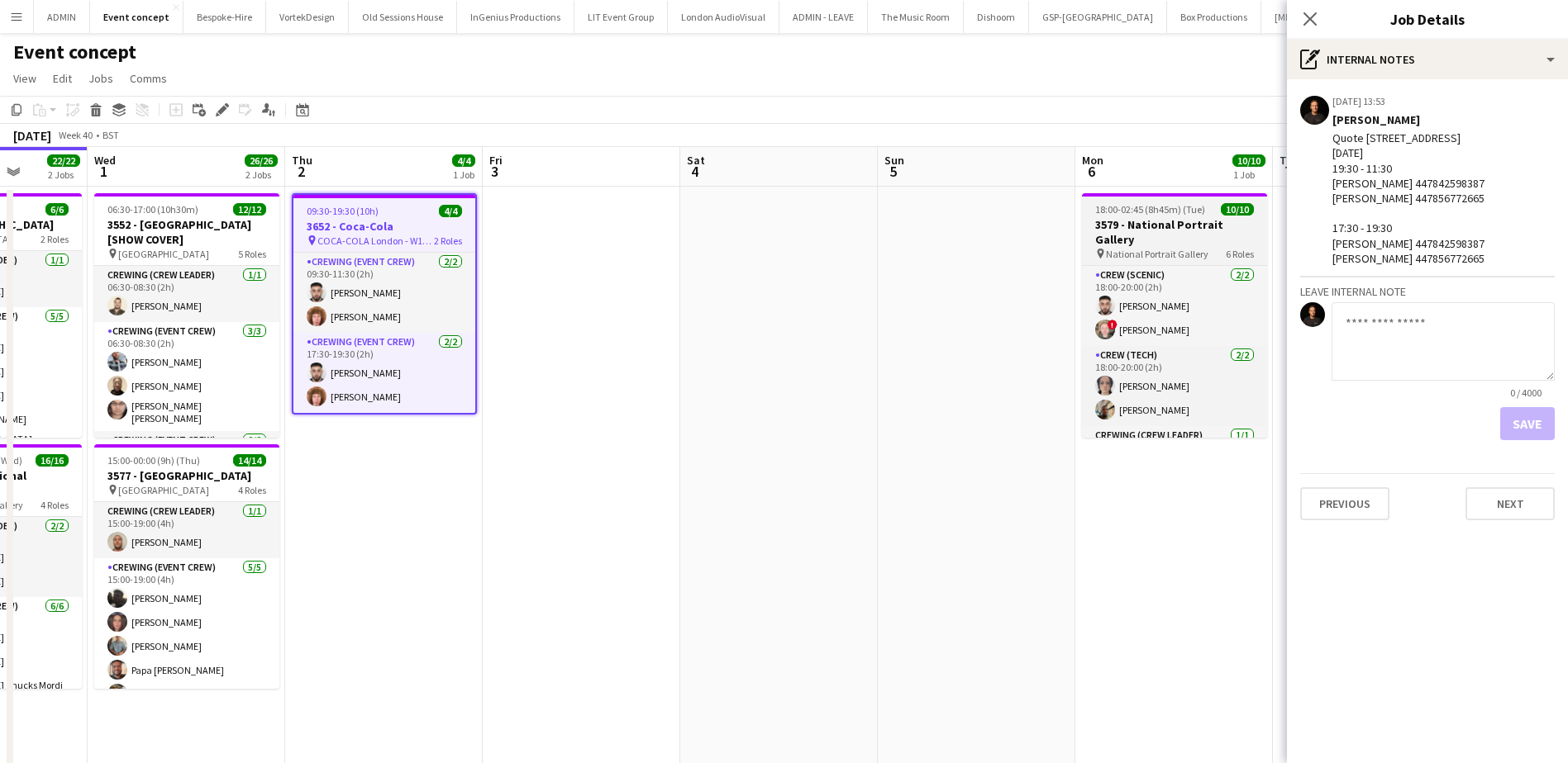
click at [1146, 214] on span "18:00-02:45 (8h45m) (Tue)" at bounding box center [1150, 209] width 110 height 13
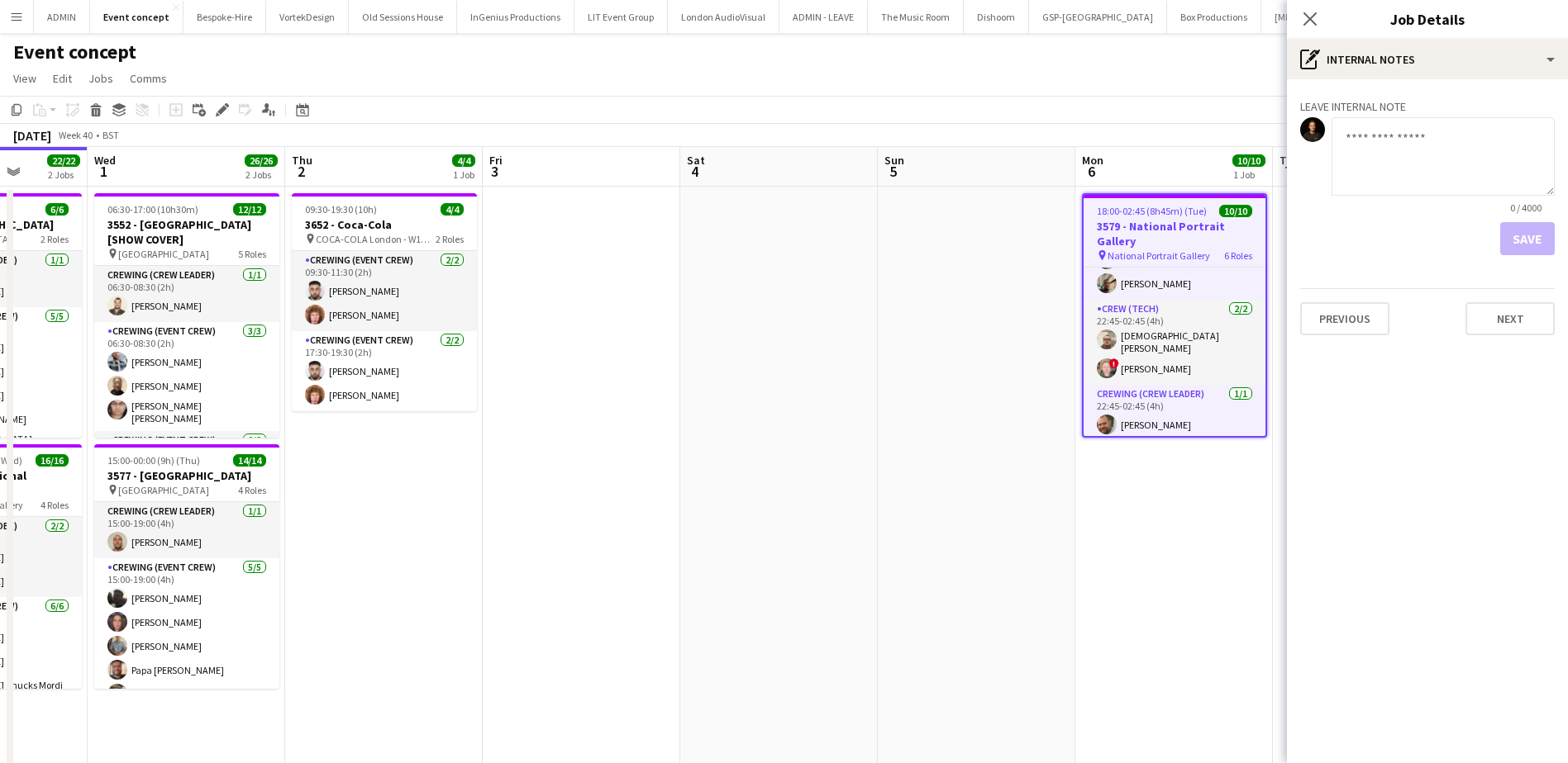
click at [930, 317] on app-date-cell at bounding box center [976, 700] width 198 height 1027
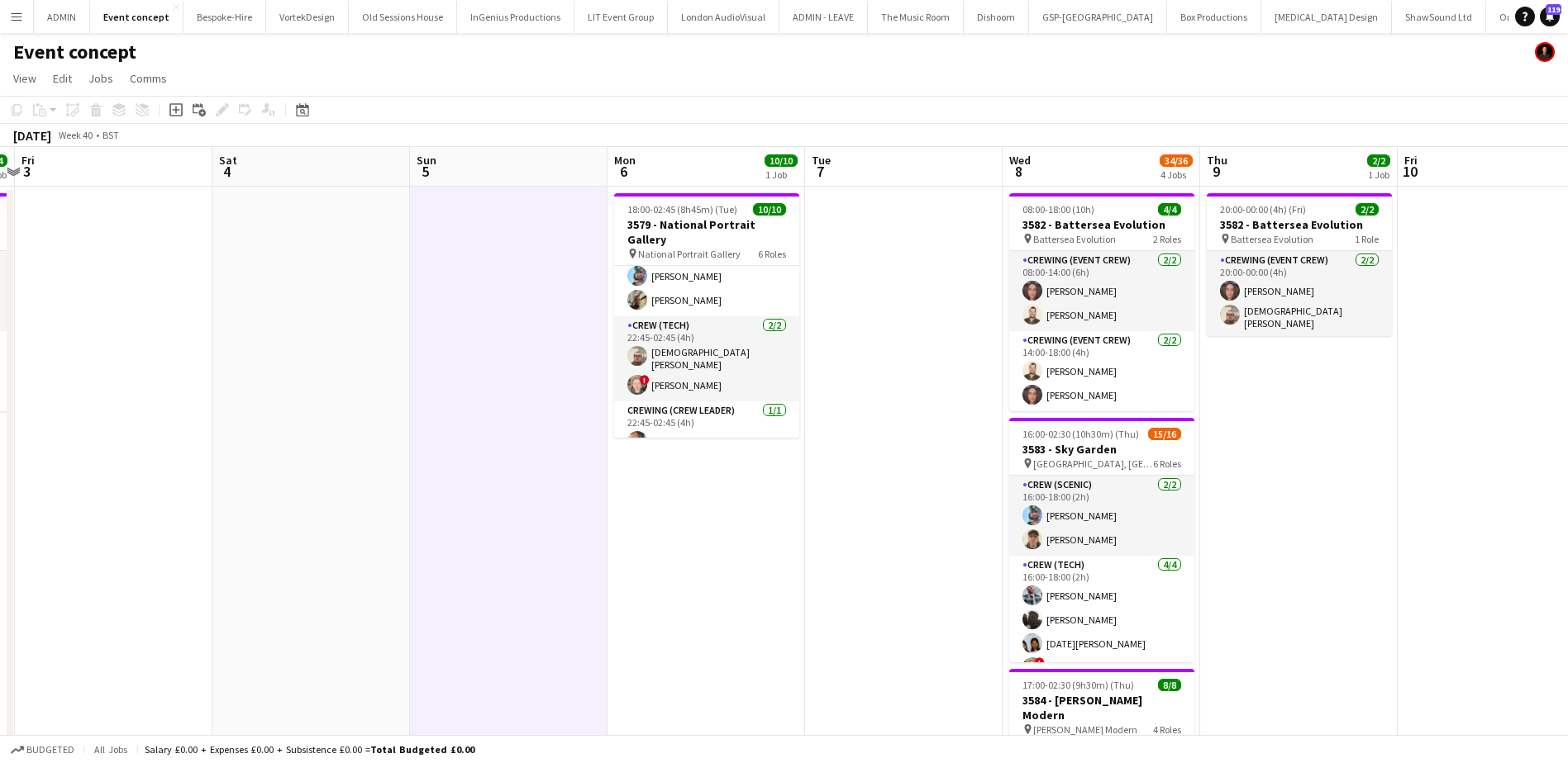
scroll to position [0, 588]
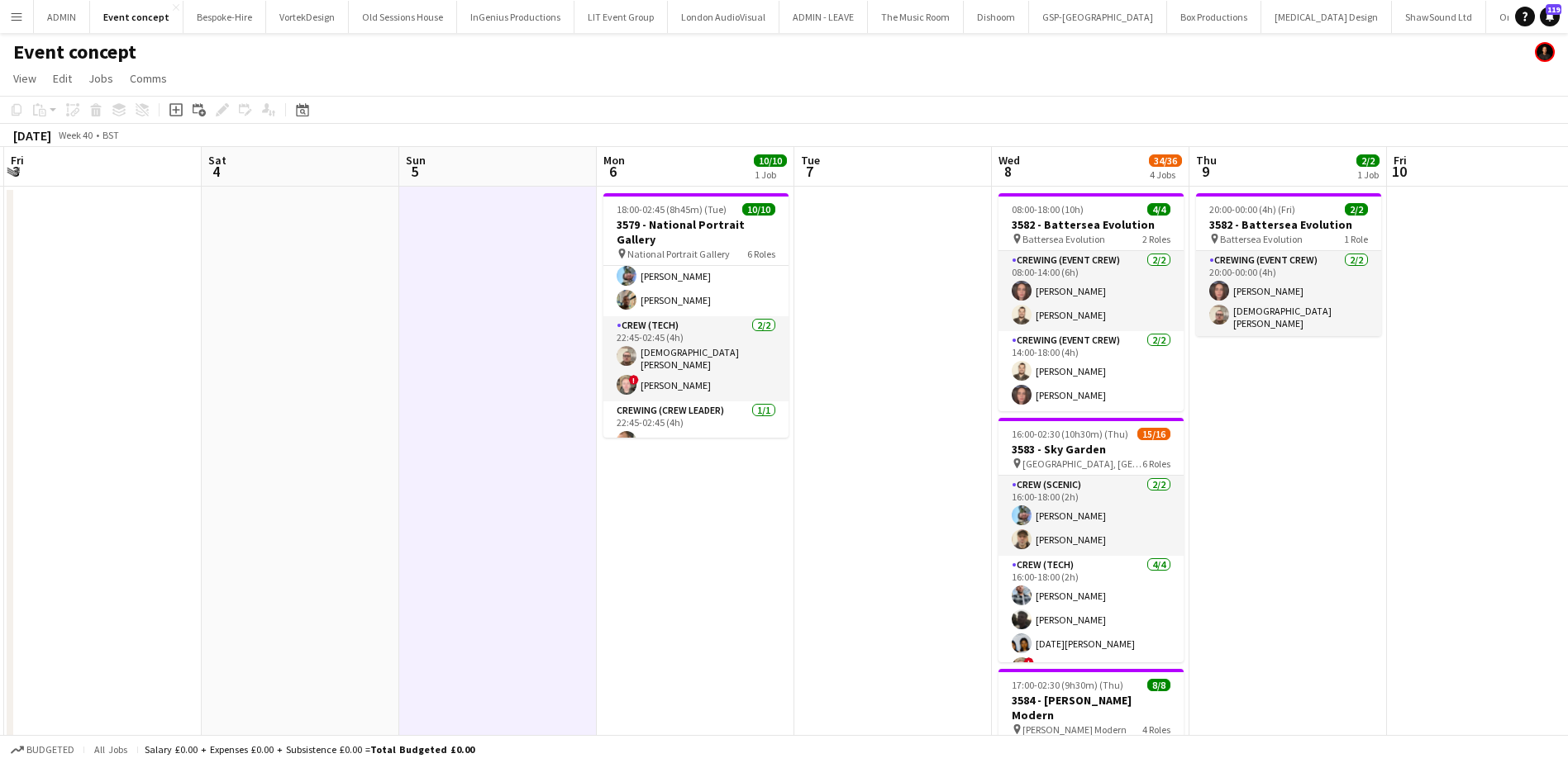
drag, startPoint x: 851, startPoint y: 451, endPoint x: 486, endPoint y: 408, distance: 367.5
click at [486, 408] on app-calendar-viewport "Tue 30 22/22 2 Jobs Wed 1 26/26 2 Jobs Thu 2 4/4 1 Job Fri 3 Sat 4 Sun 5 Mon 6 …" at bounding box center [784, 680] width 1568 height 1067
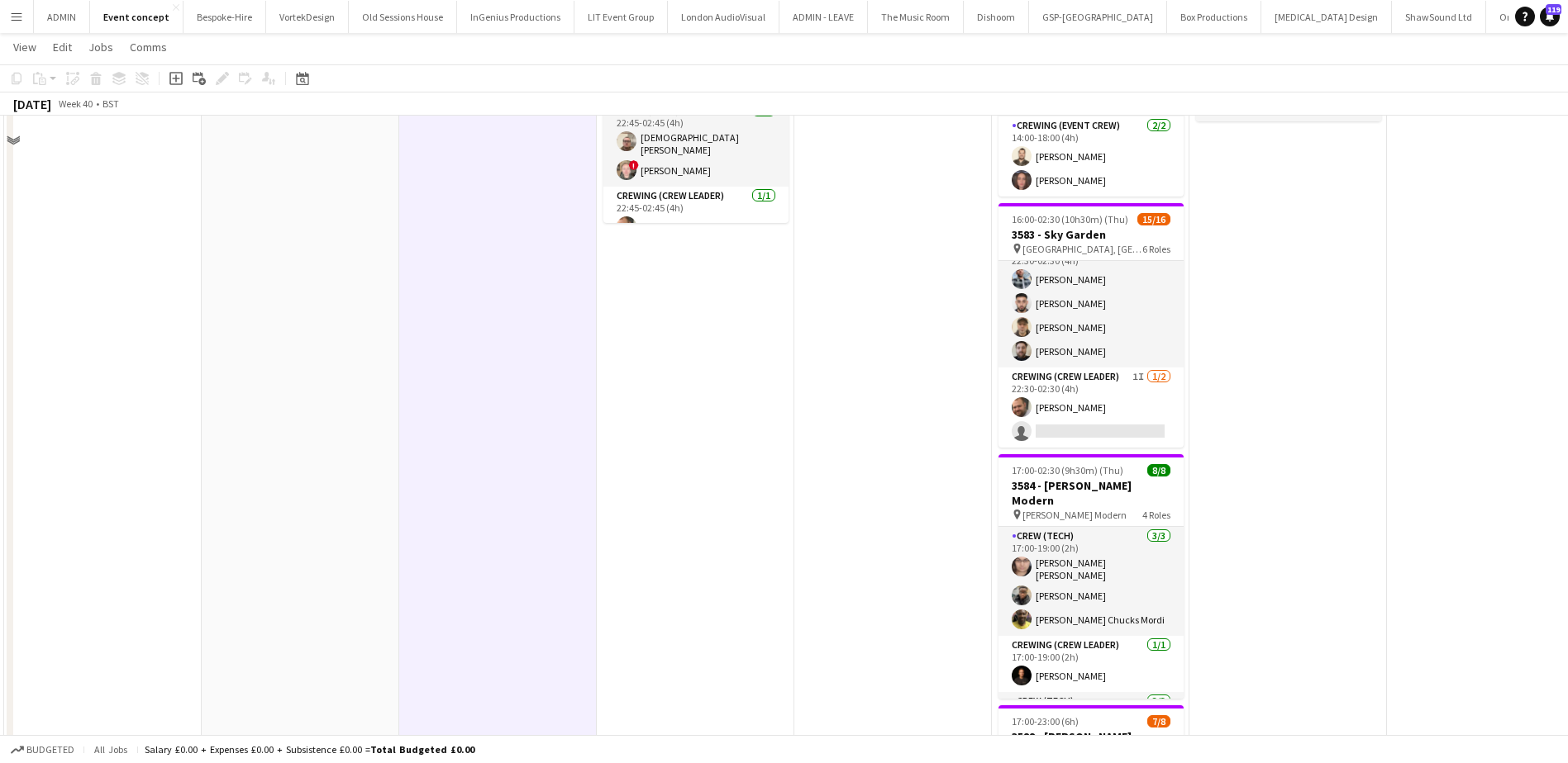
scroll to position [166, 0]
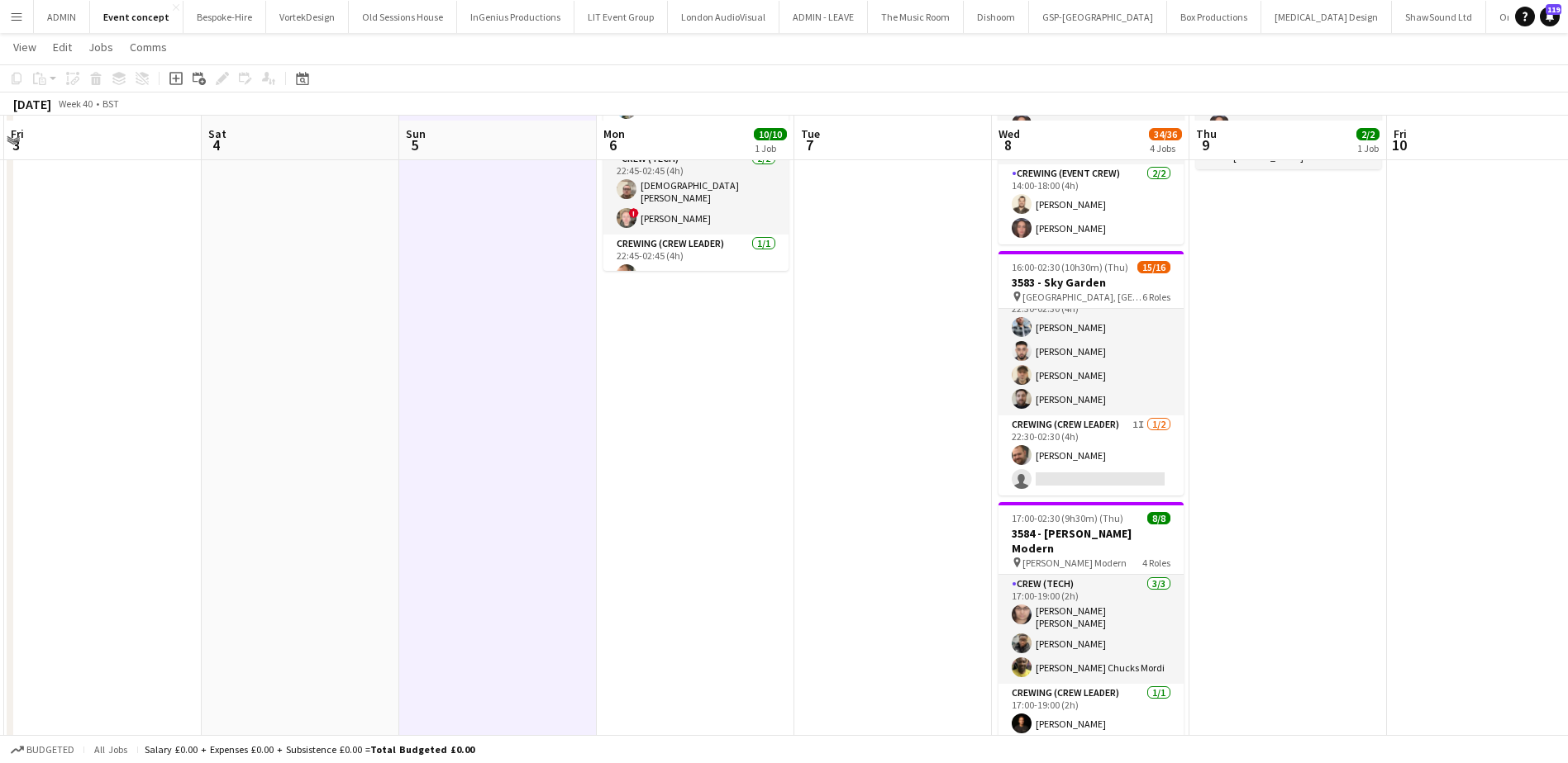
click at [777, 340] on app-date-cell "18:00-02:45 (8h45m) (Tue) 10/10 3579 - National Portrait Gallery pin National P…" at bounding box center [696, 533] width 198 height 1027
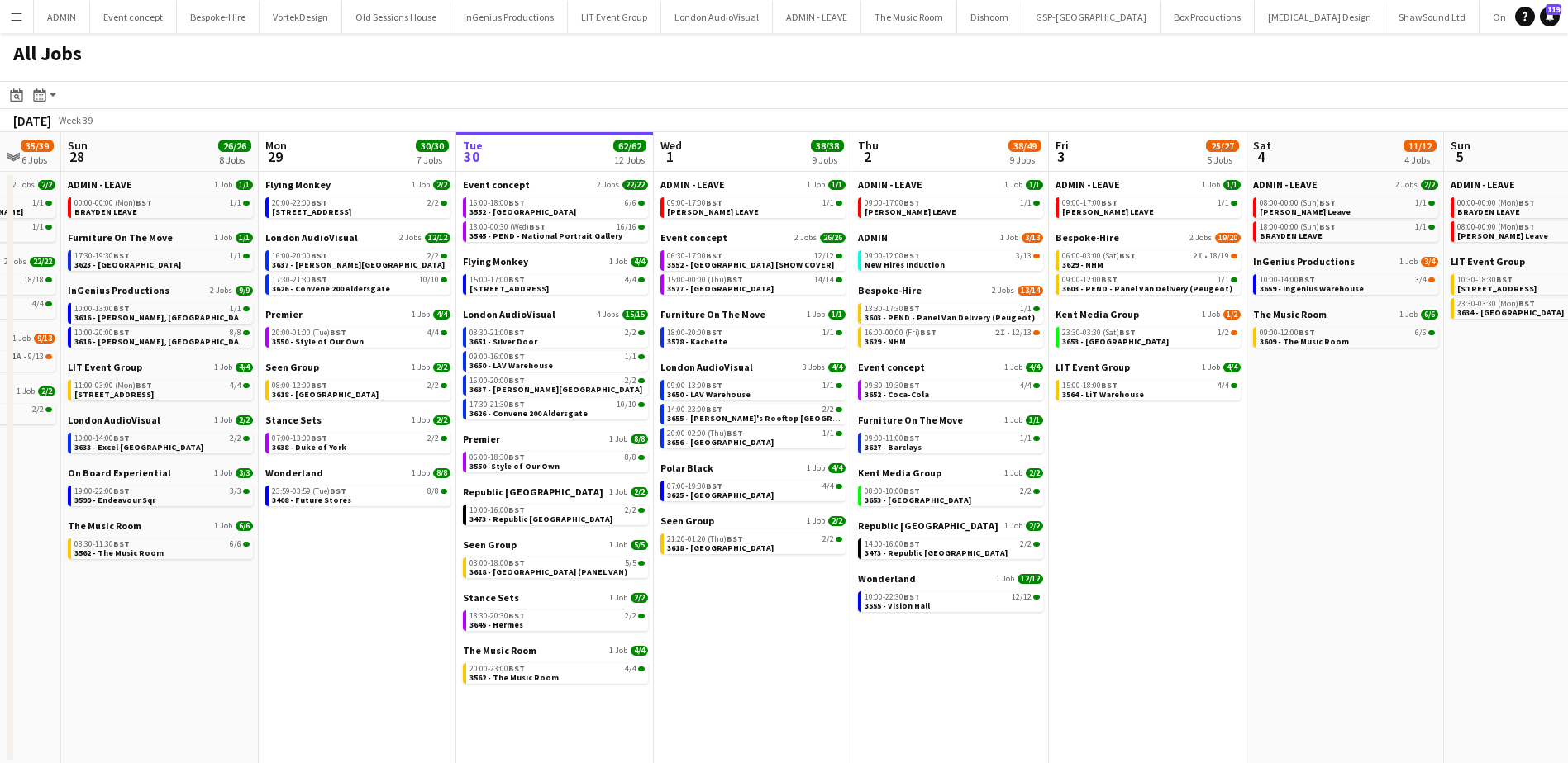
drag, startPoint x: 930, startPoint y: 555, endPoint x: 1190, endPoint y: 550, distance: 260.0
click at [1190, 551] on app-calendar-viewport "Fri 26 21/21 10 Jobs Sat 27 35/39 6 Jobs Sun 28 26/26 8 Jobs Mon 29 30/30 7 Job…" at bounding box center [784, 448] width 1568 height 632
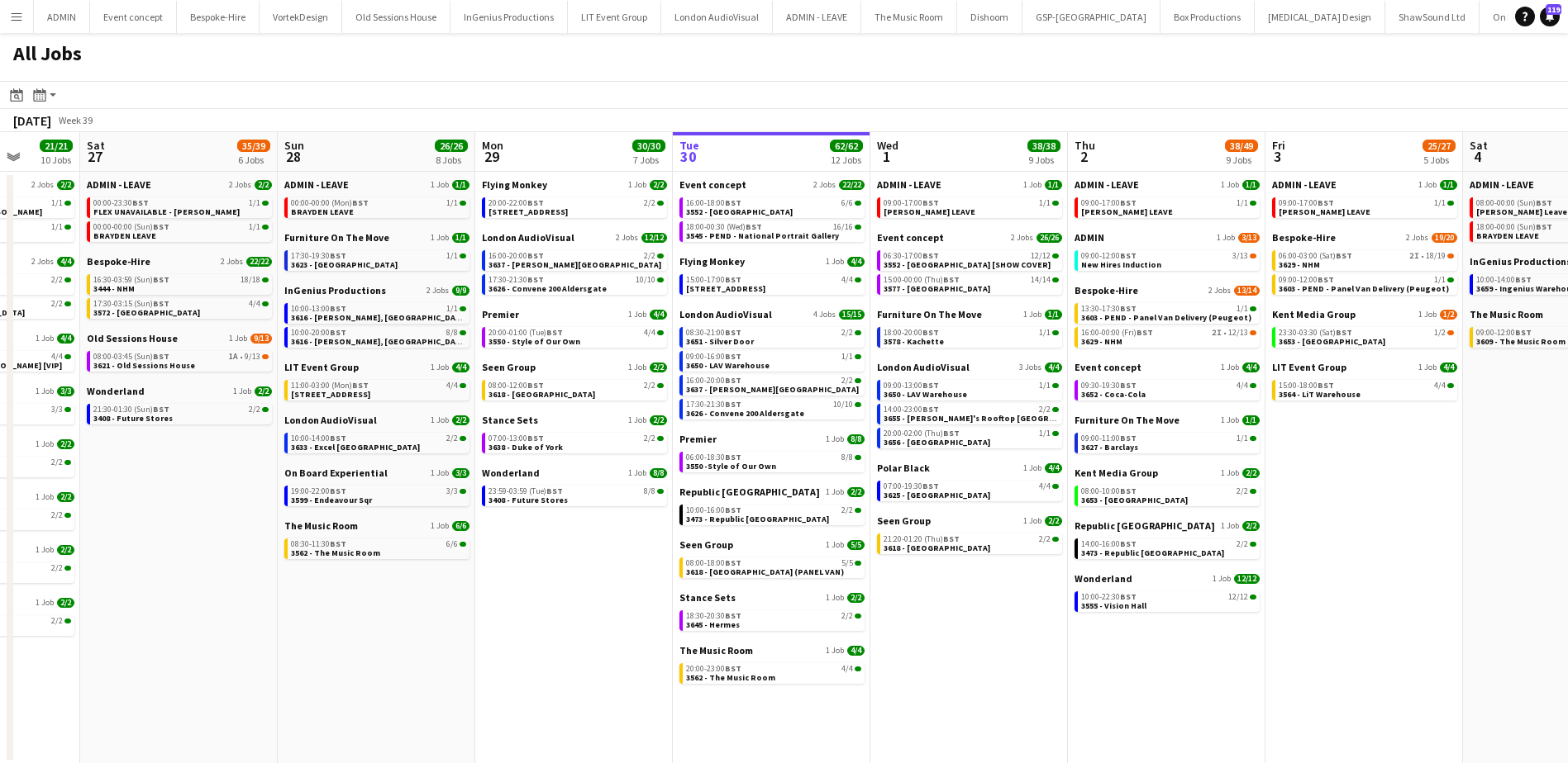
scroll to position [0, 510]
drag, startPoint x: 231, startPoint y: 634, endPoint x: 326, endPoint y: 587, distance: 106.0
click at [350, 630] on app-calendar-viewport "Wed 24 43/43 10 Jobs Thu 25 66/68 11 Jobs Fri 26 21/21 10 Jobs Sat 27 35/39 6 J…" at bounding box center [784, 448] width 1568 height 632
click at [159, 357] on span "BST" at bounding box center [164, 356] width 17 height 11
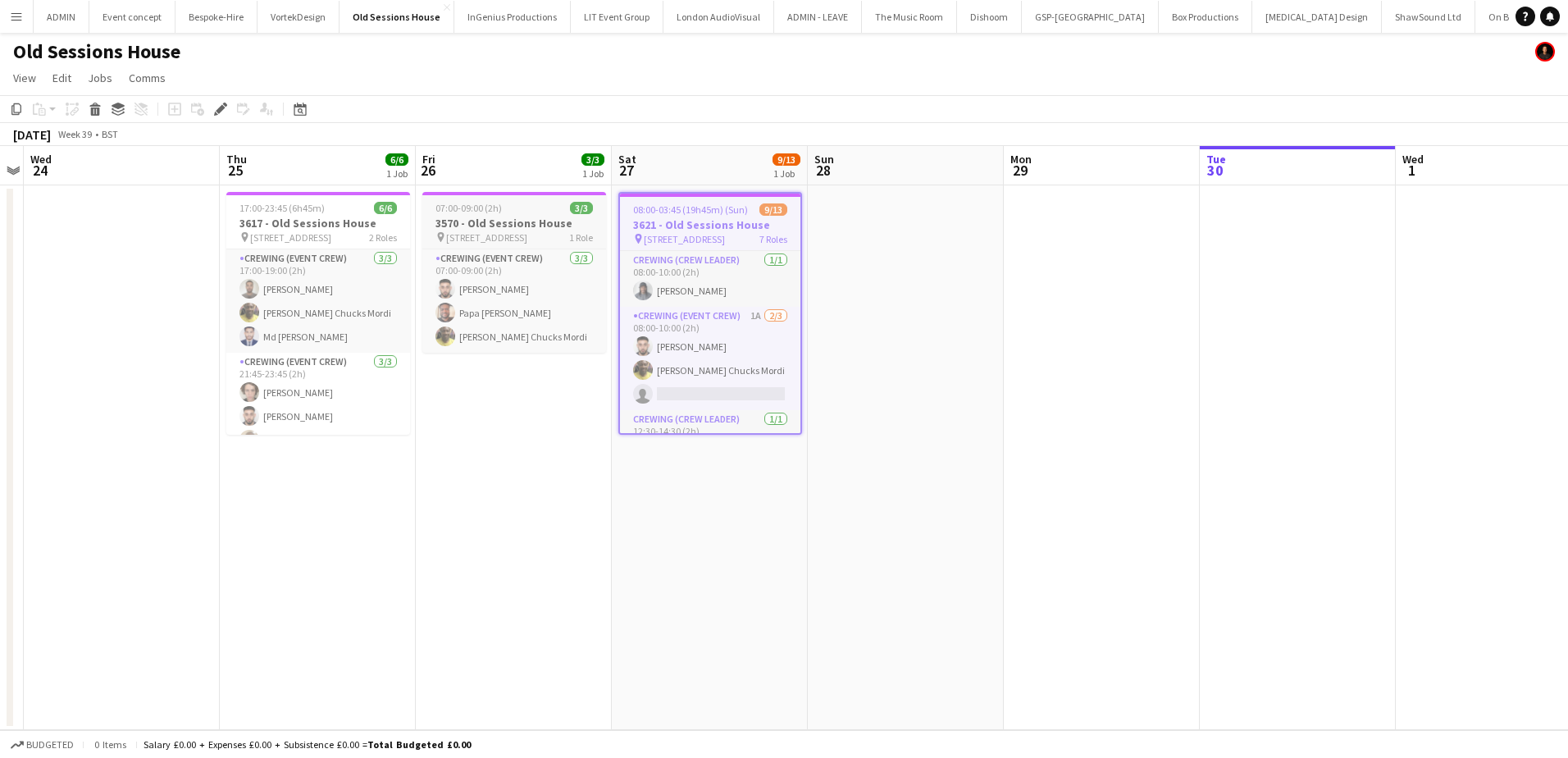
click at [520, 212] on div "07:00-09:00 (2h) 3/3" at bounding box center [514, 207] width 184 height 13
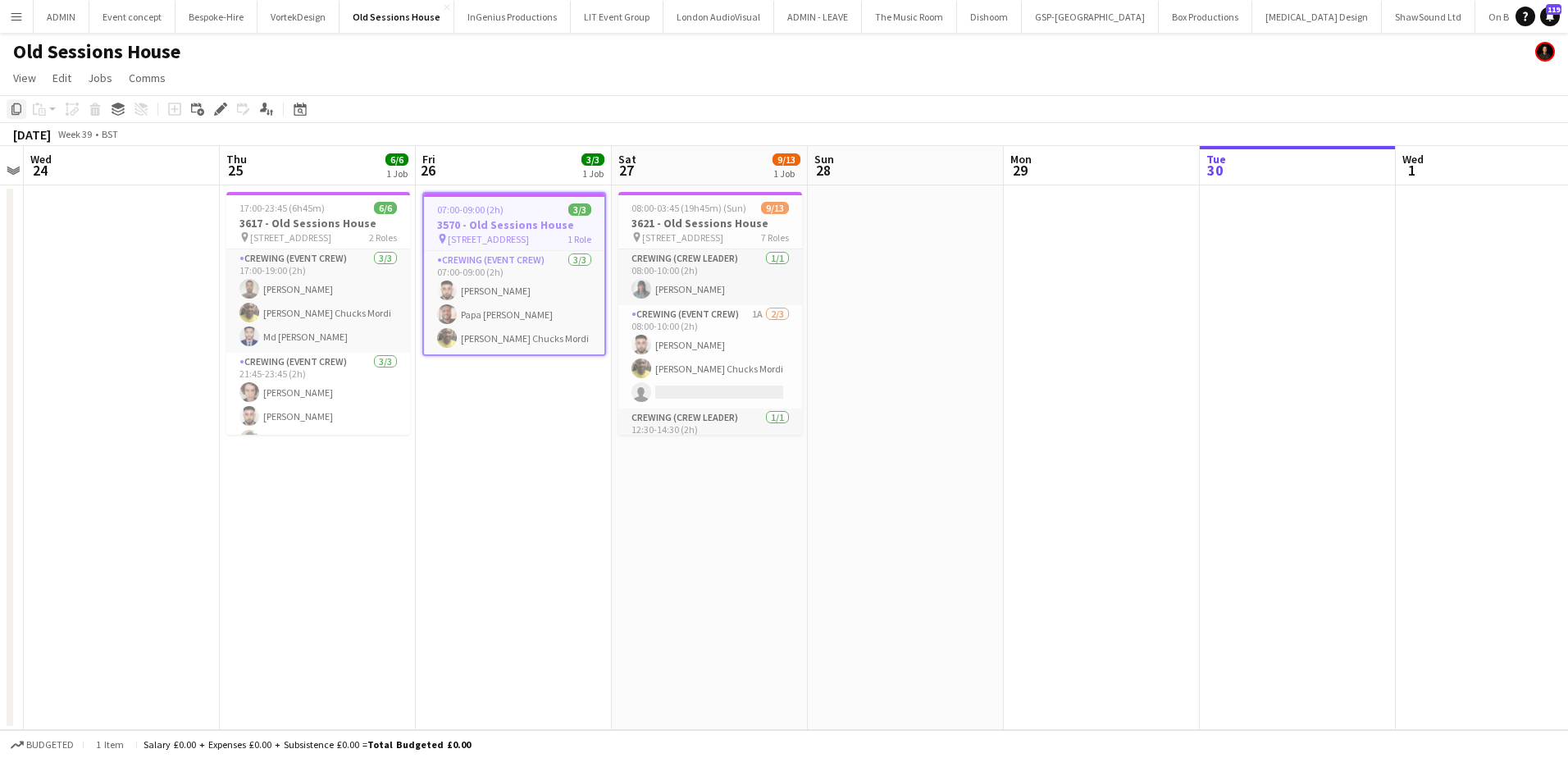
click at [14, 108] on icon at bounding box center [17, 109] width 10 height 12
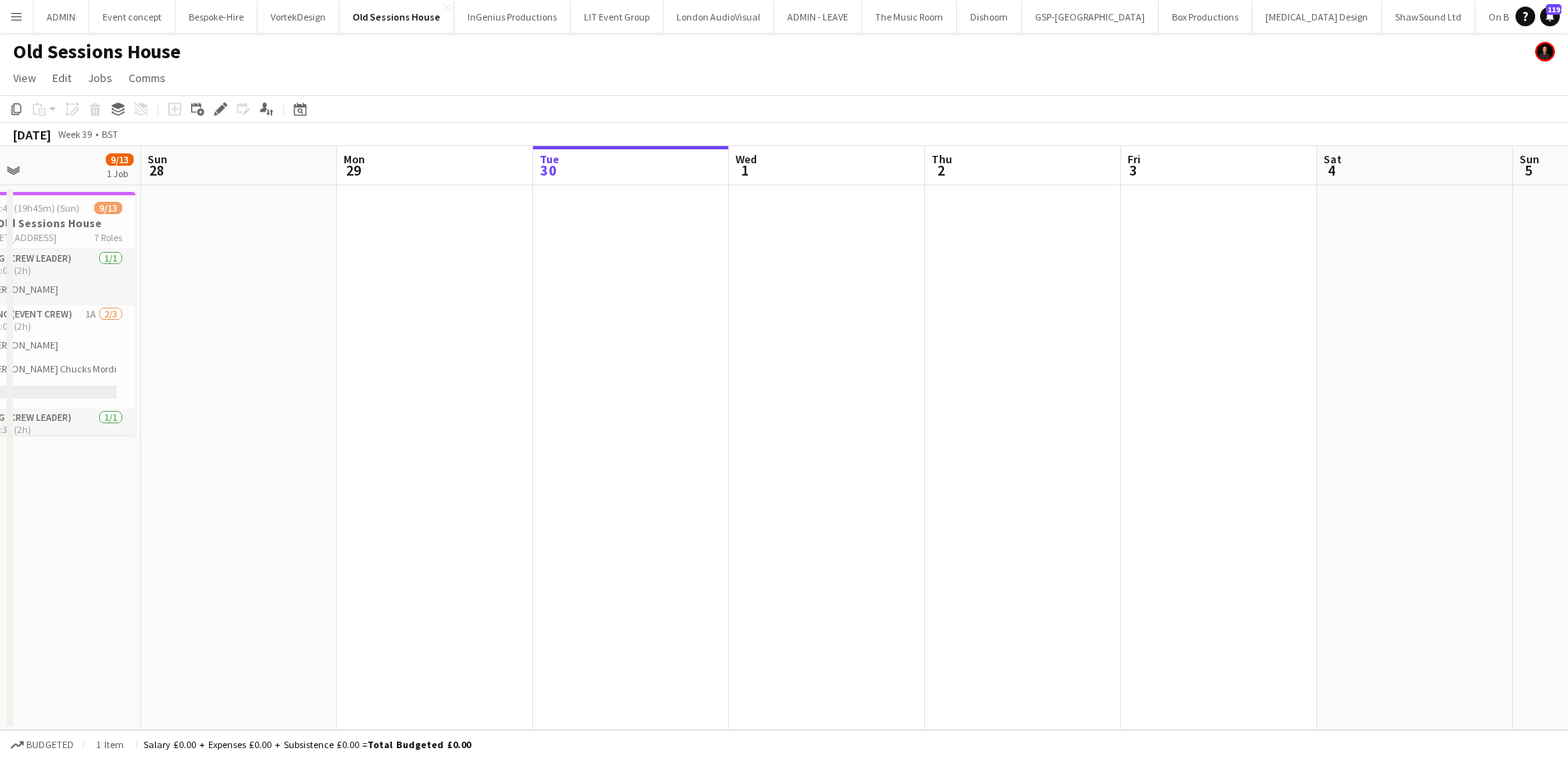
drag, startPoint x: 1396, startPoint y: 364, endPoint x: 730, endPoint y: 338, distance: 666.5
click at [730, 338] on app-calendar-viewport "Wed 24 Thu 25 6/6 1 Job Fri 26 3/3 1 Job Sat 27 9/13 1 Job Sun 28 Mon 29 Tue 30…" at bounding box center [784, 438] width 1568 height 584
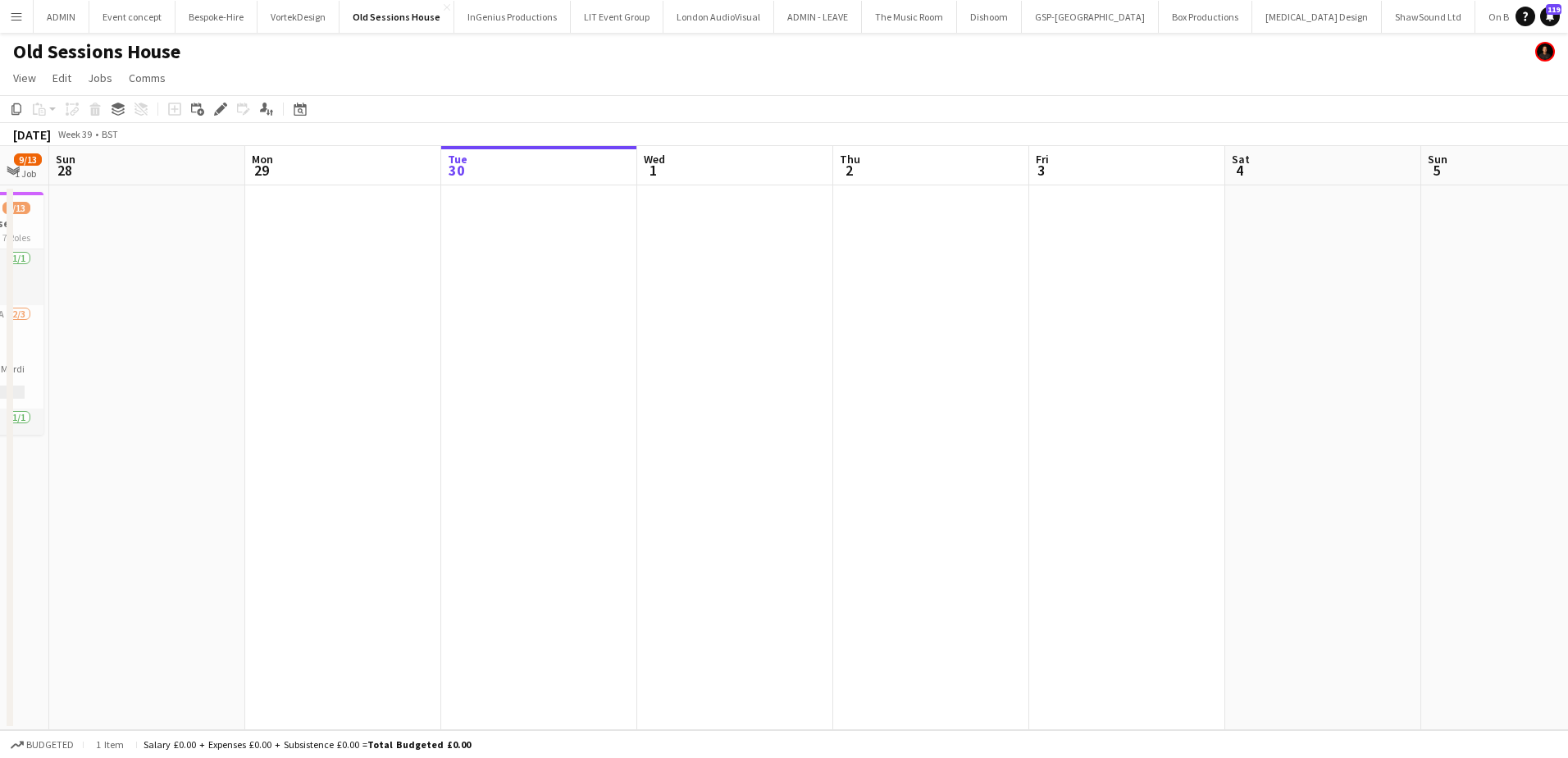
scroll to position [0, 635]
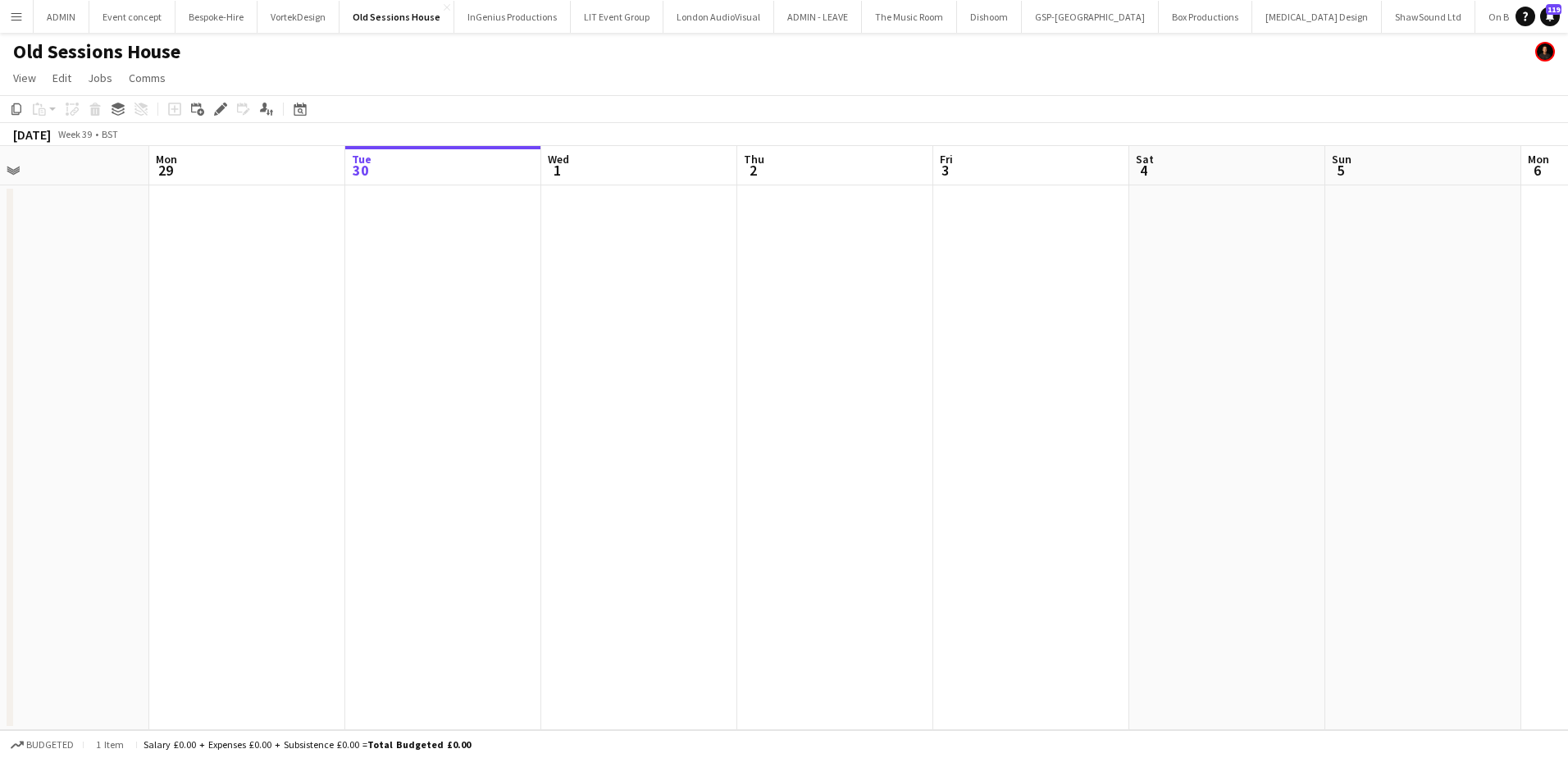
drag, startPoint x: 1215, startPoint y: 269, endPoint x: 1027, endPoint y: 269, distance: 188.0
click at [1027, 269] on app-calendar-viewport "Thu 25 6/6 1 Job Fri 26 3/3 1 Job Sat 27 9/13 1 Job Sun 28 Mon 29 Tue 30 Wed 1 …" at bounding box center [784, 438] width 1568 height 584
click at [1027, 252] on app-date-cell at bounding box center [1032, 458] width 196 height 545
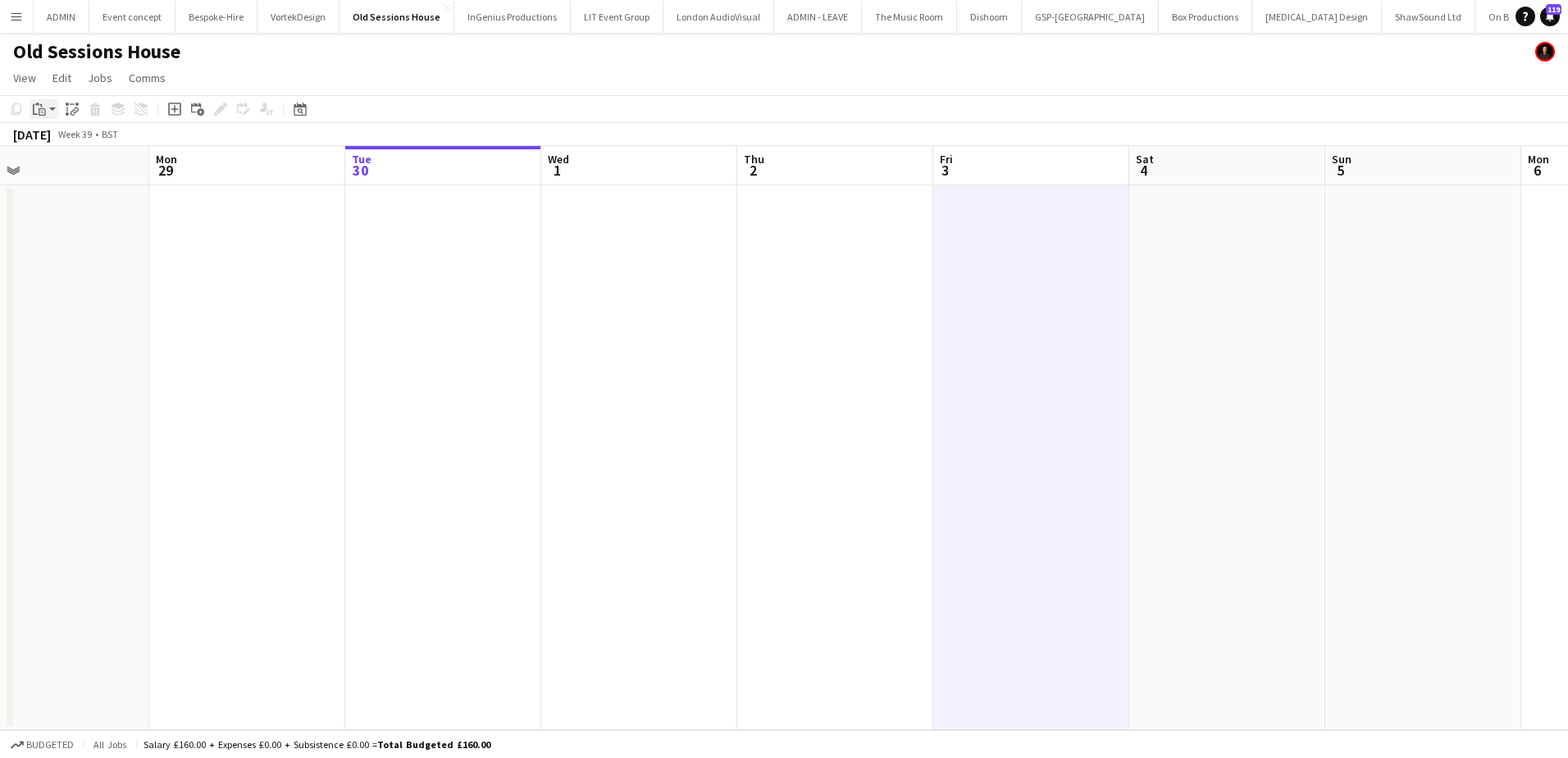
click at [42, 107] on icon at bounding box center [41, 105] width 2 height 3
click at [46, 133] on link "Paste Ctrl+V" at bounding box center [121, 140] width 155 height 15
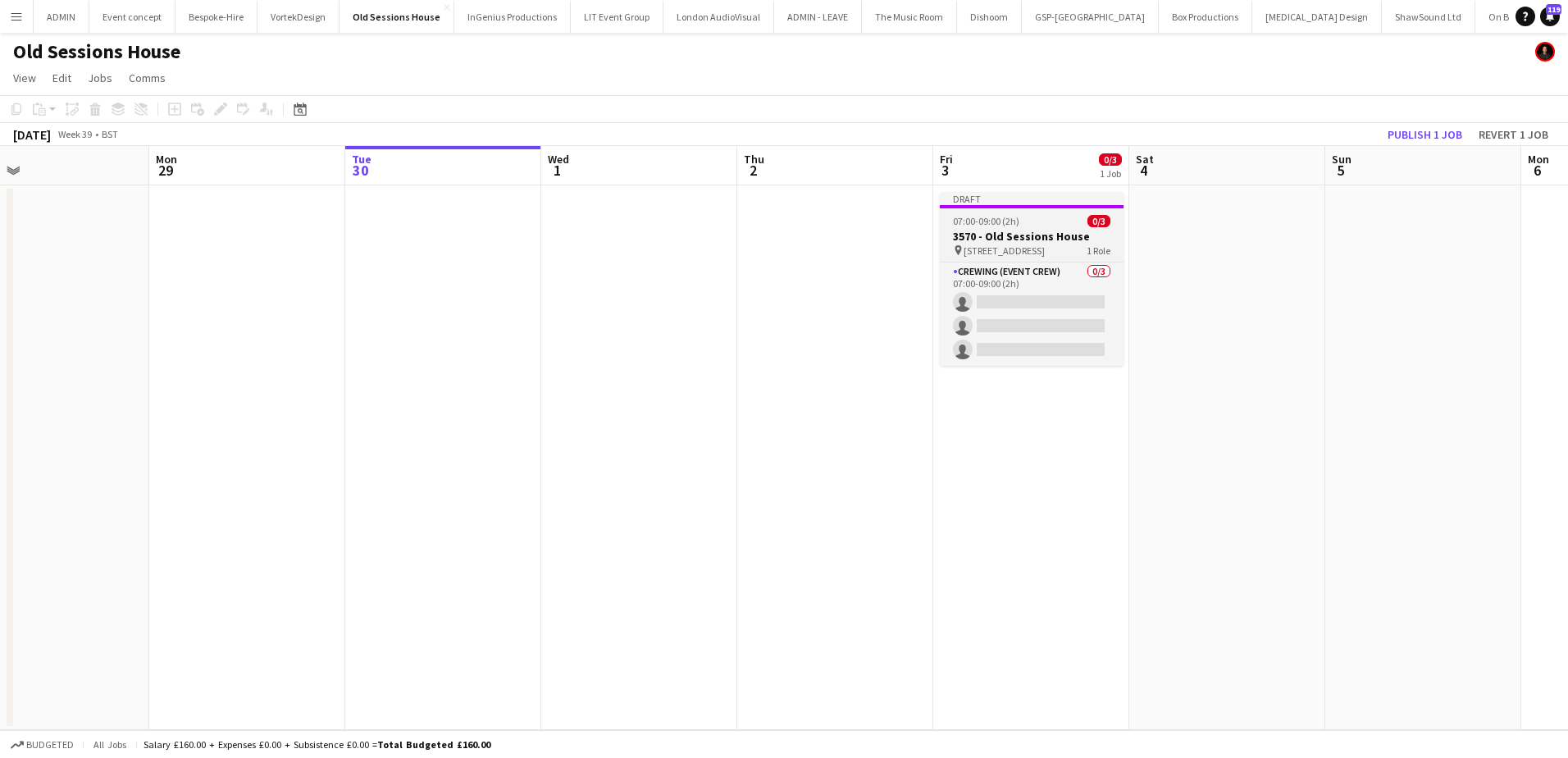
click at [999, 233] on h3 "3570 - Old Sessions House" at bounding box center [1031, 235] width 184 height 15
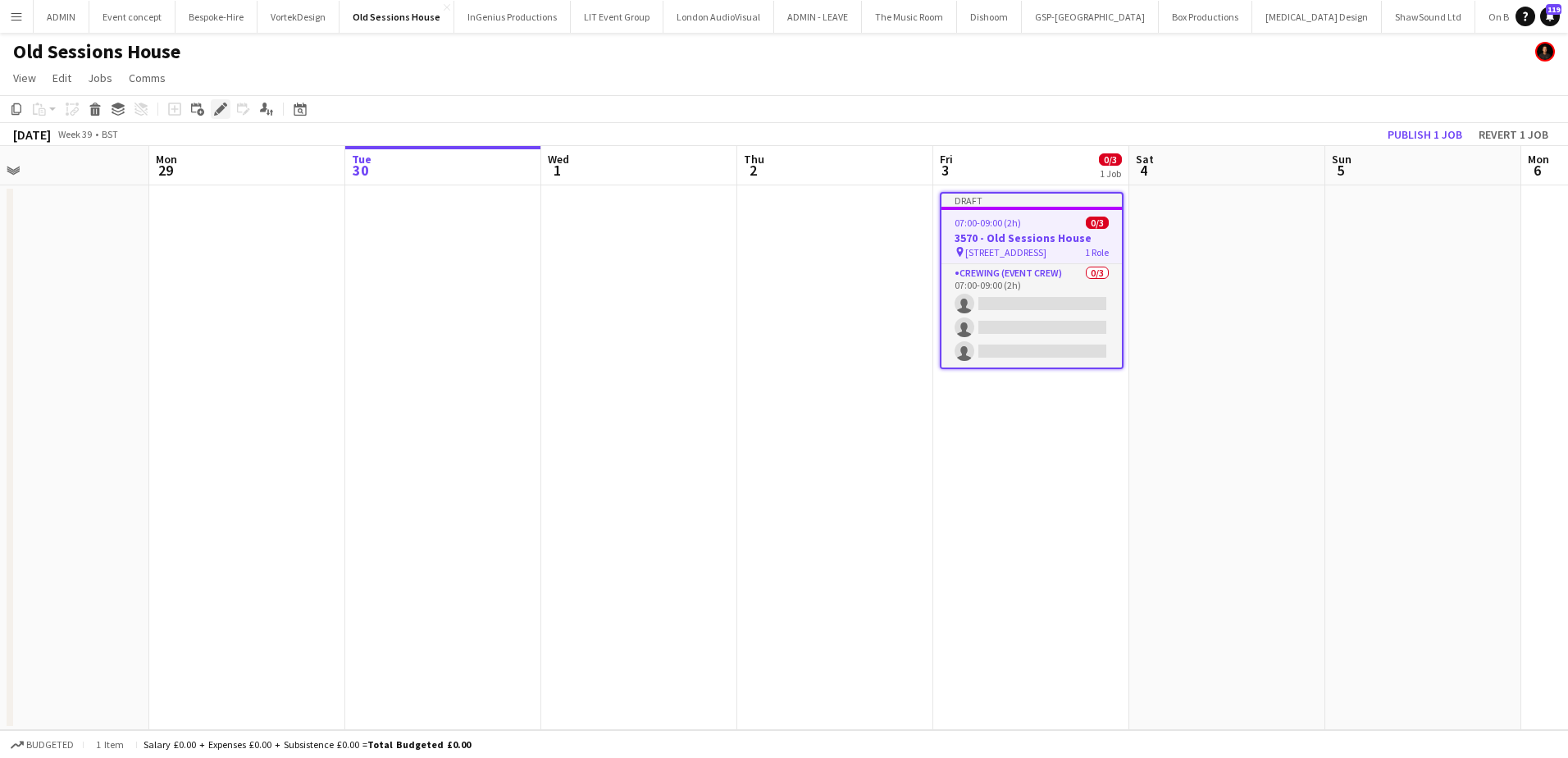
click at [224, 111] on icon "Edit" at bounding box center [220, 108] width 13 height 13
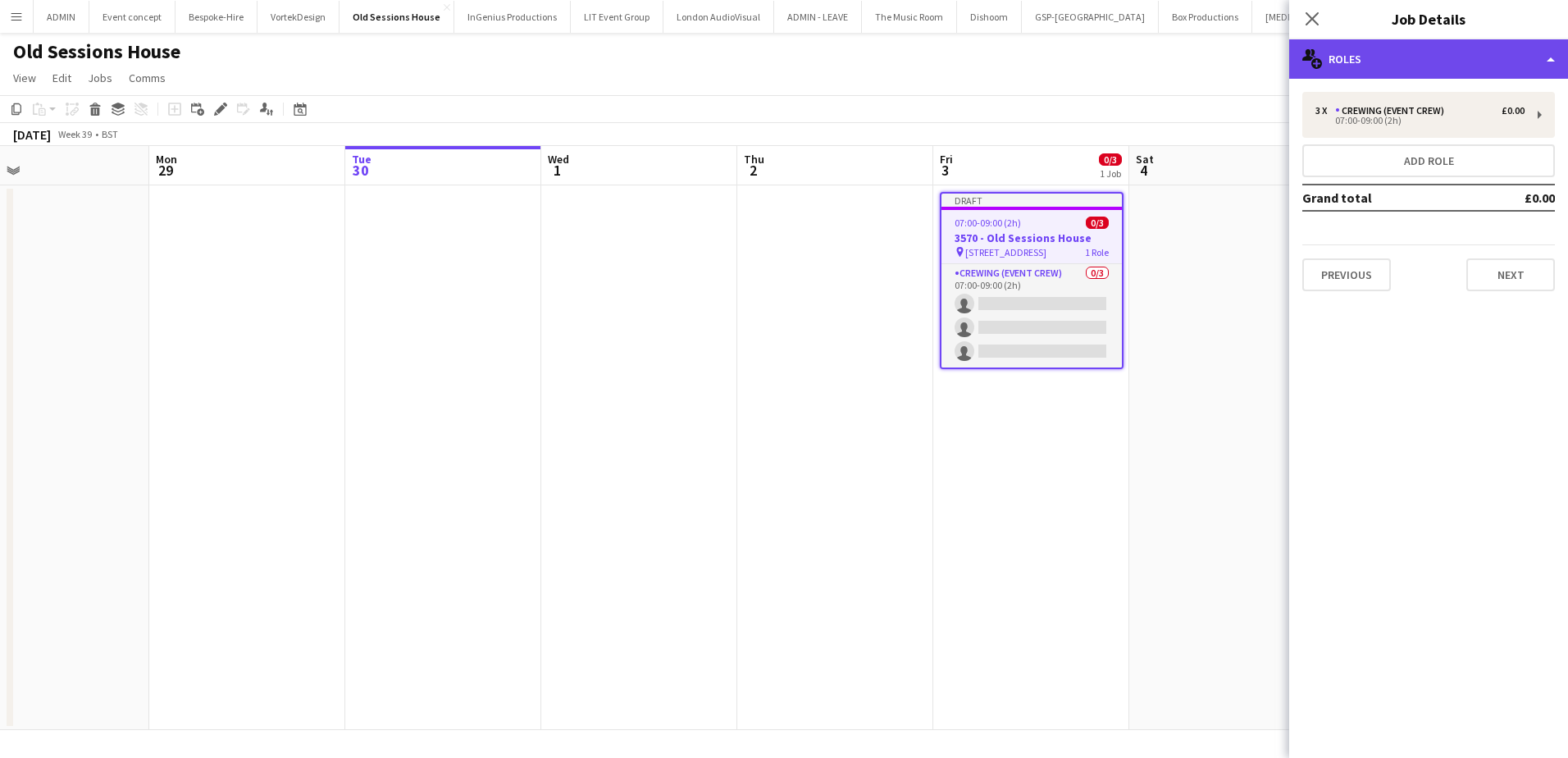
click at [1403, 63] on div "multiple-users-add Roles" at bounding box center [1428, 58] width 279 height 39
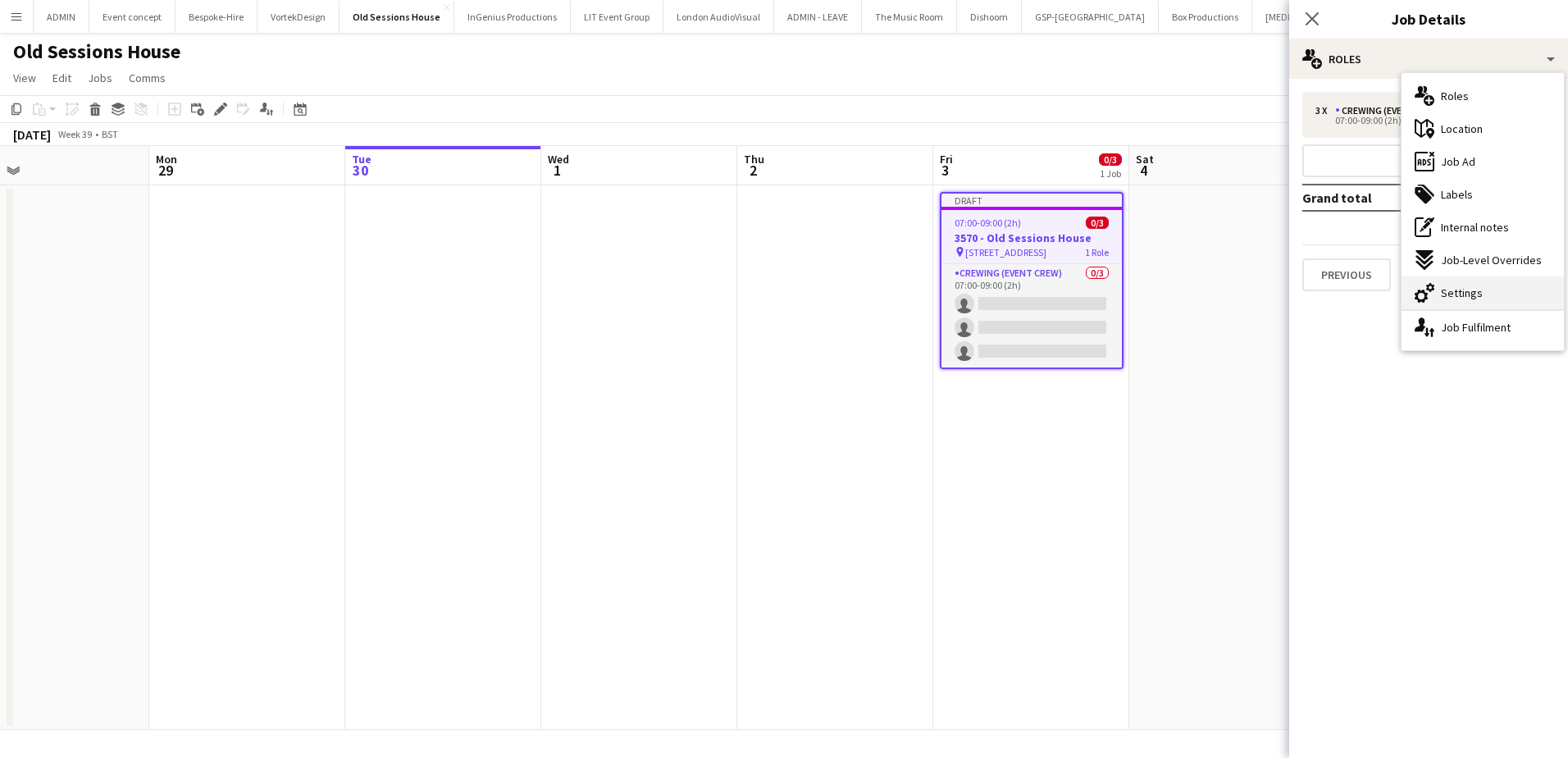
click at [1447, 289] on span "Settings" at bounding box center [1461, 292] width 42 height 15
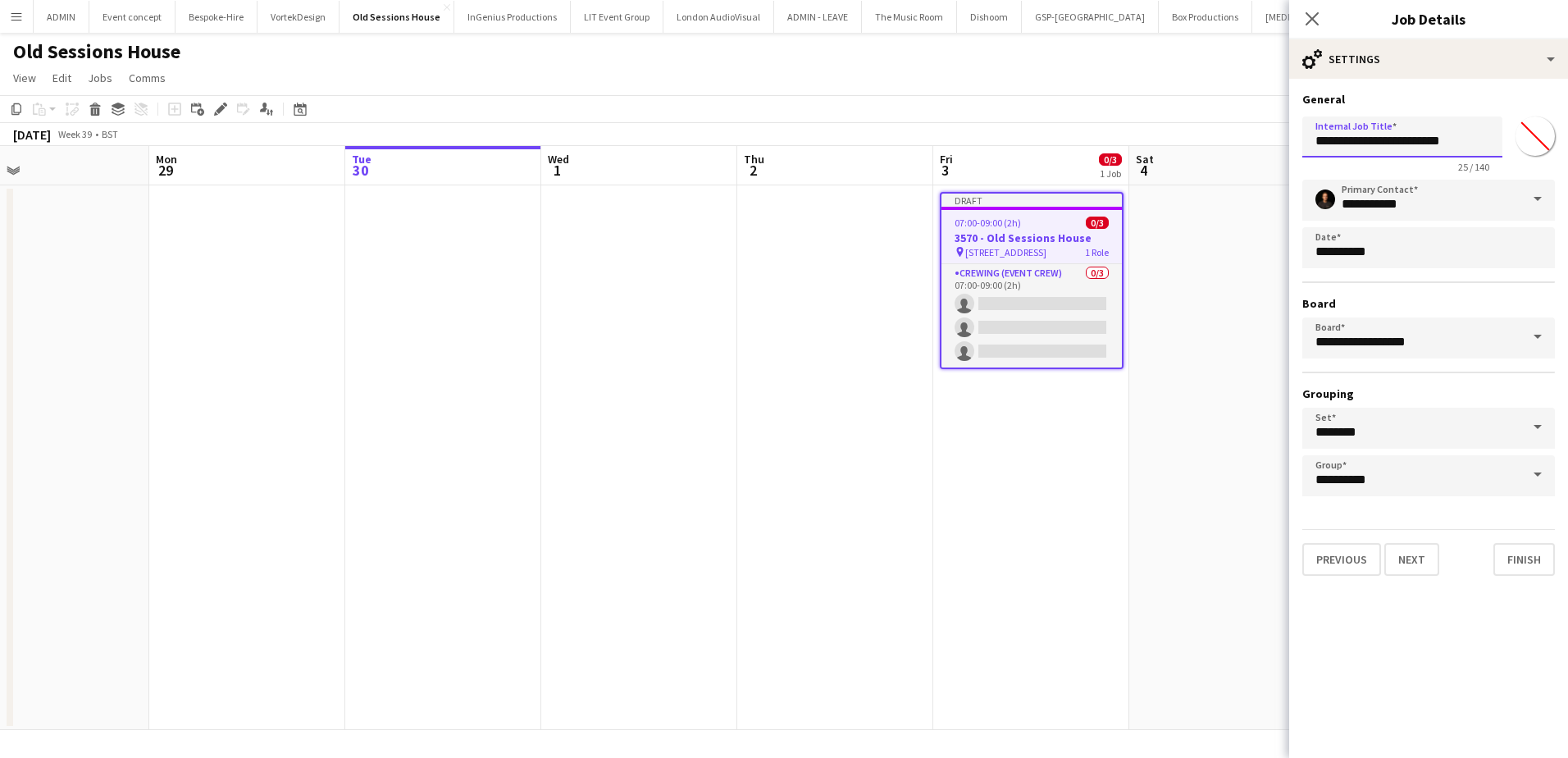
click at [1350, 145] on input "**********" at bounding box center [1403, 137] width 200 height 41
click at [1327, 144] on input "**********" at bounding box center [1403, 137] width 200 height 41
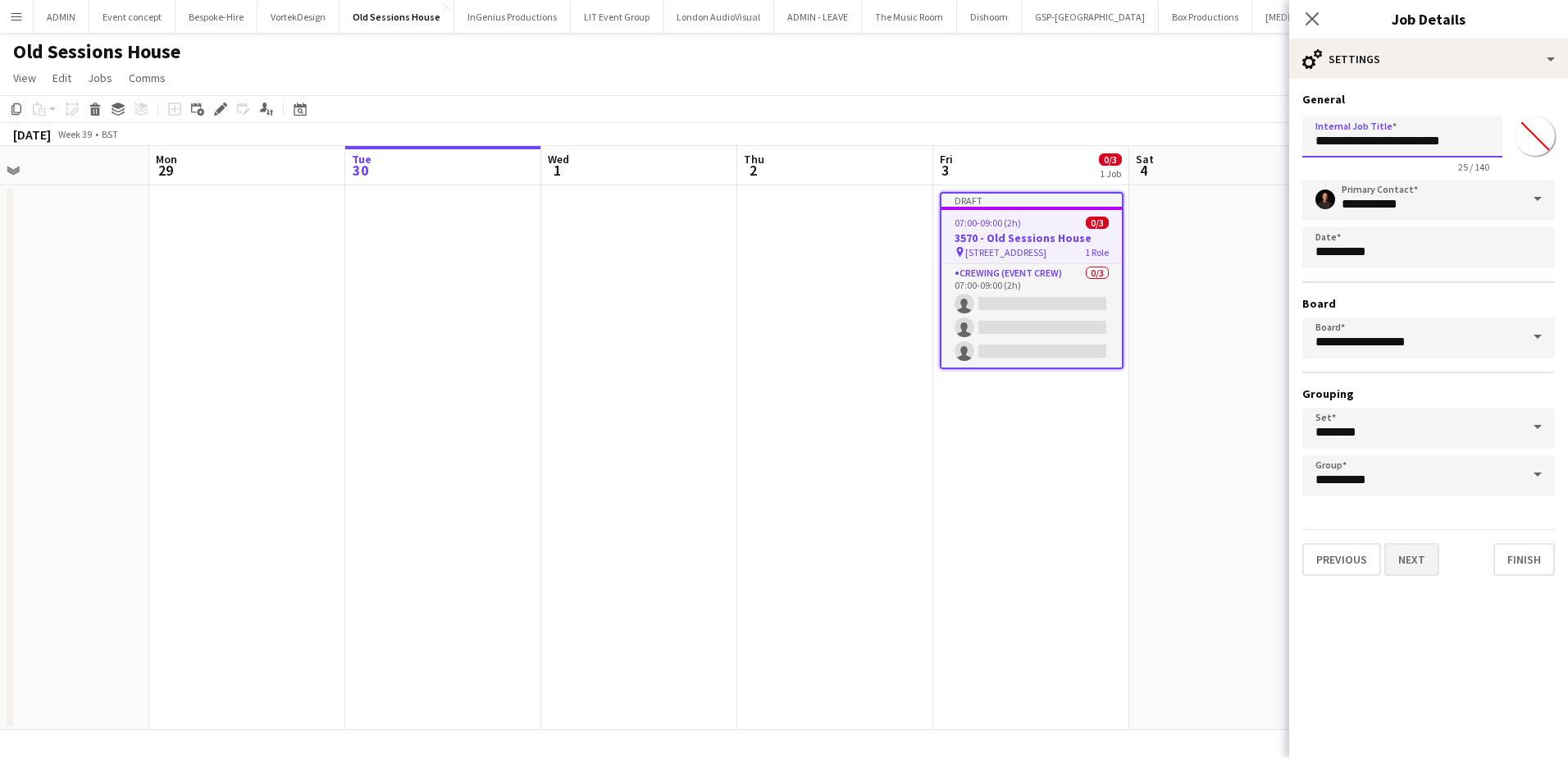
type input "**********"
click at [1397, 544] on button "Next" at bounding box center [1411, 559] width 54 height 33
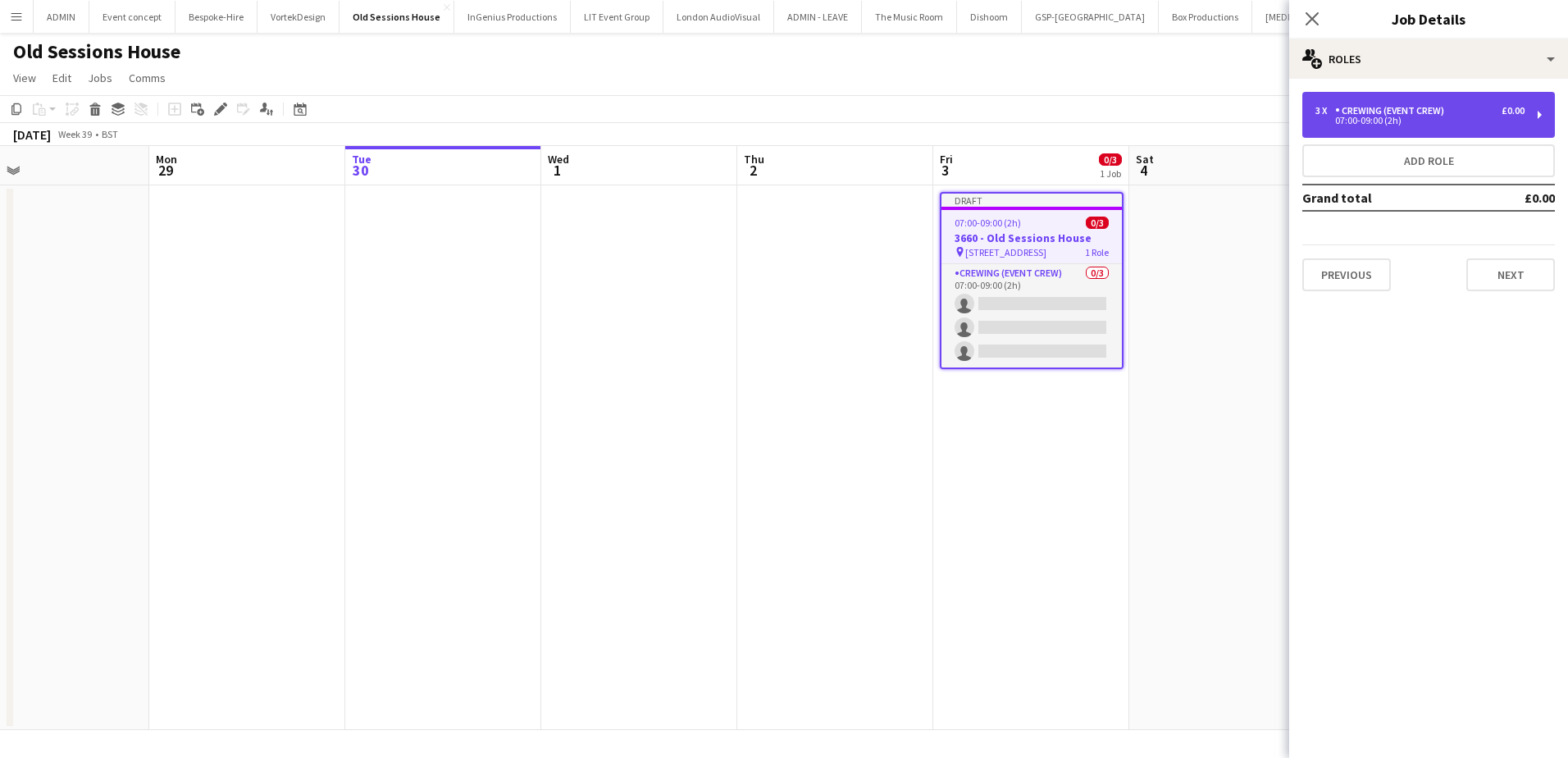
click at [1446, 121] on div "07:00-09:00 (2h)" at bounding box center [1419, 121] width 209 height 8
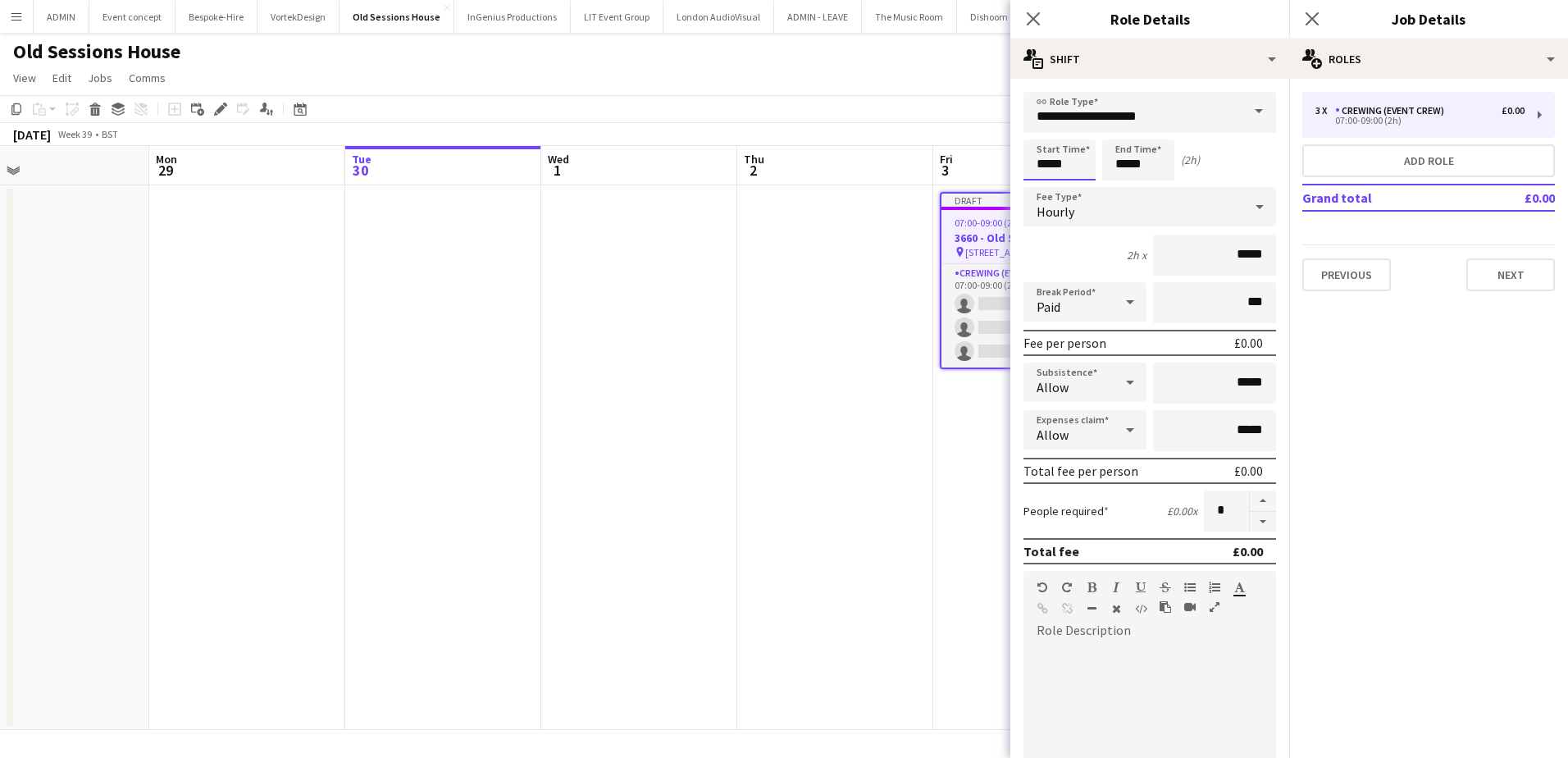
click at [1049, 162] on input "*****" at bounding box center [1059, 160] width 72 height 41
click at [1051, 162] on input "*****" at bounding box center [1059, 160] width 72 height 41
type input "*****"
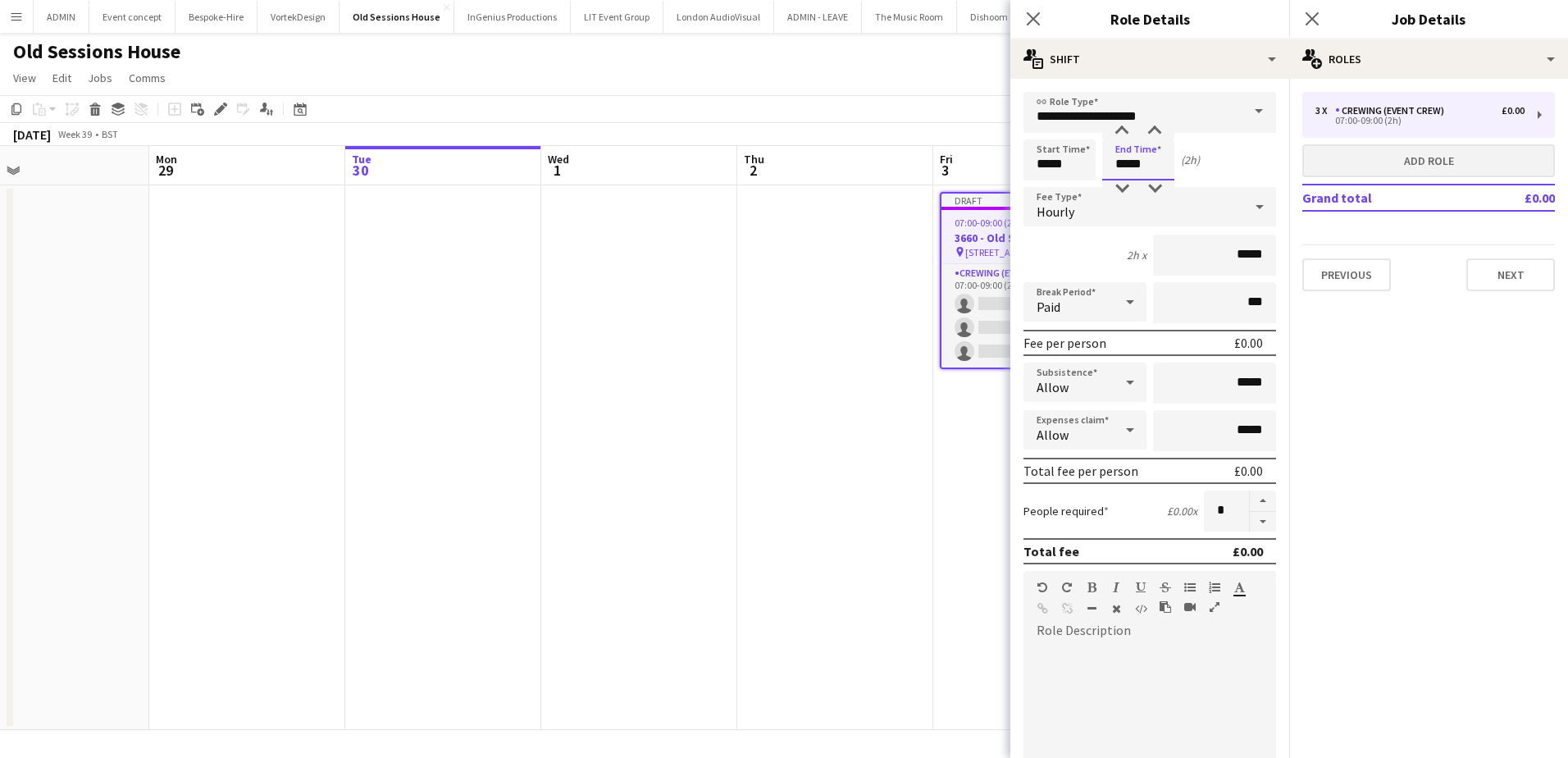
type input "*****"
click at [1440, 161] on button "Add role" at bounding box center [1429, 161] width 253 height 33
type input "**********"
type input "*****"
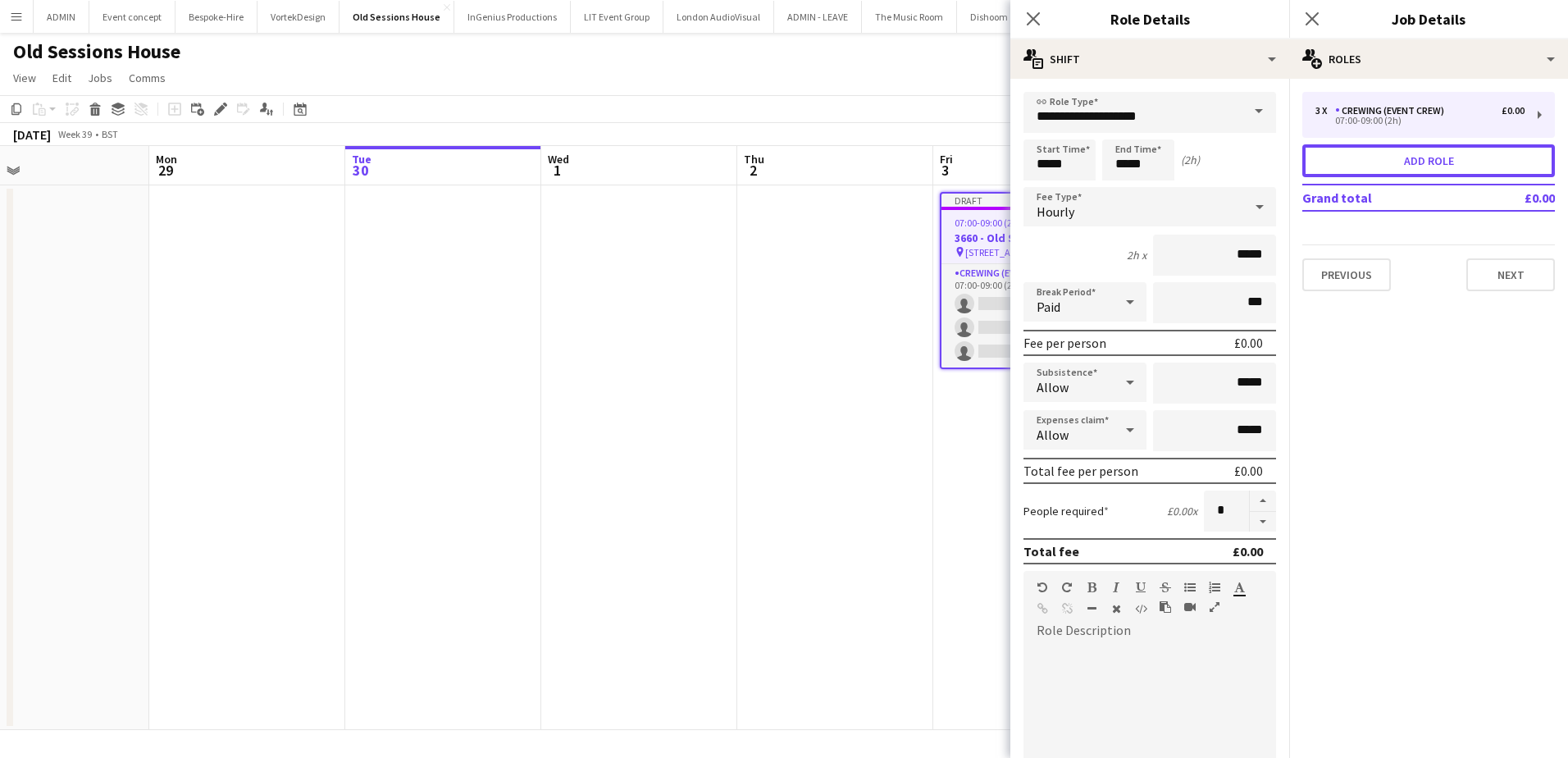
type input "*"
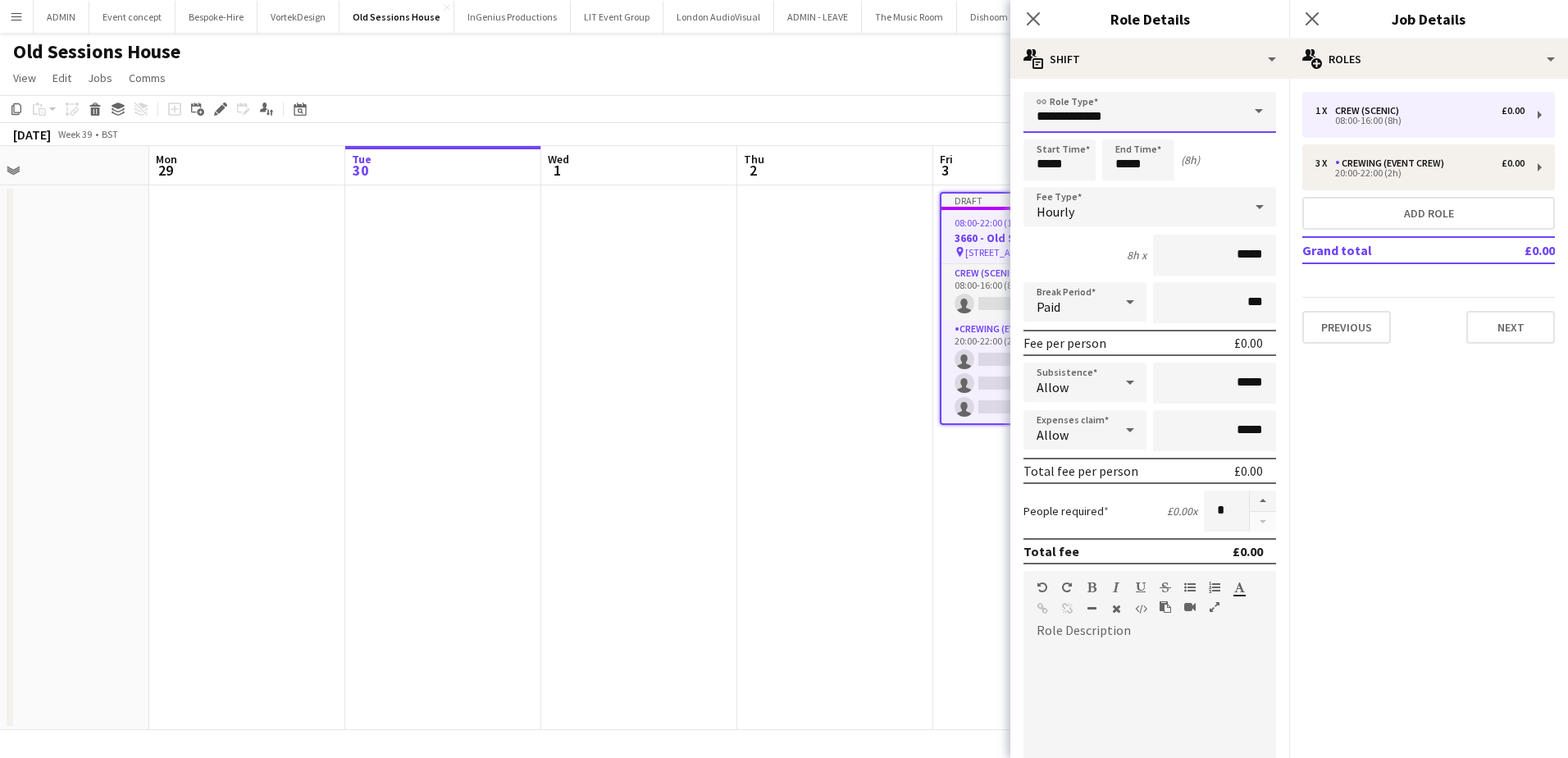
click at [1122, 111] on input "**********" at bounding box center [1150, 112] width 253 height 41
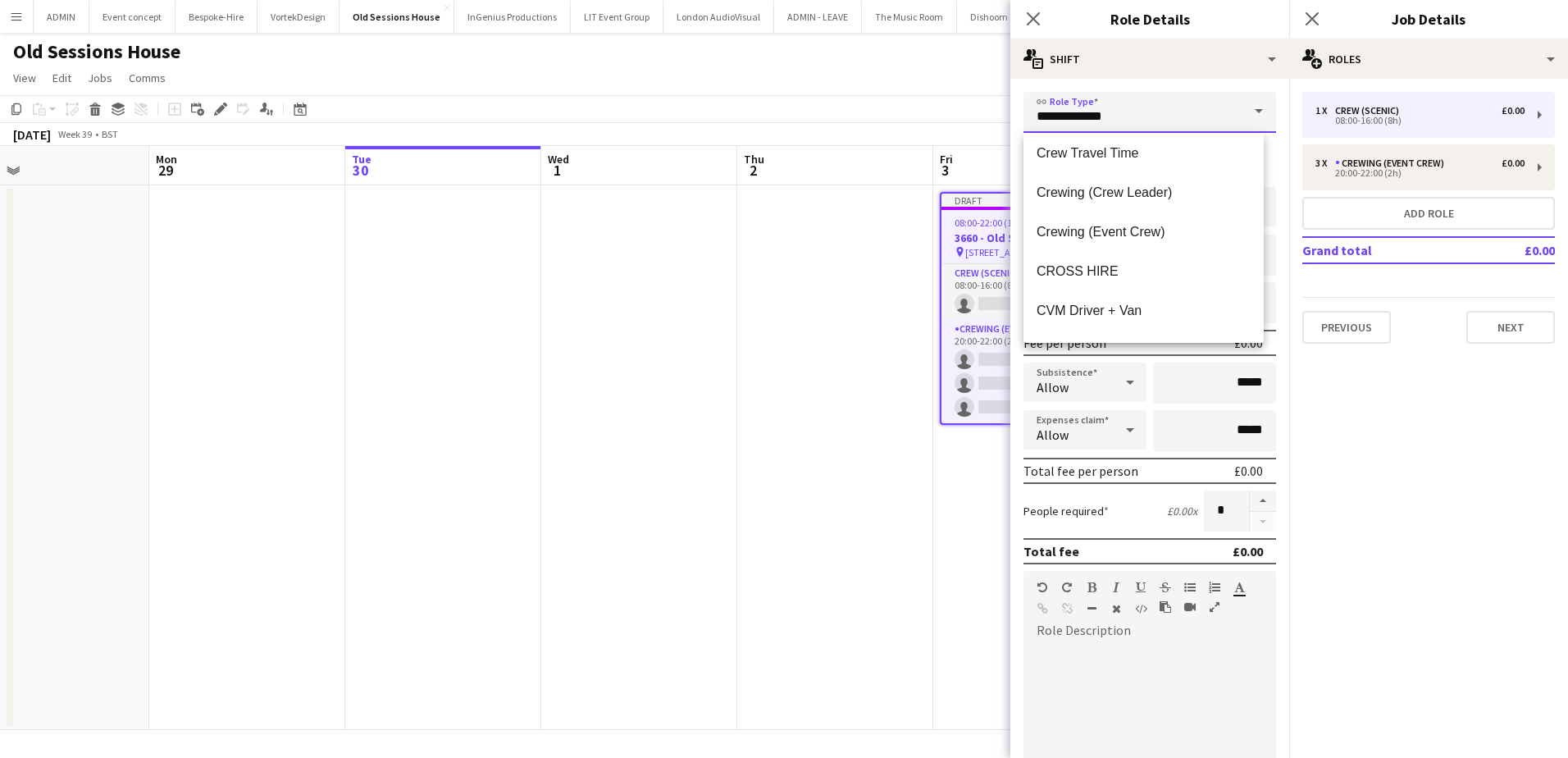
scroll to position [164, 0]
click at [1143, 198] on span "Crewing (Crew Leader)" at bounding box center [1144, 192] width 214 height 16
type input "**********"
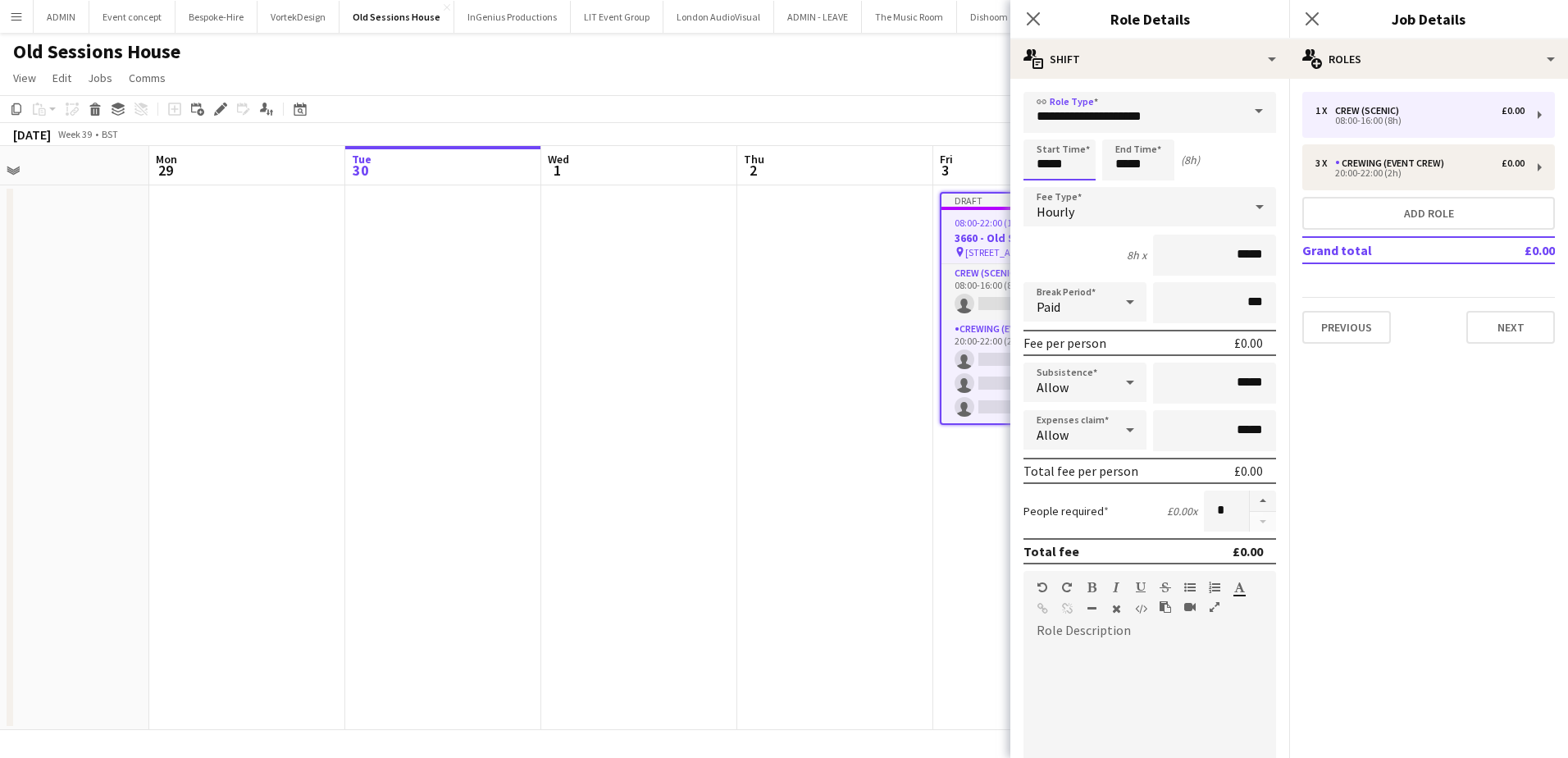
click at [1044, 170] on input "*****" at bounding box center [1059, 160] width 72 height 41
type input "*****"
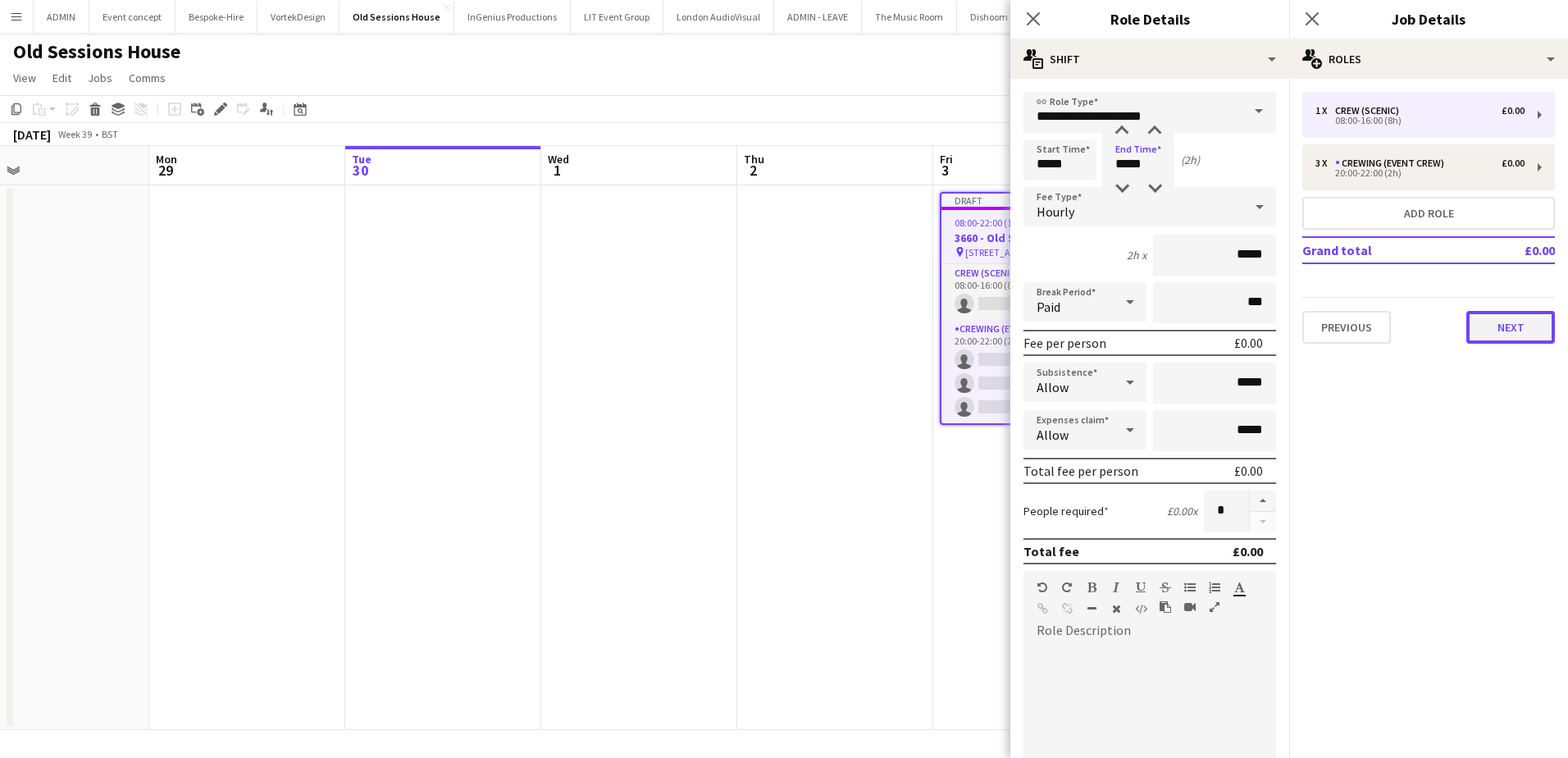
click at [1472, 326] on button "Next" at bounding box center [1511, 328] width 89 height 33
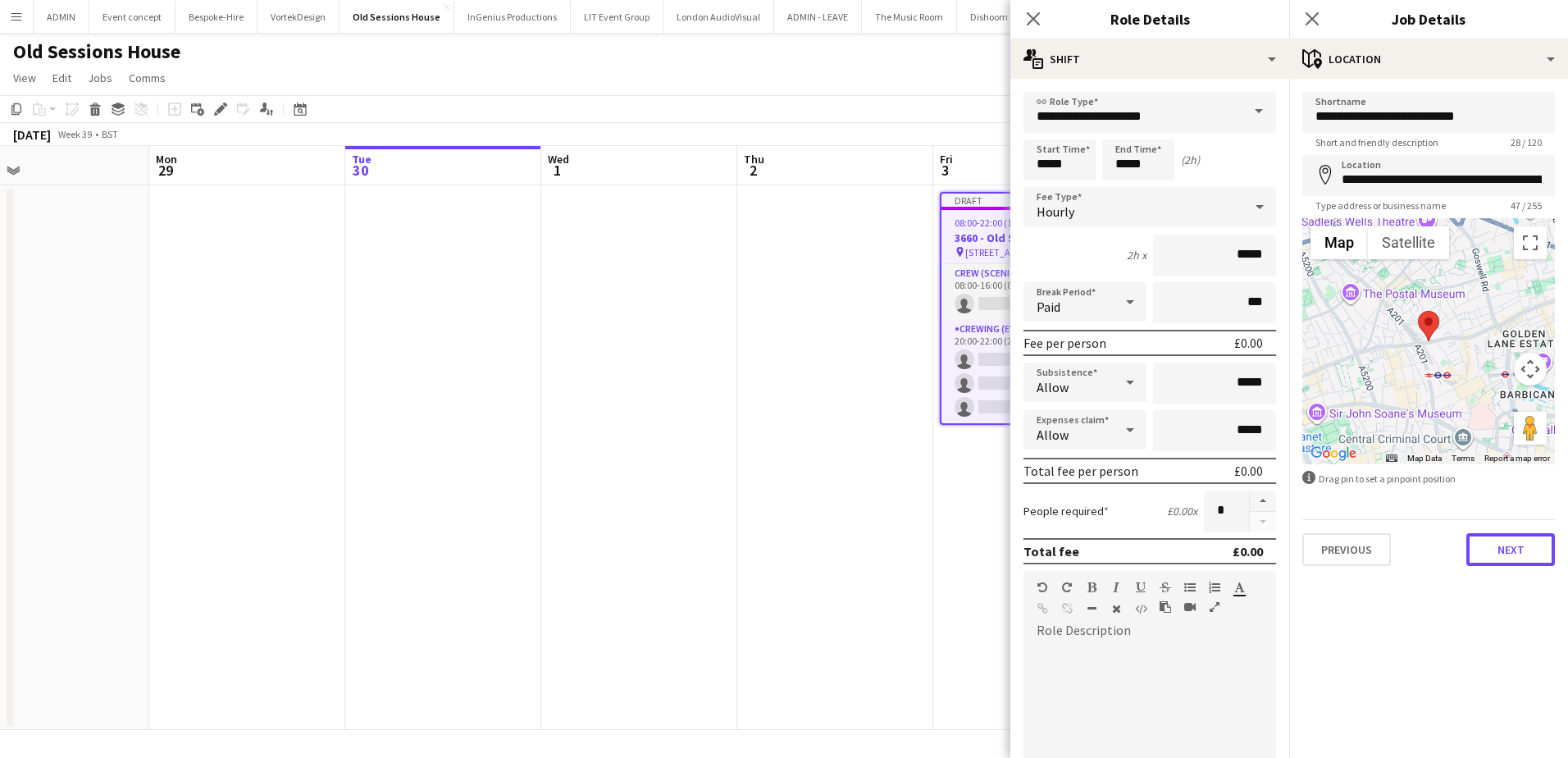
click at [1493, 558] on button "Next" at bounding box center [1511, 550] width 89 height 33
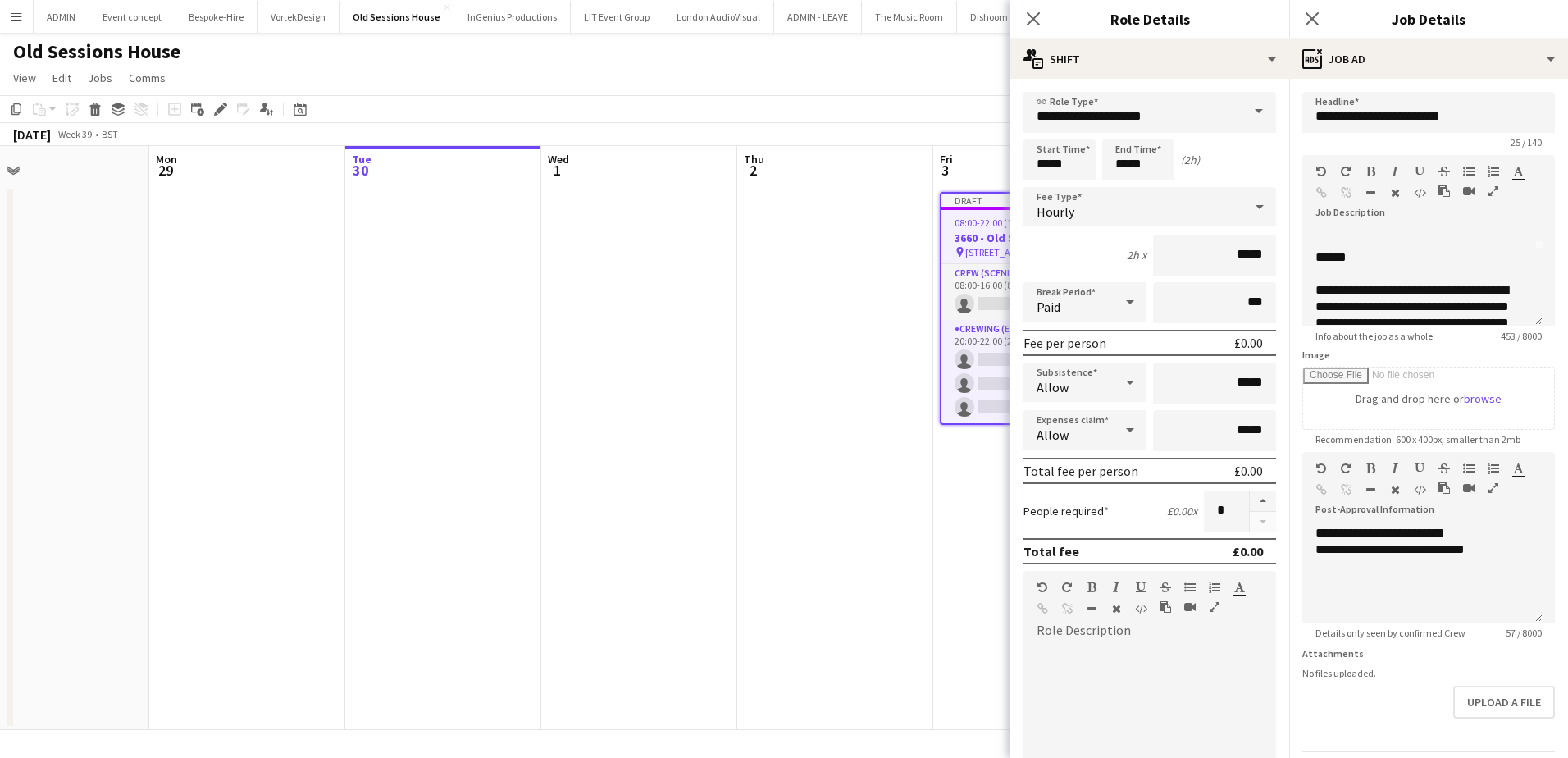
scroll to position [82, 0]
click at [1316, 254] on div "******" at bounding box center [1415, 252] width 201 height 17
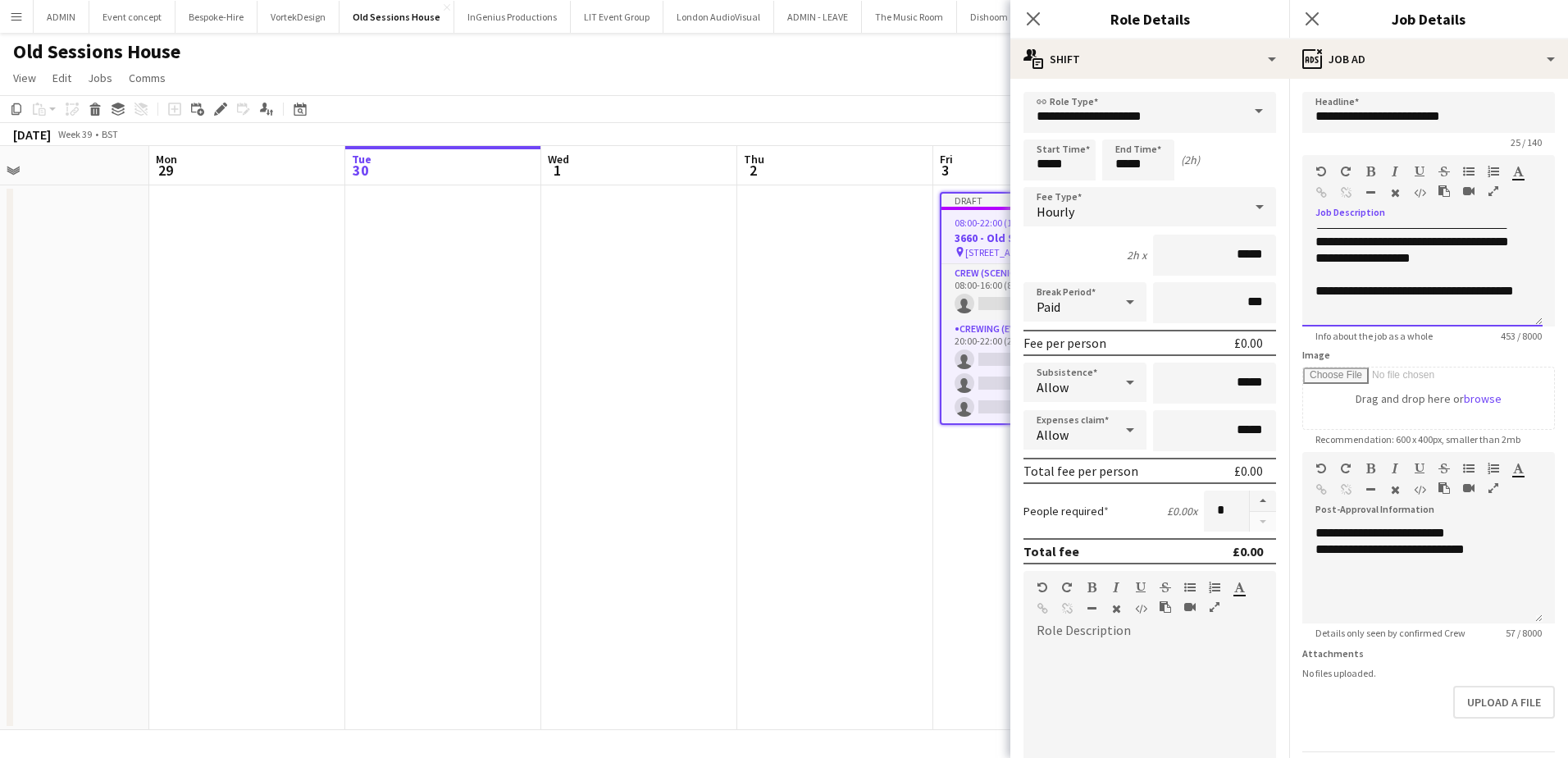
scroll to position [164, 0]
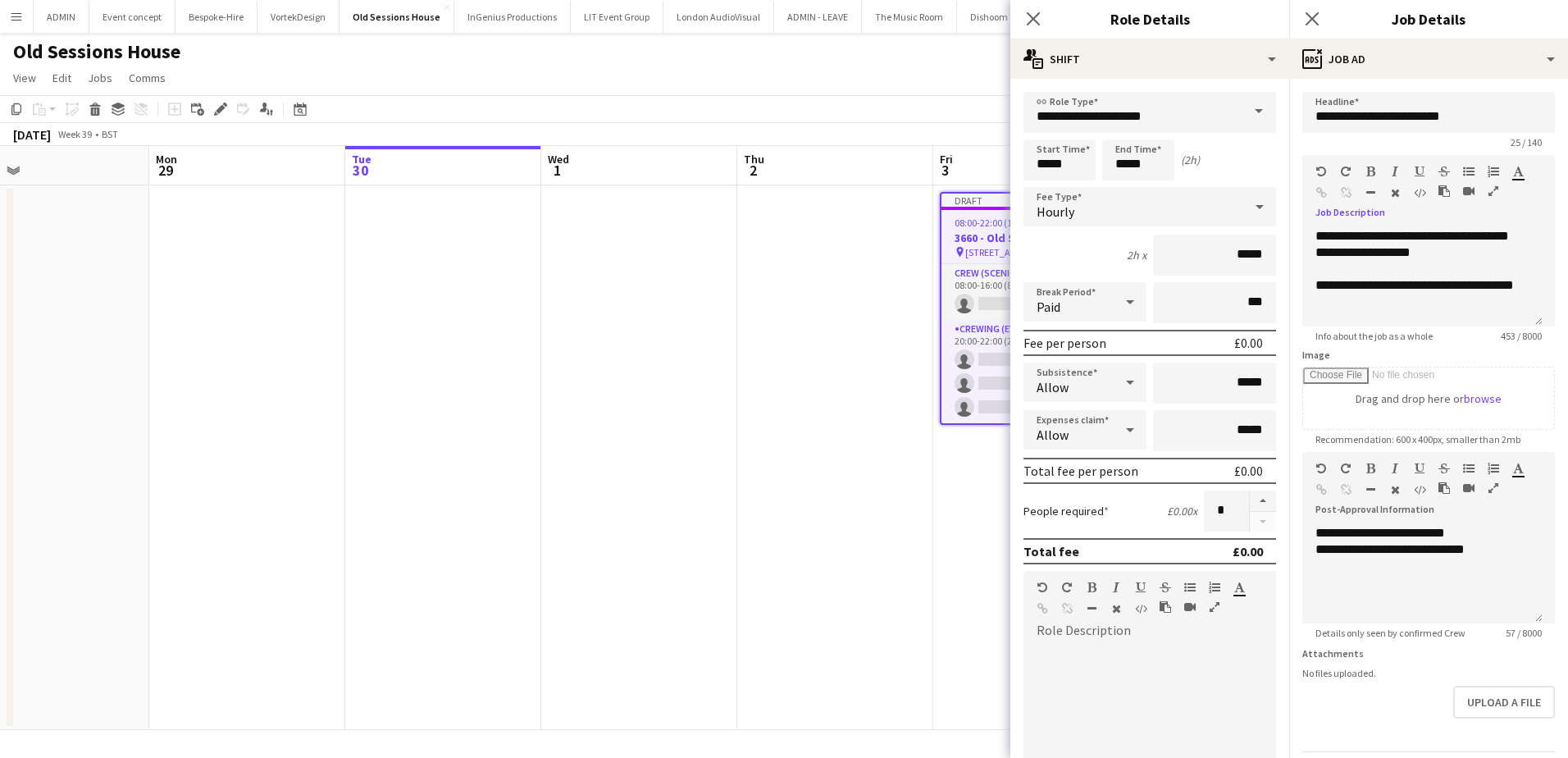
click at [980, 567] on app-date-cell "Draft 08:00-22:00 (14h) 0/4 3660 - Old Sessions House pin Old Sessions House, E…" at bounding box center [1032, 458] width 196 height 545
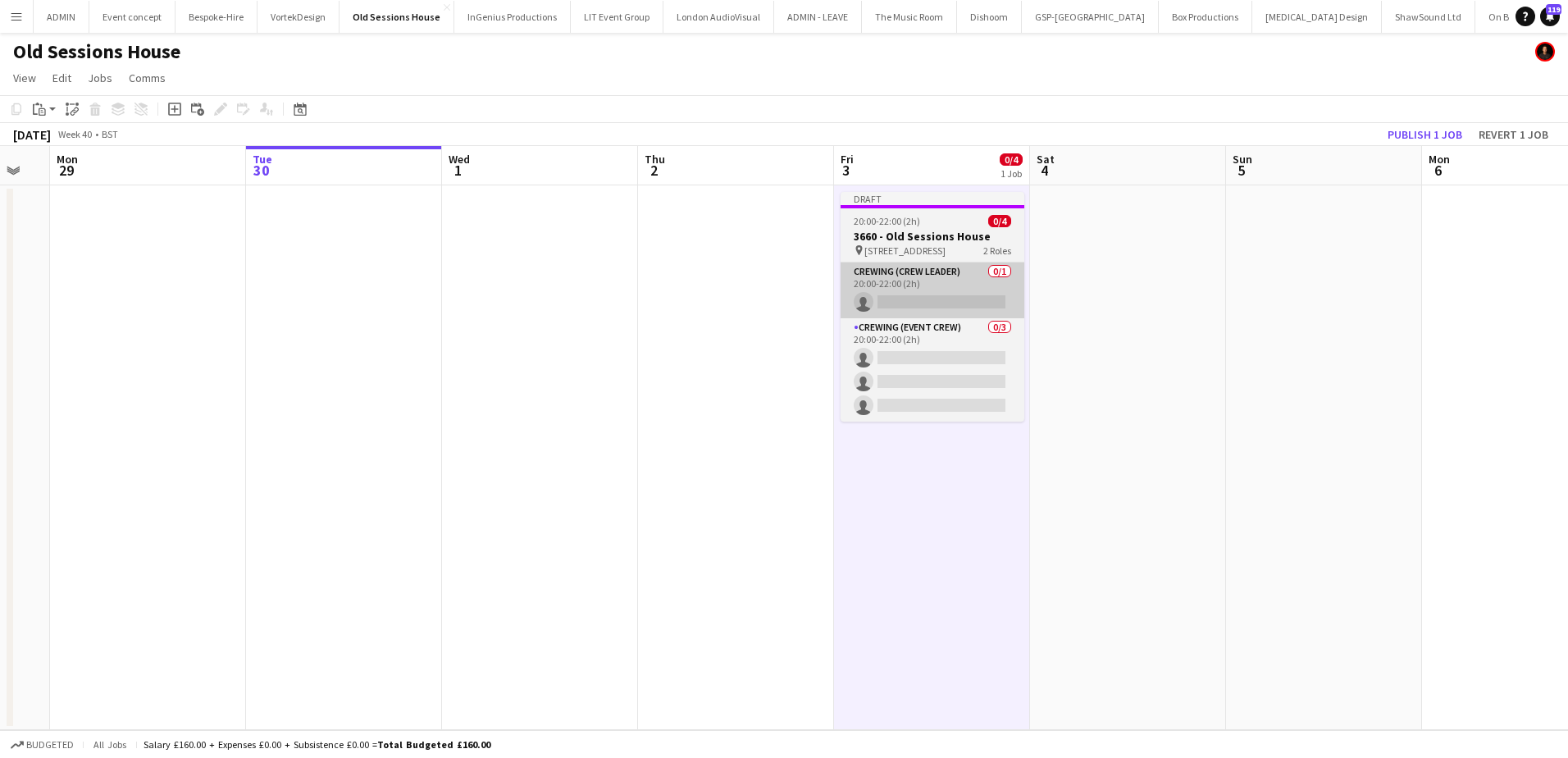
drag, startPoint x: 1167, startPoint y: 319, endPoint x: 782, endPoint y: 290, distance: 386.1
click at [855, 307] on app-calendar-viewport "Fri 26 3/3 1 Job Sat 27 9/13 1 Job Sun 28 Mon 29 Tue 30 Wed 1 Thu 2 Fri 3 0/4 1…" at bounding box center [784, 438] width 1568 height 584
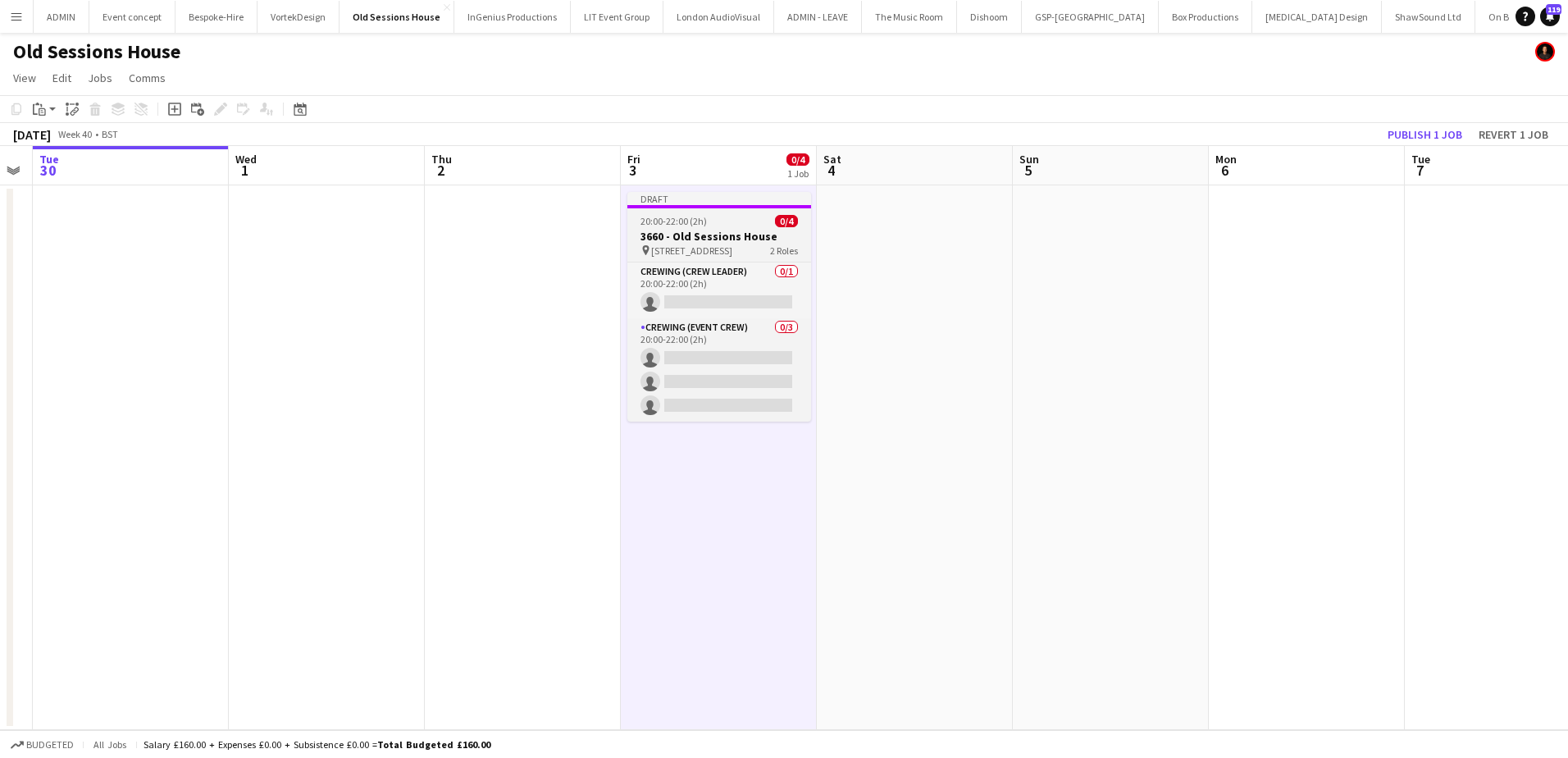
scroll to position [0, 554]
click at [651, 237] on h3 "3660 - Old Sessions House" at bounding box center [720, 235] width 184 height 15
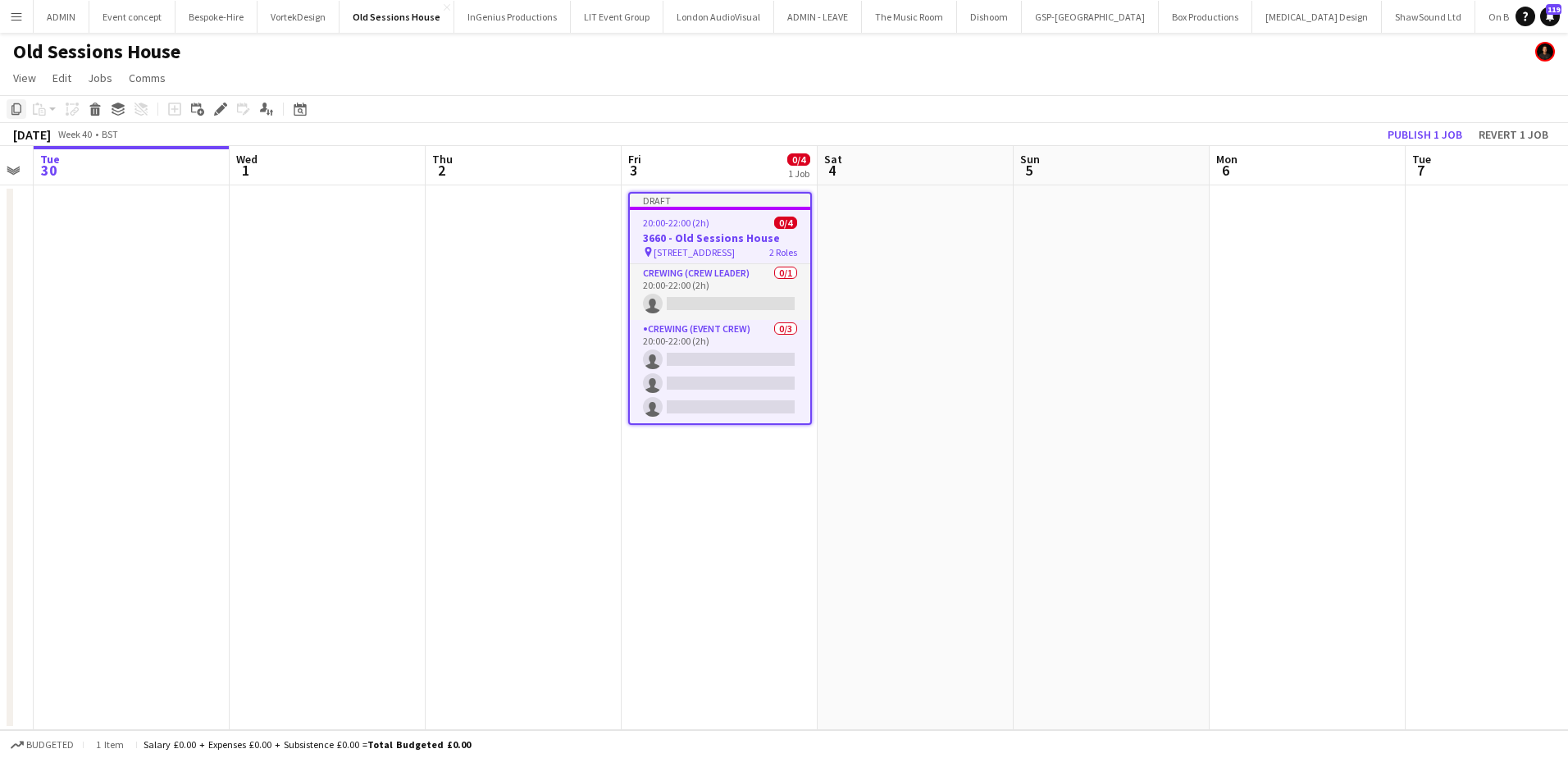
click at [18, 113] on icon at bounding box center [17, 109] width 10 height 12
click at [1075, 276] on app-date-cell at bounding box center [1112, 458] width 196 height 545
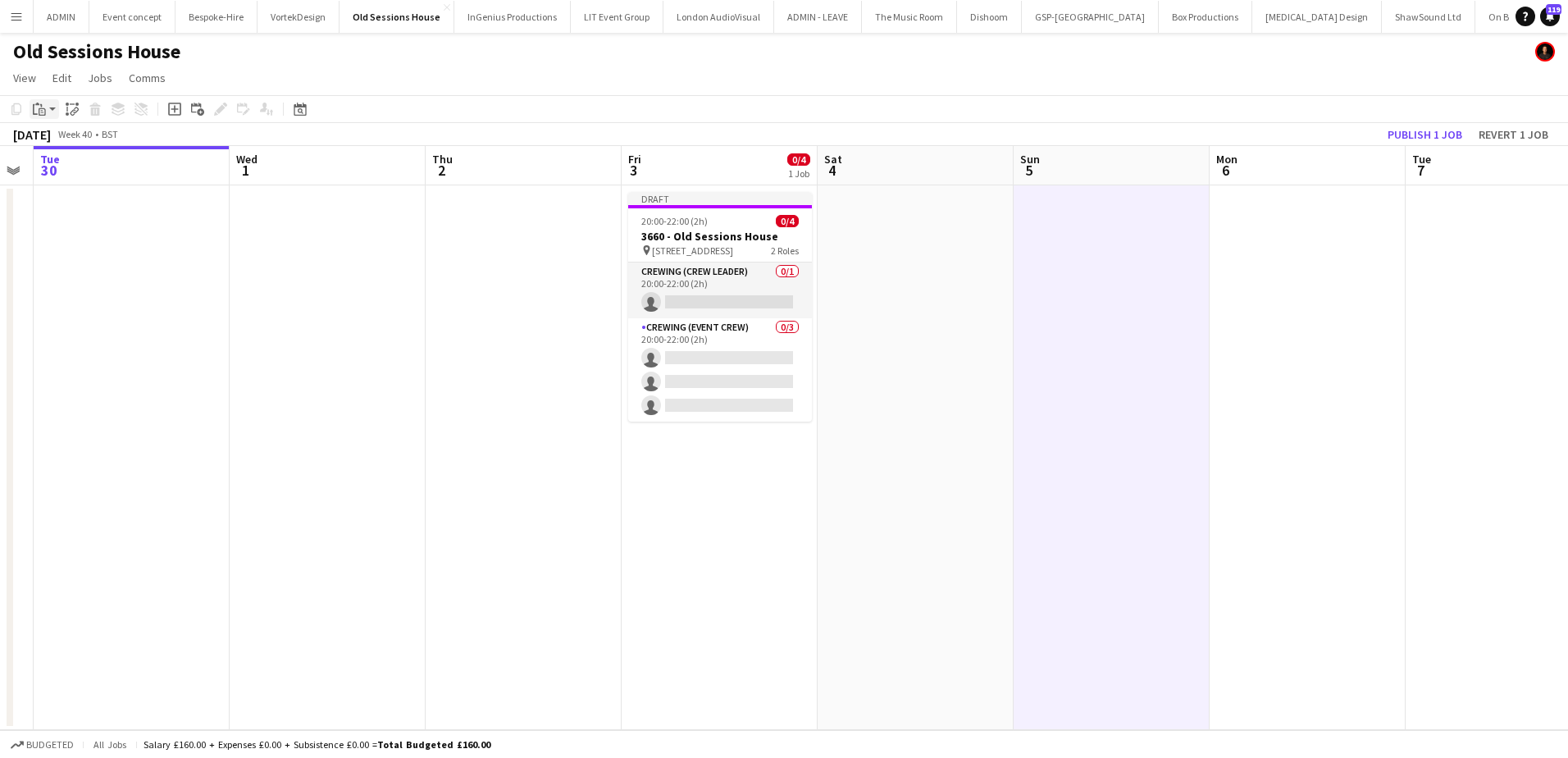
click at [38, 113] on icon "Paste" at bounding box center [39, 108] width 13 height 13
click at [50, 138] on link "Paste Ctrl+V" at bounding box center [121, 140] width 155 height 15
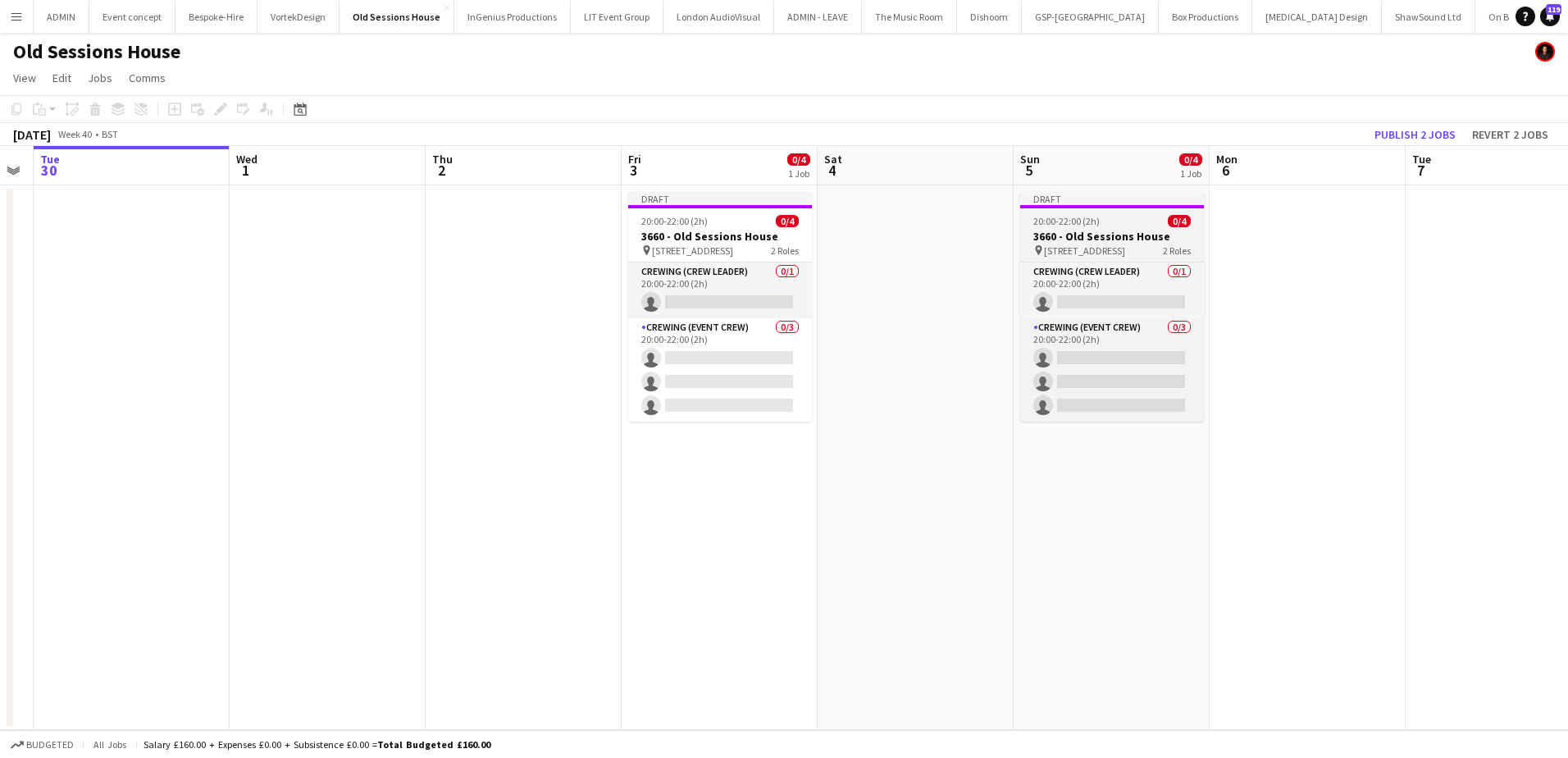
click at [1044, 228] on app-job-card "Draft 20:00-22:00 (2h) 0/4 3660 - Old Sessions House pin Old Sessions House, EC…" at bounding box center [1112, 307] width 184 height 230
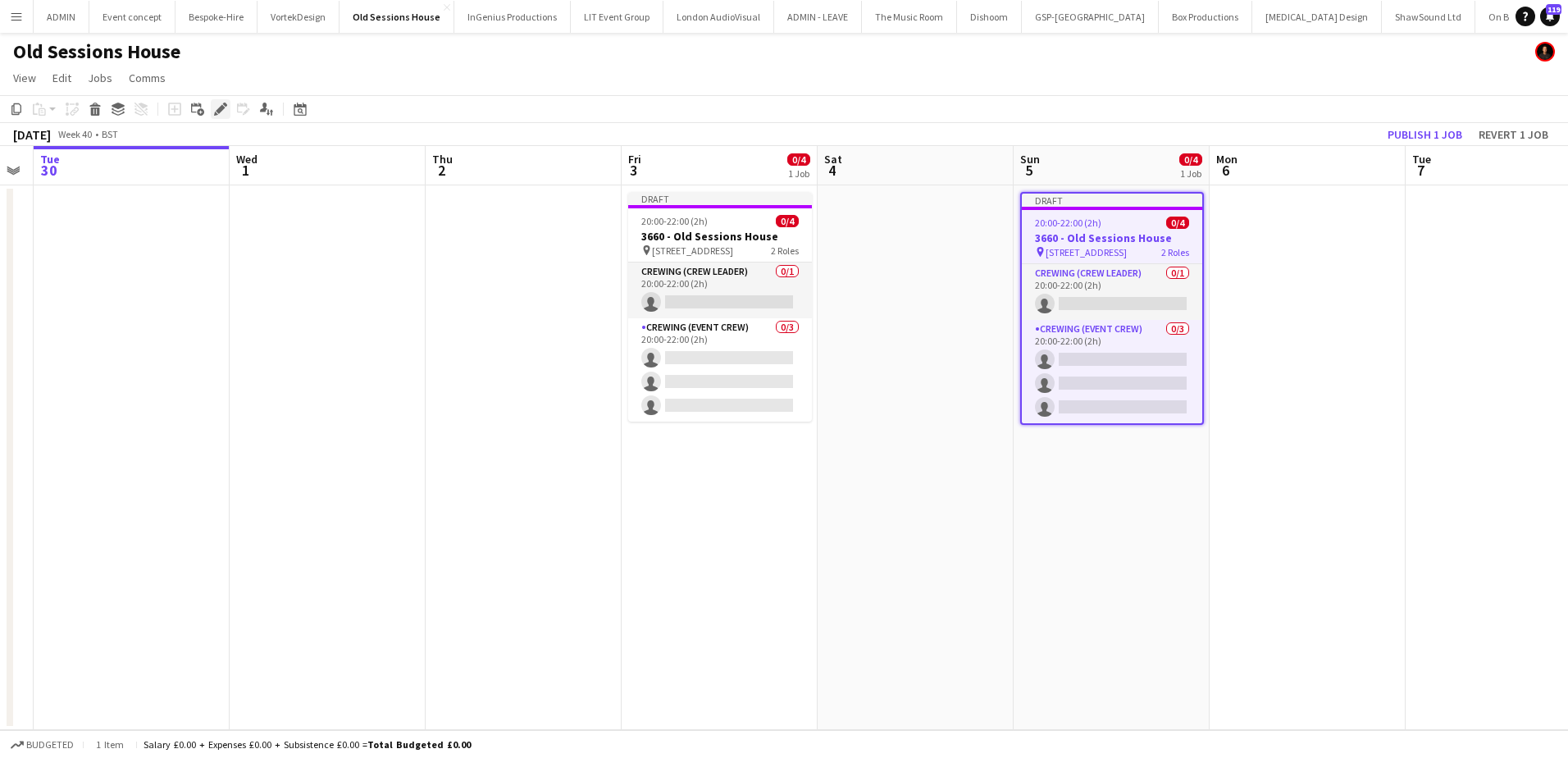
click at [226, 109] on icon "Edit" at bounding box center [220, 108] width 13 height 13
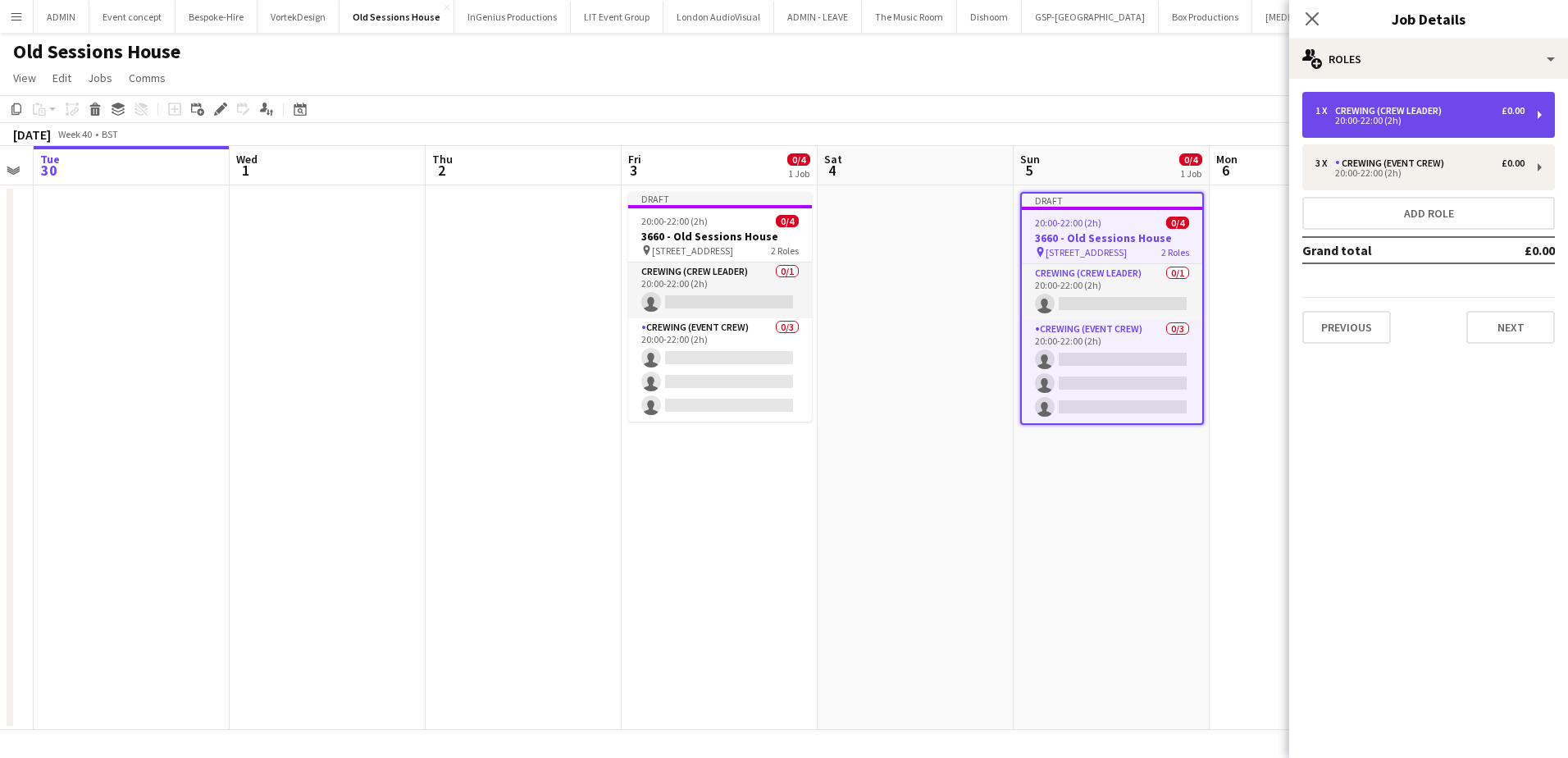
click at [1388, 126] on div "1 x Crewing (Crew Leader) £0.00 20:00-22:00 (2h)" at bounding box center [1429, 114] width 253 height 46
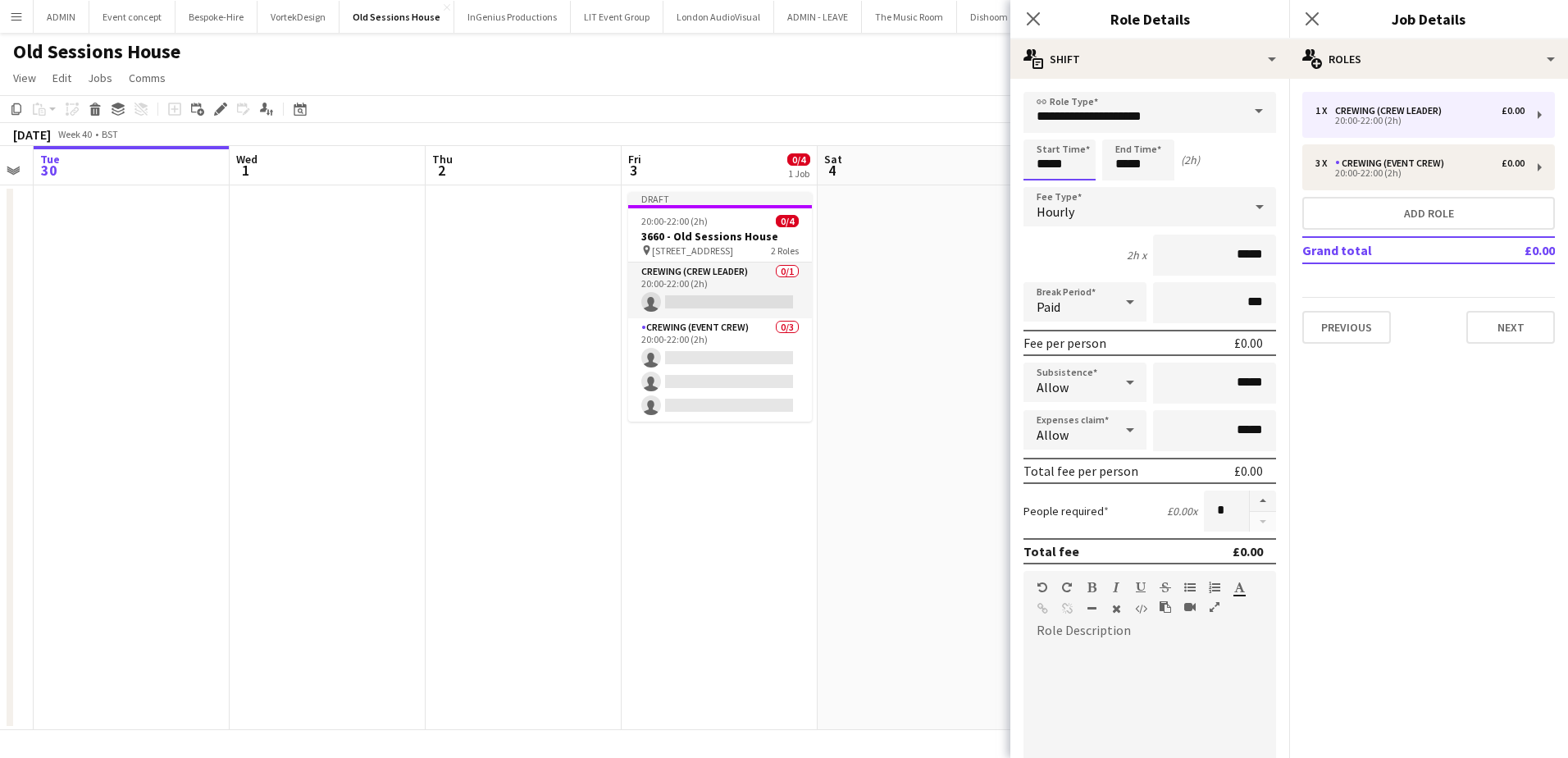
click at [1052, 167] on input "*****" at bounding box center [1059, 160] width 72 height 41
click at [1045, 188] on div at bounding box center [1044, 189] width 33 height 17
type input "*****"
click at [1045, 188] on div at bounding box center [1044, 189] width 33 height 17
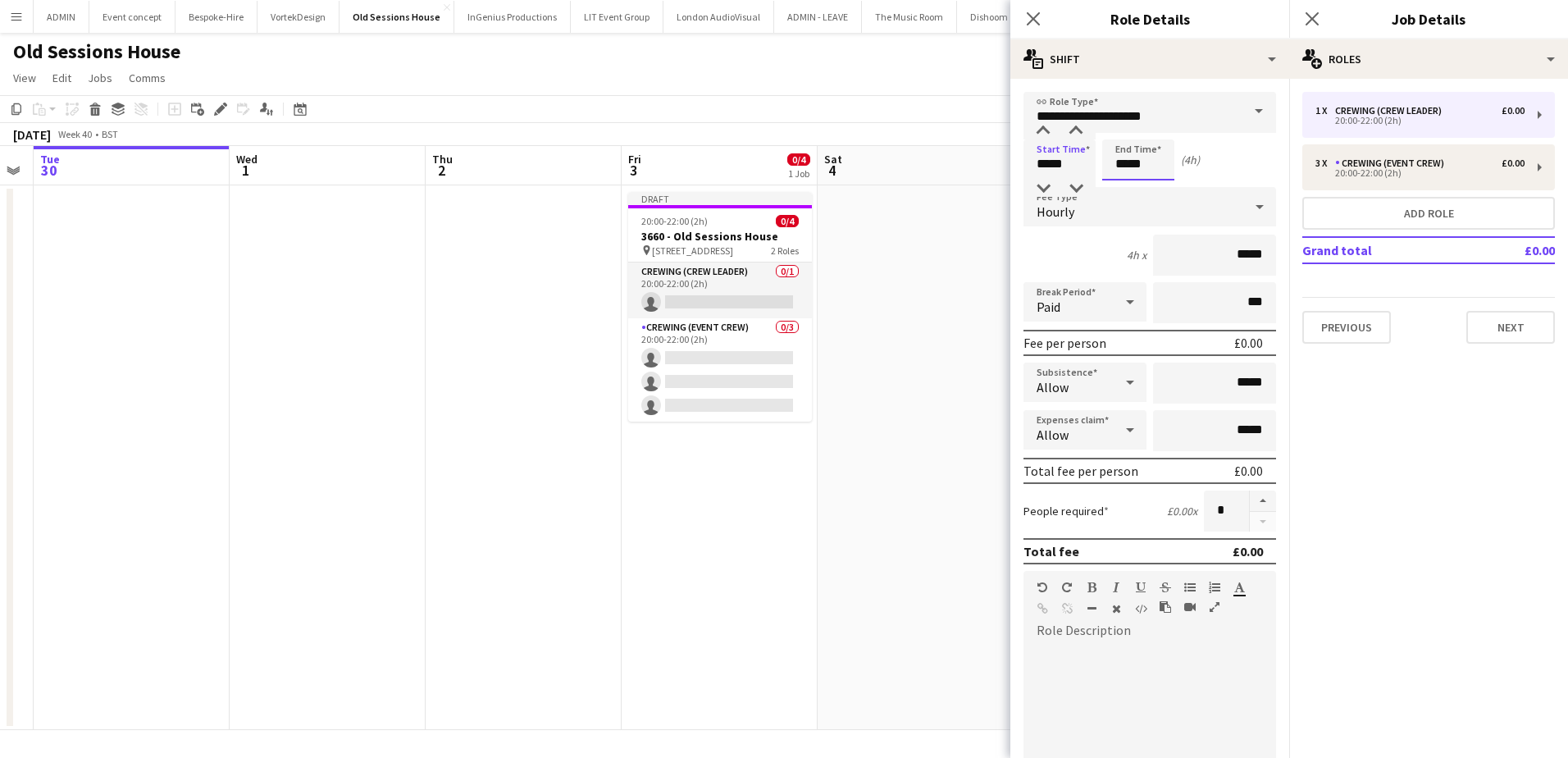
click at [1122, 167] on input "*****" at bounding box center [1138, 160] width 72 height 41
click at [1125, 182] on div at bounding box center [1123, 189] width 33 height 17
type input "*****"
click at [1125, 182] on div at bounding box center [1123, 189] width 33 height 17
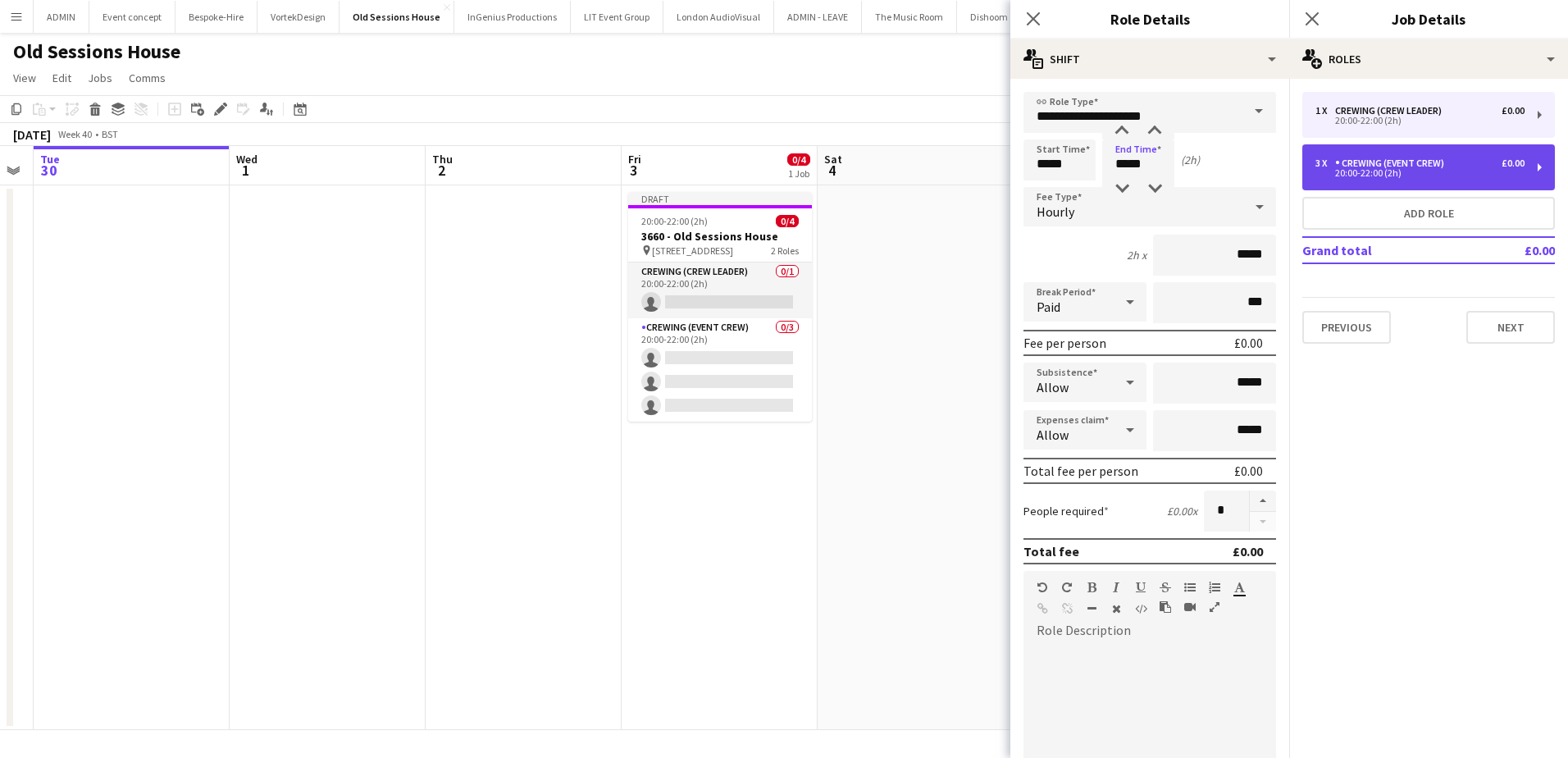
click at [1343, 177] on div "20:00-22:00 (2h)" at bounding box center [1419, 173] width 209 height 8
type input "**********"
type input "*****"
type input "*"
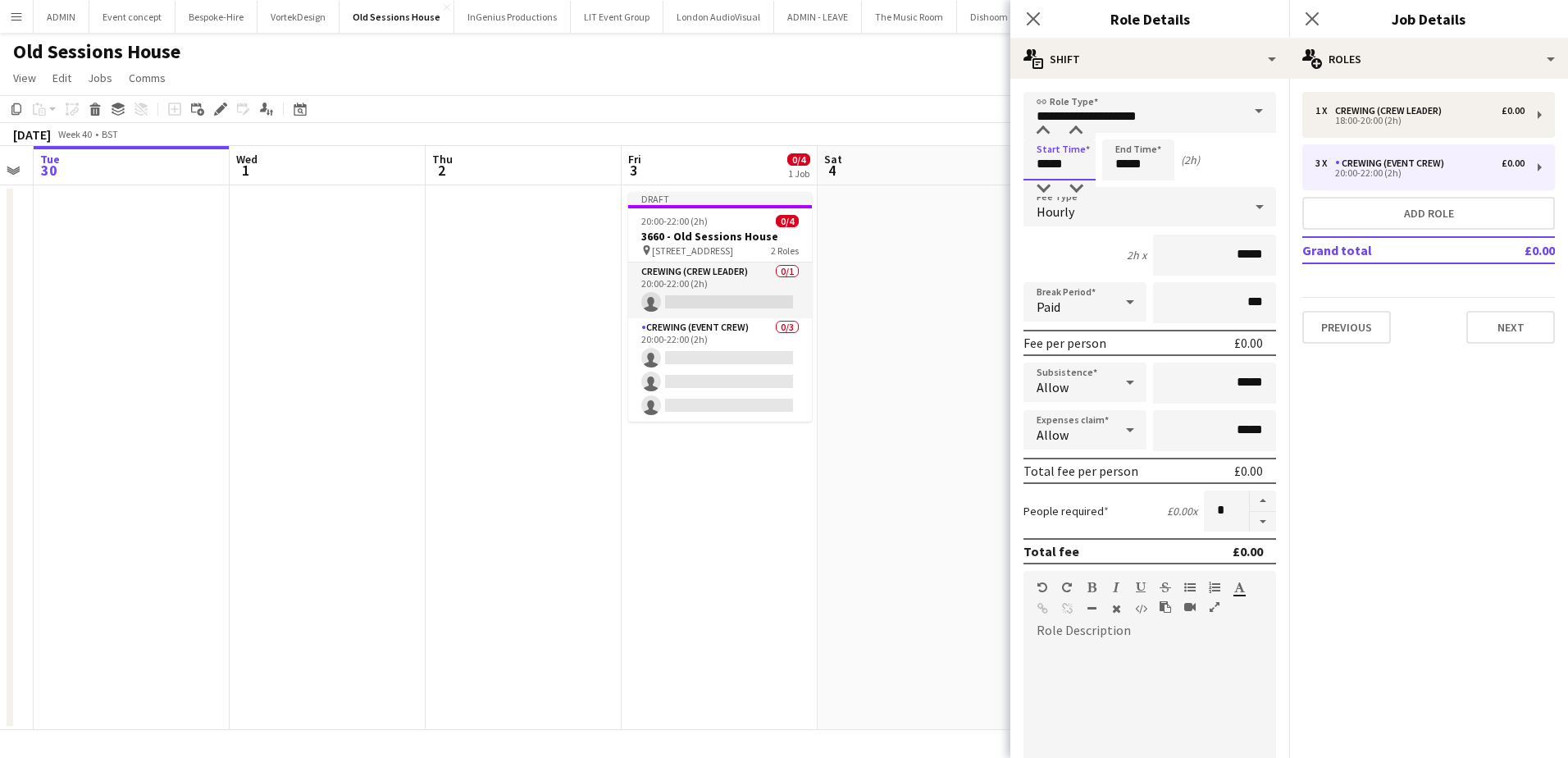
click at [1042, 169] on input "*****" at bounding box center [1059, 160] width 72 height 41
click at [1044, 186] on div at bounding box center [1044, 189] width 33 height 17
type input "*****"
click at [1044, 186] on div at bounding box center [1044, 189] width 33 height 17
click at [1120, 164] on input "*****" at bounding box center [1138, 160] width 72 height 41
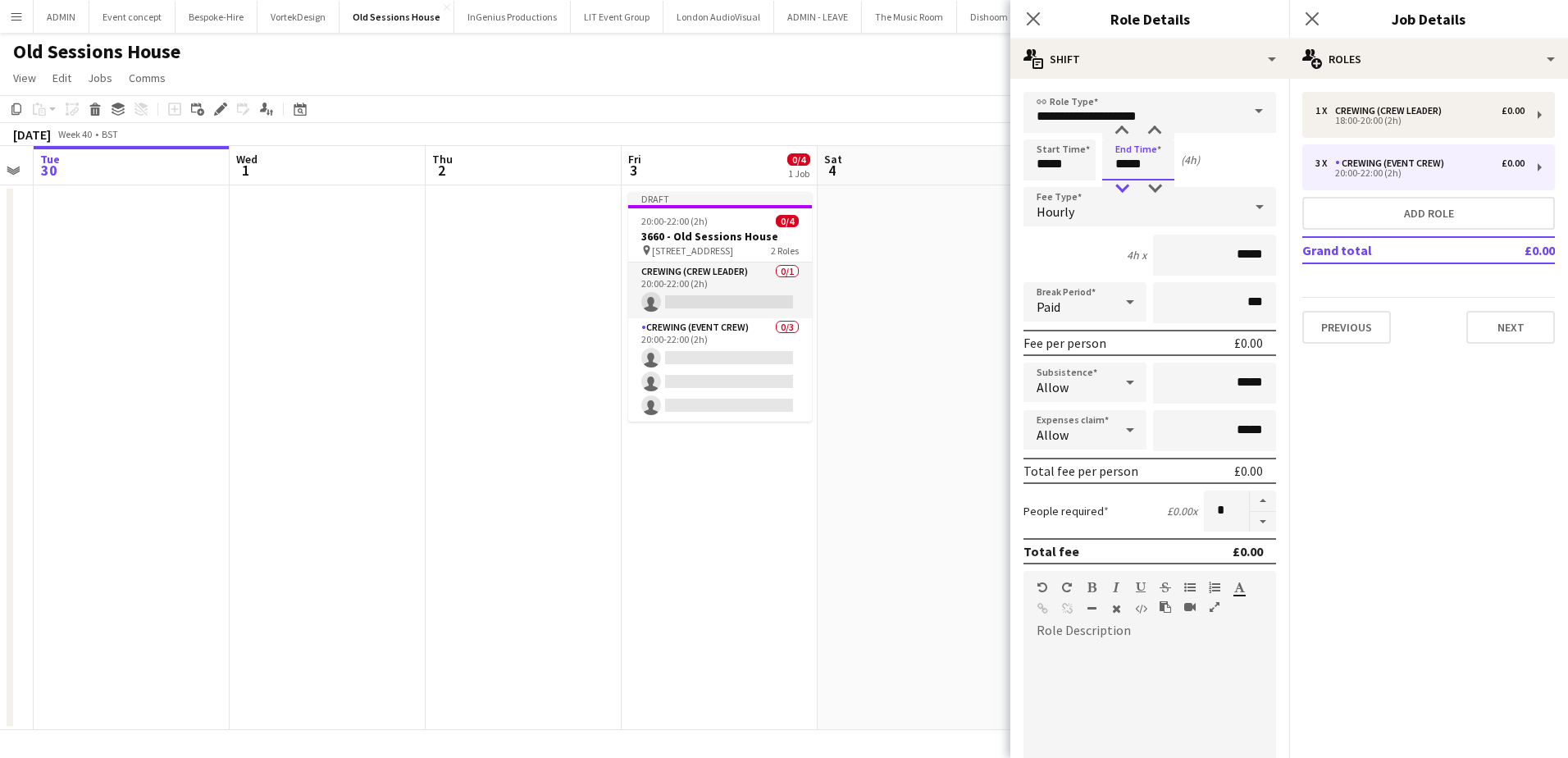
click at [1122, 187] on div at bounding box center [1123, 189] width 33 height 17
type input "*****"
click at [1122, 187] on div at bounding box center [1123, 189] width 33 height 17
click at [877, 260] on app-date-cell at bounding box center [916, 458] width 196 height 545
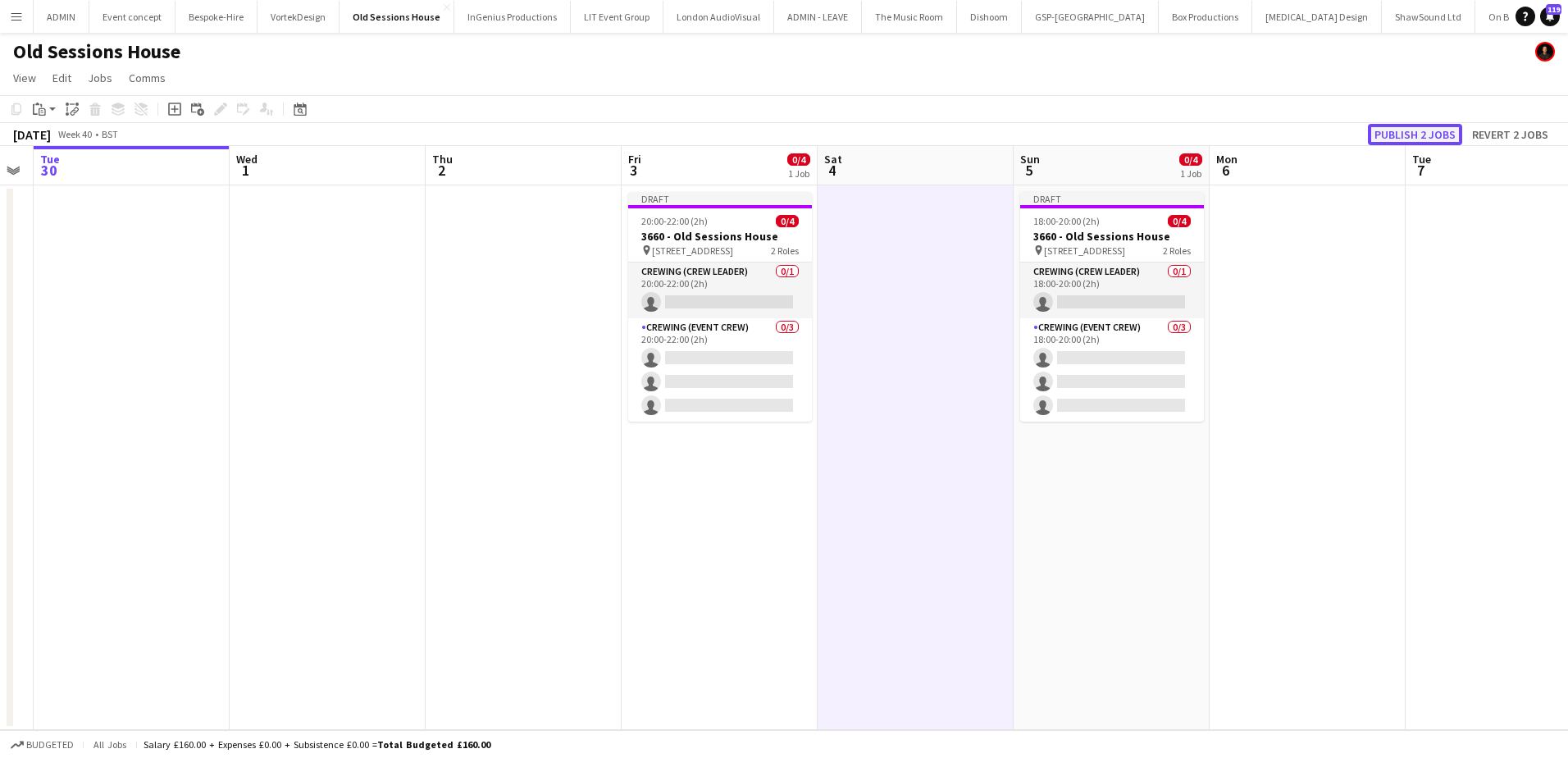
click at [1409, 128] on button "Publish 2 jobs" at bounding box center [1414, 134] width 94 height 21
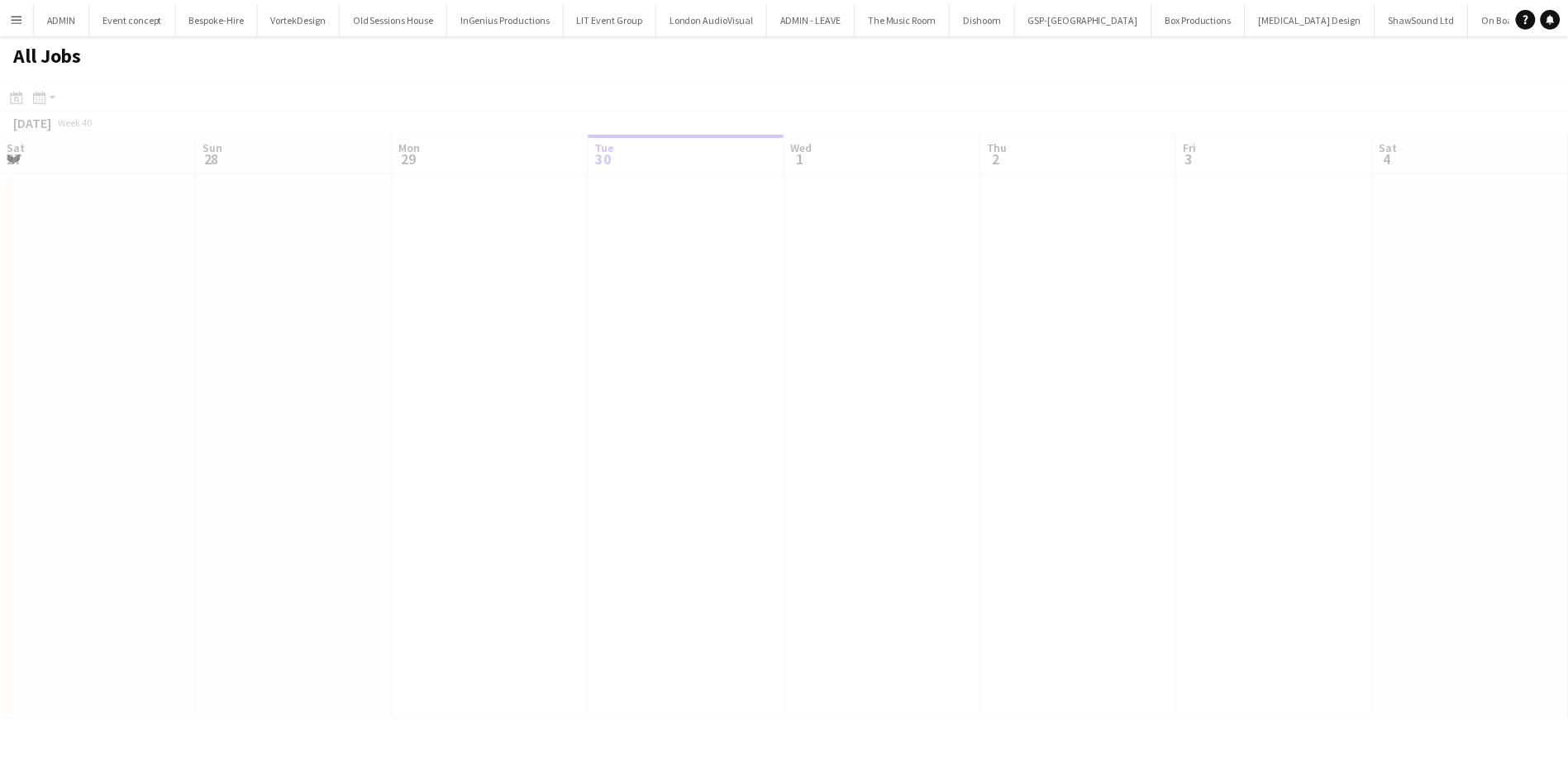
scroll to position [0, 395]
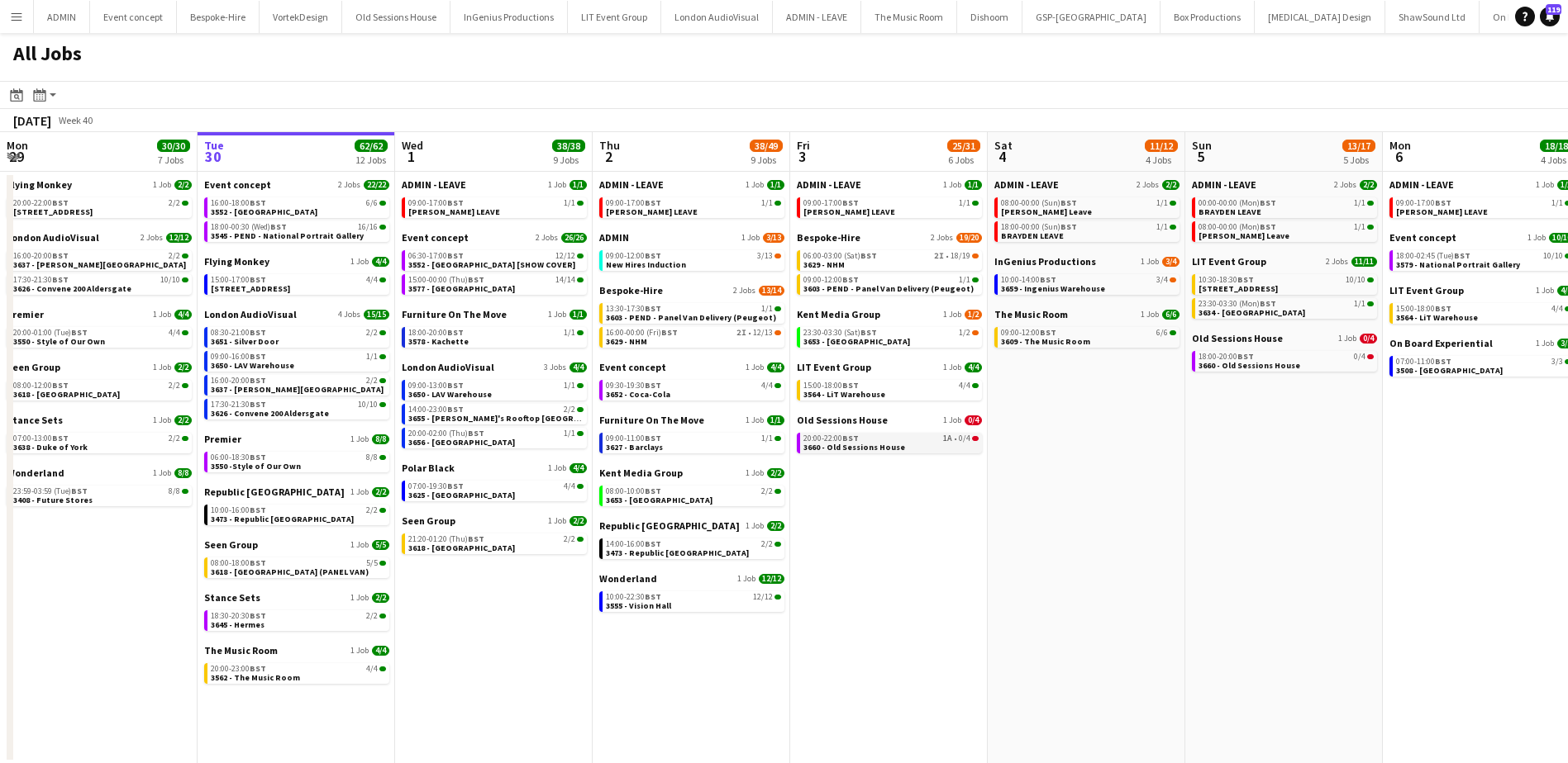
click at [833, 449] on span "3660 - Old Sessions House" at bounding box center [855, 447] width 102 height 11
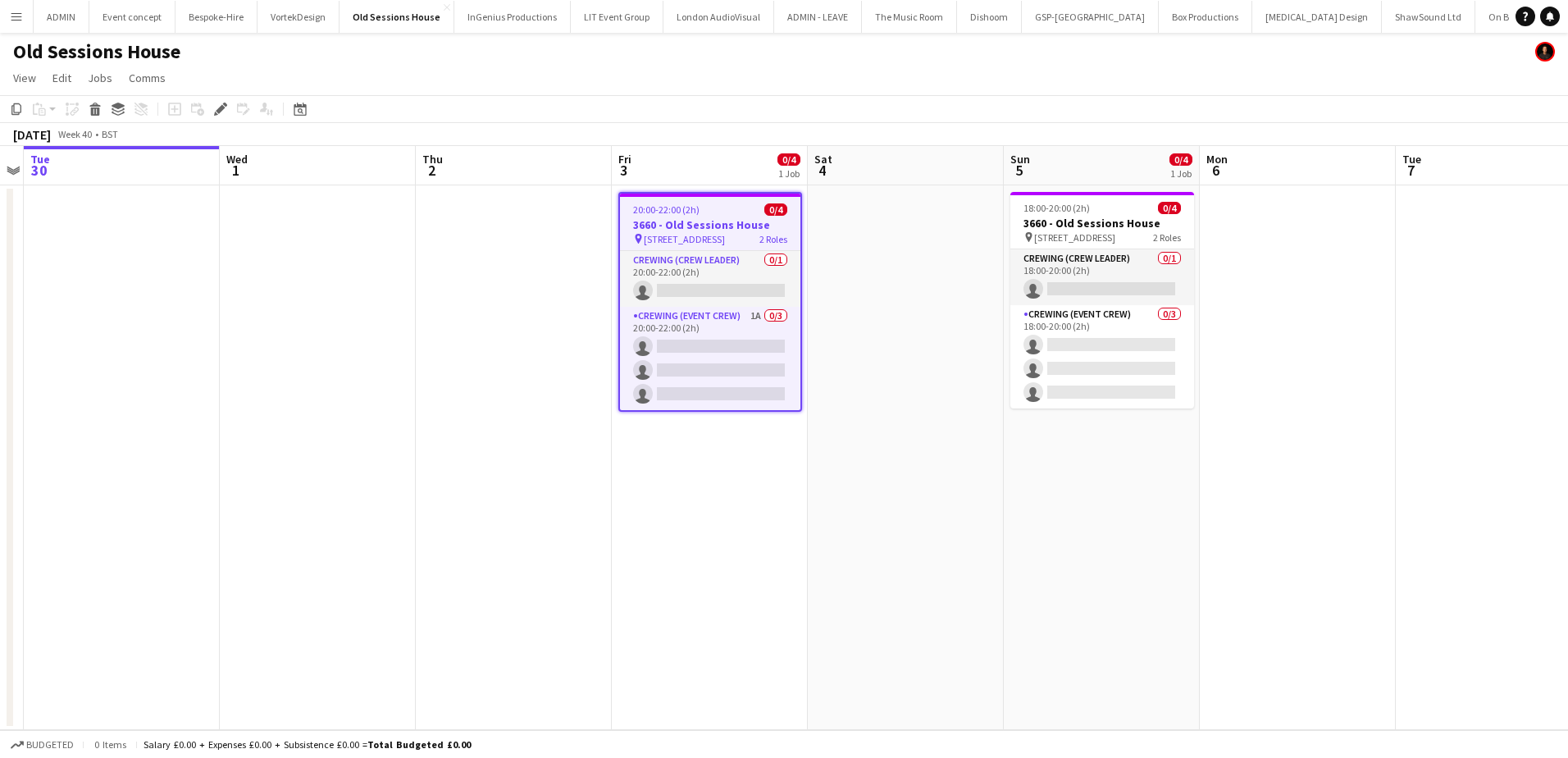
click at [784, 364] on app-card-role "Crewing (Event Crew) 1A 0/3 20:00-22:00 (2h) single-neutral-actions single-neut…" at bounding box center [710, 358] width 181 height 103
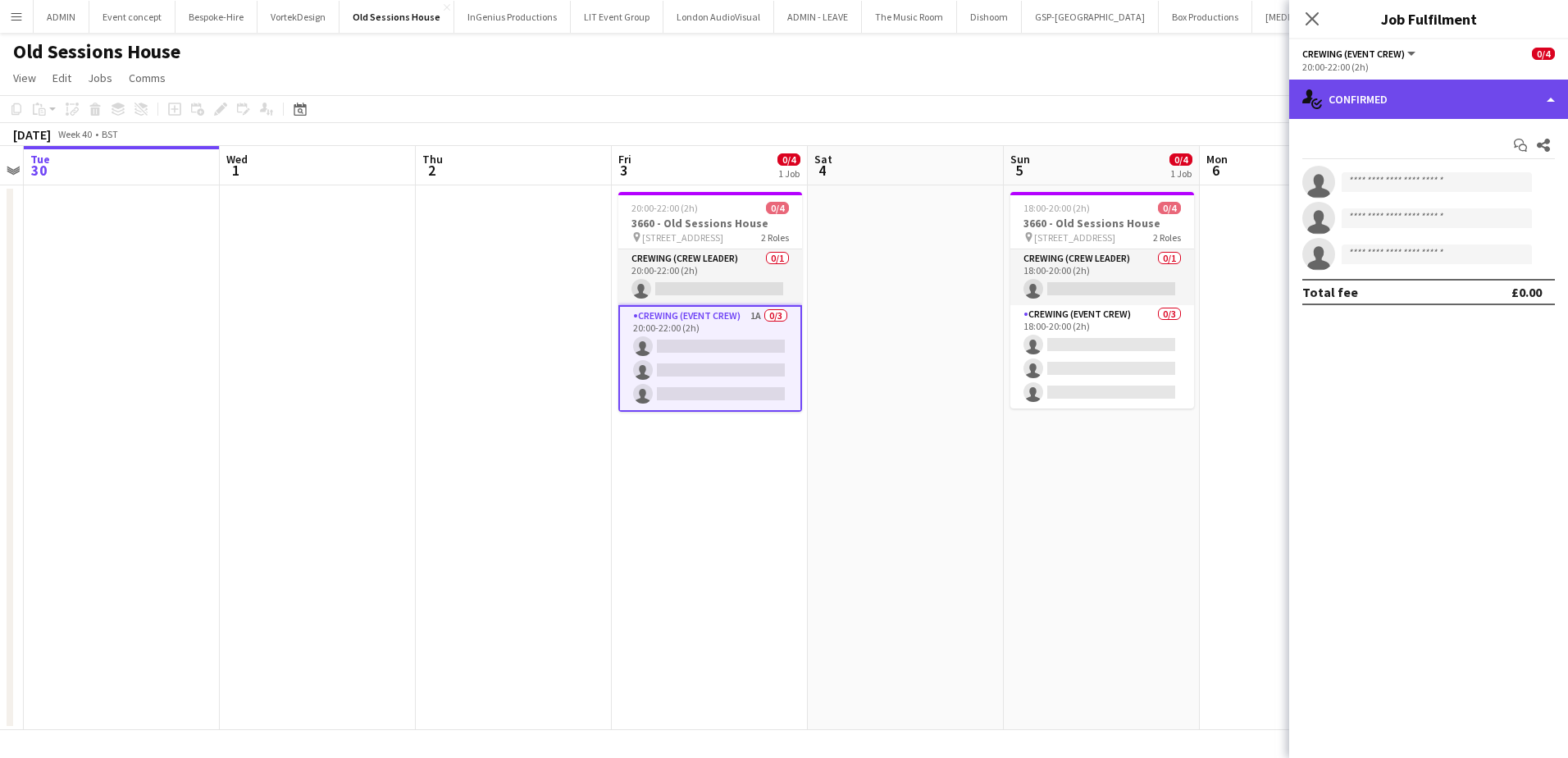
click at [1499, 102] on div "single-neutral-actions-check-2 Confirmed" at bounding box center [1428, 99] width 279 height 39
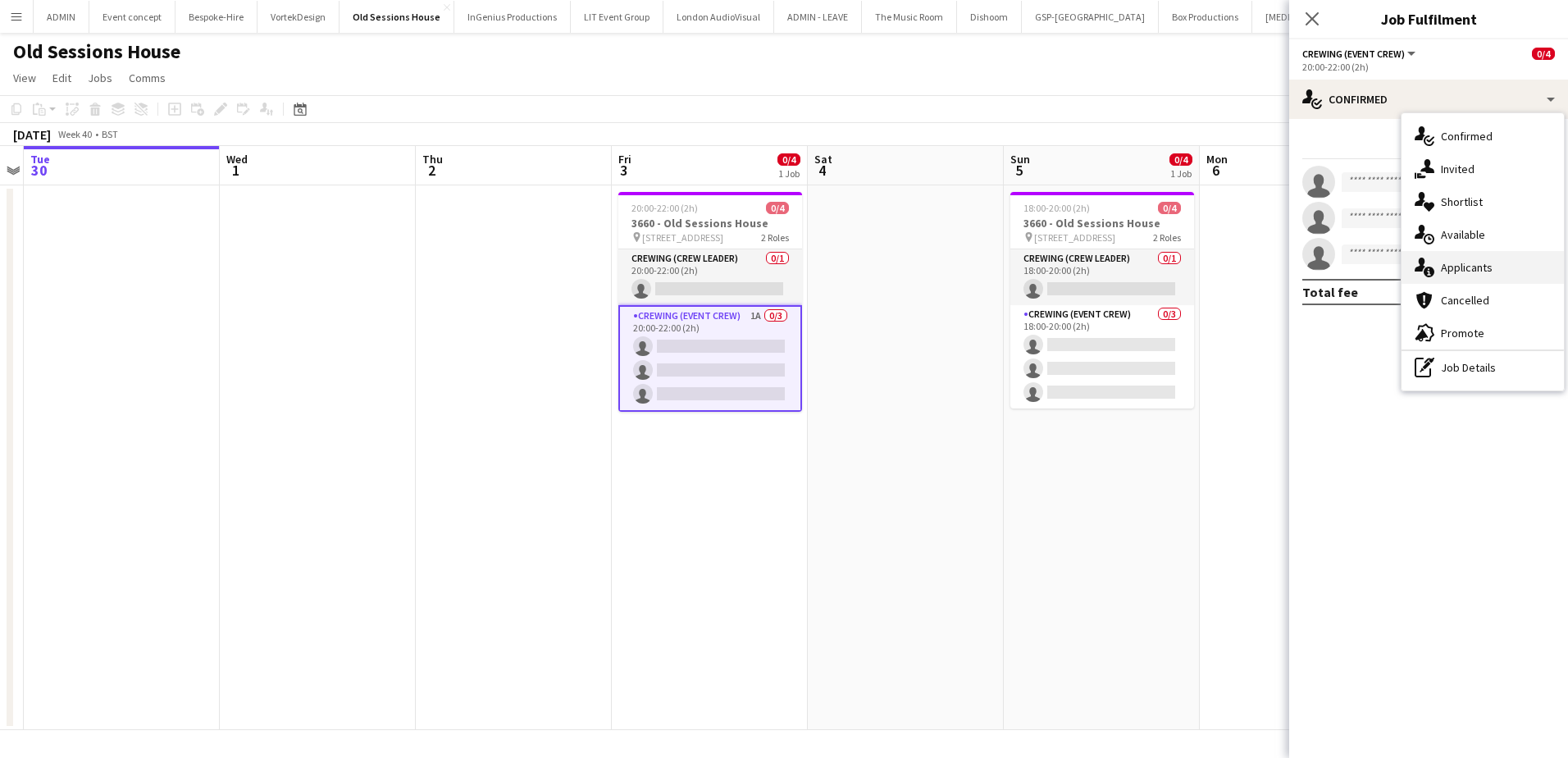
click at [1489, 262] on span "Applicants" at bounding box center [1466, 267] width 52 height 15
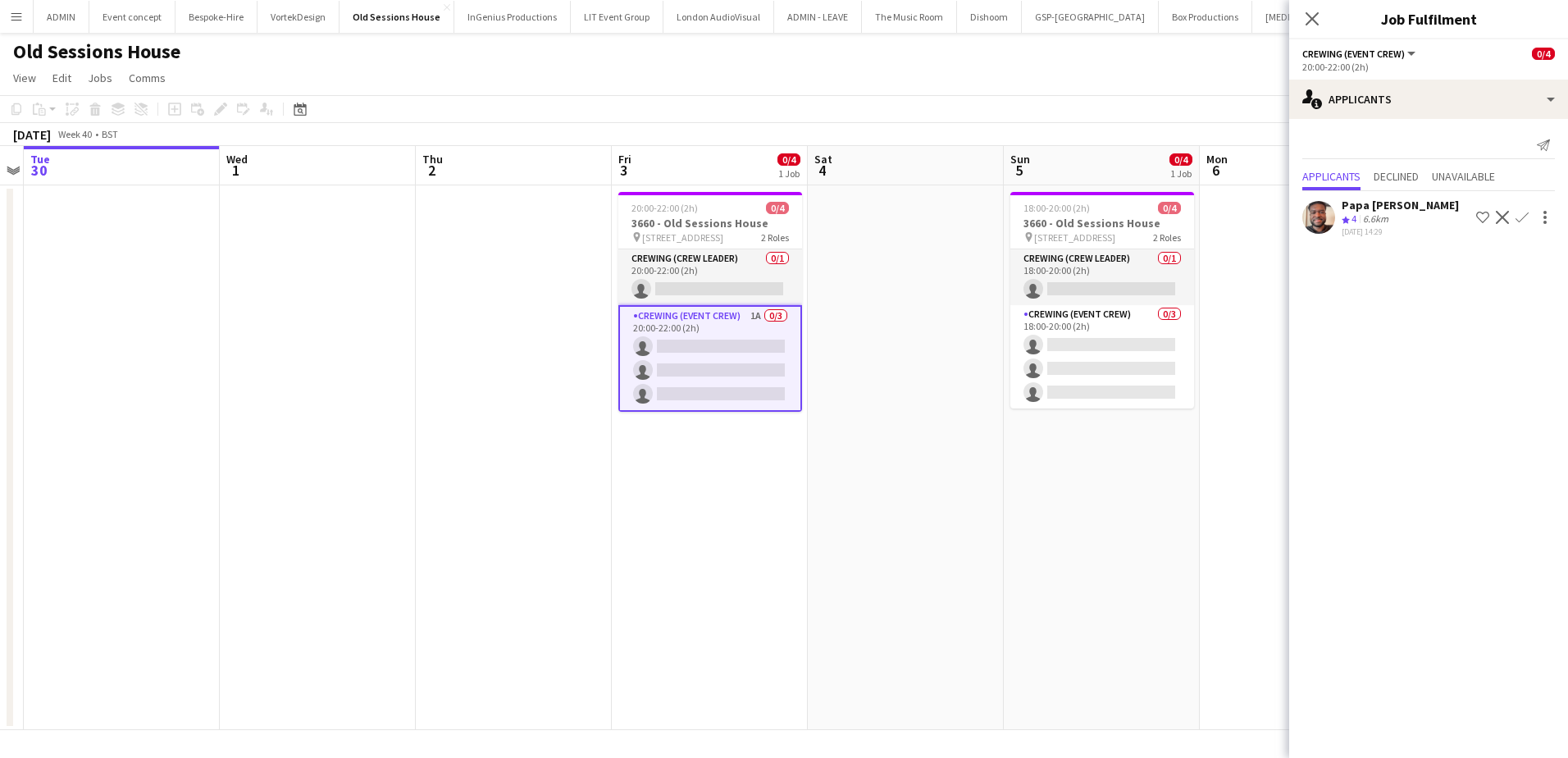
click at [1524, 213] on app-icon "Confirm" at bounding box center [1521, 217] width 13 height 13
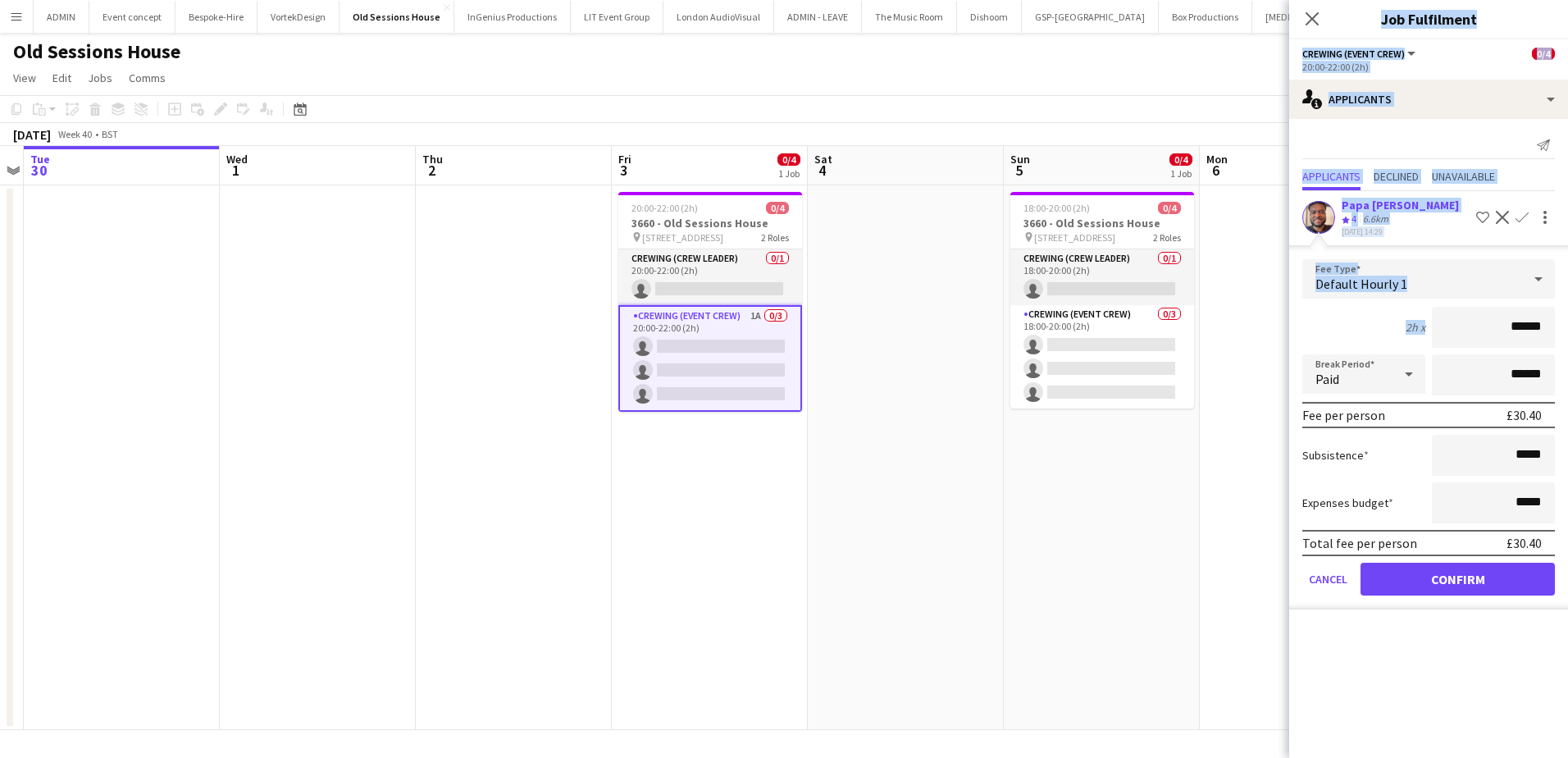
drag, startPoint x: 1509, startPoint y: 305, endPoint x: 1589, endPoint y: 330, distance: 83.8
click at [1567, 330] on html "Menu Boards Boards Boards All jobs Status Workforce Workforce My Workforce Recr…" at bounding box center [784, 379] width 1568 height 758
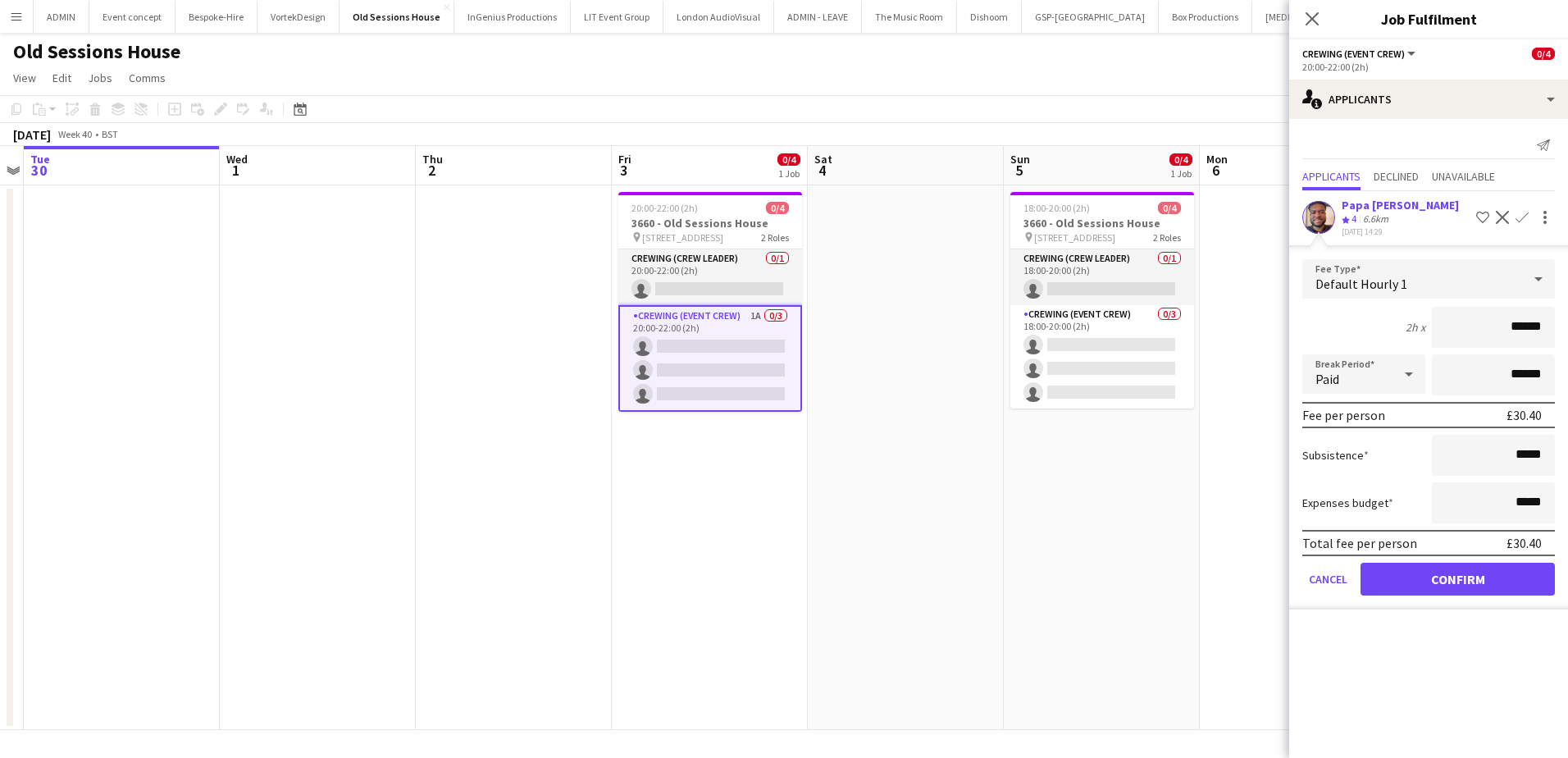
drag, startPoint x: 1589, startPoint y: 330, endPoint x: 1482, endPoint y: 343, distance: 107.8
click at [1468, 353] on form "Fee Type Default Hourly 1 2h x ****** Break Period Paid ****** Fee per person £…" at bounding box center [1428, 434] width 279 height 350
drag, startPoint x: 1486, startPoint y: 337, endPoint x: 1567, endPoint y: 337, distance: 81.0
click at [1567, 337] on html "Menu Boards Boards Boards All jobs Status Workforce Workforce My Workforce Recr…" at bounding box center [784, 379] width 1568 height 758
type input "***"
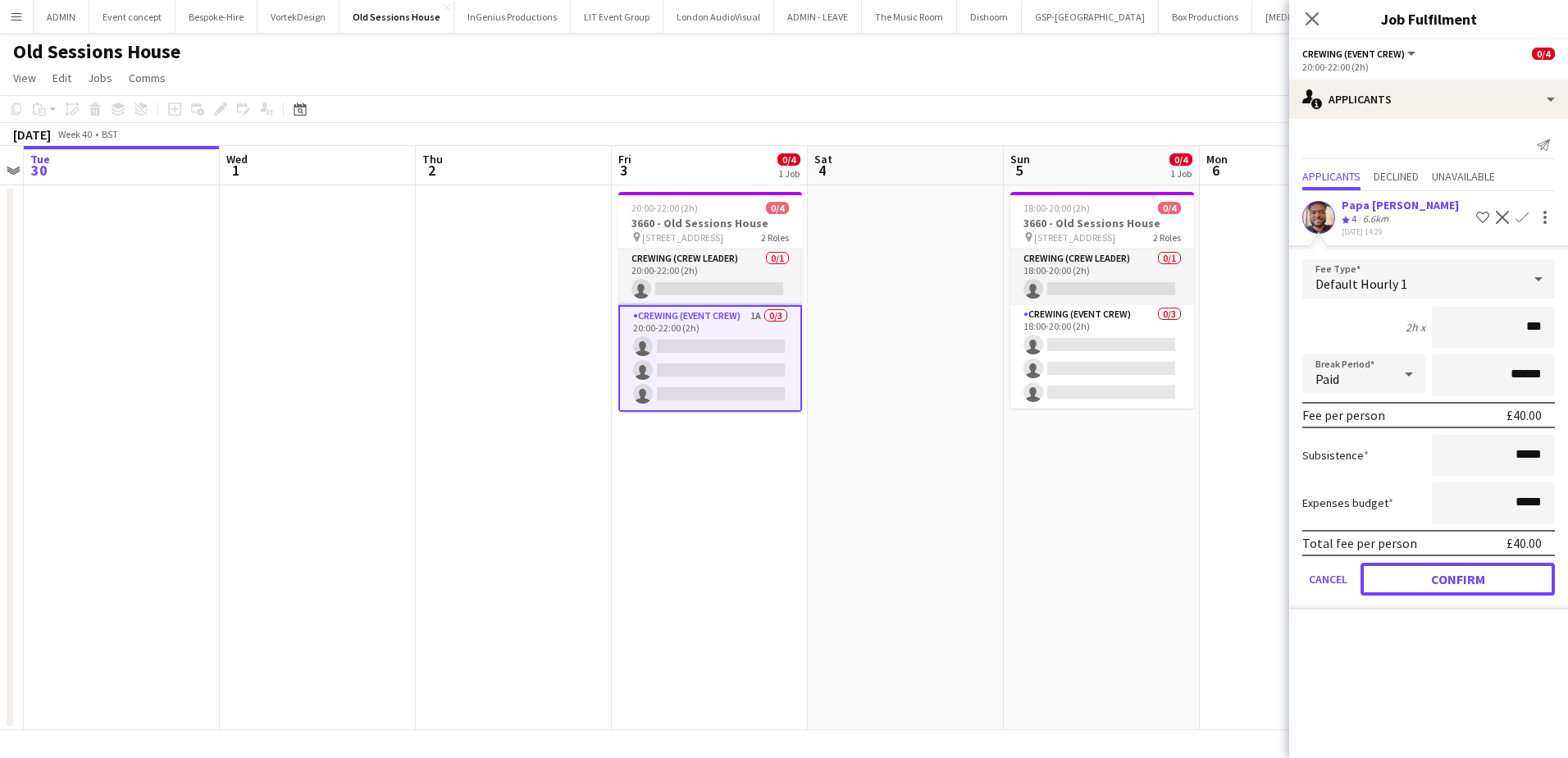
drag, startPoint x: 1410, startPoint y: 578, endPoint x: 1399, endPoint y: 578, distance: 11.0
click at [1410, 578] on button "Confirm" at bounding box center [1458, 579] width 195 height 33
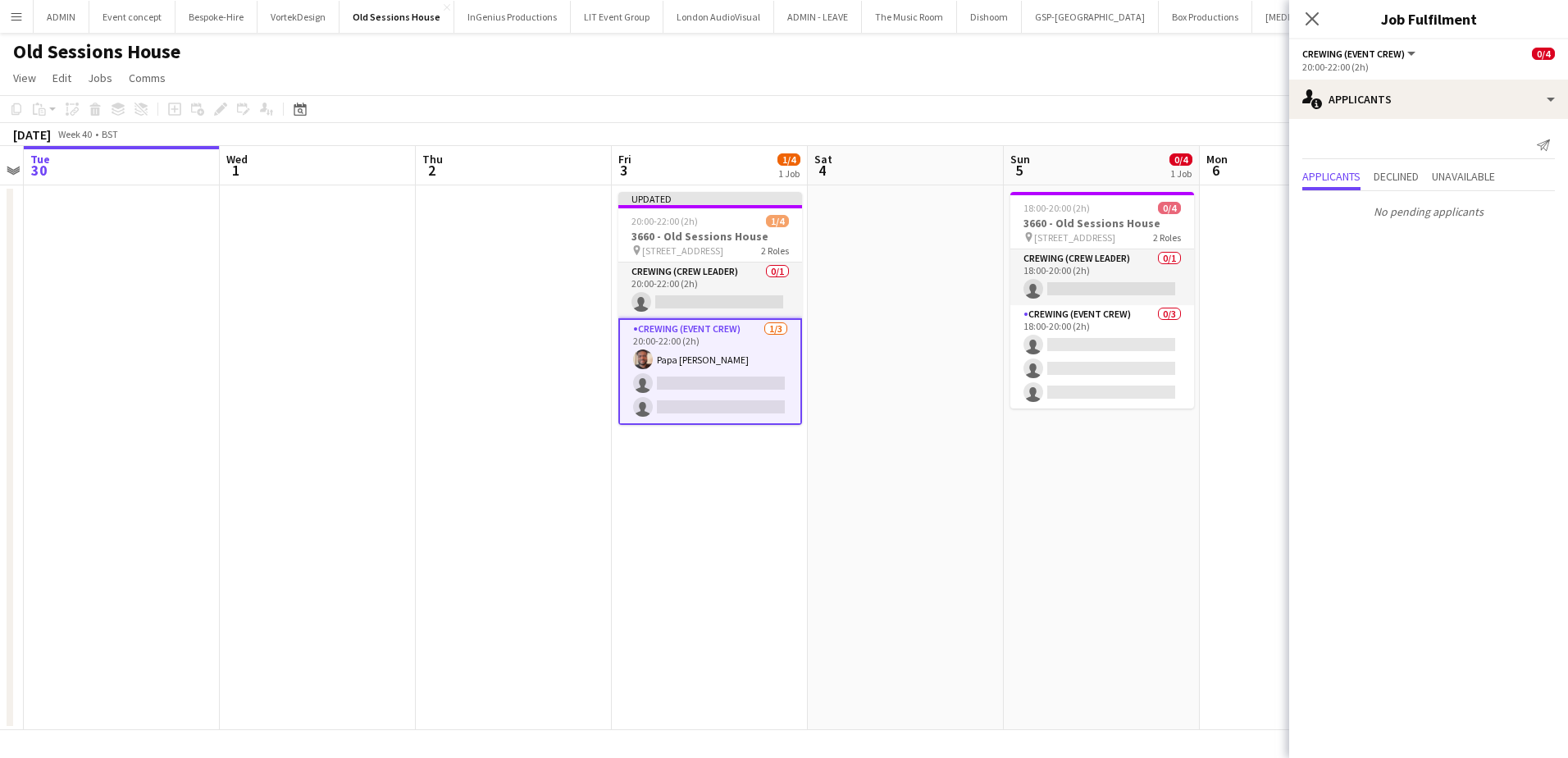
click at [1146, 550] on app-date-cell "18:00-20:00 (2h) 0/4 3660 - Old Sessions House pin Old Sessions House, EC1R 0NA…" at bounding box center [1102, 458] width 196 height 545
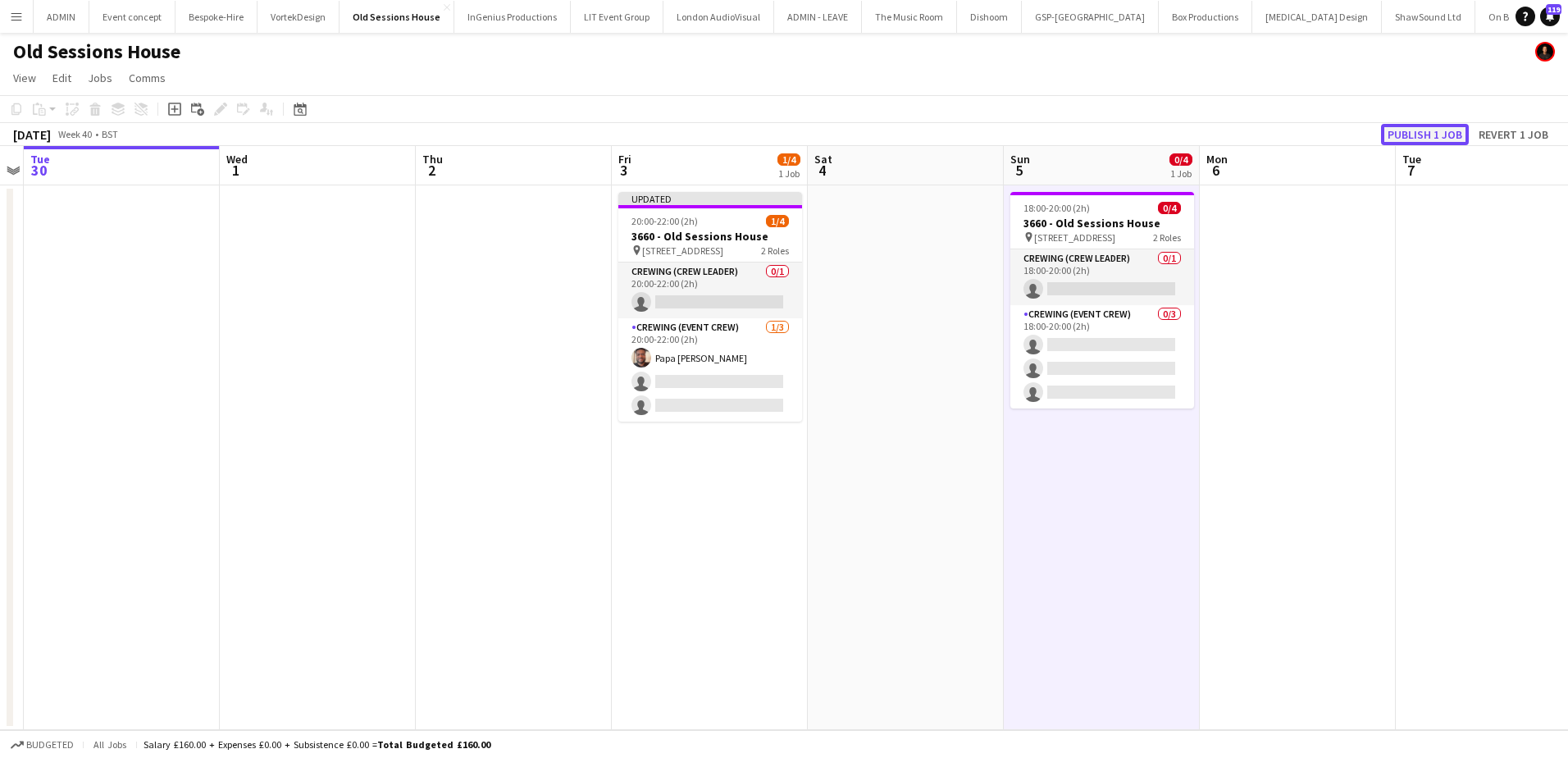
click at [1428, 128] on button "Publish 1 job" at bounding box center [1425, 134] width 88 height 21
